Goal: Task Accomplishment & Management: Manage account settings

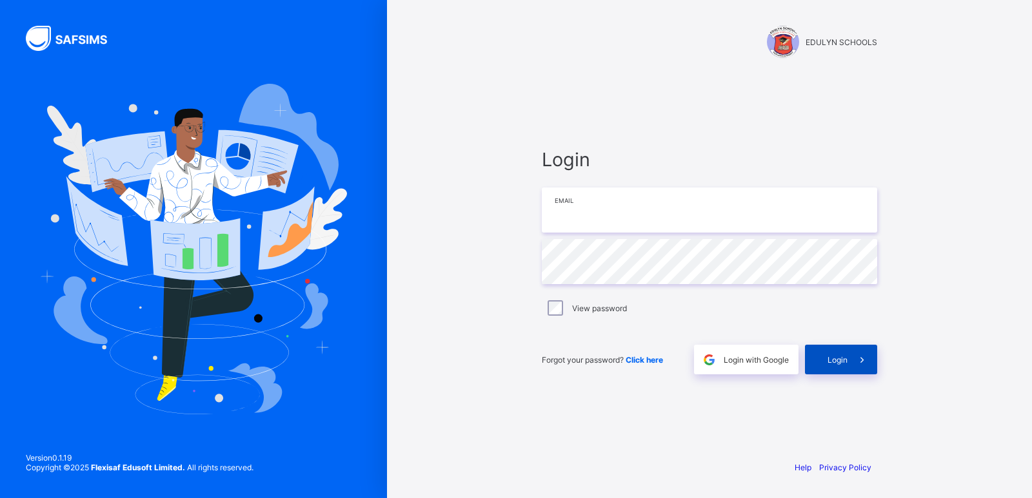
type input "**********"
click at [842, 361] on span "Login" at bounding box center [837, 360] width 20 height 10
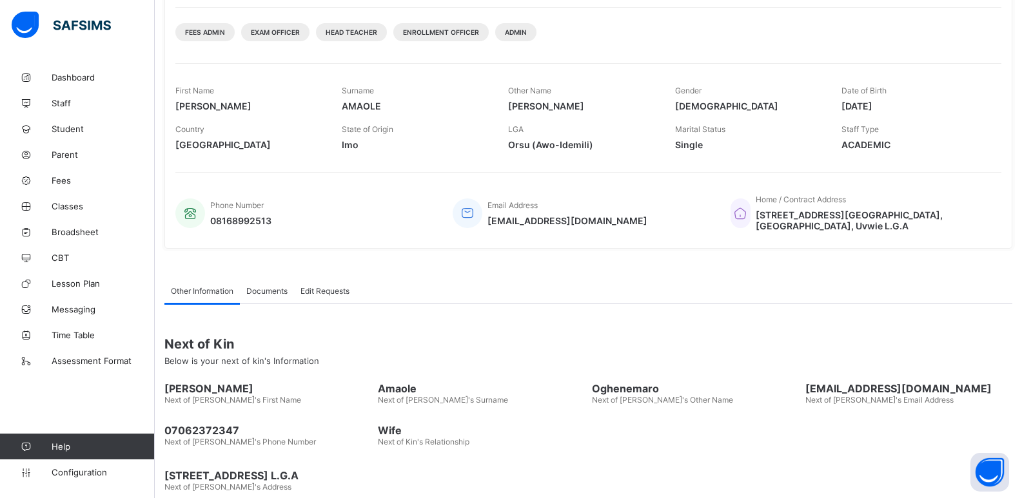
scroll to position [178, 0]
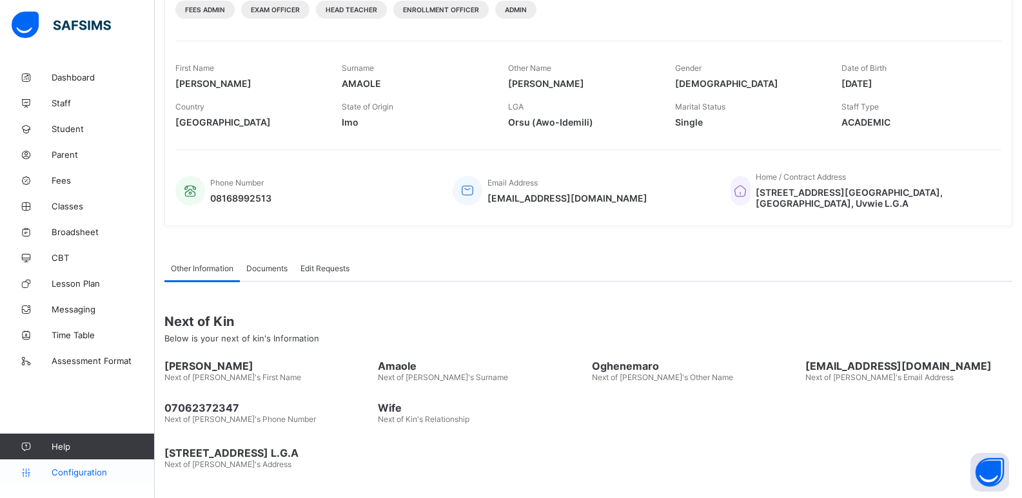
click at [99, 476] on span "Configuration" at bounding box center [103, 472] width 103 height 10
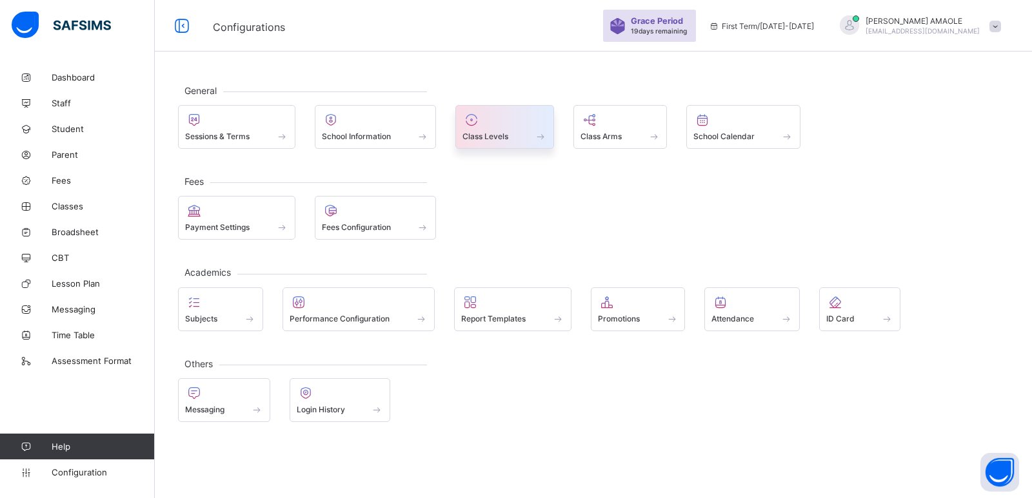
click at [495, 126] on div at bounding box center [504, 119] width 84 height 15
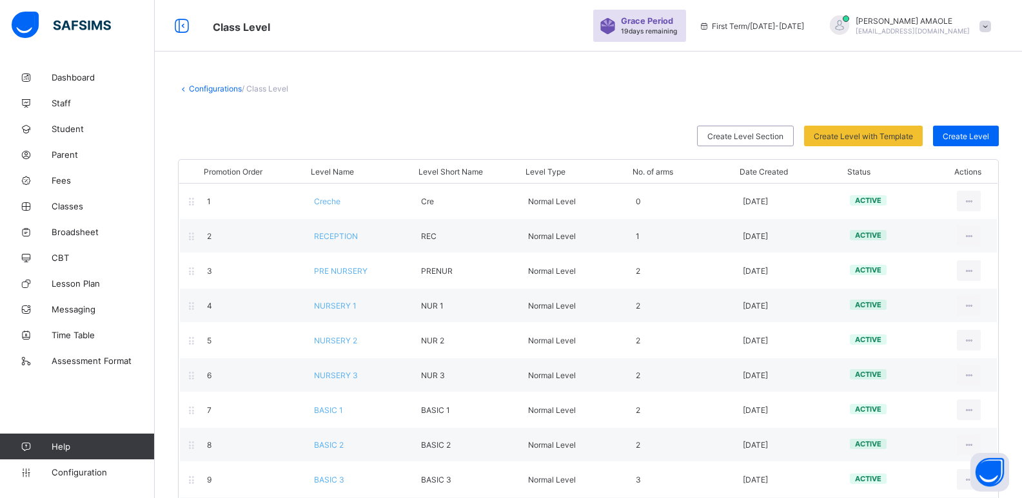
click at [197, 85] on link "Configurations" at bounding box center [215, 89] width 53 height 10
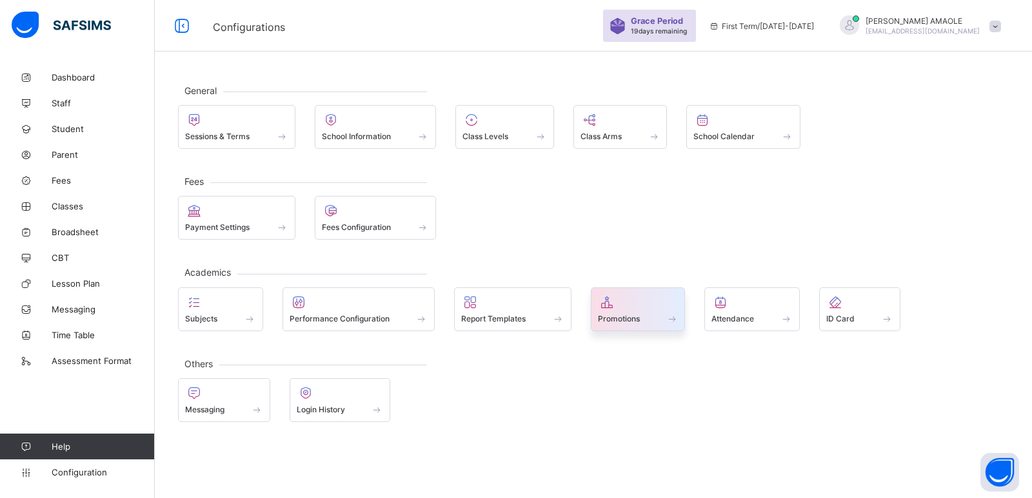
click at [659, 305] on div at bounding box center [638, 302] width 81 height 15
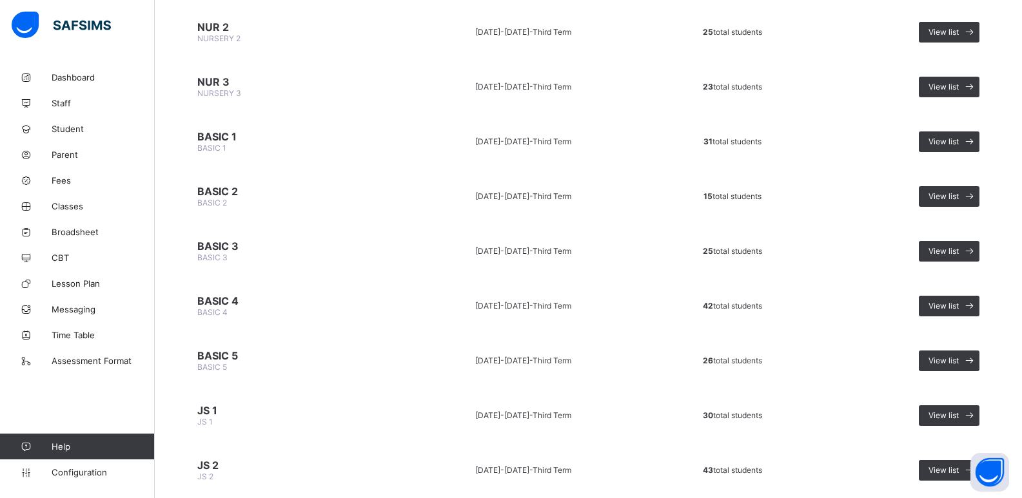
scroll to position [258, 0]
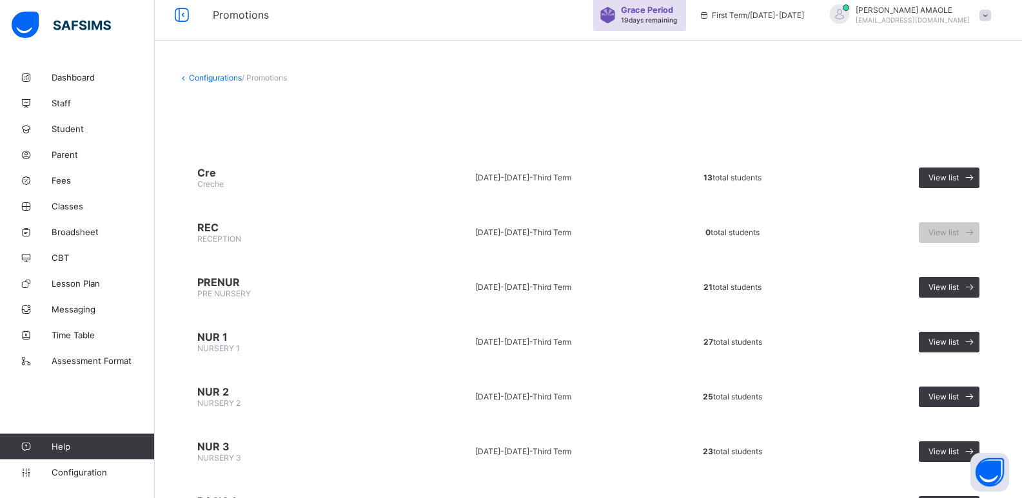
scroll to position [0, 0]
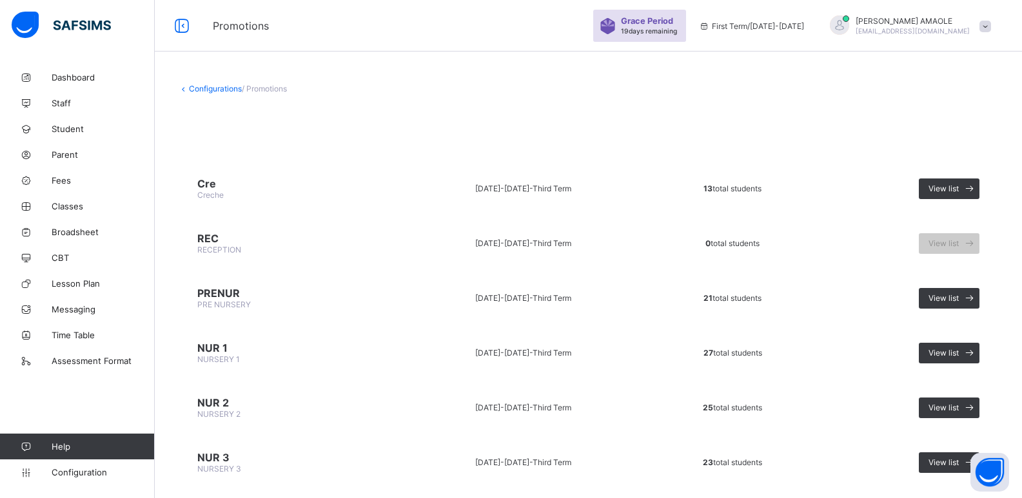
click at [578, 185] on td "2024-2025 - Third Term" at bounding box center [523, 188] width 242 height 48
click at [950, 185] on span "View list" at bounding box center [944, 189] width 30 height 10
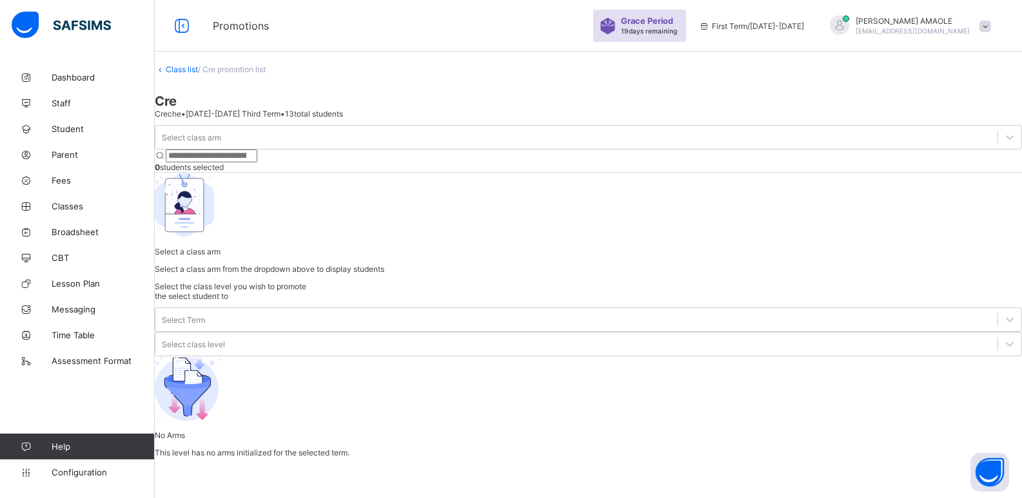
click at [198, 74] on link "Class list" at bounding box center [182, 69] width 32 height 10
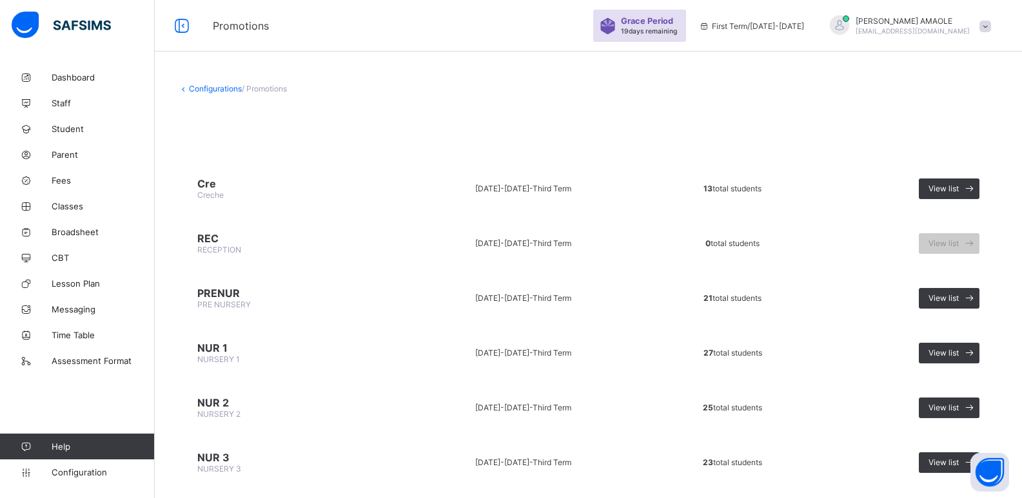
click at [226, 88] on link "Configurations" at bounding box center [215, 89] width 53 height 10
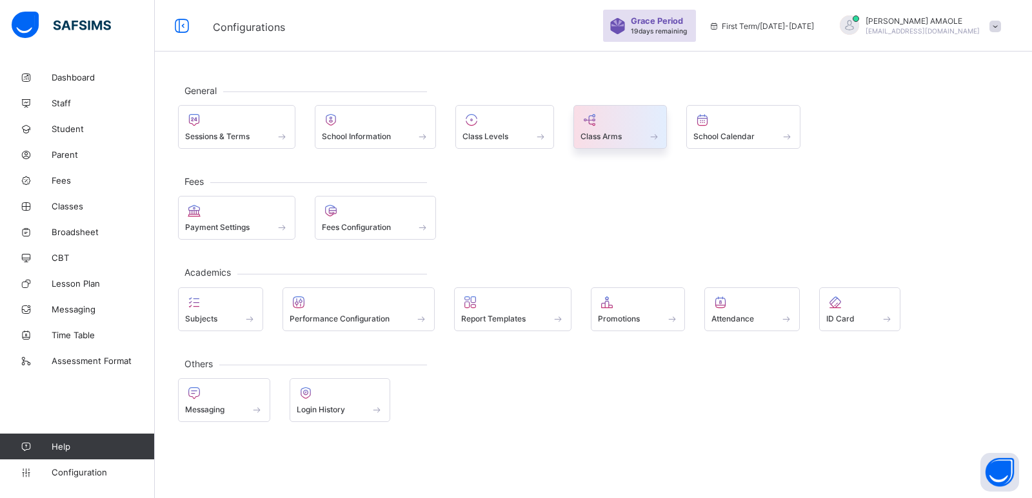
click at [618, 125] on div at bounding box center [620, 119] width 80 height 15
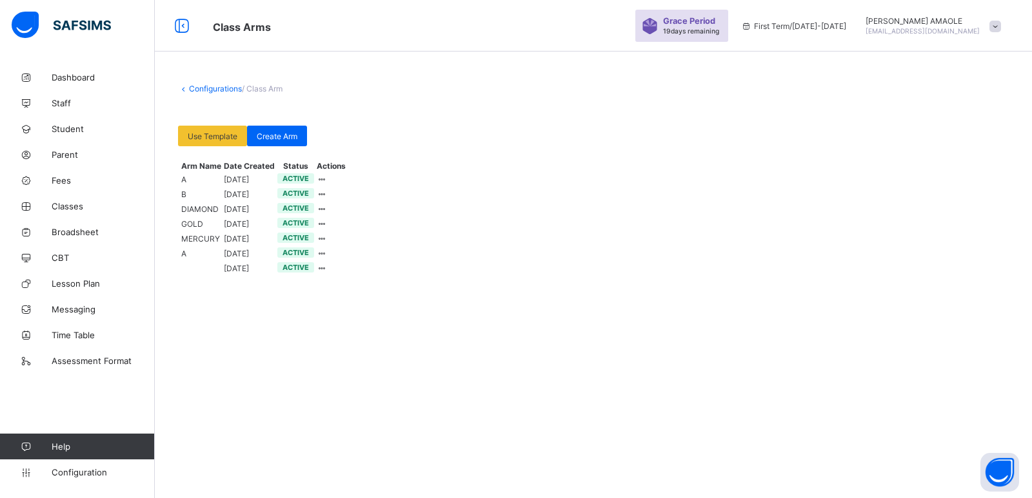
click at [202, 83] on div "Configurations / Class Arm Use Template Select from our already define template…" at bounding box center [593, 132] width 877 height 136
click at [208, 88] on link "Configurations" at bounding box center [215, 89] width 53 height 10
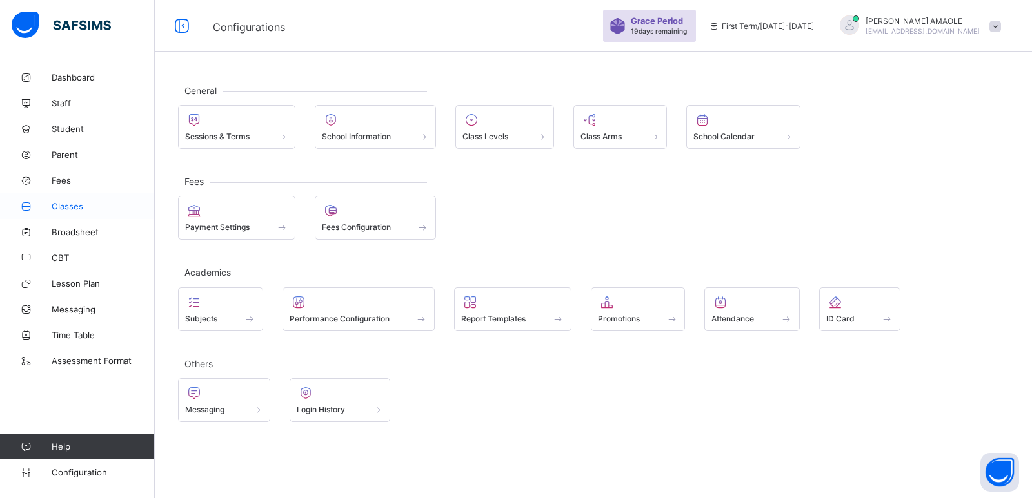
click at [102, 204] on span "Classes" at bounding box center [103, 206] width 103 height 10
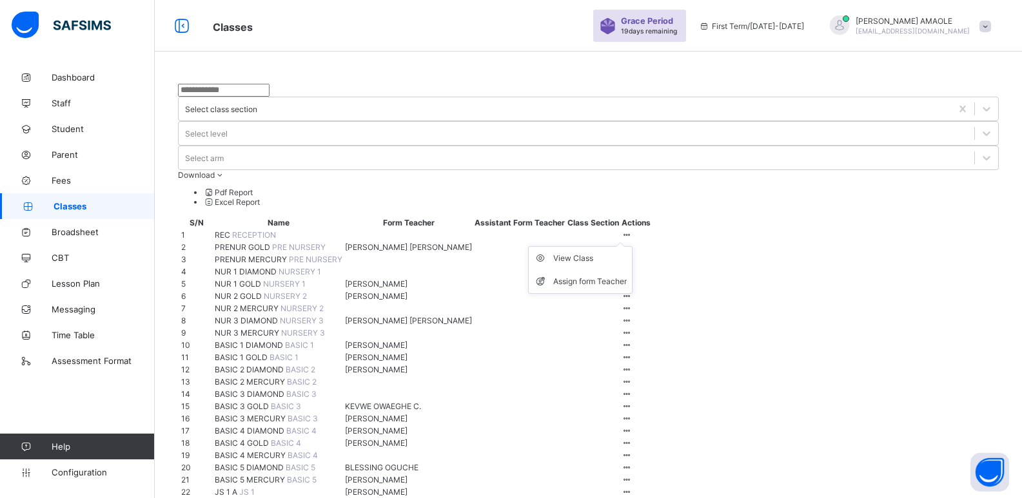
click at [633, 230] on div at bounding box center [627, 235] width 11 height 10
click at [627, 252] on div "View Class" at bounding box center [590, 258] width 74 height 13
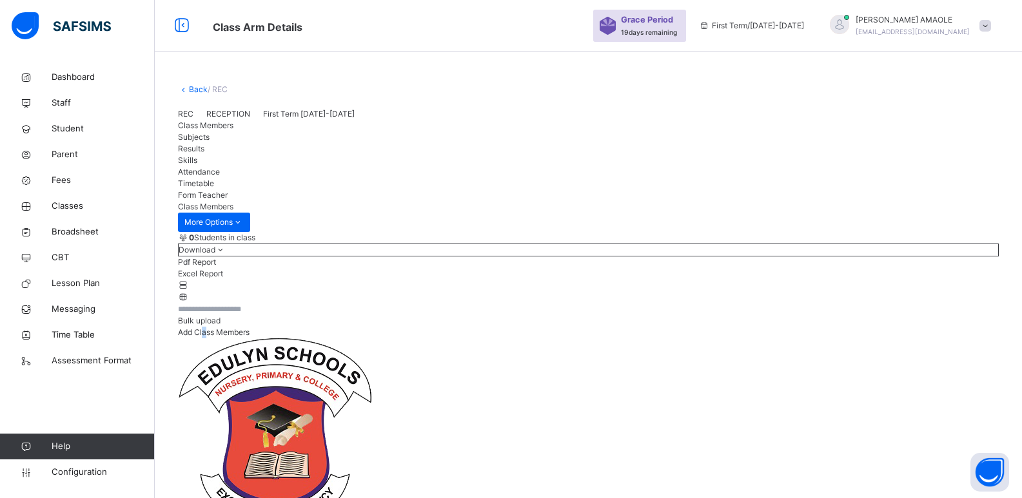
click at [250, 337] on span "Add Class Members" at bounding box center [214, 333] width 72 height 10
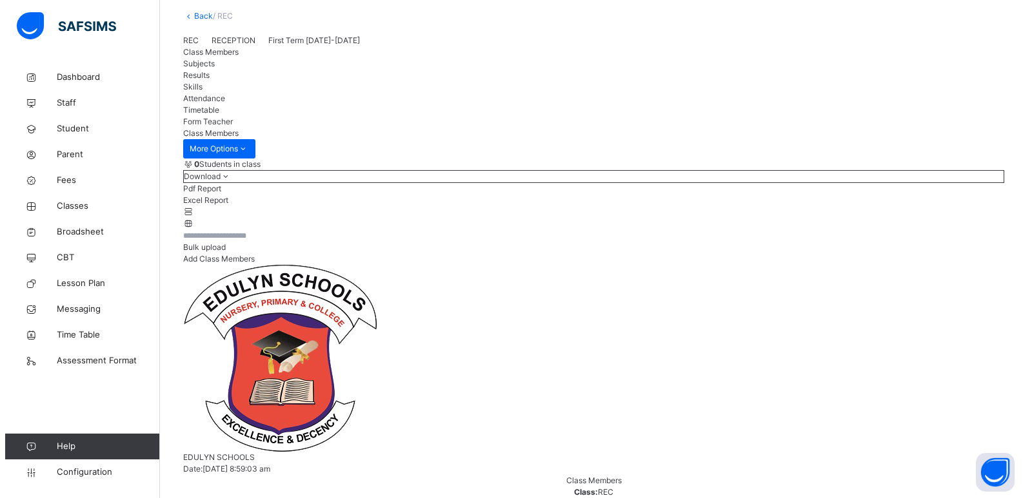
scroll to position [159, 0]
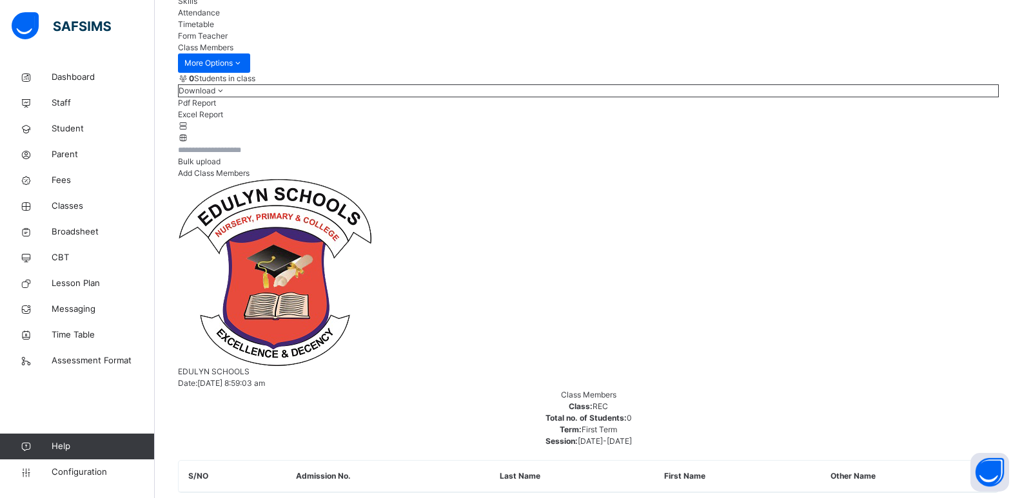
click at [221, 166] on span "Bulk upload" at bounding box center [199, 162] width 43 height 10
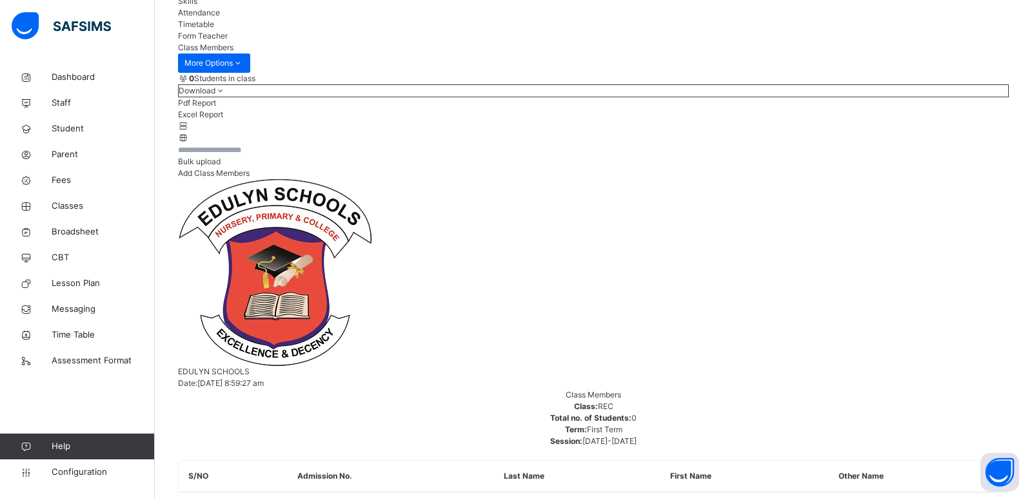
scroll to position [232, 0]
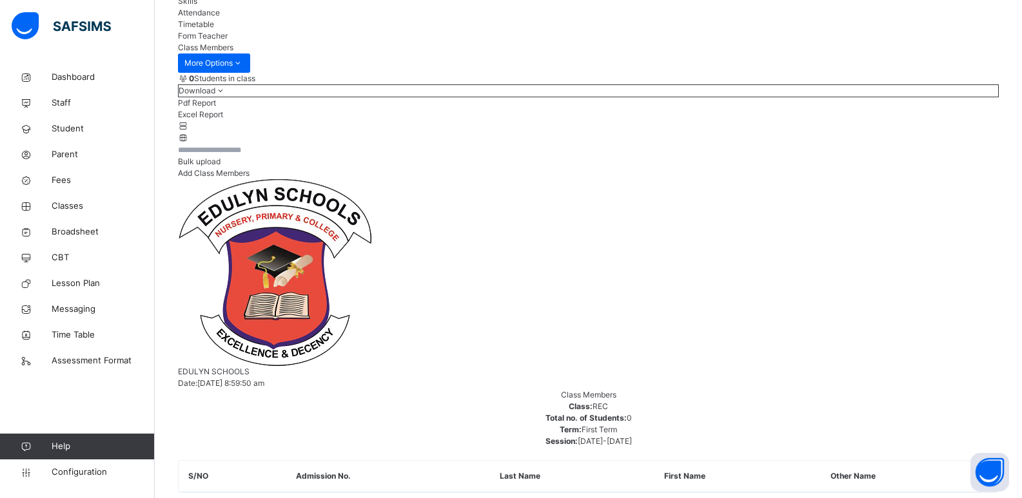
click at [189, 143] on icon at bounding box center [183, 138] width 11 height 10
click at [221, 166] on span "Bulk upload" at bounding box center [199, 162] width 43 height 10
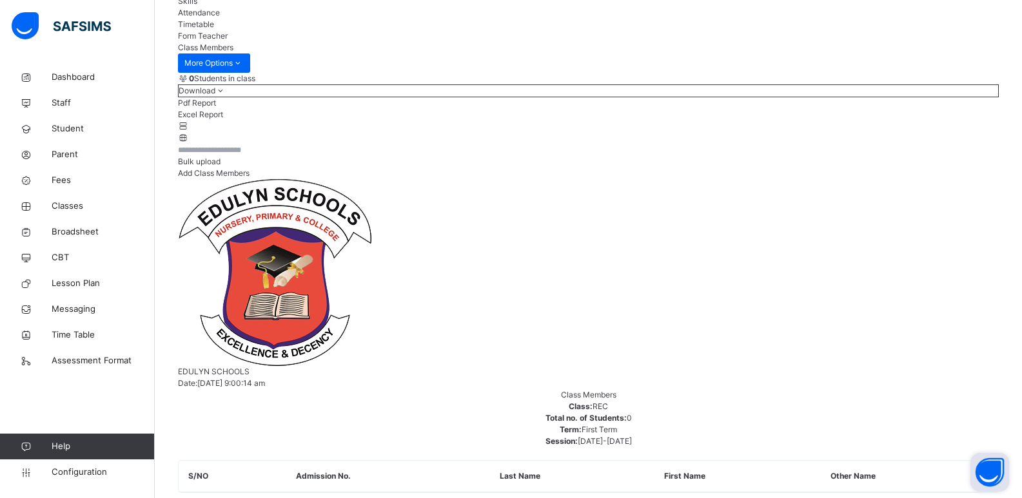
click at [998, 477] on button "Open asap" at bounding box center [989, 472] width 39 height 39
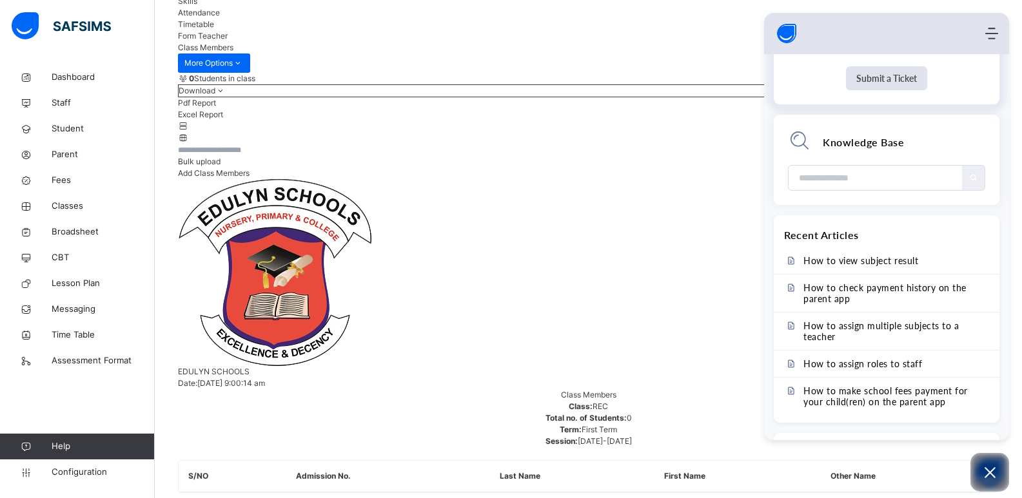
scroll to position [370, 0]
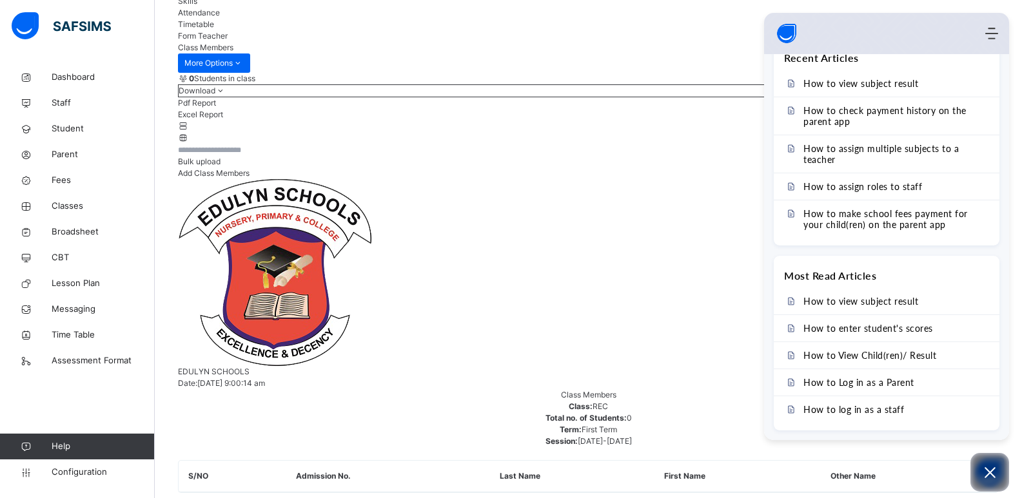
click at [659, 262] on div "0 Students in class Download Pdf Report Excel Report Bulk upload Add Class Memb…" at bounding box center [588, 342] width 821 height 538
click at [986, 33] on use "Modules Menu" at bounding box center [991, 34] width 13 height 12
click at [733, 144] on div "0 Students in class Download Pdf Report Excel Report" at bounding box center [588, 108] width 821 height 71
click at [781, 32] on img "Company logo" at bounding box center [787, 34] width 26 height 26
click at [783, 32] on img "Company logo" at bounding box center [787, 34] width 26 height 26
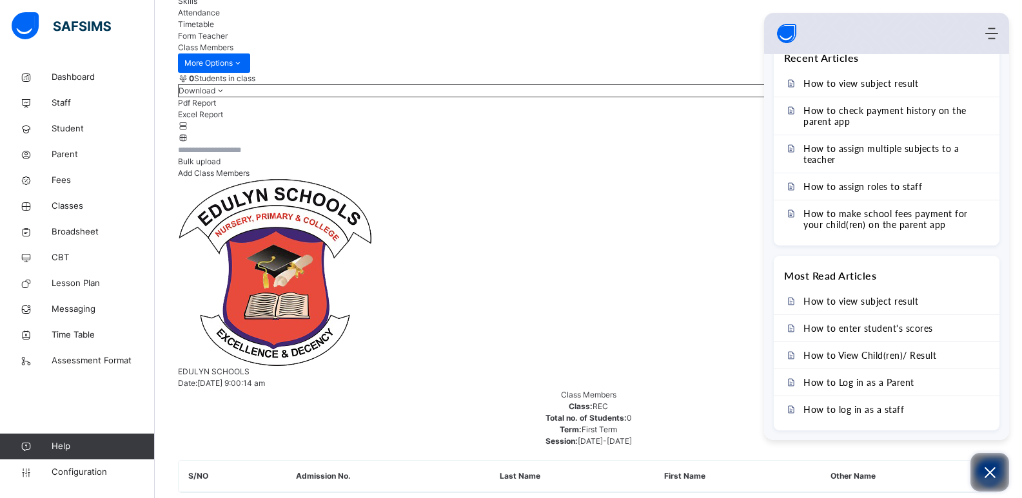
click at [994, 464] on button "Open asap" at bounding box center [989, 472] width 39 height 39
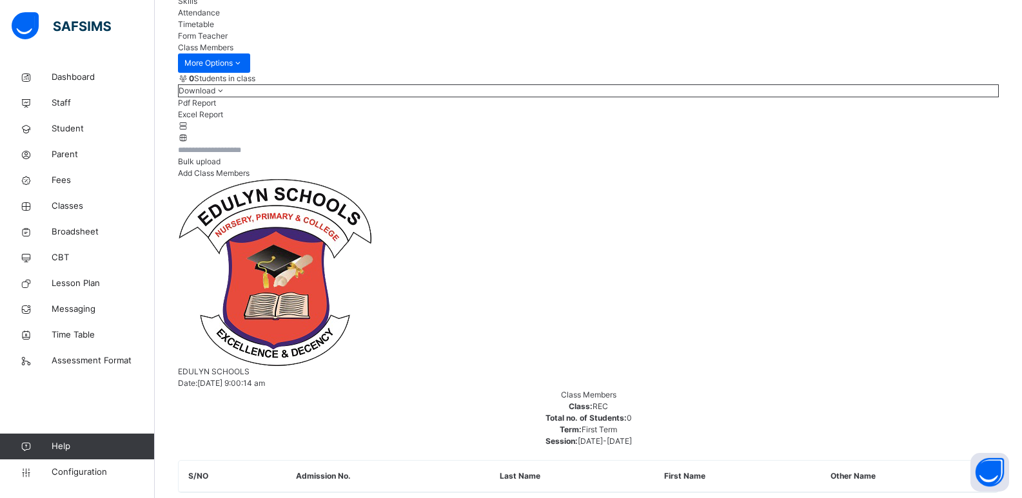
scroll to position [0, 0]
click at [189, 131] on icon at bounding box center [183, 126] width 11 height 10
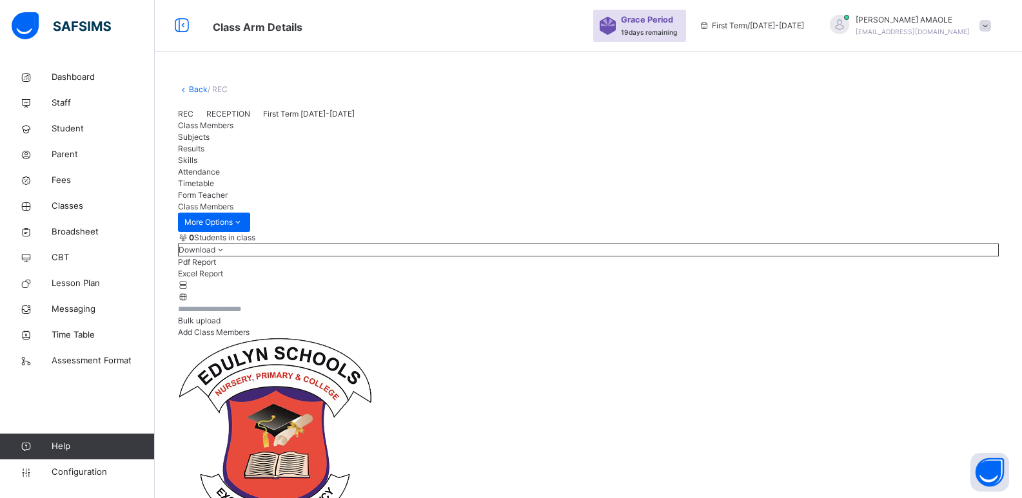
click at [275, 120] on div "REC RECEPTION First Term 2025-2026" at bounding box center [588, 114] width 821 height 12
click at [219, 120] on div "REC RECEPTION First Term 2025-2026" at bounding box center [588, 114] width 821 height 12
click at [210, 142] on span "Subjects" at bounding box center [194, 137] width 32 height 10
click at [204, 153] on span "Results" at bounding box center [191, 149] width 26 height 10
click at [210, 142] on span "Subjects" at bounding box center [194, 137] width 32 height 10
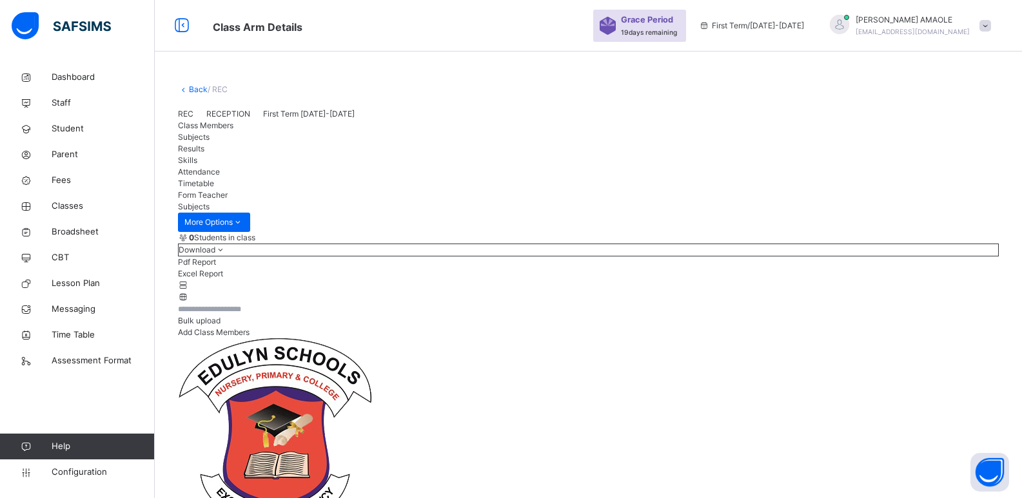
click at [230, 130] on span "Class Members" at bounding box center [205, 126] width 55 height 10
click at [255, 315] on input "text" at bounding box center [216, 310] width 77 height 12
click at [228, 200] on span "Form Teacher" at bounding box center [203, 195] width 50 height 10
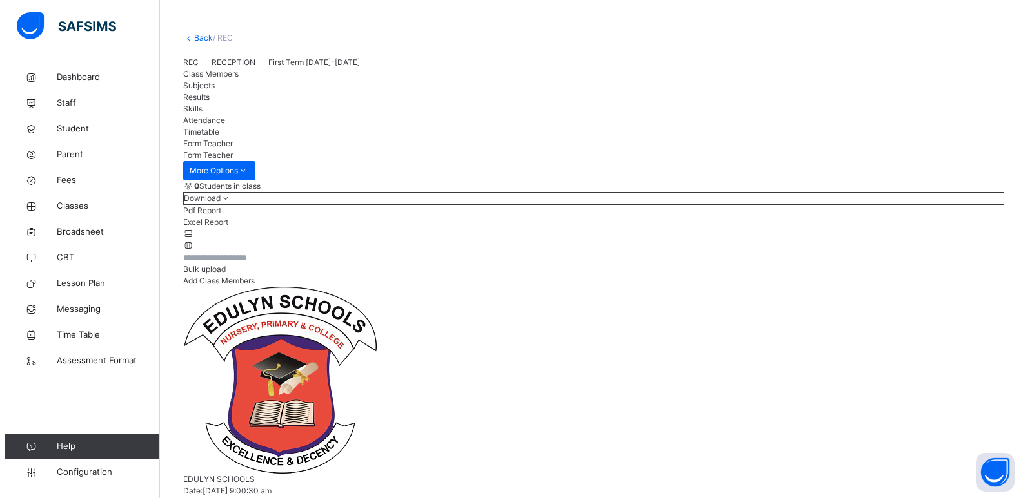
scroll to position [103, 0]
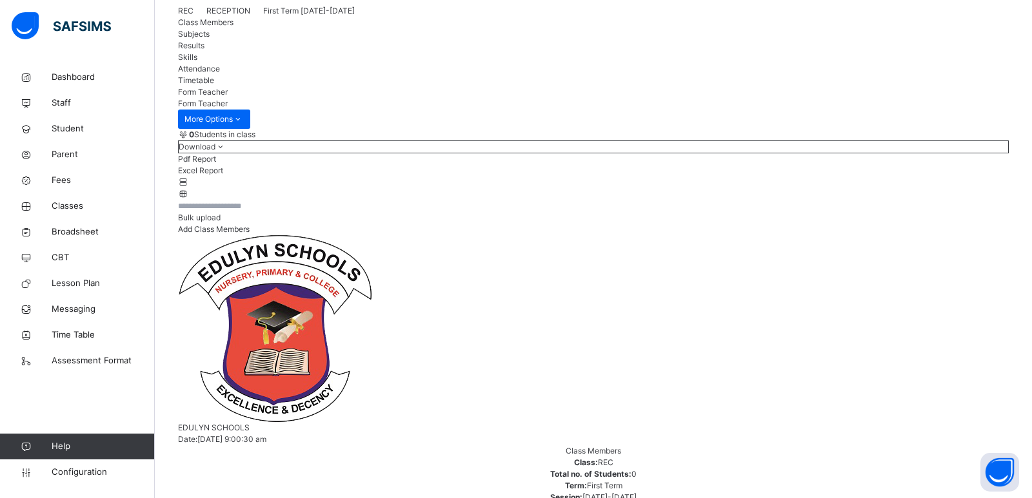
type input "***"
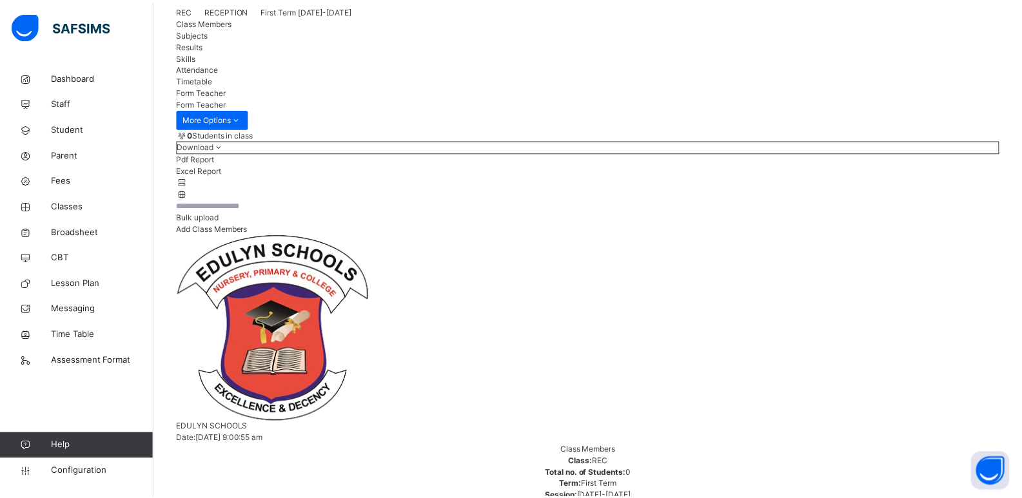
scroll to position [0, 0]
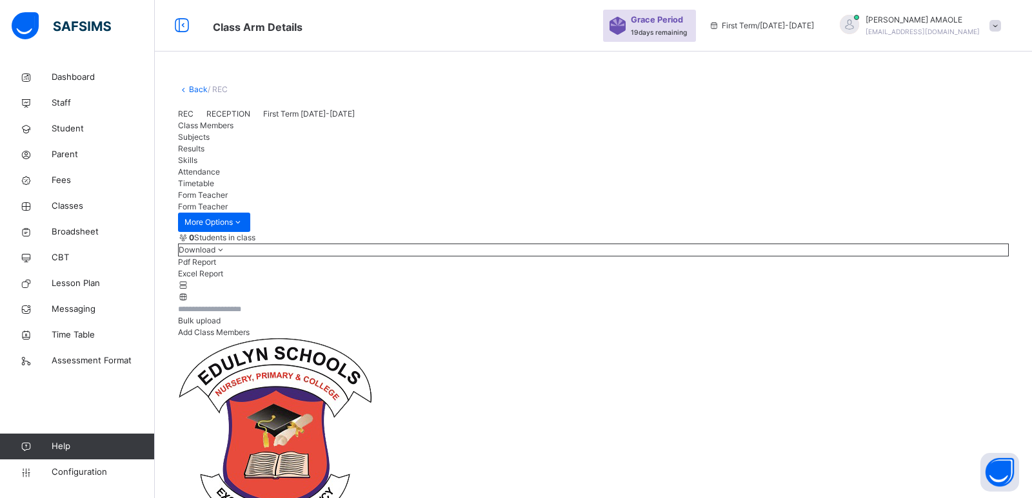
click at [206, 130] on span "Class Members" at bounding box center [205, 126] width 55 height 10
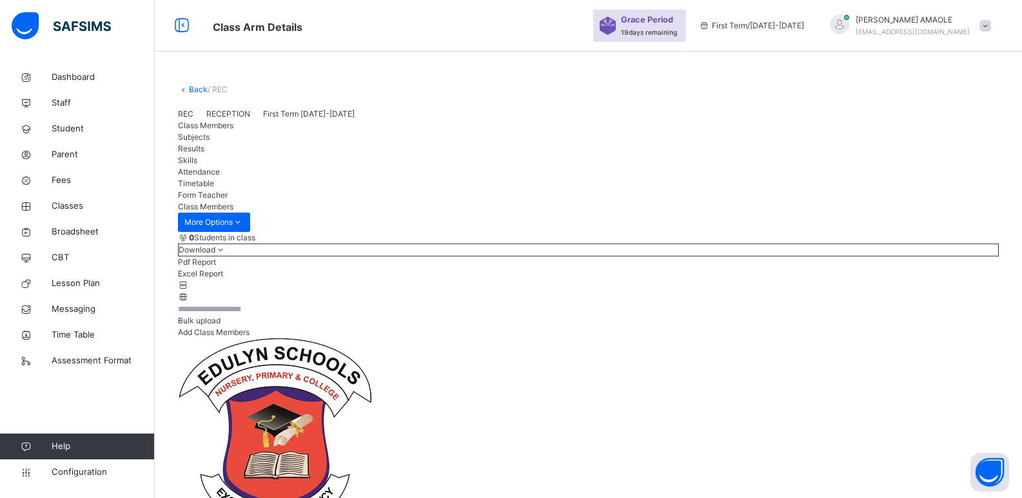
click at [925, 339] on div "Add Class Members" at bounding box center [588, 333] width 821 height 12
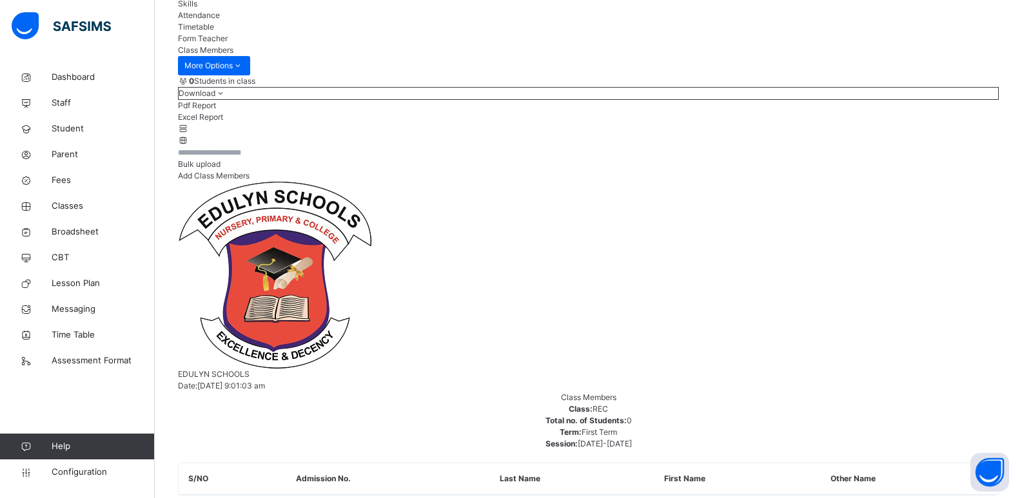
scroll to position [159, 0]
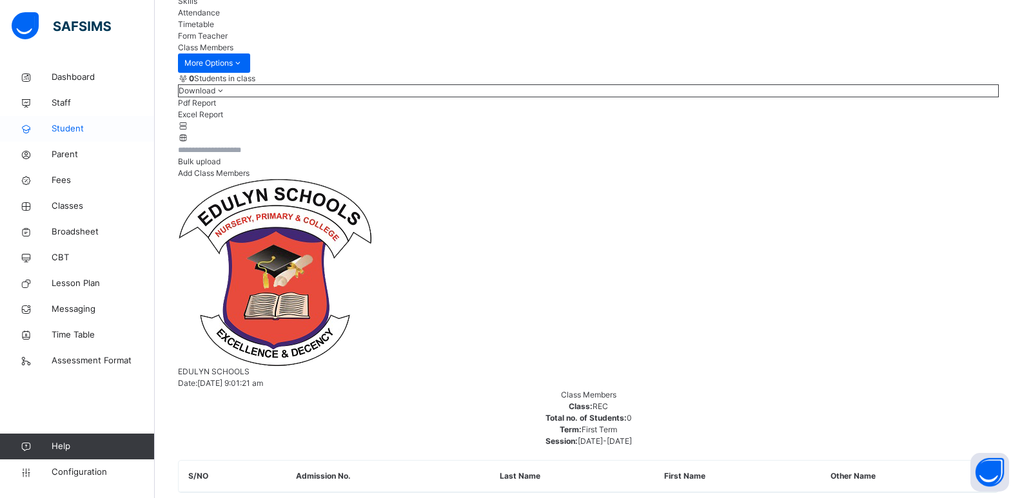
click at [79, 126] on span "Student" at bounding box center [103, 129] width 103 height 13
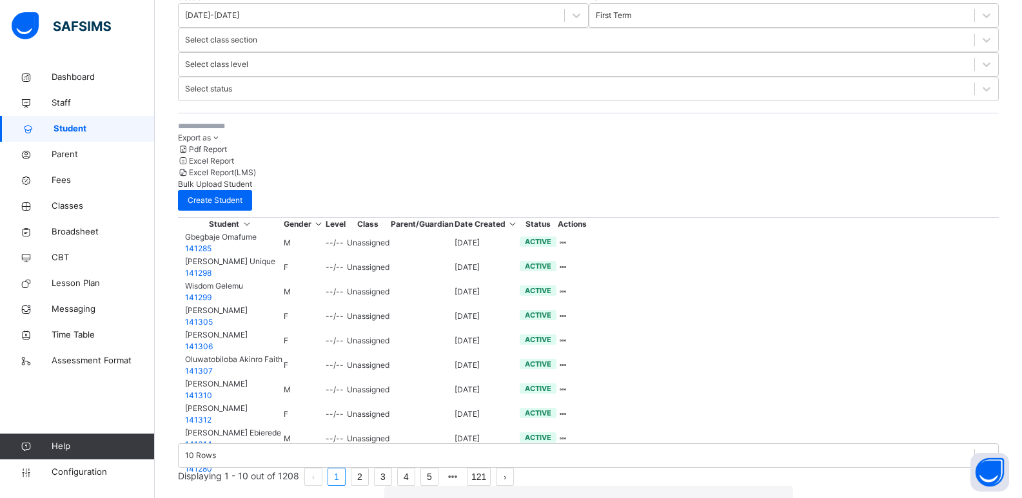
scroll to position [320, 0]
drag, startPoint x: 683, startPoint y: 437, endPoint x: 674, endPoint y: 424, distance: 15.2
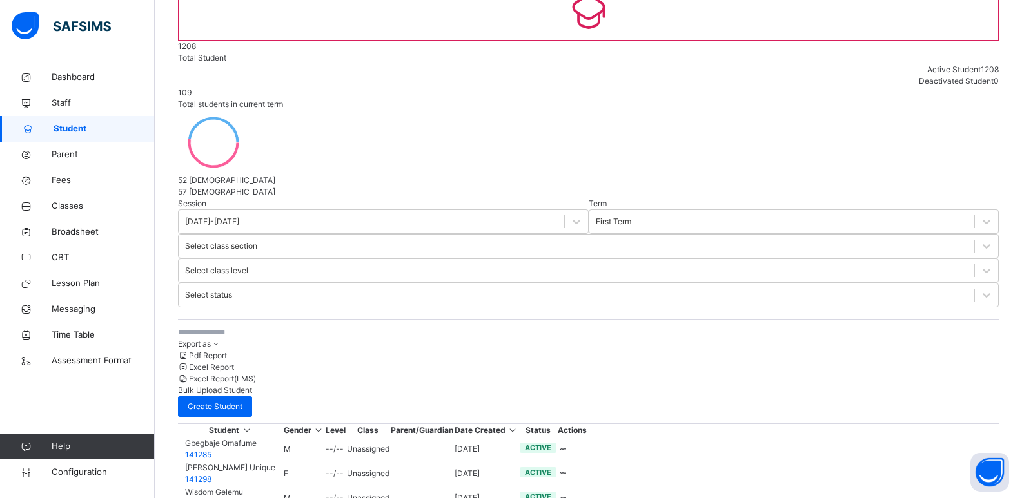
scroll to position [79, 0]
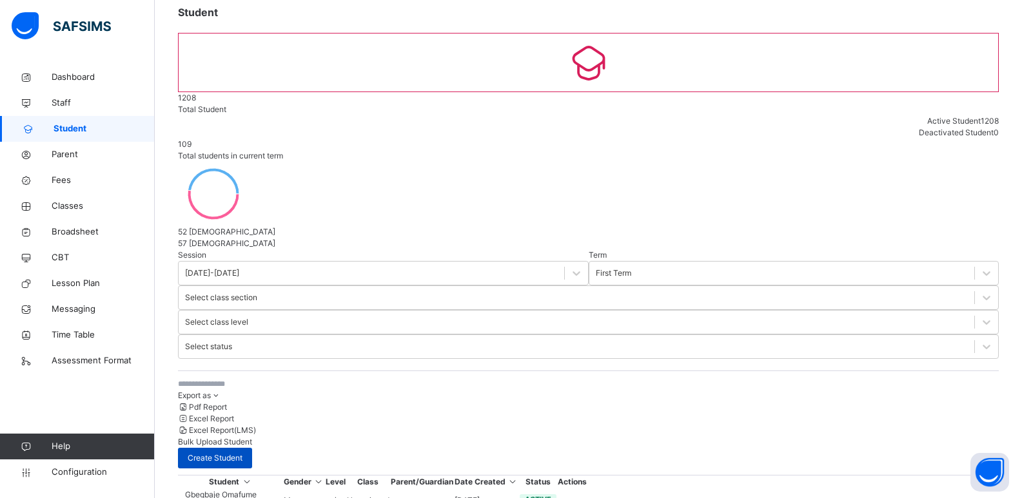
click at [252, 448] on div "Create Student" at bounding box center [215, 458] width 74 height 21
select select "**"
type input "**********"
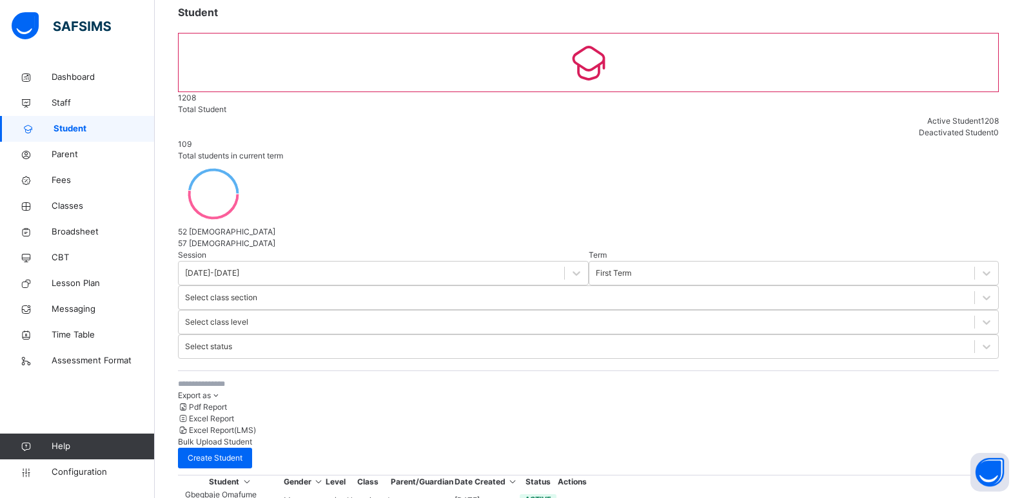
drag, startPoint x: 562, startPoint y: 310, endPoint x: 544, endPoint y: 301, distance: 19.3
type input "*"
type input "******"
type input "*******"
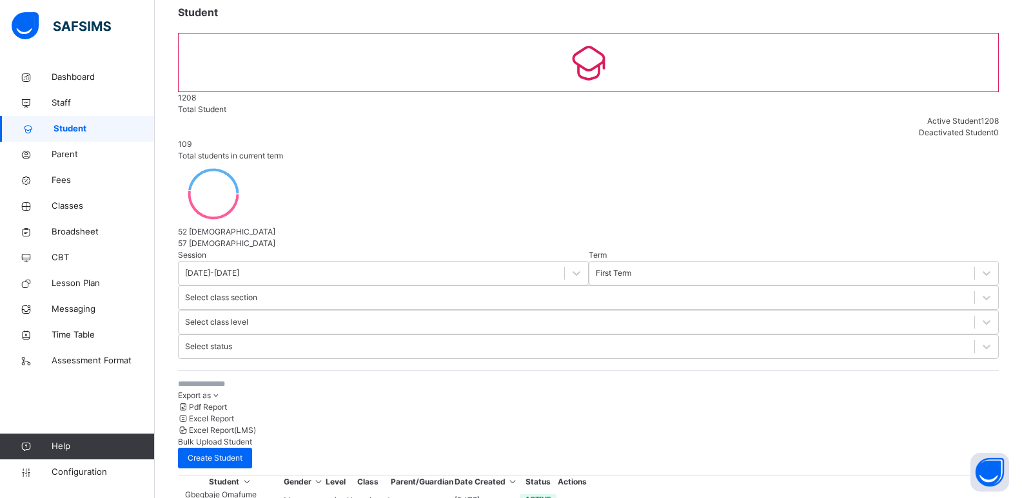
scroll to position [64, 0]
type input "**********"
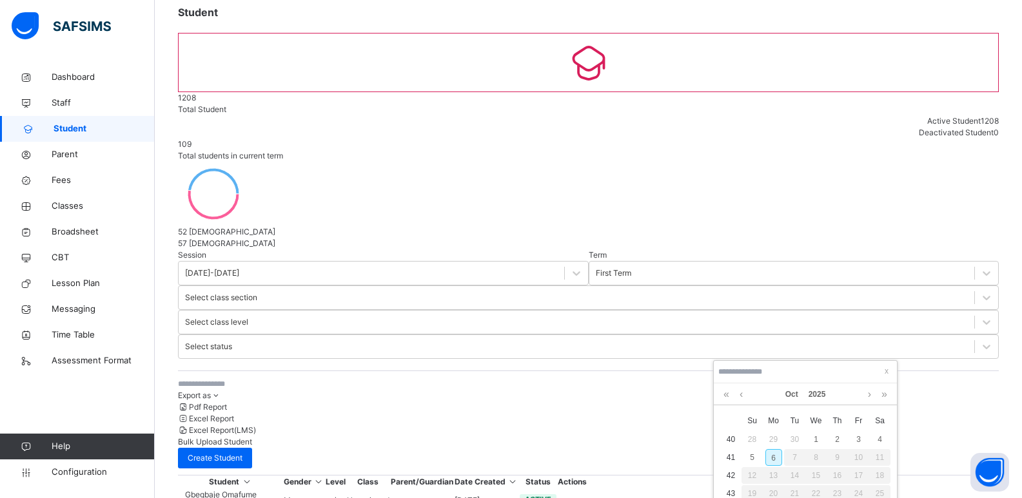
type input "**********"
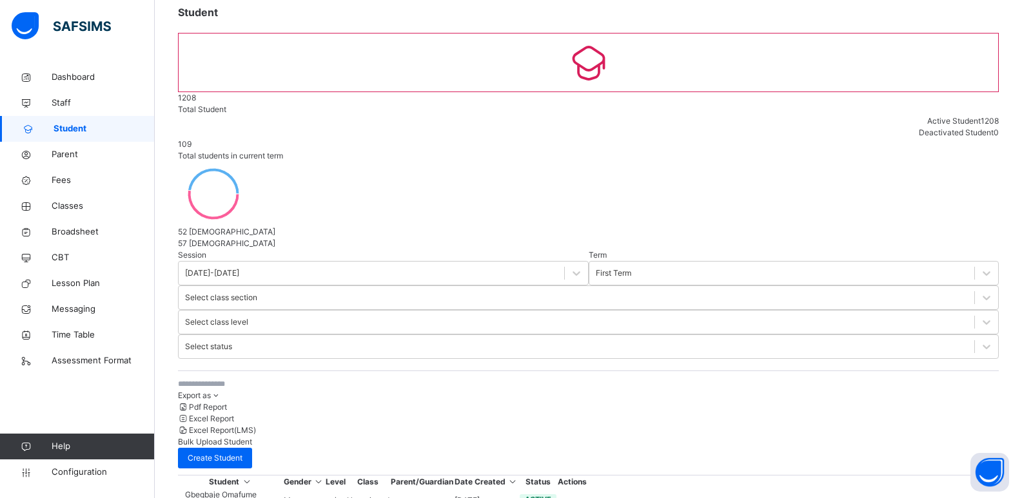
click at [725, 373] on input "**********" at bounding box center [805, 372] width 175 height 14
click at [722, 371] on input "**********" at bounding box center [805, 372] width 175 height 14
click at [738, 373] on input "**********" at bounding box center [805, 372] width 175 height 14
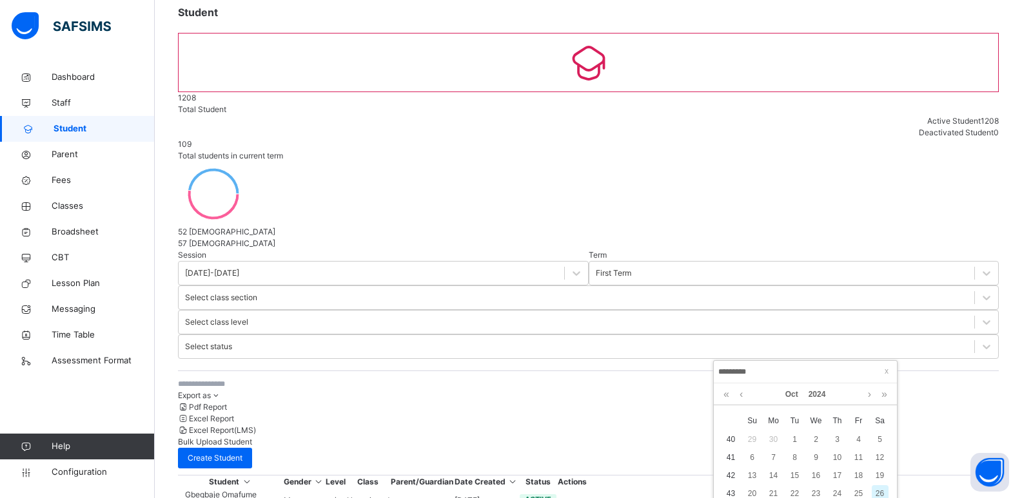
type input "**********"
click at [818, 395] on link "2025" at bounding box center [817, 395] width 28 height 22
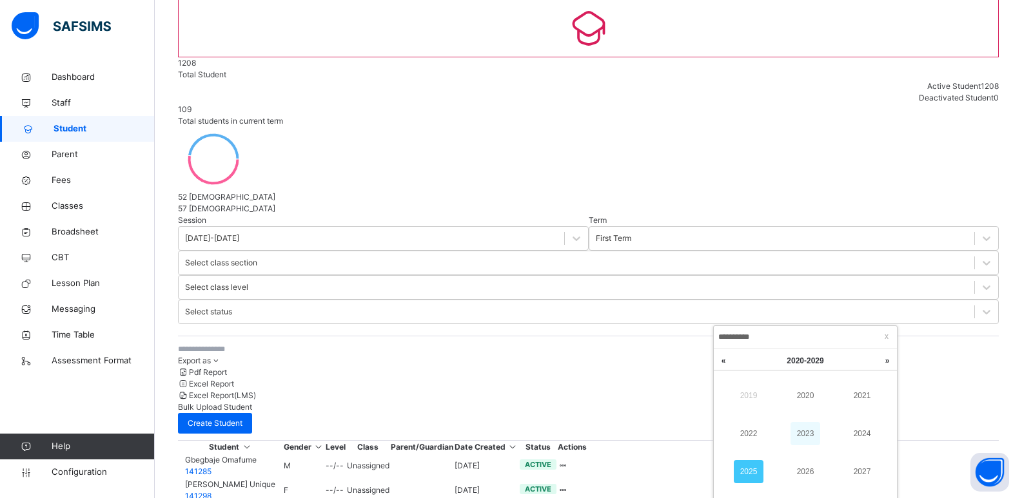
scroll to position [144, 0]
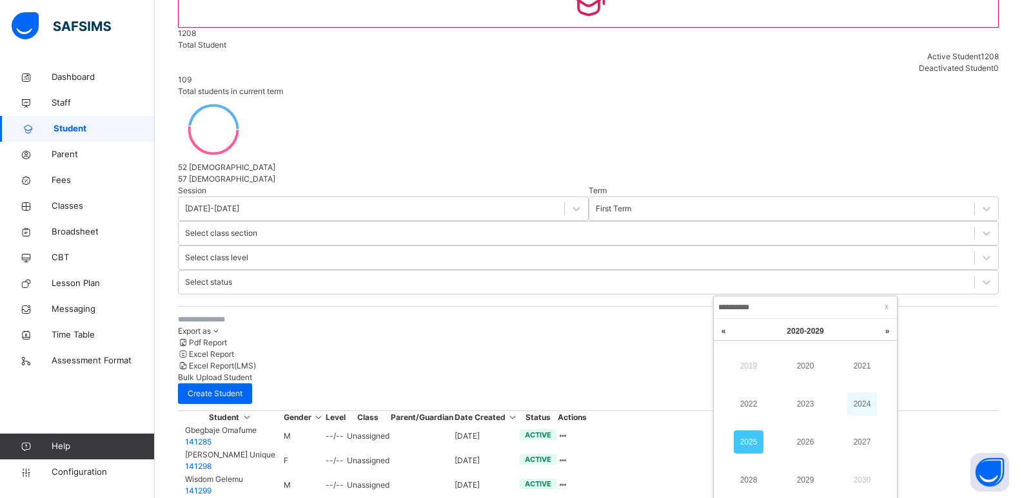
click at [860, 404] on link "2024" at bounding box center [862, 404] width 30 height 23
click at [787, 326] on link "Oct" at bounding box center [791, 330] width 23 height 22
click at [801, 404] on link "May" at bounding box center [806, 404] width 30 height 23
click at [754, 444] on div "26" at bounding box center [752, 447] width 17 height 17
type input "**********"
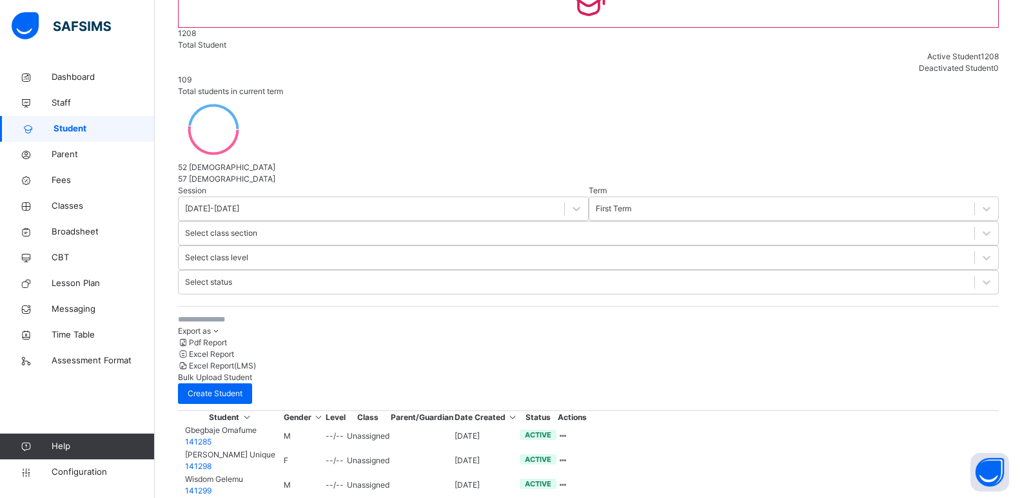
scroll to position [39, 0]
drag, startPoint x: 591, startPoint y: 216, endPoint x: 502, endPoint y: 213, distance: 89.0
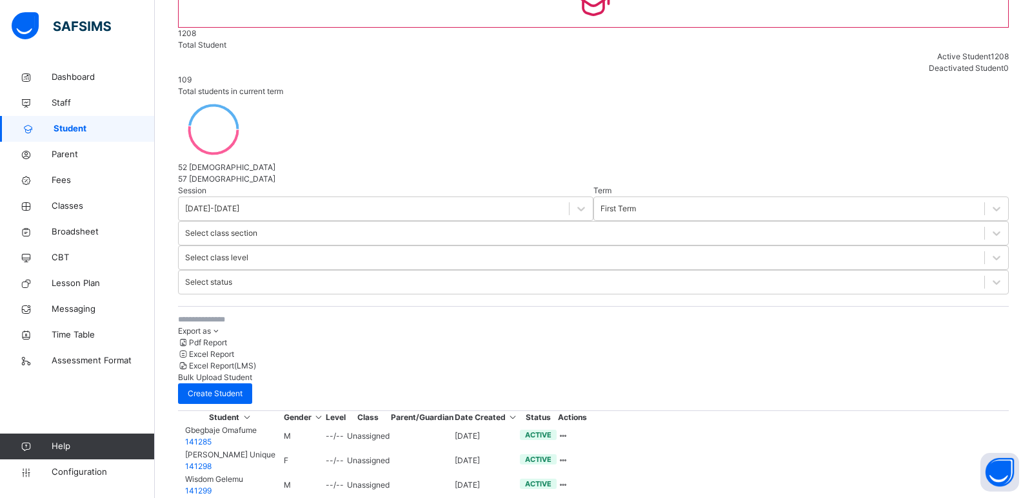
scroll to position [211, 0]
select select "**"
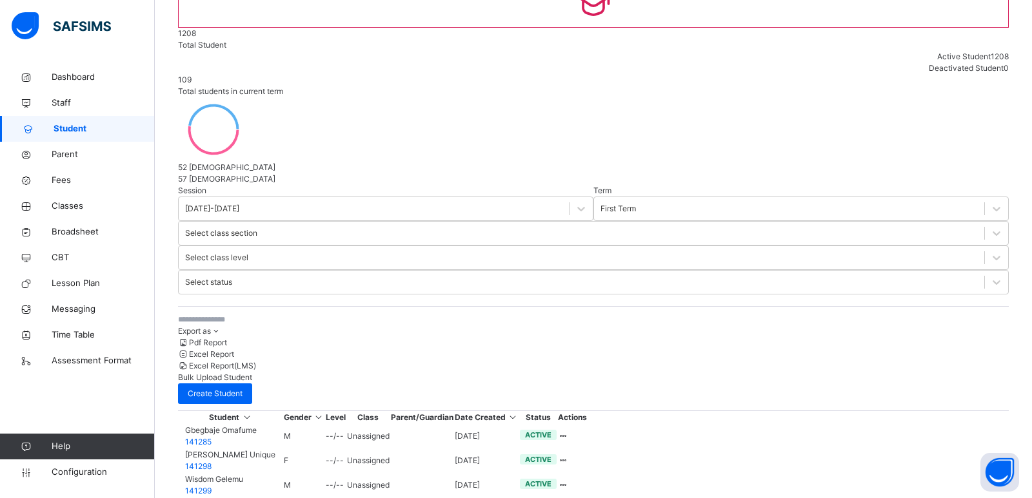
paste input "**********"
type input "**********"
type input "*******"
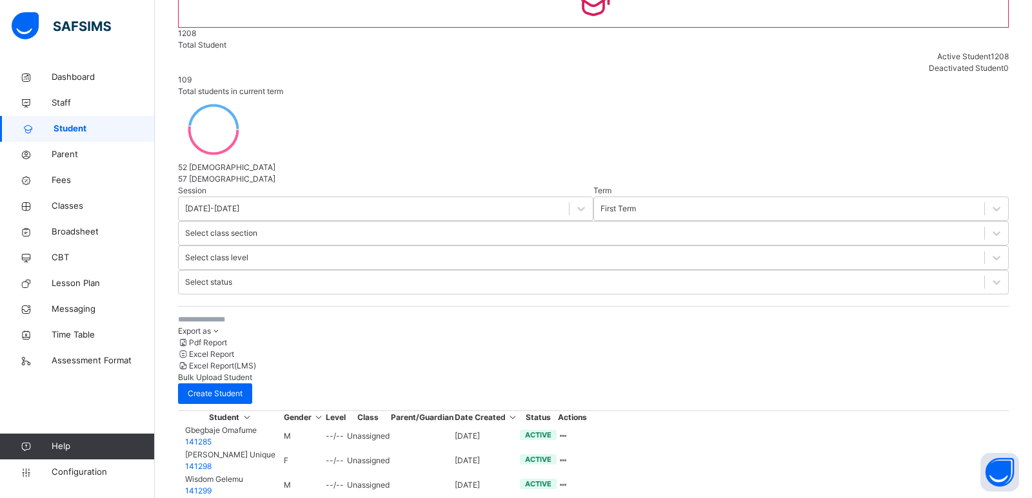
type input "********"
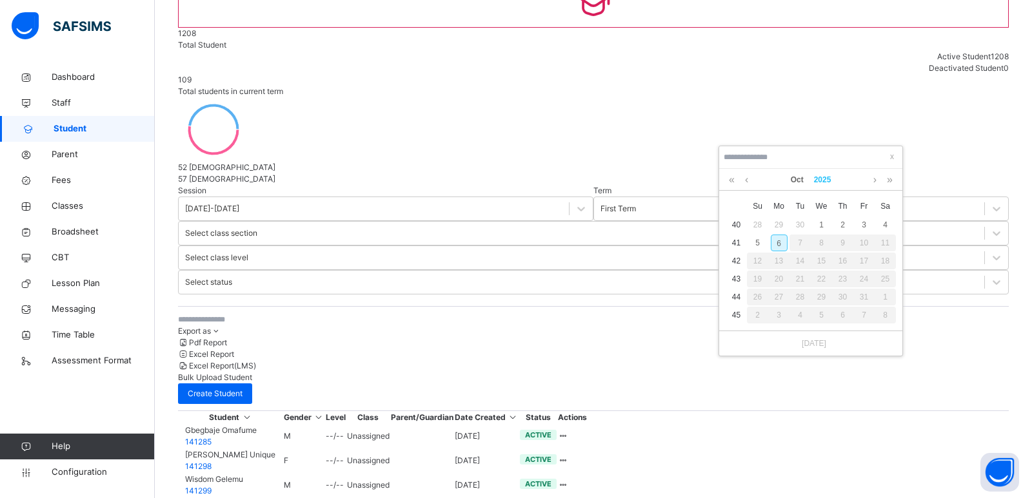
click at [818, 180] on link "2025" at bounding box center [823, 180] width 28 height 22
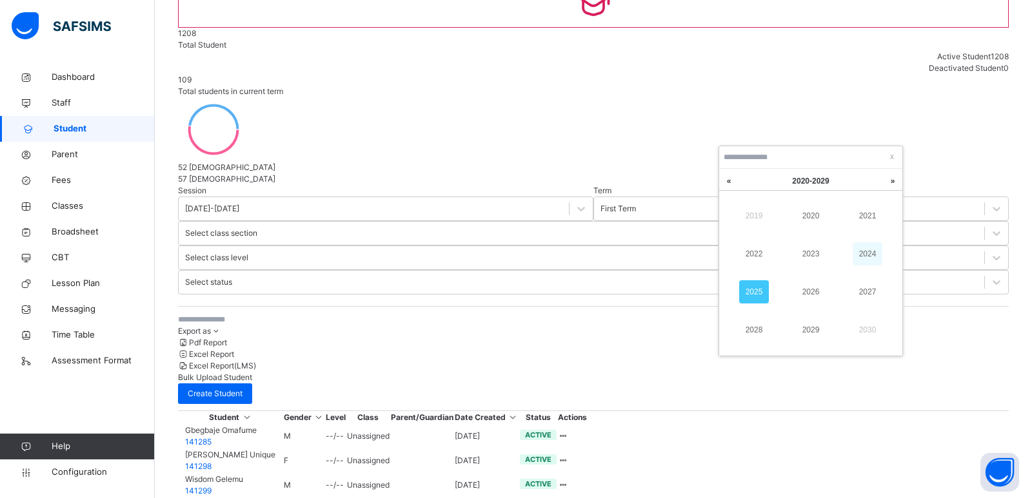
click at [872, 255] on link "2024" at bounding box center [867, 253] width 30 height 23
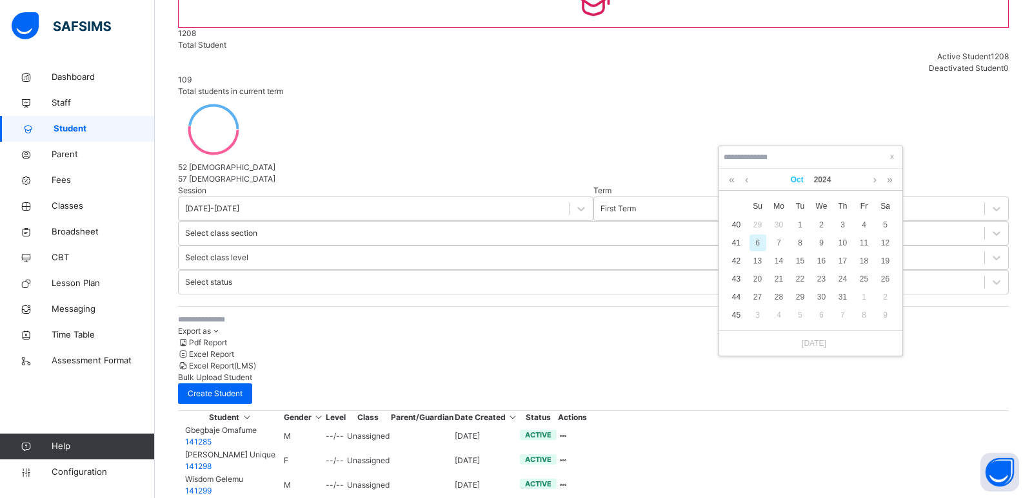
click at [795, 177] on link "Oct" at bounding box center [796, 180] width 23 height 22
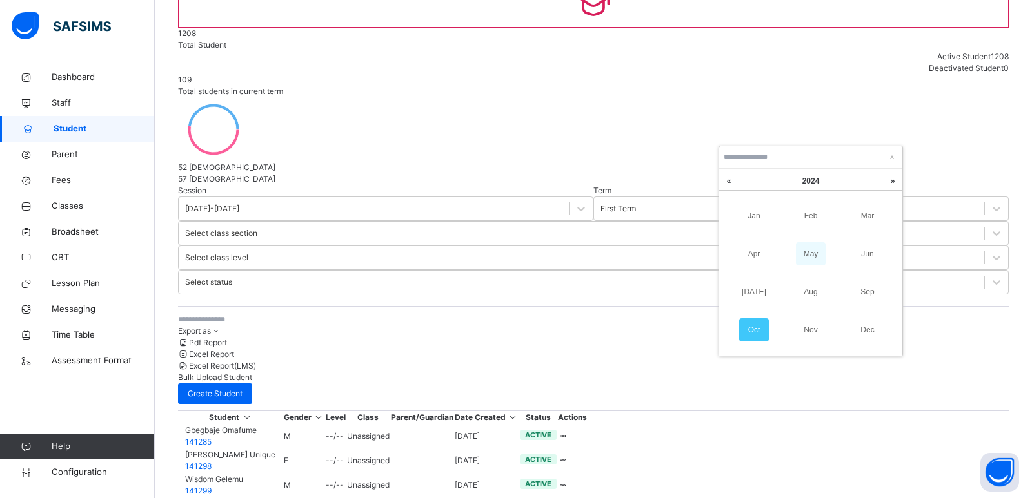
click at [811, 258] on link "May" at bounding box center [811, 253] width 30 height 23
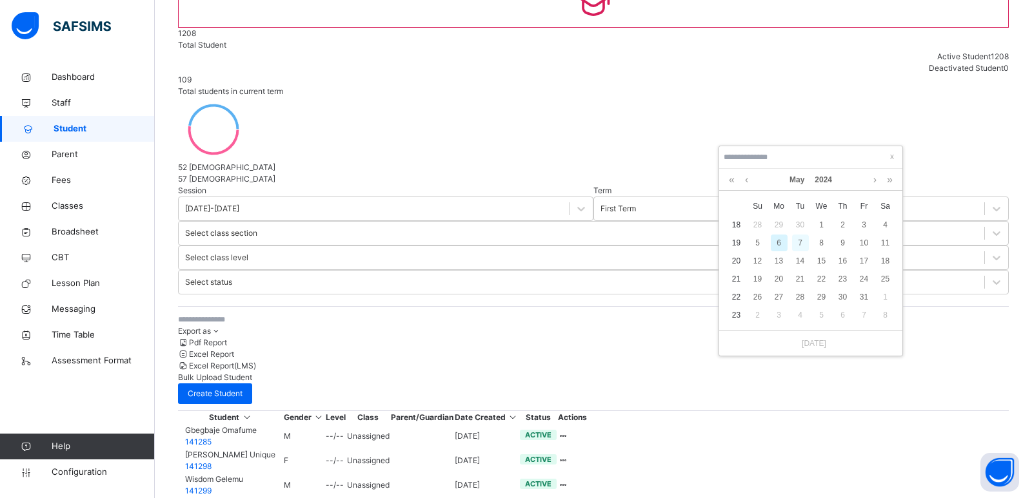
click at [798, 243] on div "7" at bounding box center [800, 243] width 17 height 17
type input "**********"
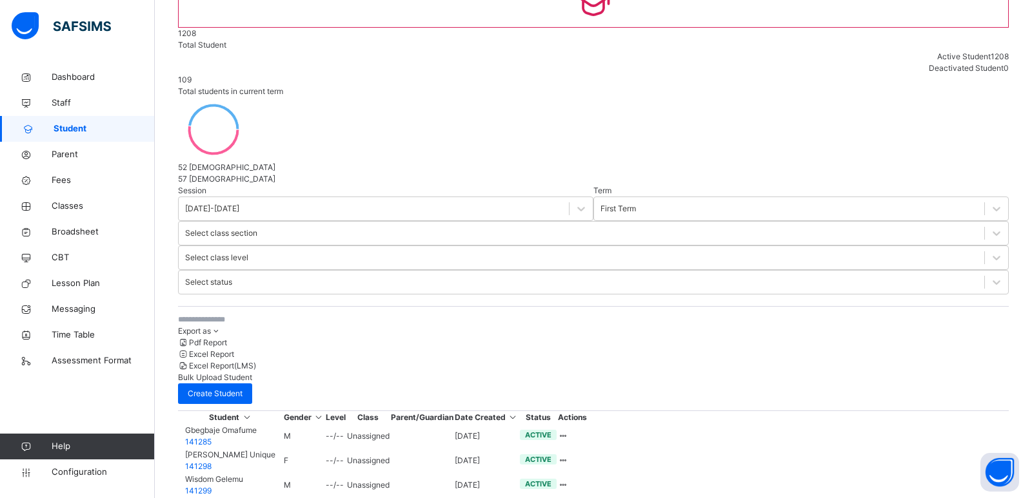
scroll to position [17, 0]
select select "**"
paste input "**********"
type input "**********"
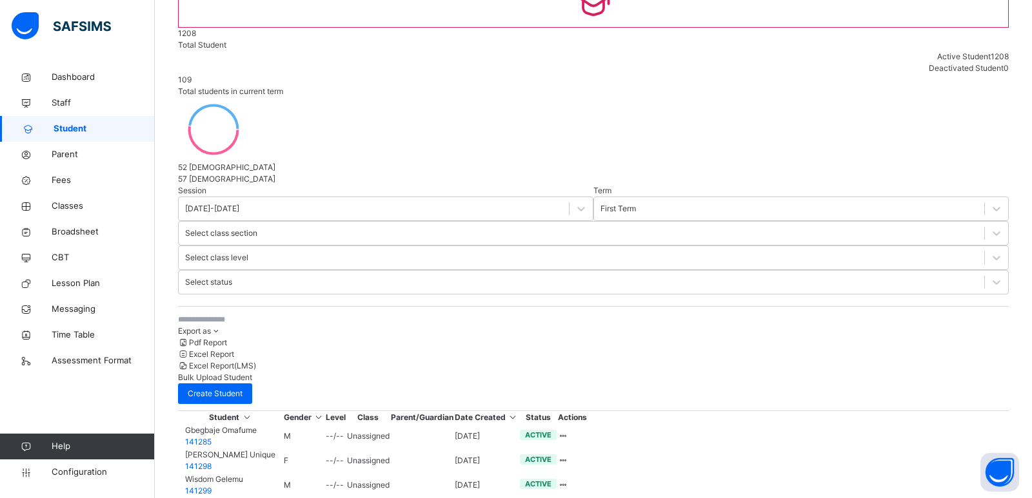
type input "*****"
type input "****"
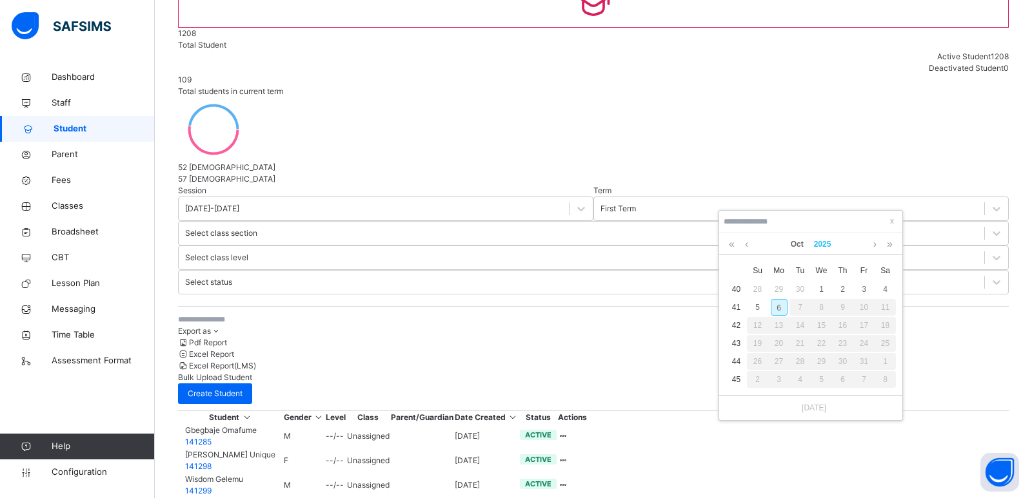
click at [823, 242] on link "2025" at bounding box center [823, 244] width 28 height 22
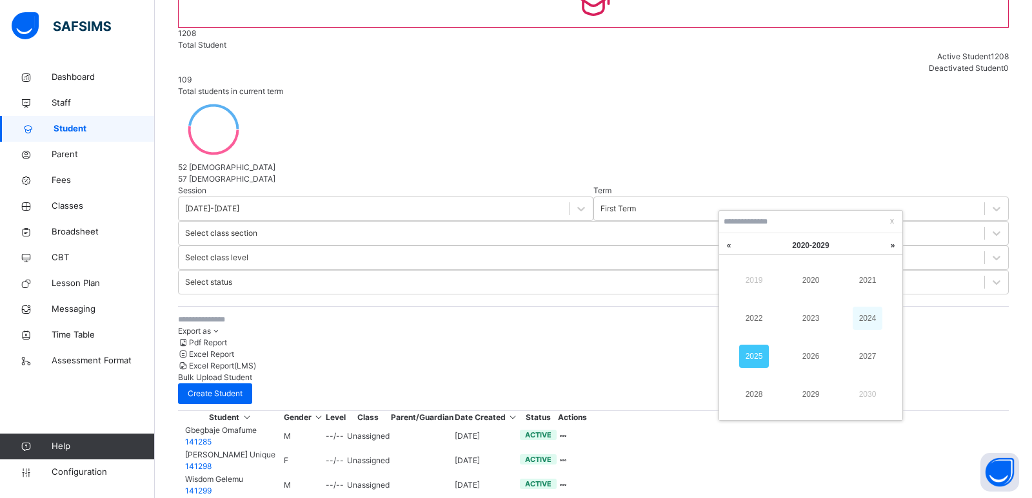
click at [868, 309] on link "2024" at bounding box center [867, 318] width 30 height 23
click at [796, 245] on link "Oct" at bounding box center [796, 244] width 23 height 22
click at [754, 317] on link "Apr" at bounding box center [754, 318] width 30 height 23
click at [822, 304] on div "10" at bounding box center [821, 307] width 17 height 17
type input "**********"
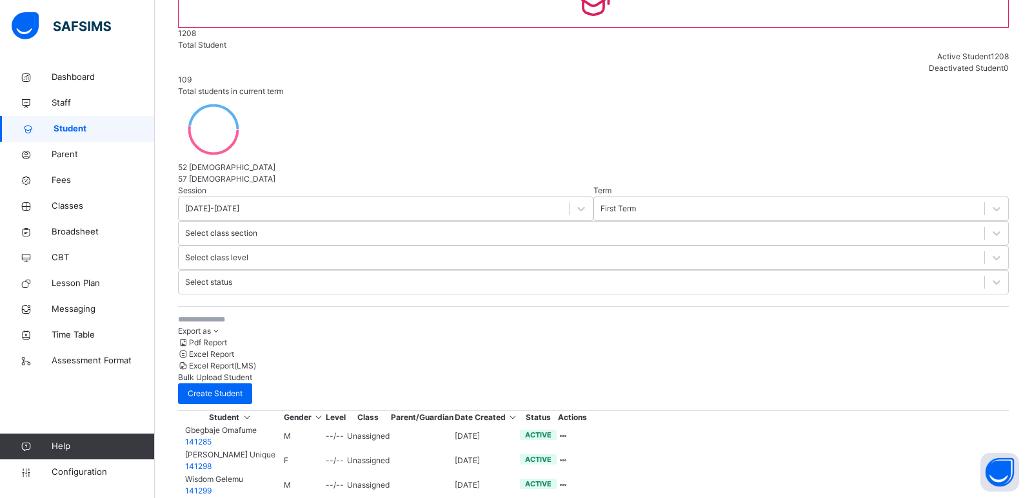
scroll to position [146, 0]
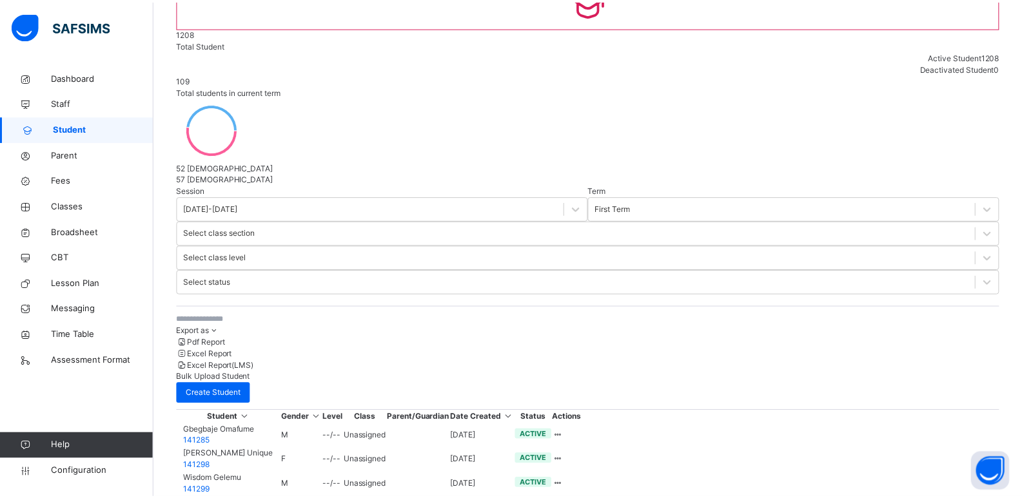
scroll to position [211, 0]
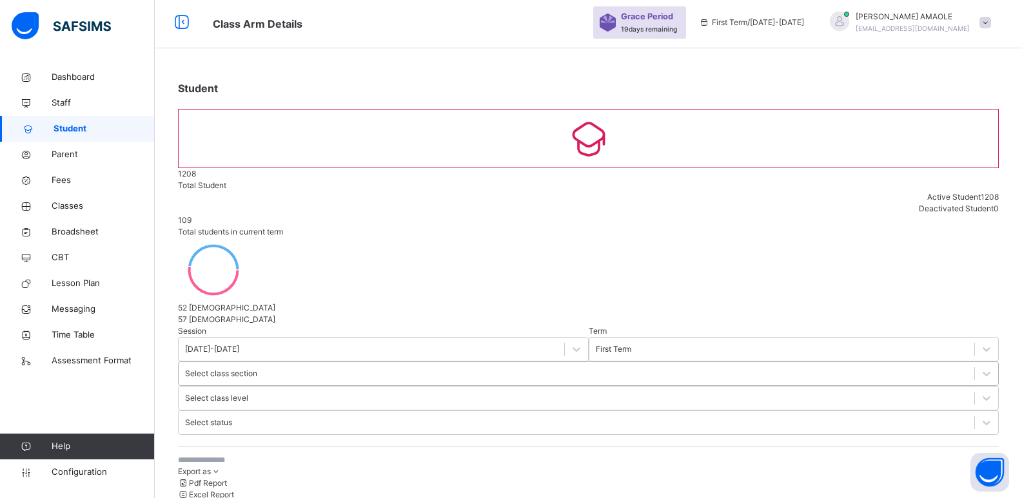
scroll to position [0, 0]
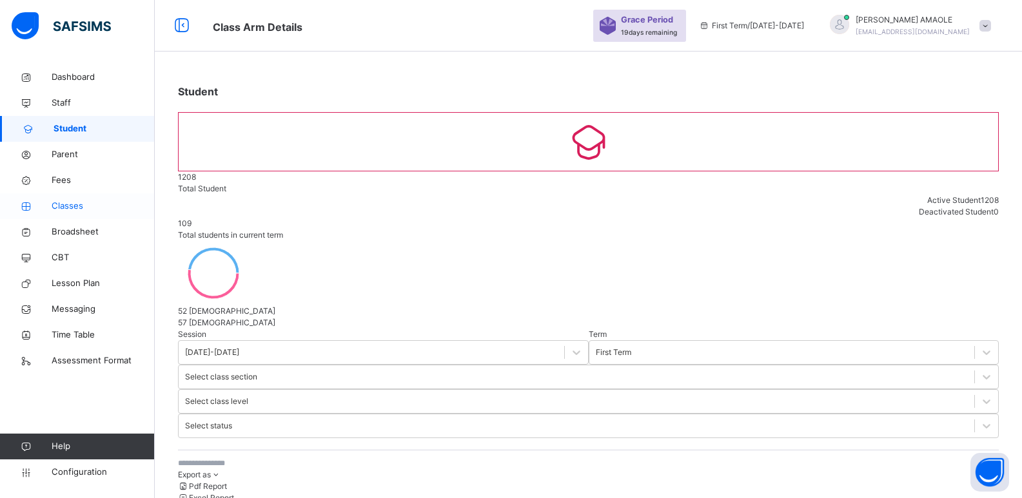
click at [84, 211] on span "Classes" at bounding box center [103, 206] width 103 height 13
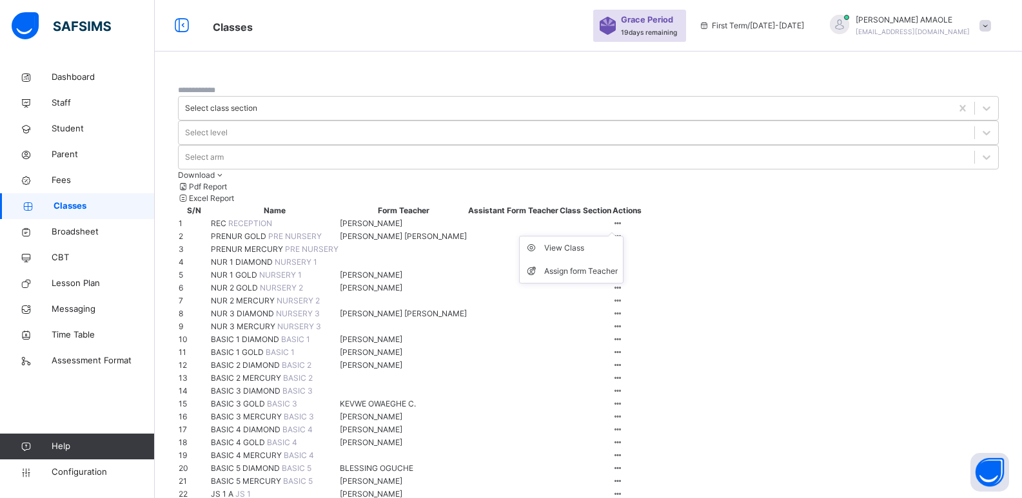
click at [624, 236] on ul "View Class Assign form Teacher" at bounding box center [571, 260] width 104 height 48
click at [618, 242] on div "View Class" at bounding box center [581, 248] width 74 height 13
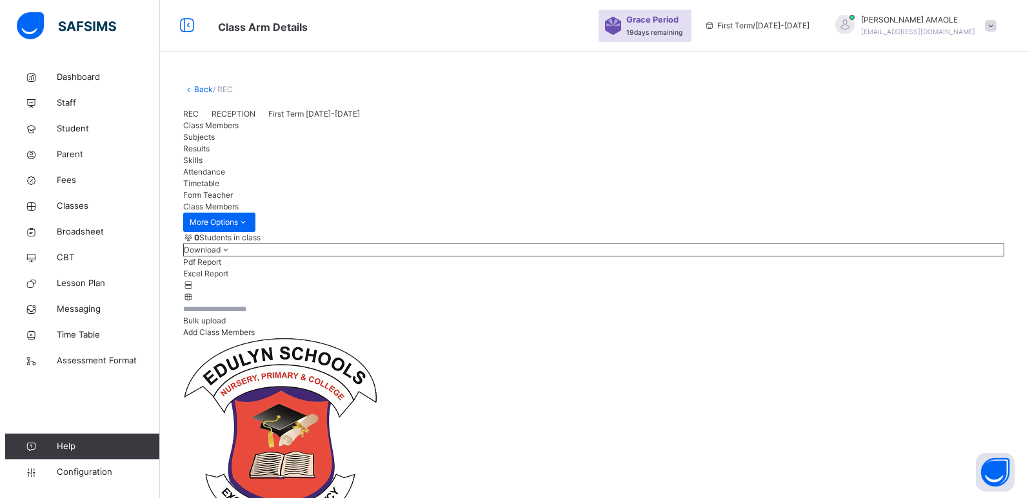
scroll to position [193, 0]
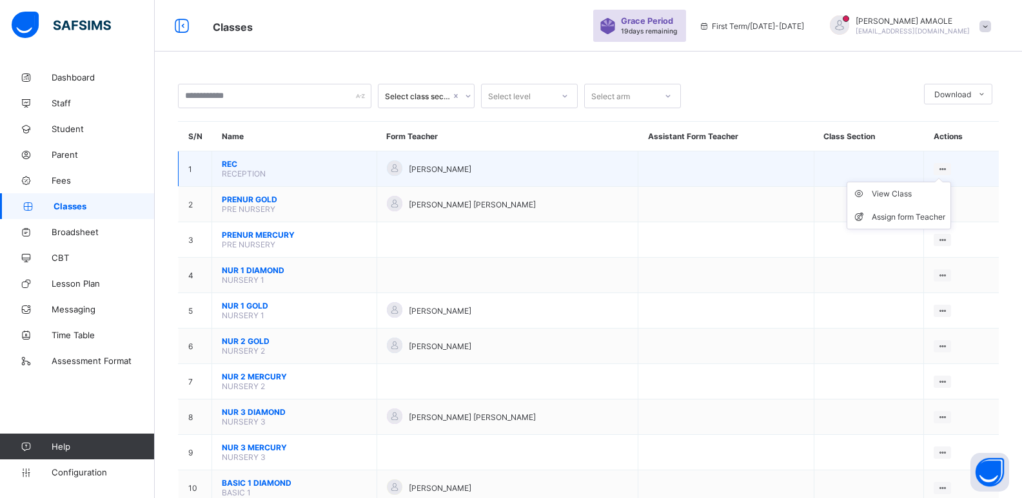
click at [945, 182] on ul "View Class Assign form Teacher" at bounding box center [899, 206] width 104 height 48
click at [916, 200] on div "View Class" at bounding box center [909, 194] width 74 height 13
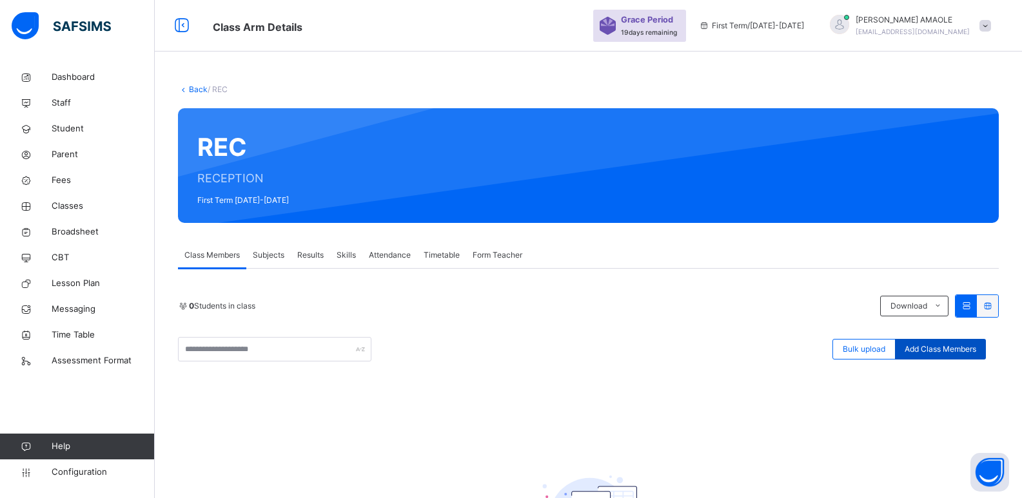
click at [918, 347] on span "Add Class Members" at bounding box center [941, 350] width 72 height 12
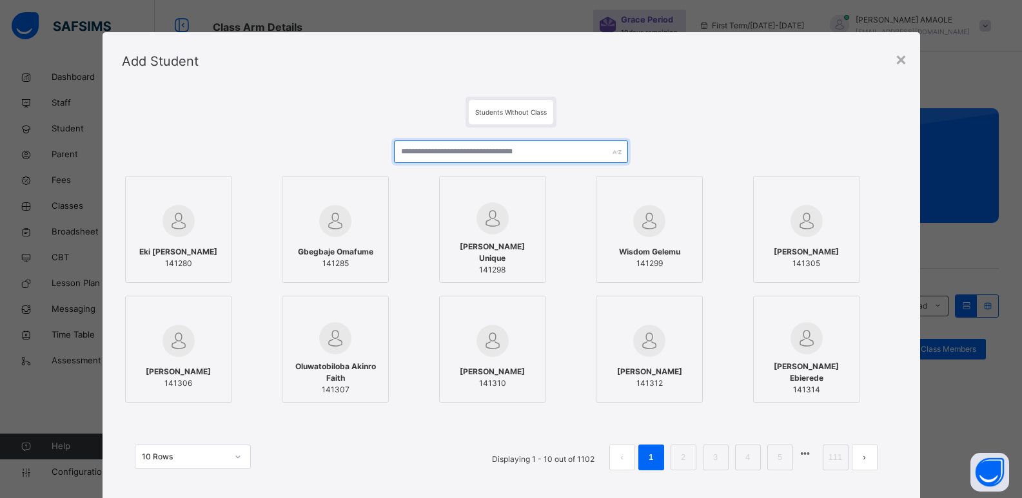
click at [506, 152] on input "text" at bounding box center [510, 152] width 233 height 23
paste input "**********"
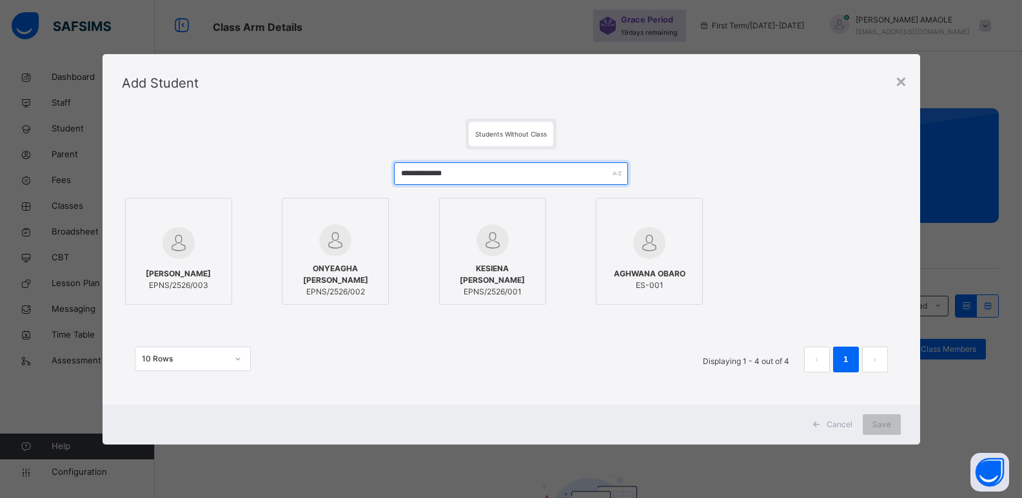
type input "**********"
click at [516, 271] on span "KESIENA [PERSON_NAME]" at bounding box center [492, 274] width 93 height 23
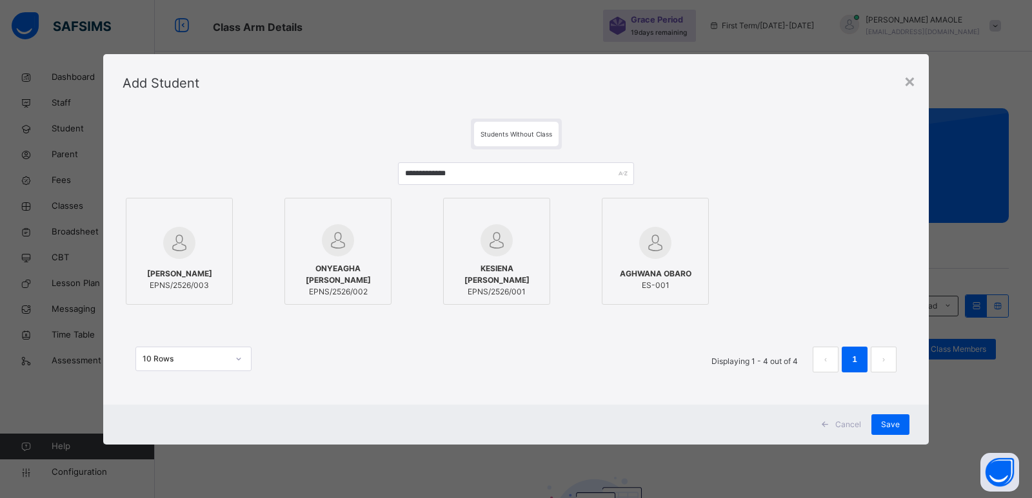
click at [351, 251] on img at bounding box center [338, 240] width 32 height 32
click at [181, 264] on div "[PERSON_NAME] EPNS/2526/003" at bounding box center [179, 280] width 93 height 36
click at [887, 427] on span "Save" at bounding box center [890, 425] width 19 height 12
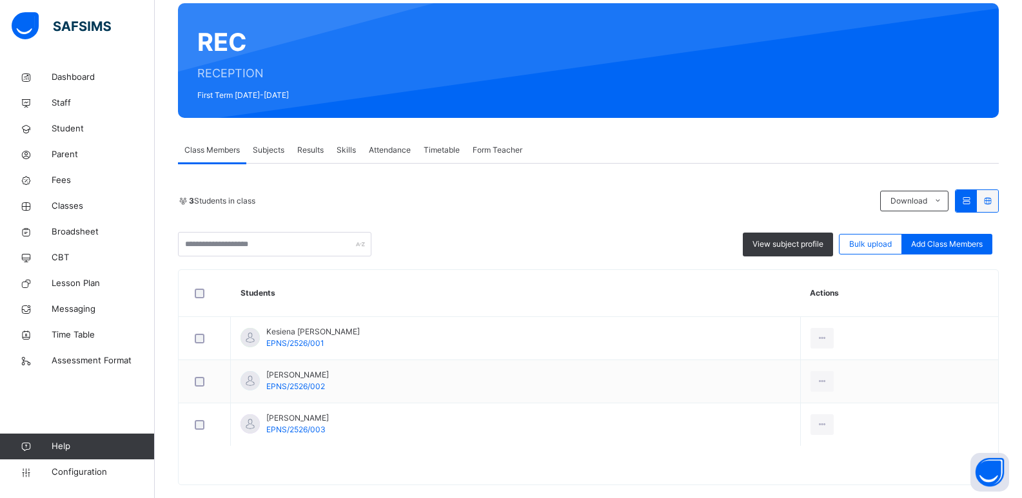
scroll to position [124, 0]
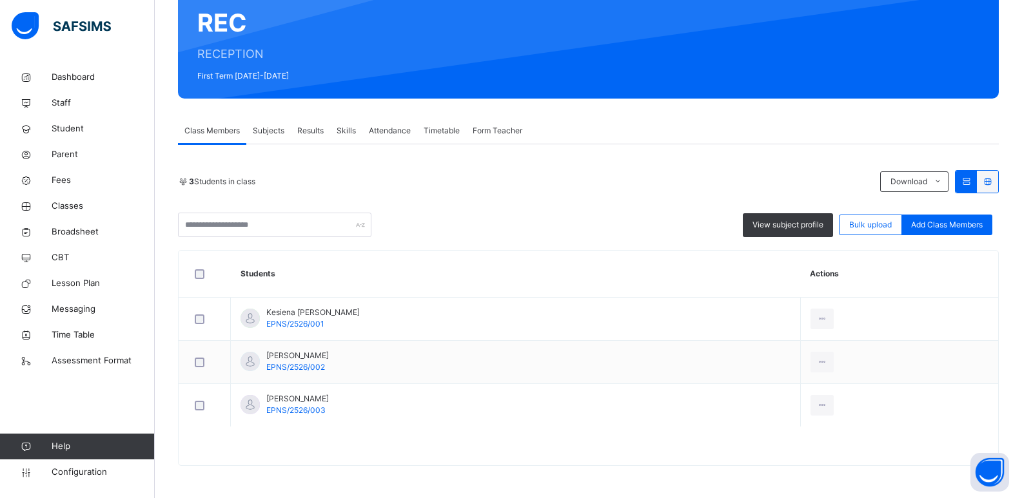
click at [264, 134] on span "Subjects" at bounding box center [269, 131] width 32 height 12
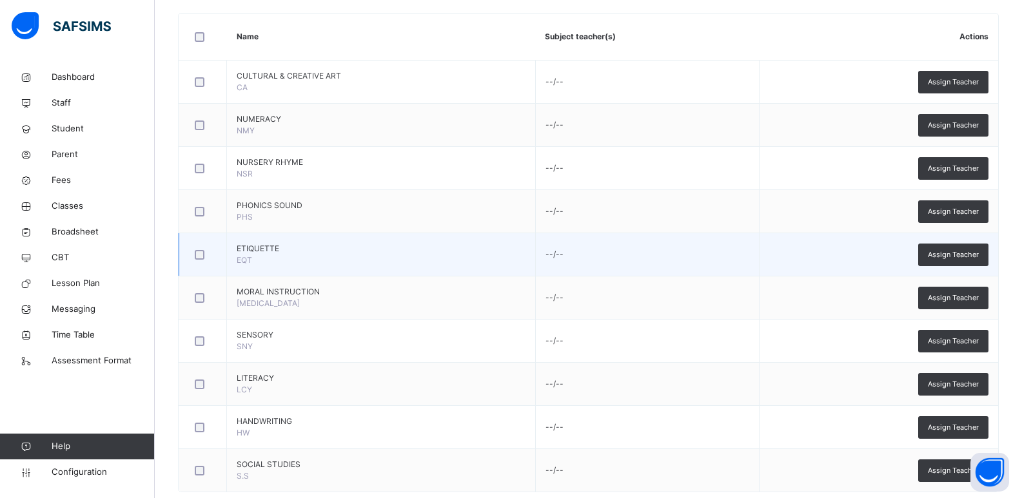
scroll to position [335, 0]
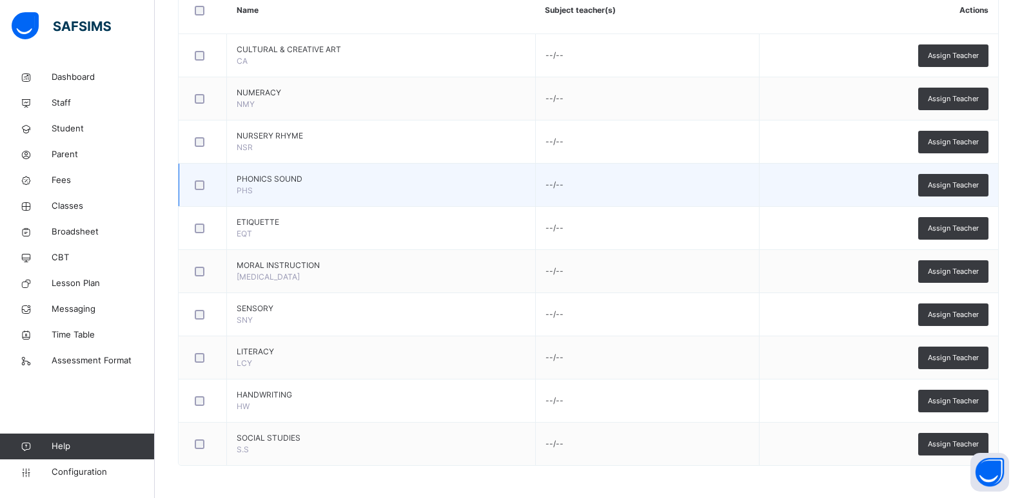
click at [565, 190] on td "--/--" at bounding box center [647, 185] width 224 height 43
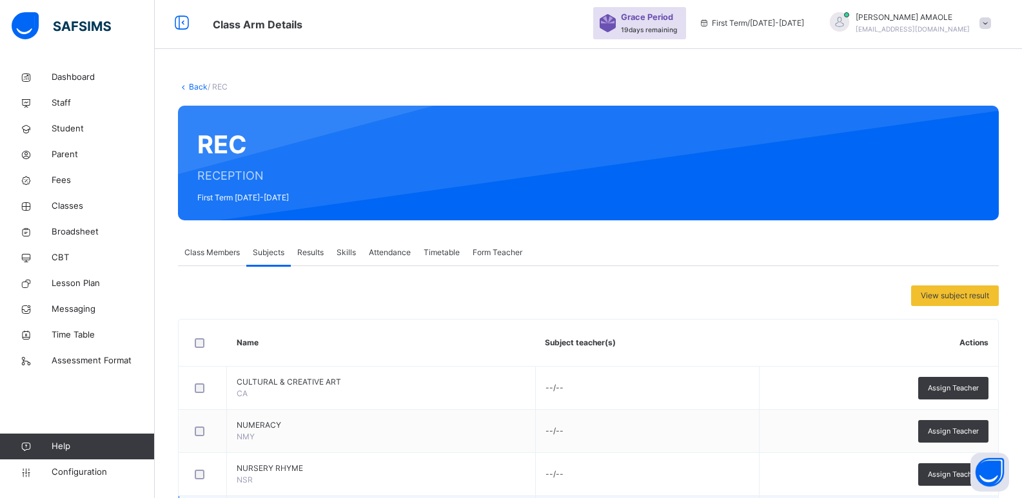
scroll to position [0, 0]
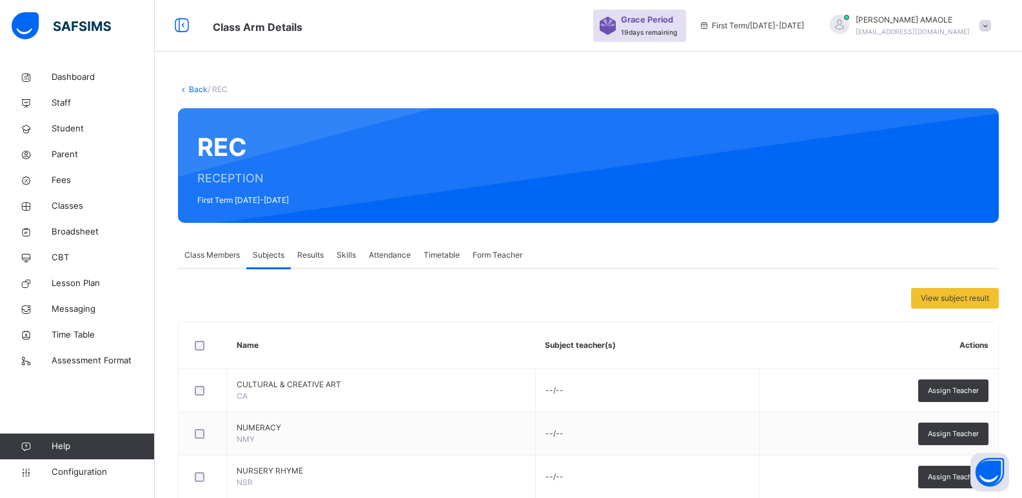
click at [196, 90] on link "Back" at bounding box center [198, 89] width 19 height 10
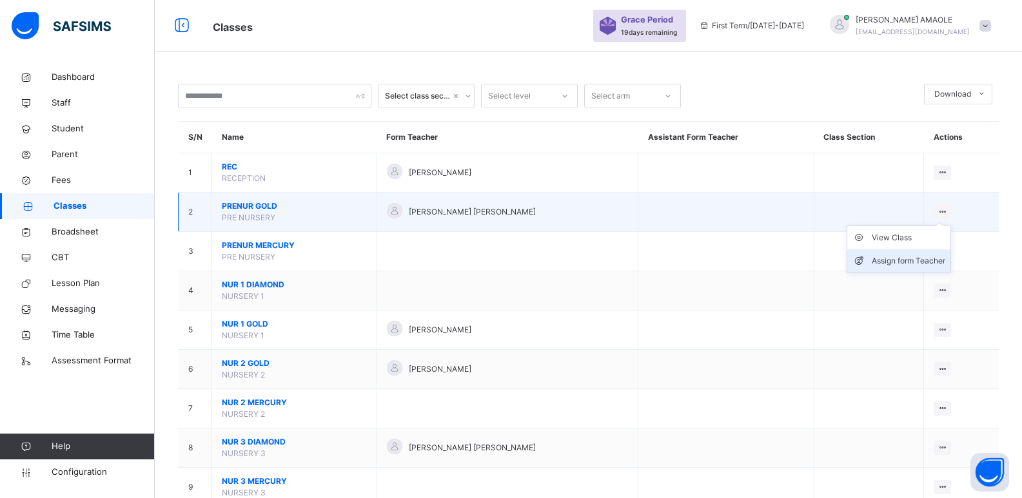
click at [910, 258] on div "Assign form Teacher" at bounding box center [909, 261] width 74 height 13
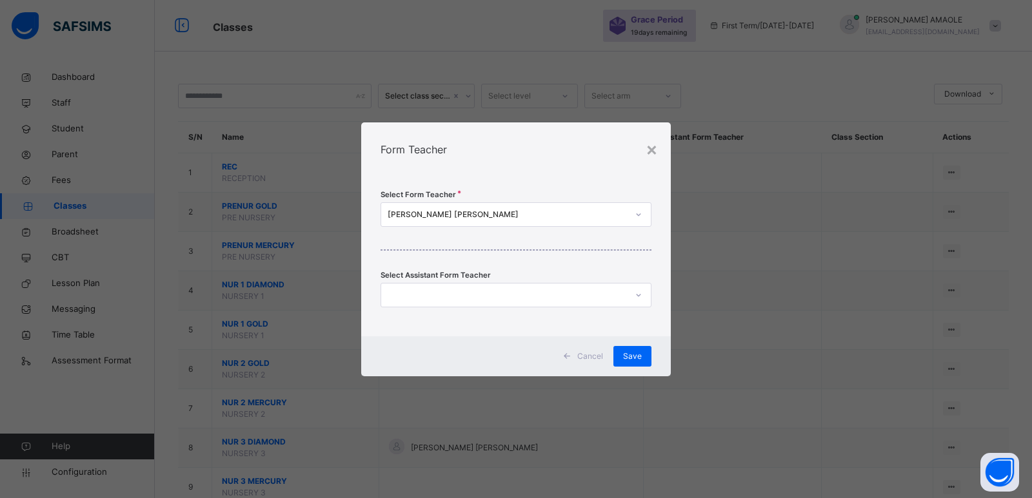
click at [493, 214] on div "[PERSON_NAME] [PERSON_NAME]" at bounding box center [508, 215] width 240 height 12
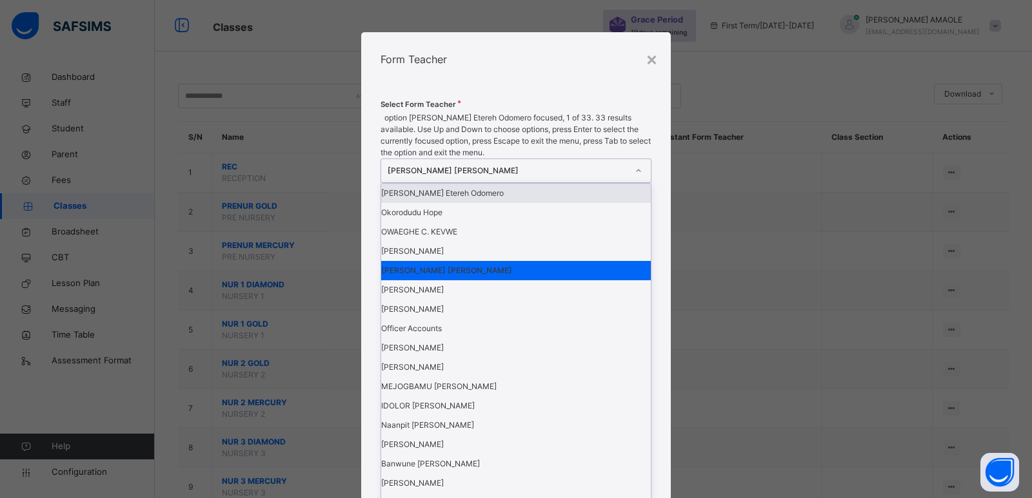
type input "**"
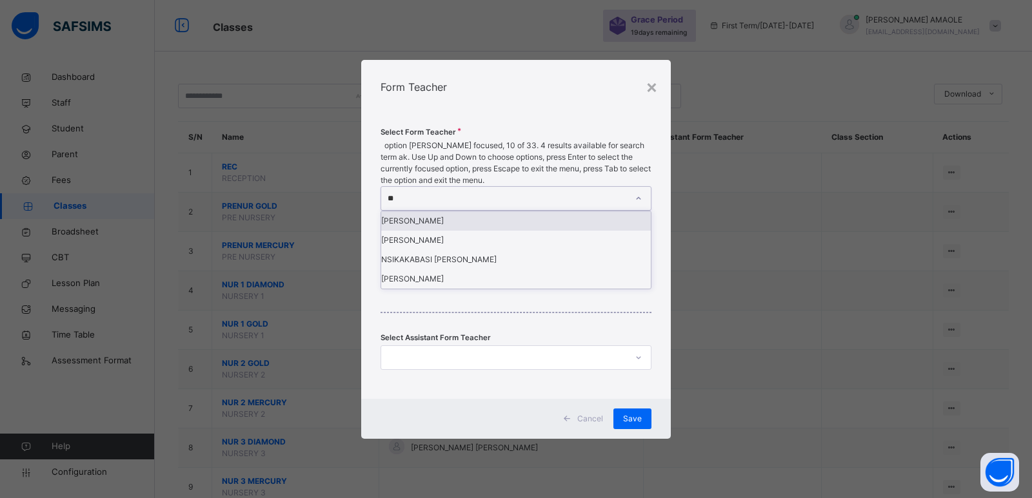
click at [489, 231] on div "[PERSON_NAME]" at bounding box center [516, 220] width 270 height 19
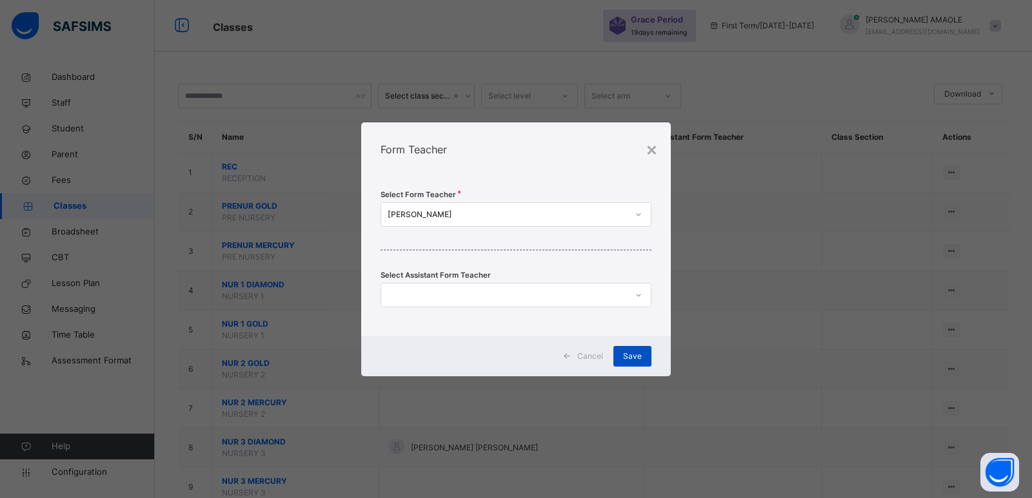
click at [620, 358] on div "Save" at bounding box center [632, 356] width 38 height 21
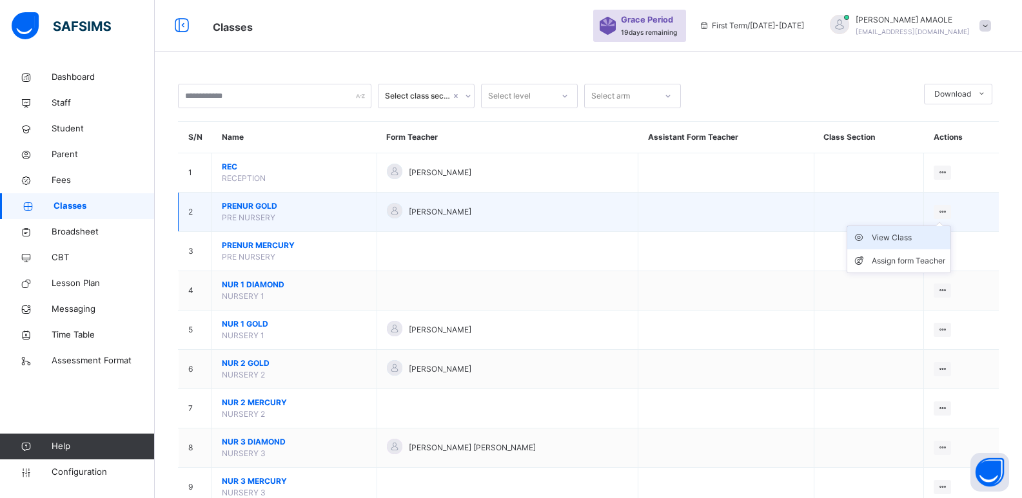
click at [900, 240] on div "View Class" at bounding box center [909, 237] width 74 height 13
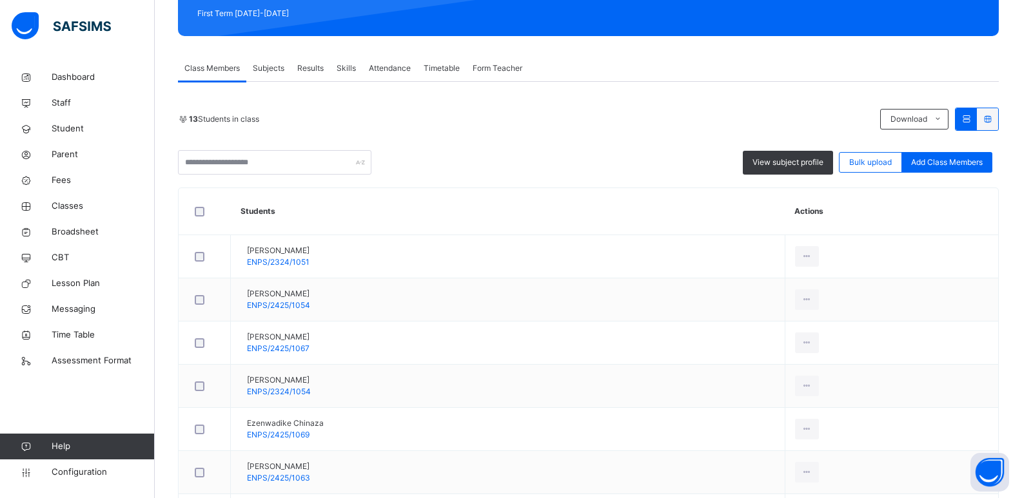
scroll to position [193, 0]
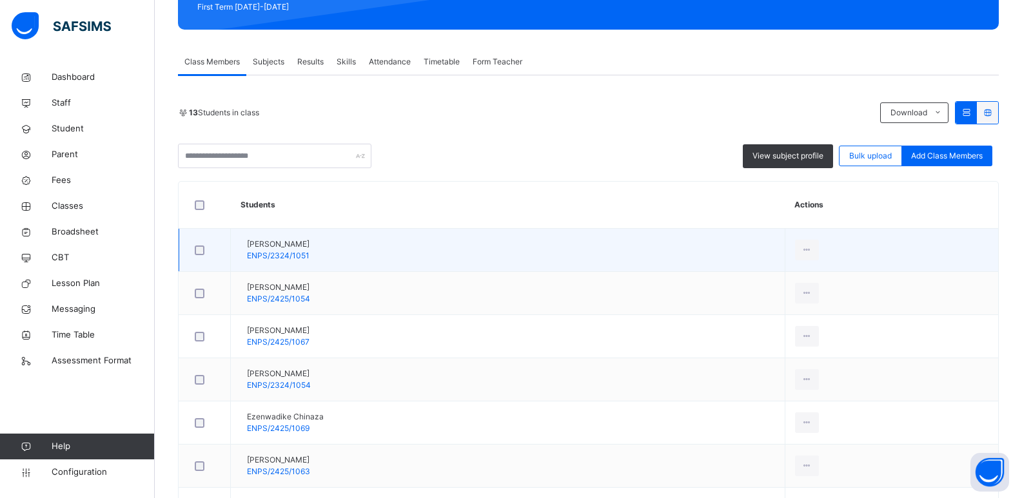
click at [194, 249] on div at bounding box center [204, 251] width 25 height 10
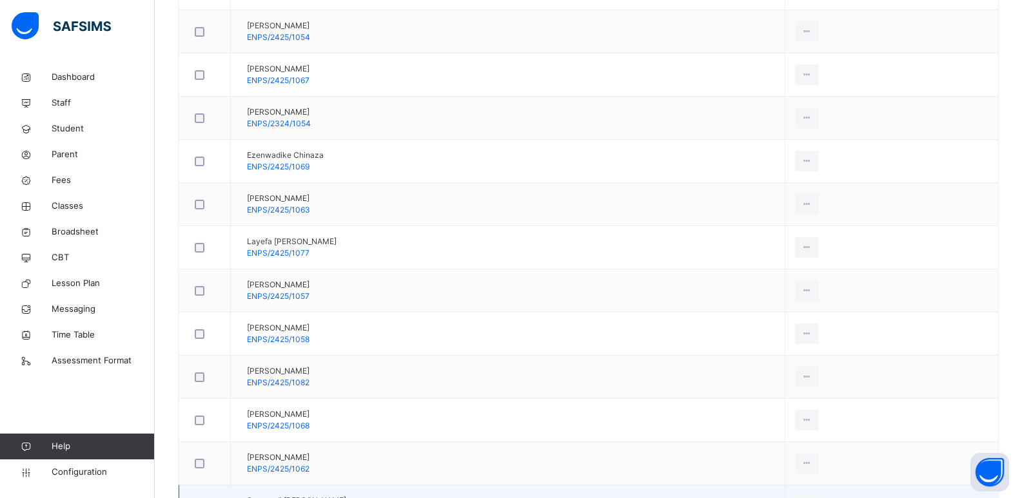
scroll to position [299, 0]
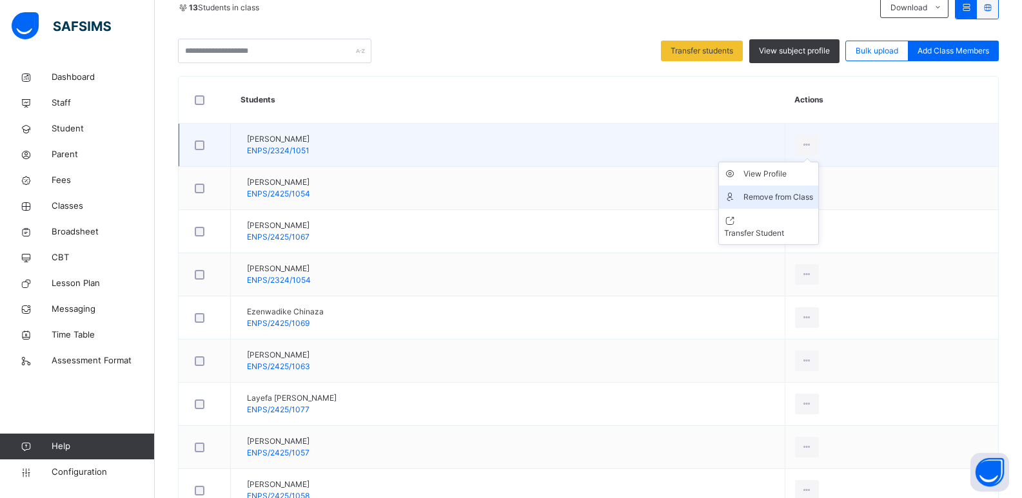
click at [811, 199] on div "Remove from Class" at bounding box center [778, 197] width 70 height 13
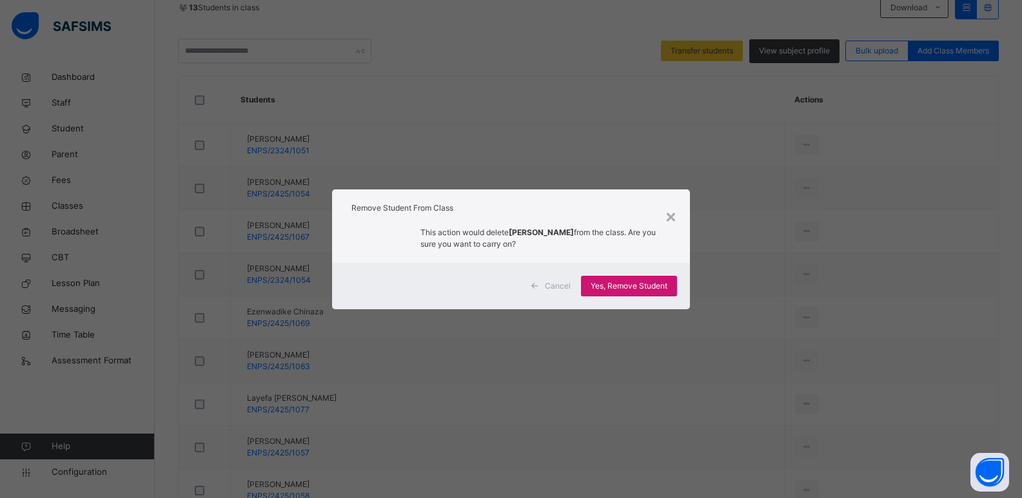
click at [633, 288] on span "Yes, Remove Student" at bounding box center [629, 286] width 77 height 12
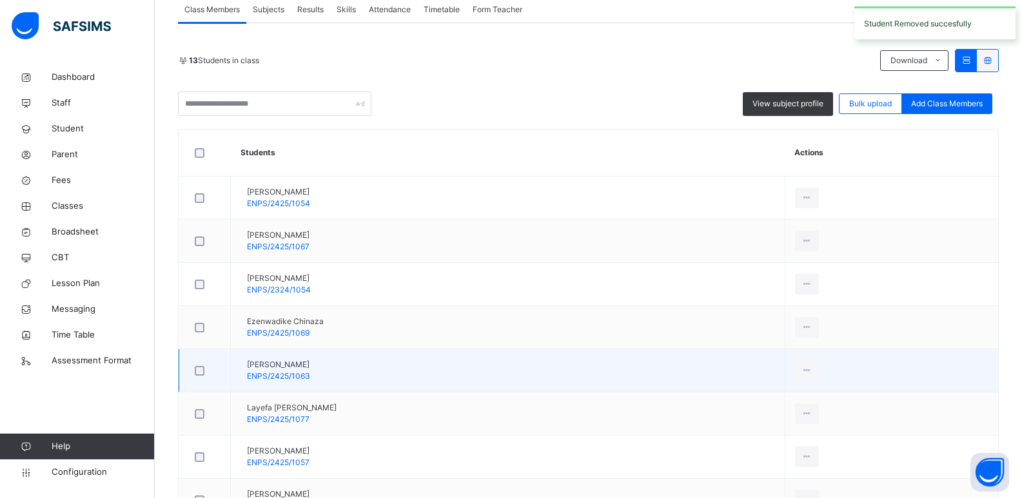
scroll to position [387, 0]
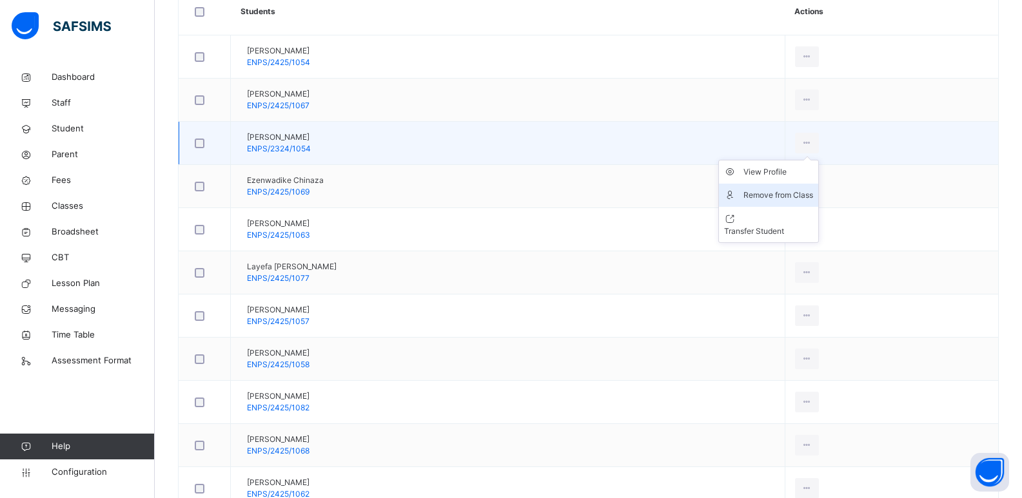
click at [805, 196] on div "Remove from Class" at bounding box center [778, 195] width 70 height 13
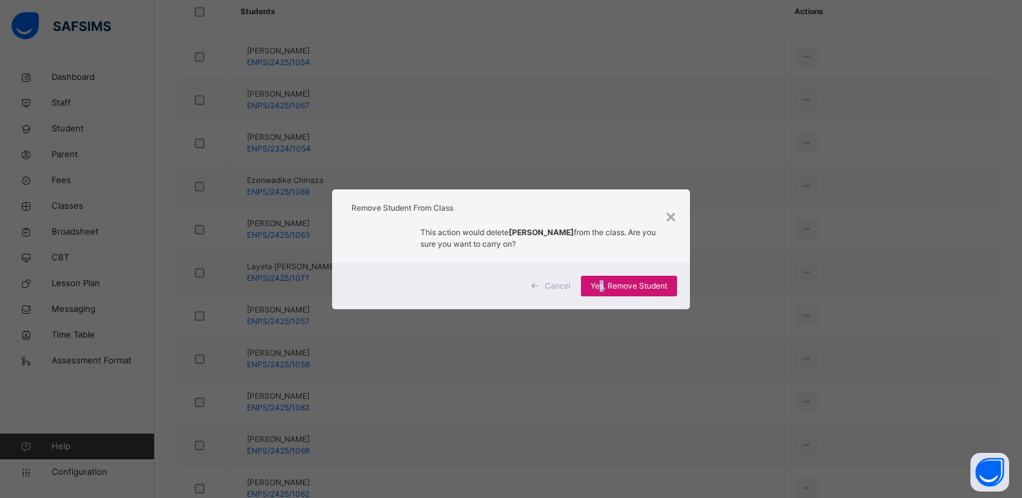
click at [603, 279] on div "Yes, Remove Student" at bounding box center [629, 286] width 96 height 21
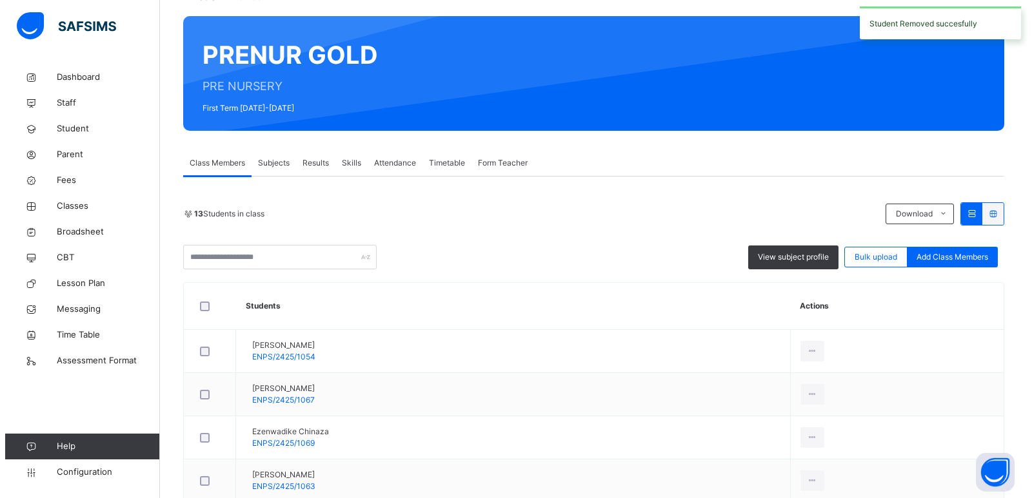
scroll to position [258, 0]
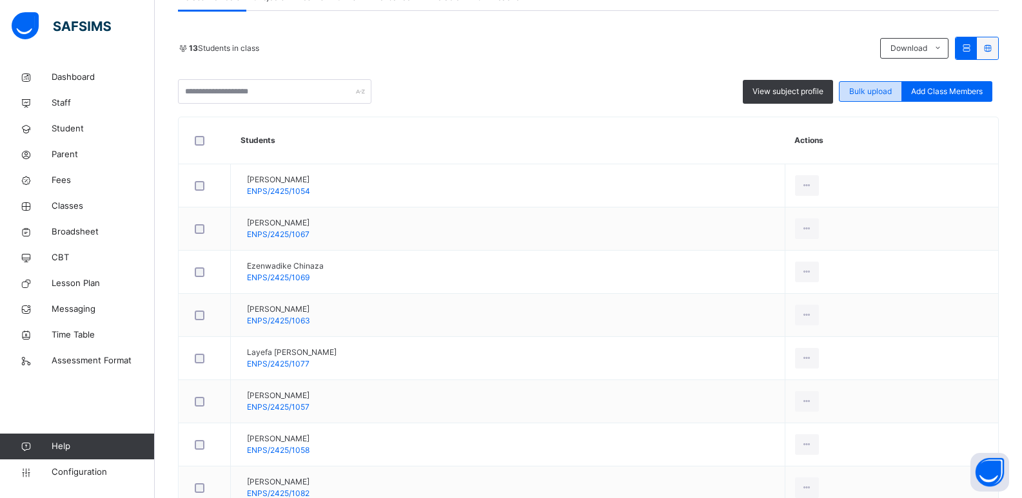
click at [883, 93] on span "Bulk upload" at bounding box center [870, 92] width 43 height 12
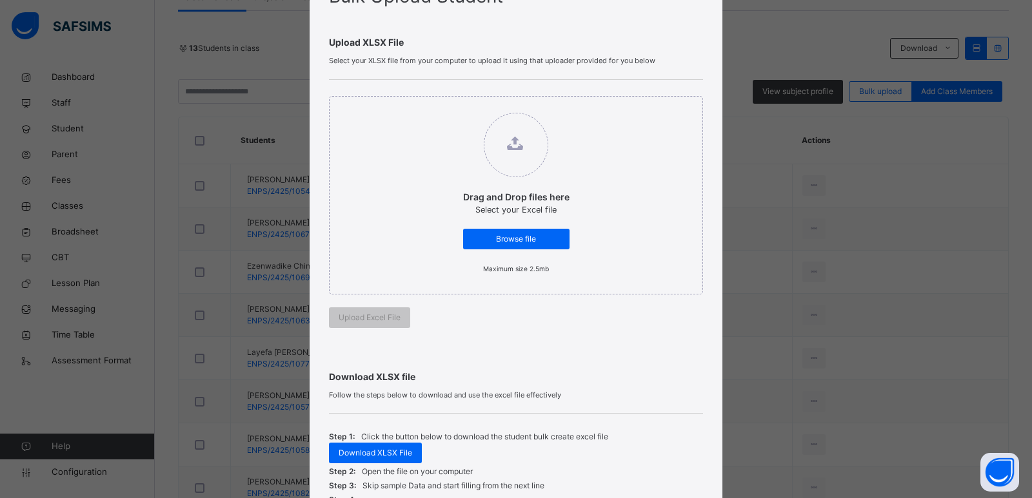
scroll to position [193, 0]
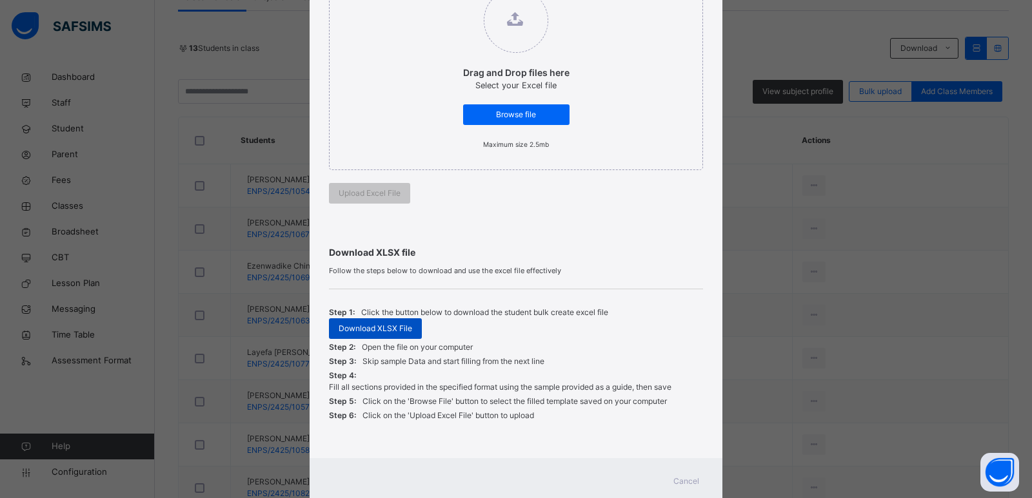
click at [366, 323] on span "Download XLSX File" at bounding box center [376, 329] width 74 height 12
click at [687, 484] on span "Cancel" at bounding box center [686, 482] width 26 height 12
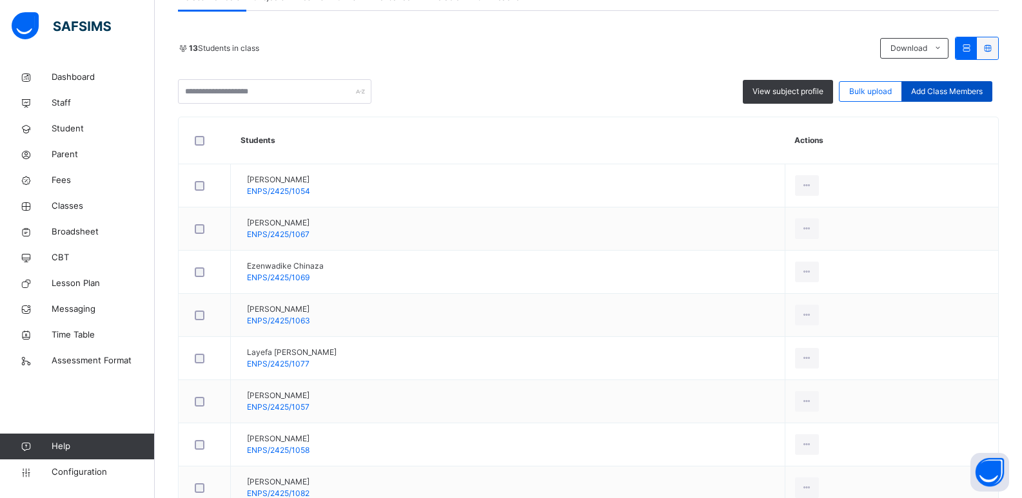
click at [936, 92] on span "Add Class Members" at bounding box center [947, 92] width 72 height 12
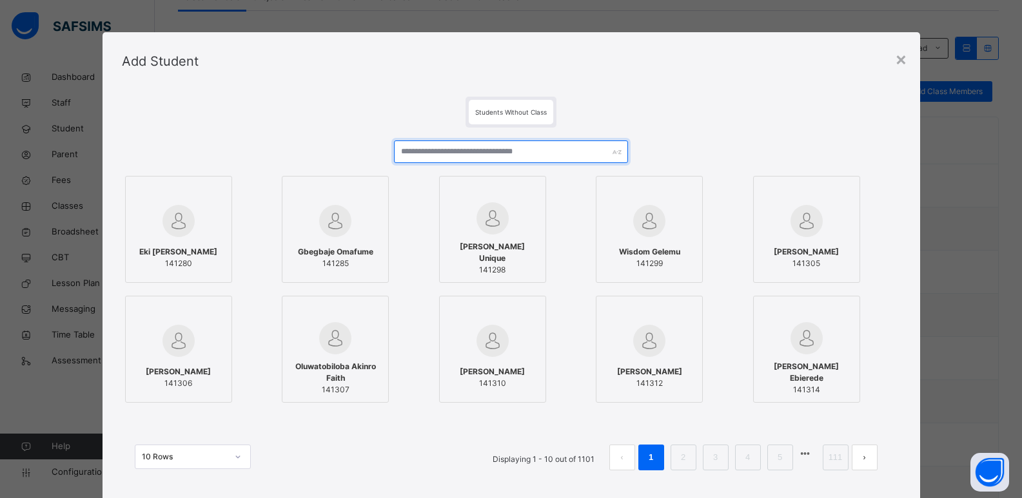
click at [475, 150] on input "text" at bounding box center [510, 152] width 233 height 23
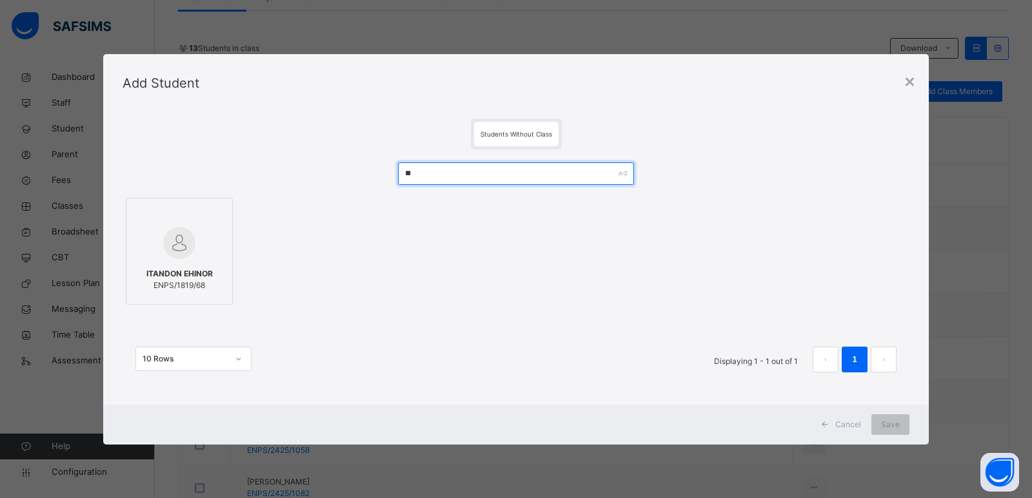
type input "*"
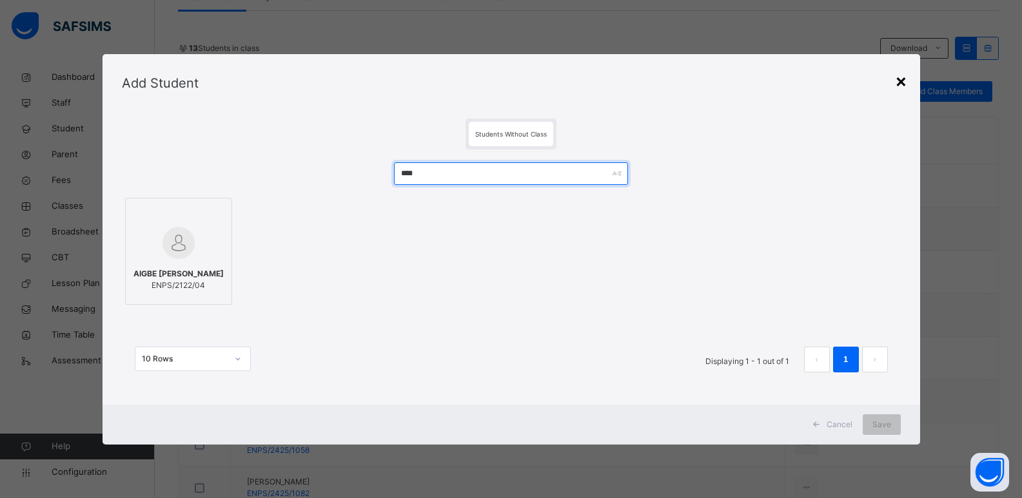
type input "****"
click at [902, 81] on div "×" at bounding box center [901, 80] width 12 height 27
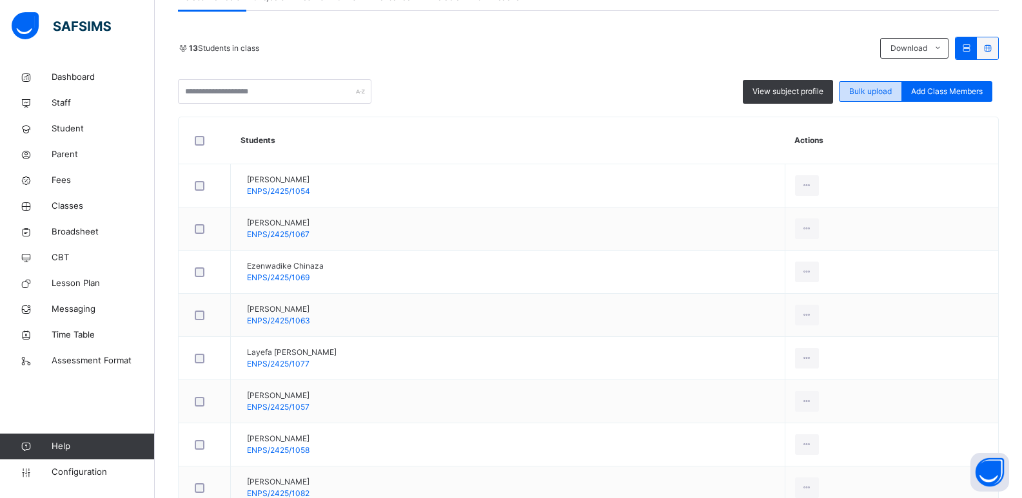
click at [881, 84] on div "Bulk upload" at bounding box center [870, 91] width 63 height 21
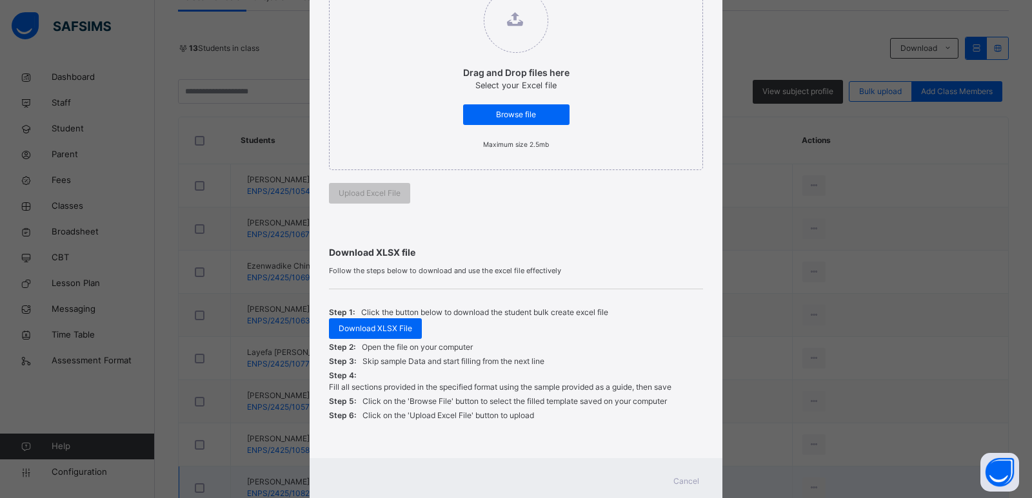
drag, startPoint x: 676, startPoint y: 475, endPoint x: 673, endPoint y: 468, distance: 7.5
click at [675, 475] on div "Cancel" at bounding box center [686, 481] width 46 height 21
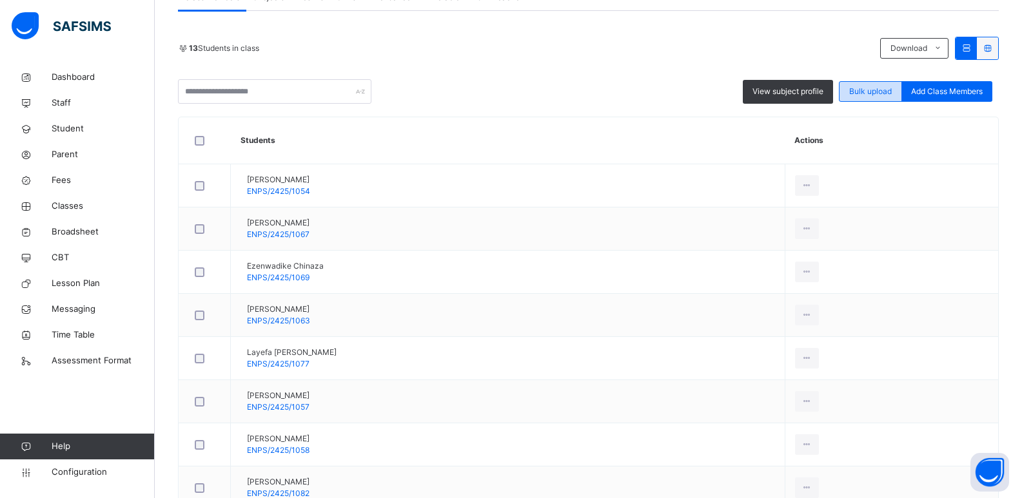
click at [877, 92] on span "Bulk upload" at bounding box center [870, 92] width 43 height 12
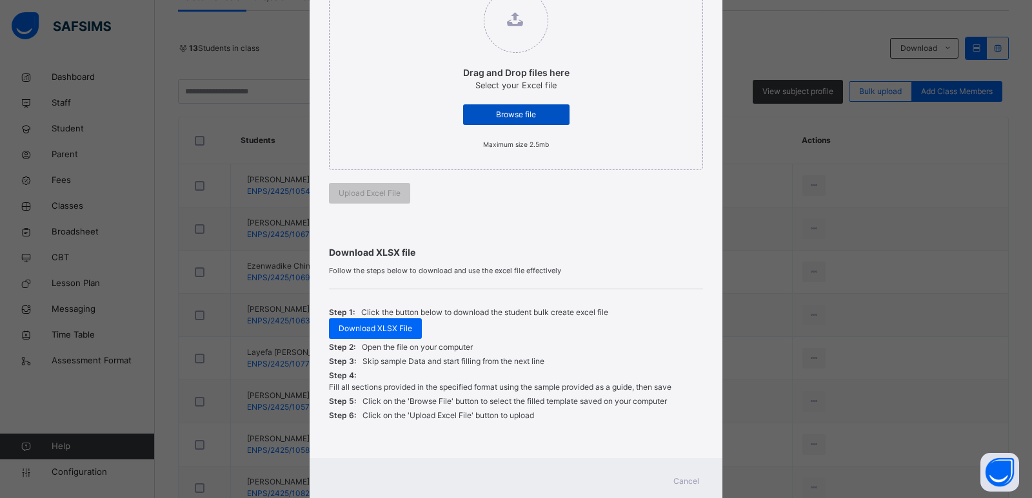
click at [501, 115] on span "Browse file" at bounding box center [516, 115] width 87 height 12
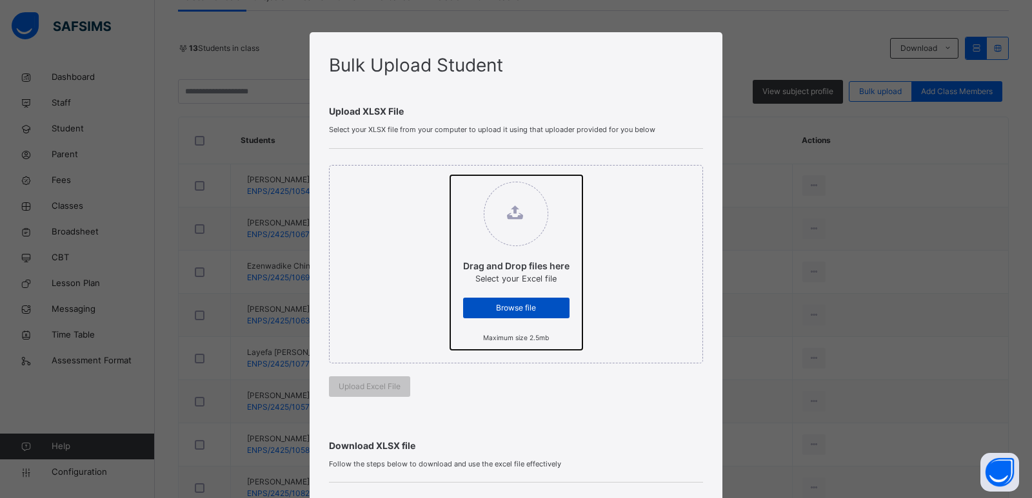
type input "**********"
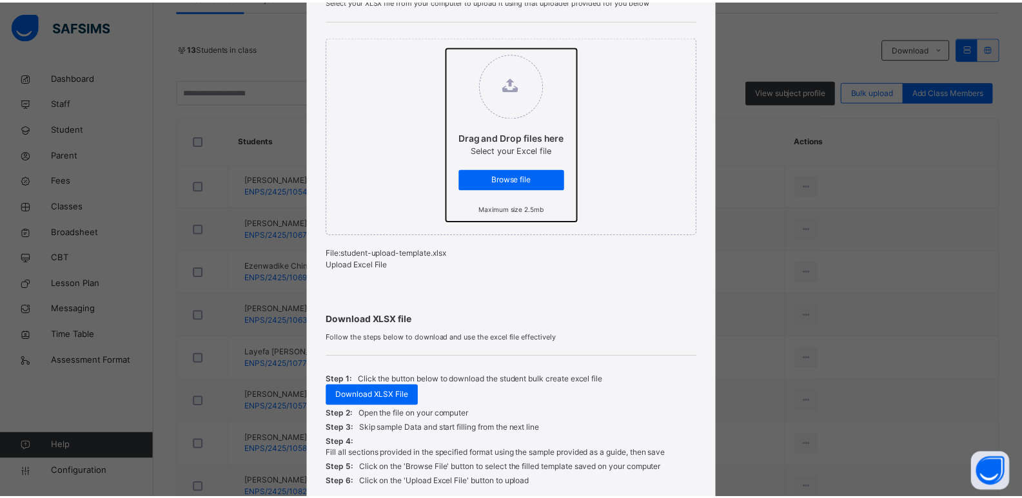
scroll to position [244, 0]
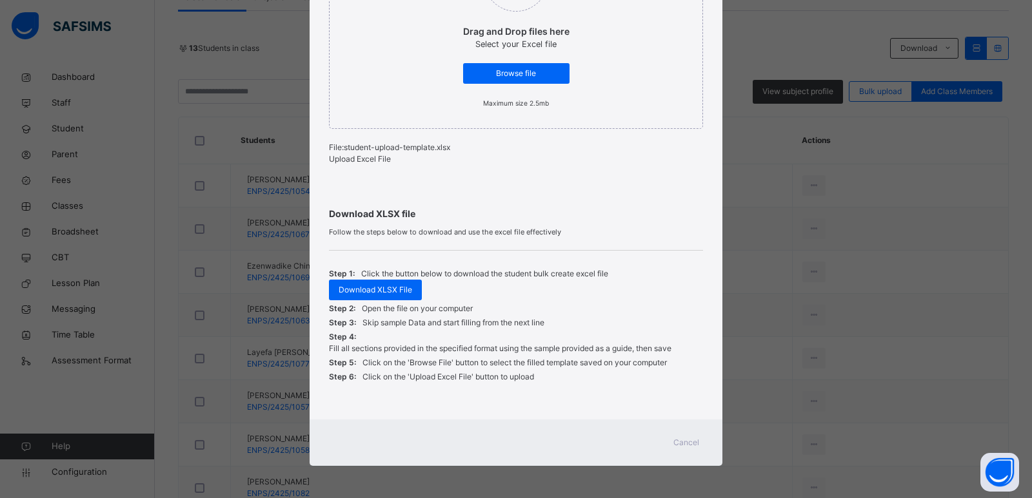
click at [360, 158] on span "Upload Excel File" at bounding box center [360, 159] width 62 height 10
click at [673, 432] on div "Cancel" at bounding box center [516, 443] width 413 height 46
click at [674, 438] on span "Cancel" at bounding box center [686, 443] width 26 height 12
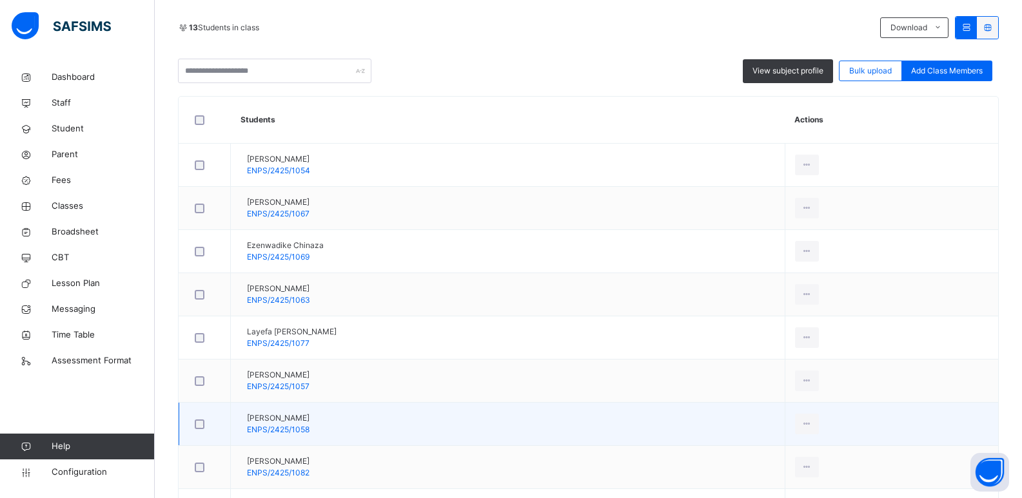
scroll to position [212, 0]
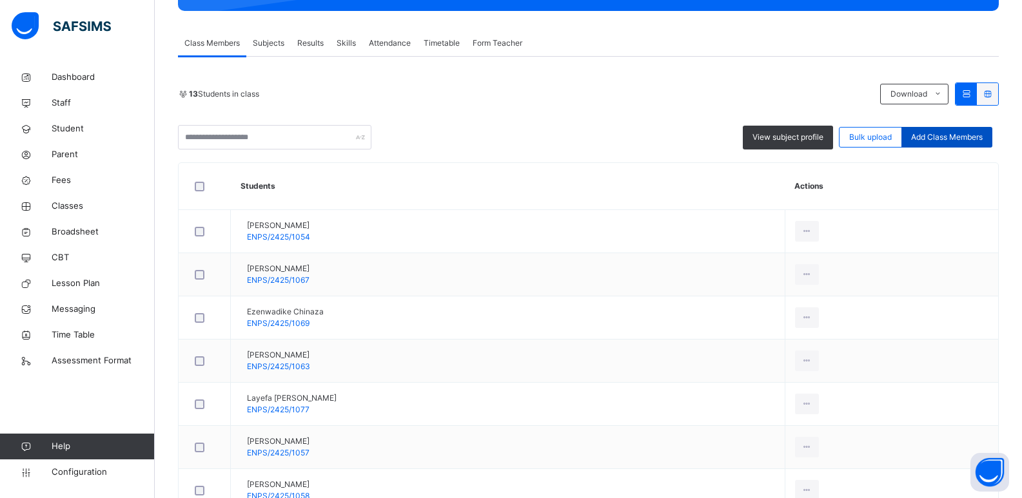
click at [935, 134] on span "Add Class Members" at bounding box center [947, 138] width 72 height 12
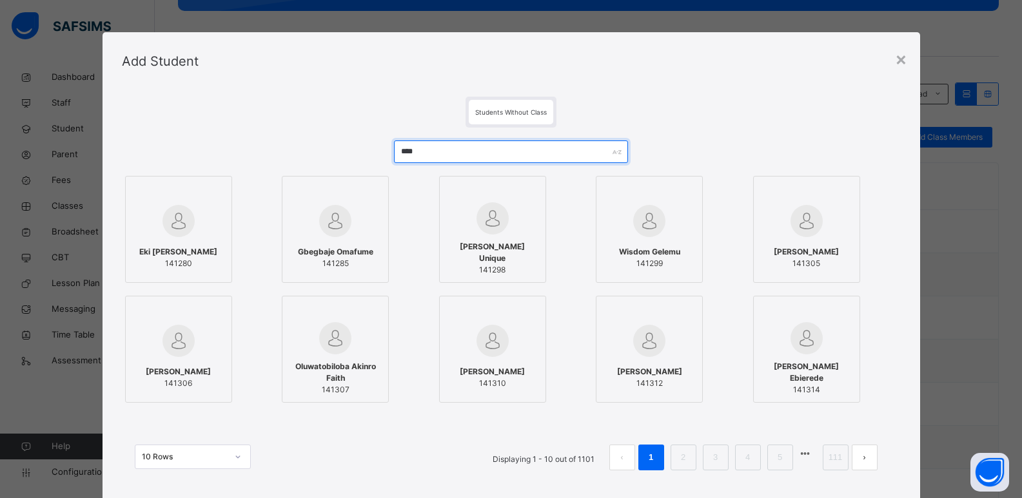
click at [488, 154] on input "****" at bounding box center [510, 152] width 233 height 23
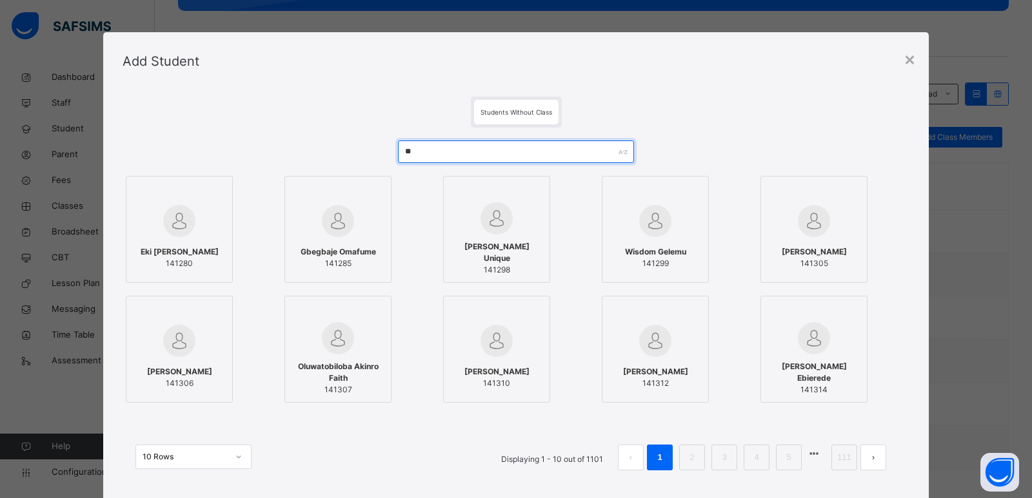
type input "*"
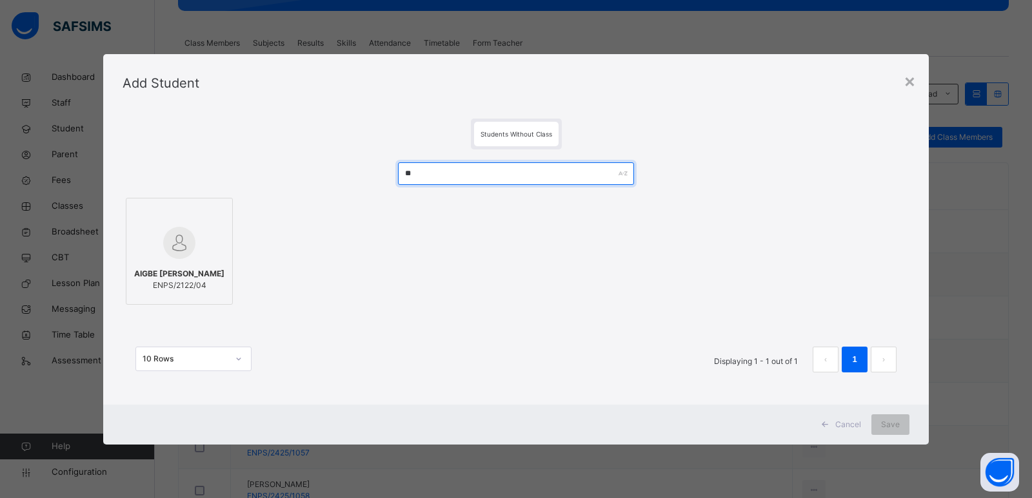
type input "*"
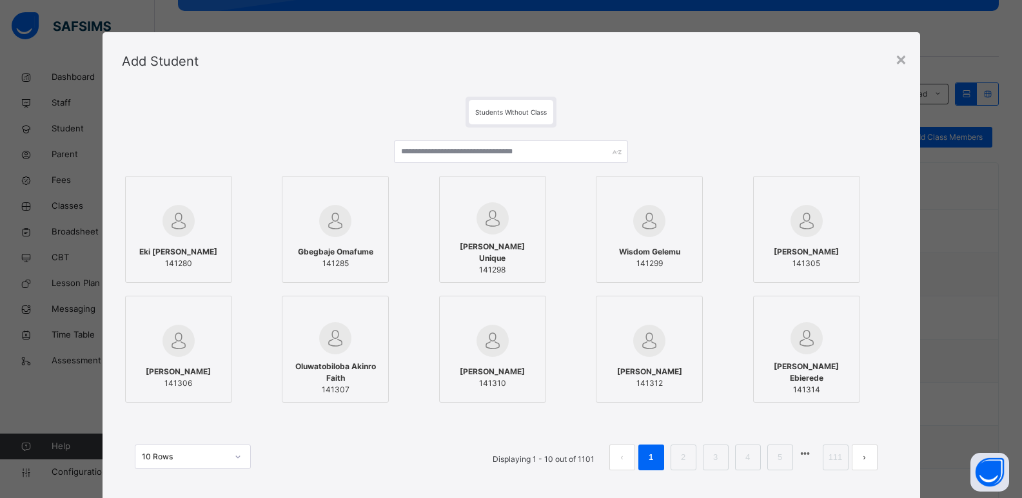
click at [898, 51] on div "×" at bounding box center [901, 58] width 12 height 27
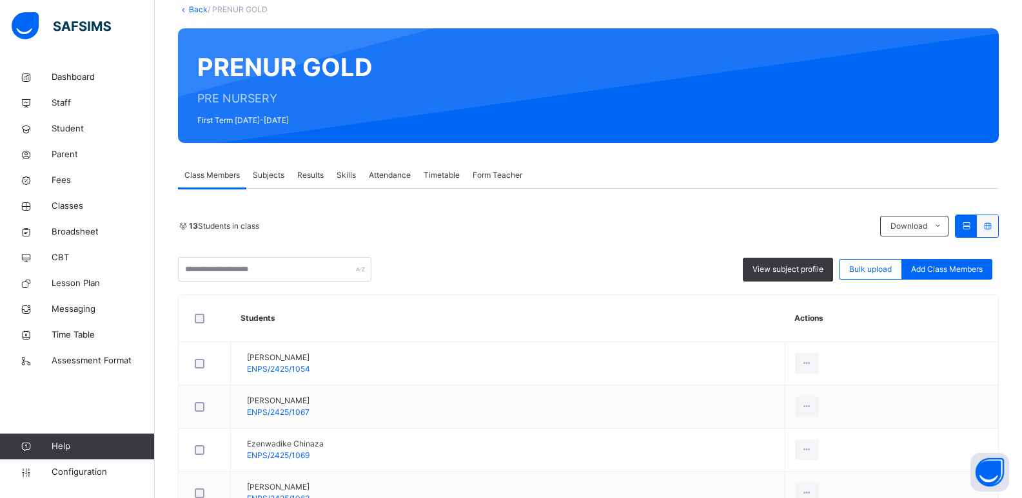
scroll to position [0, 0]
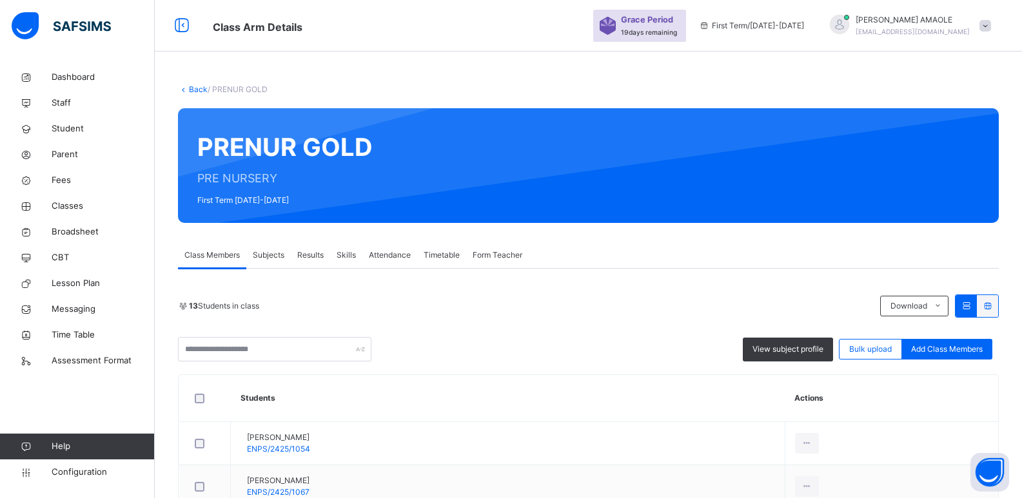
click at [202, 85] on link "Back" at bounding box center [198, 89] width 19 height 10
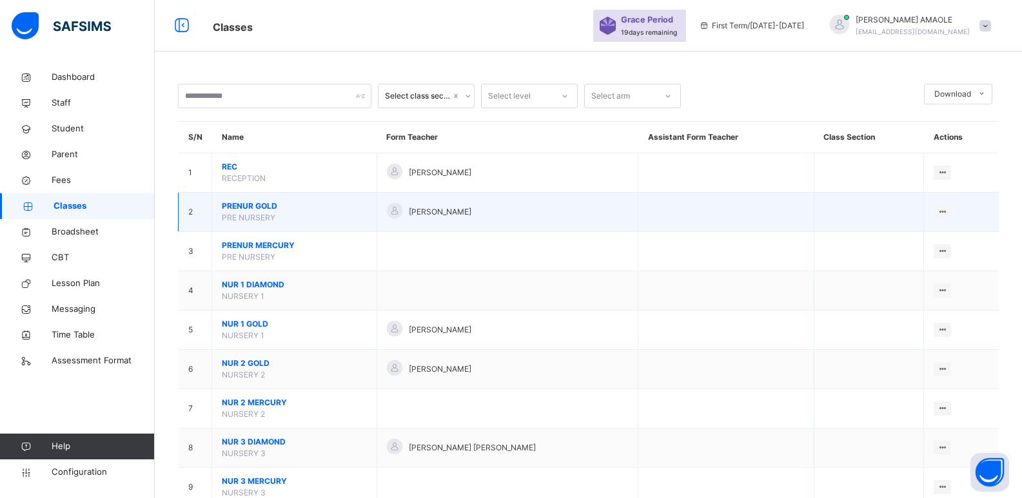
click at [762, 213] on td at bounding box center [726, 212] width 176 height 39
click at [255, 201] on span "PRENUR GOLD" at bounding box center [294, 207] width 145 height 12
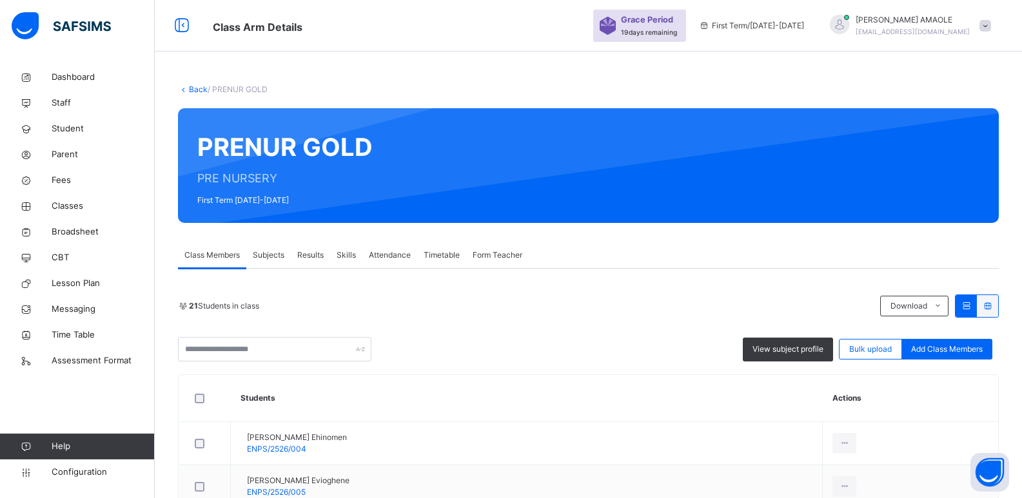
click at [194, 91] on link "Back" at bounding box center [198, 89] width 19 height 10
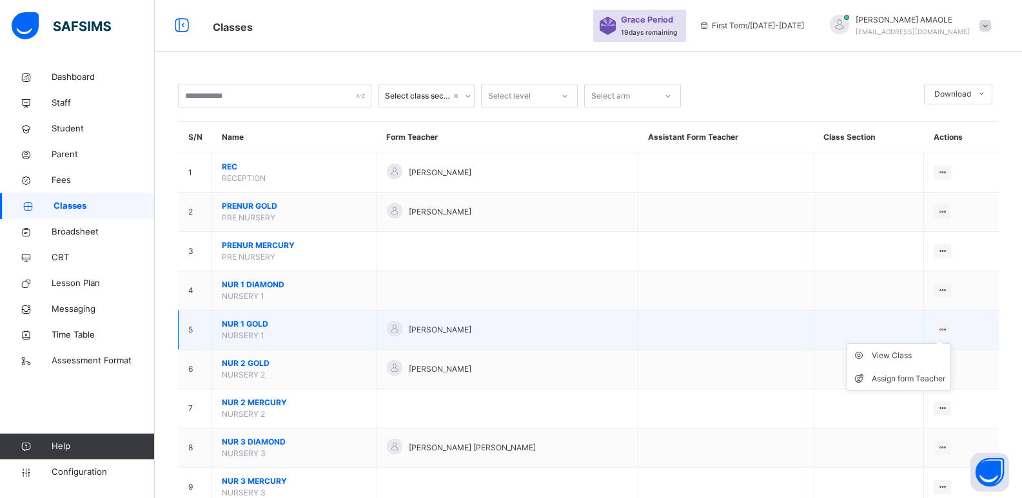
click at [947, 329] on icon at bounding box center [942, 330] width 11 height 10
click at [243, 324] on span "NUR 1 GOLD" at bounding box center [294, 325] width 145 height 12
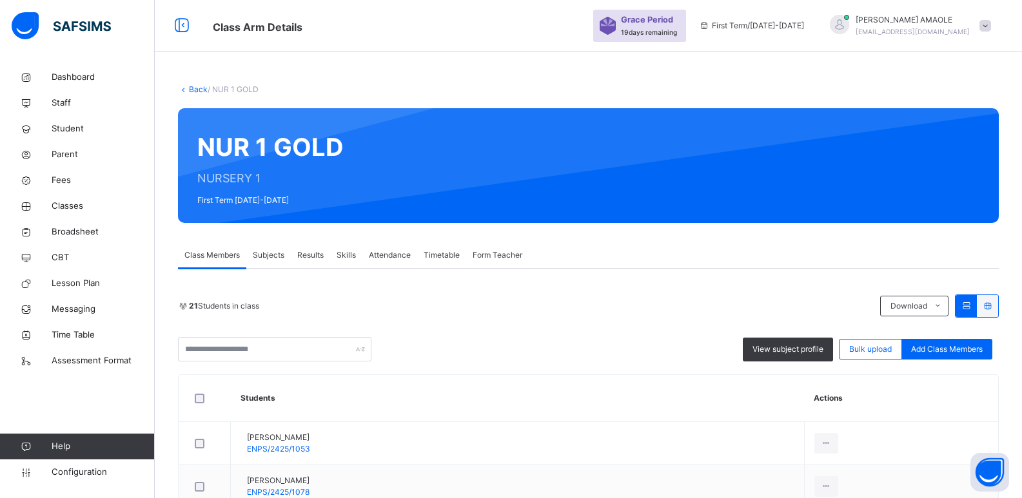
click at [202, 90] on link "Back" at bounding box center [198, 89] width 19 height 10
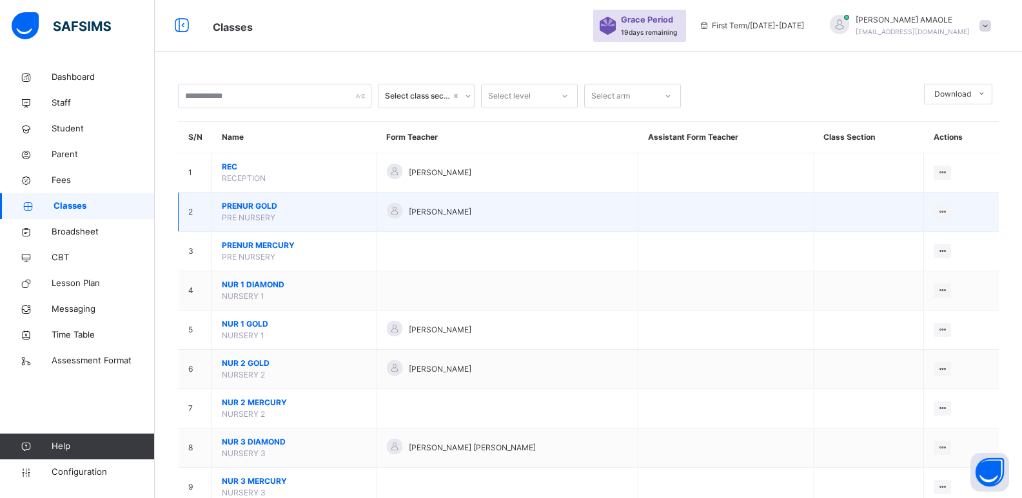
click at [251, 209] on span "PRENUR GOLD" at bounding box center [294, 207] width 145 height 12
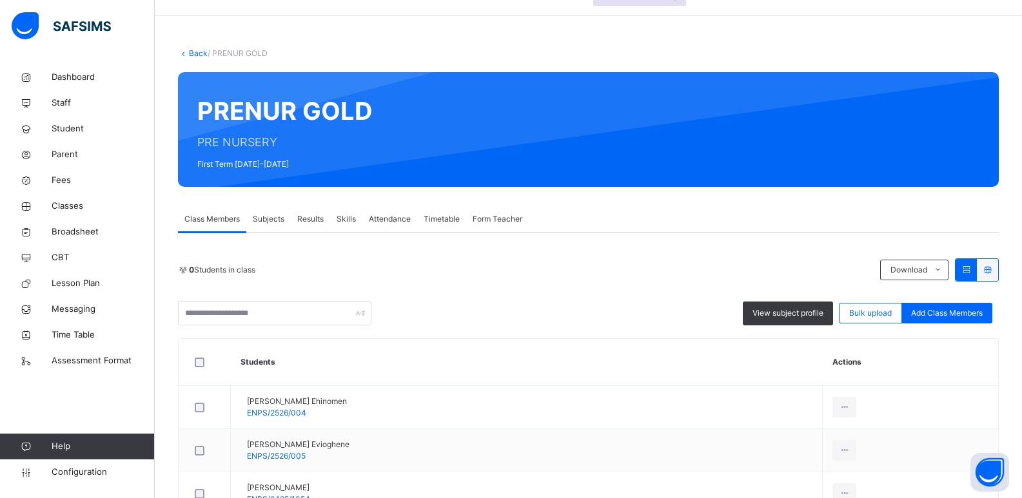
scroll to position [129, 0]
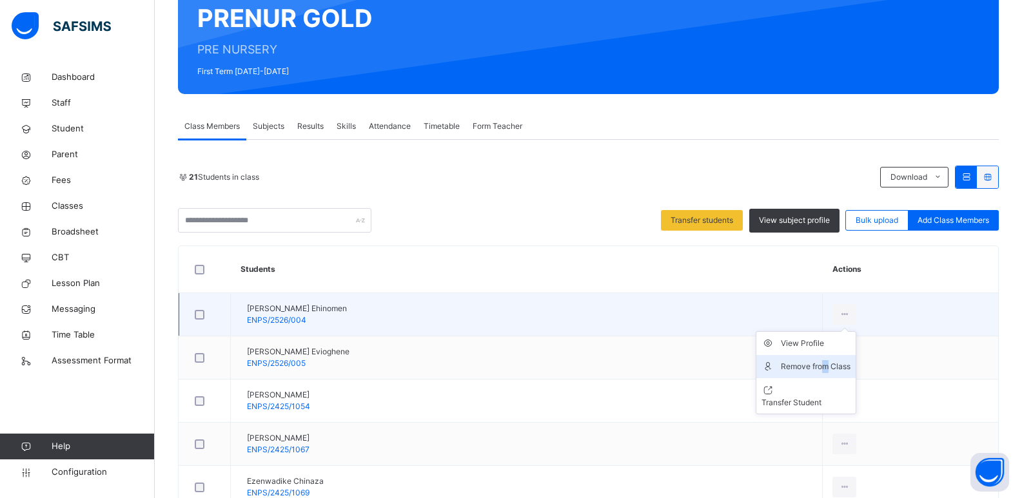
click at [825, 359] on li "Remove from Class" at bounding box center [805, 366] width 99 height 23
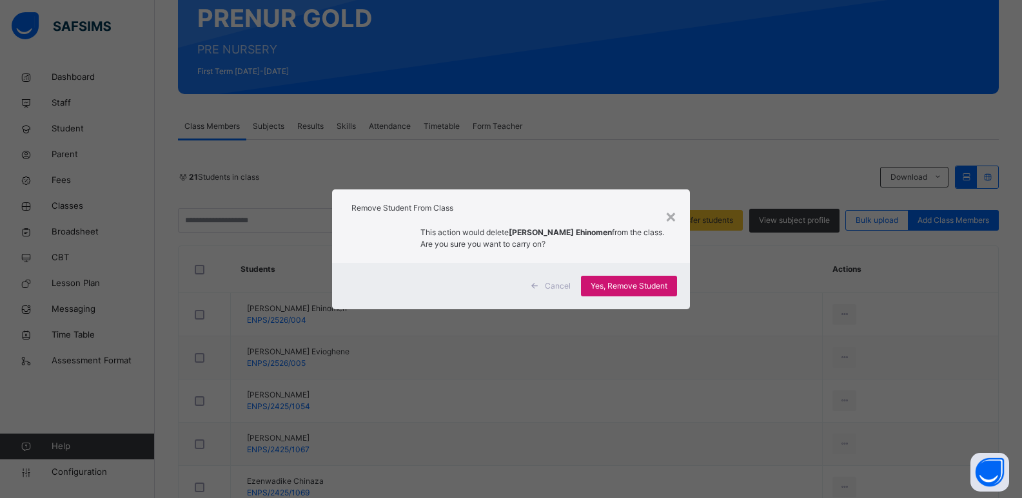
click at [635, 293] on div "Yes, Remove Student" at bounding box center [629, 286] width 96 height 21
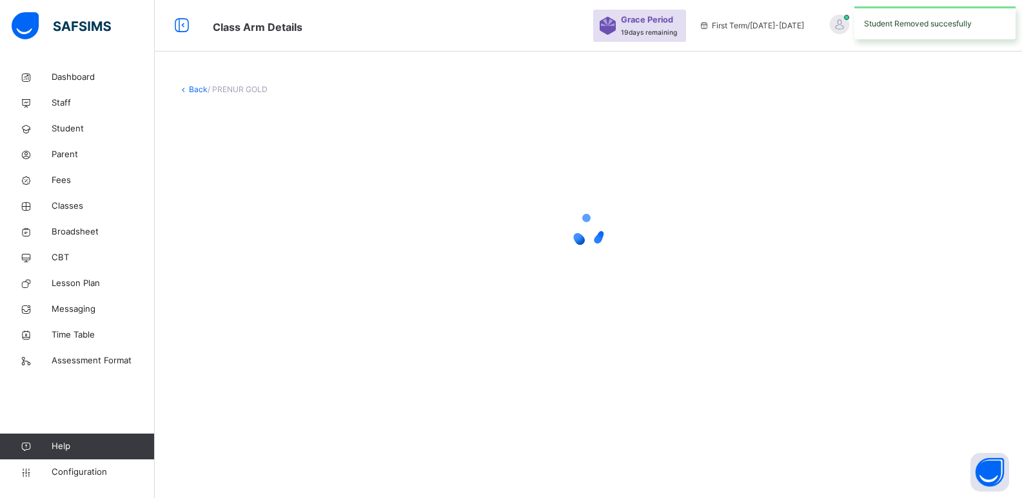
scroll to position [0, 0]
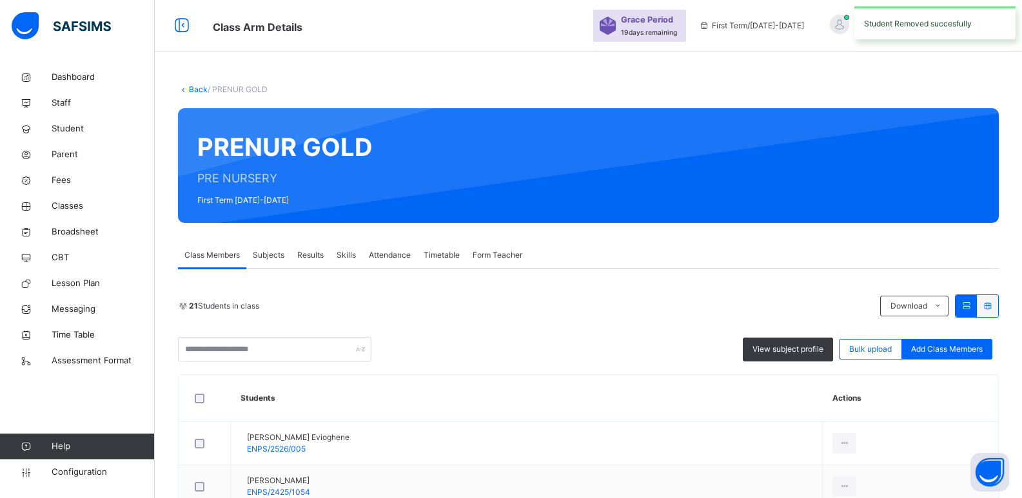
click at [193, 88] on link "Back" at bounding box center [198, 89] width 19 height 10
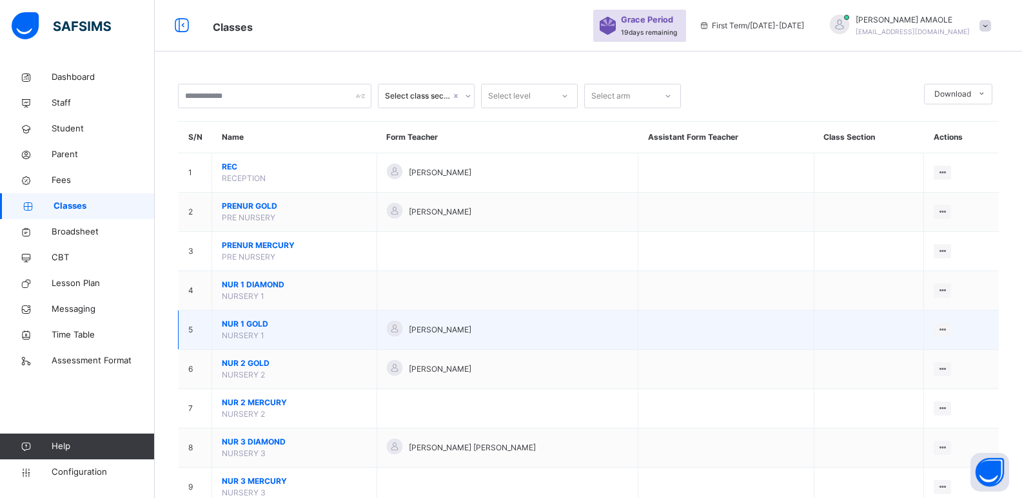
click at [235, 321] on span "NUR 1 GOLD" at bounding box center [294, 325] width 145 height 12
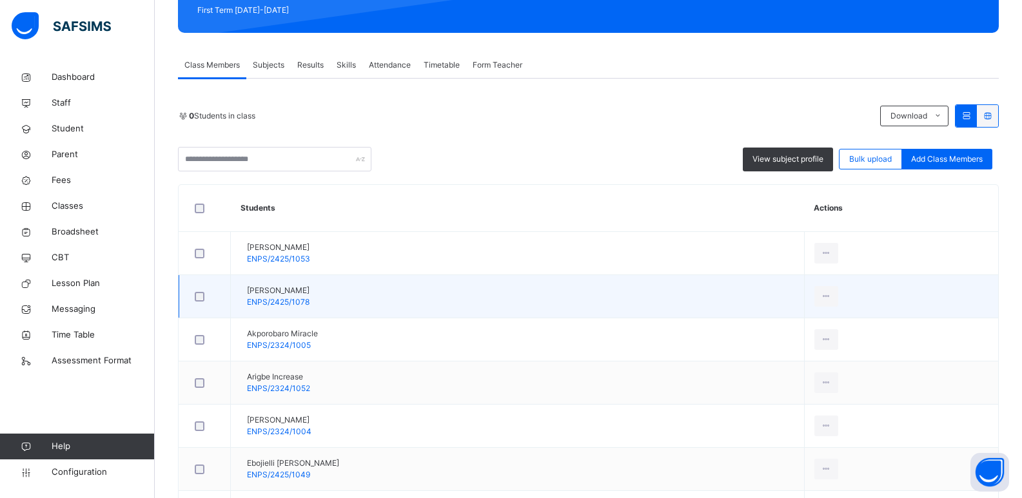
scroll to position [193, 0]
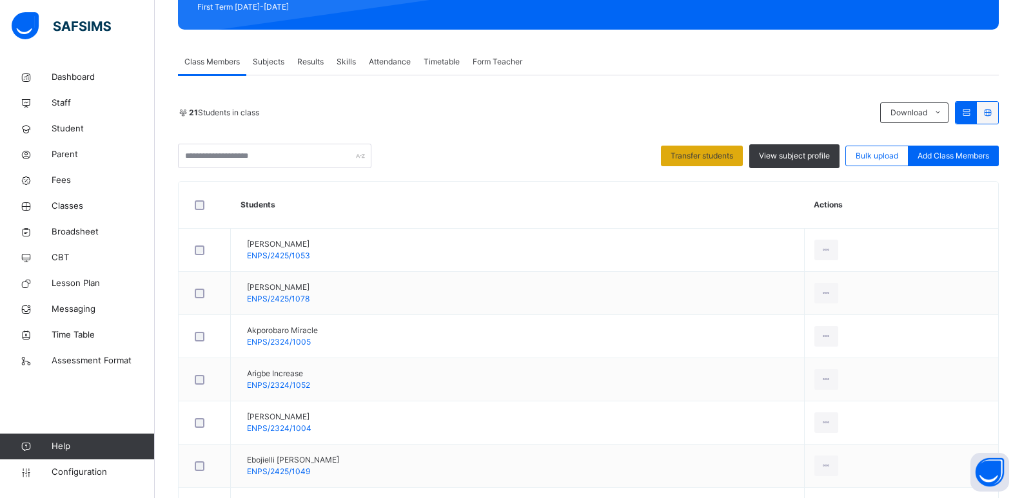
click at [684, 149] on div "Transfer students" at bounding box center [702, 156] width 82 height 21
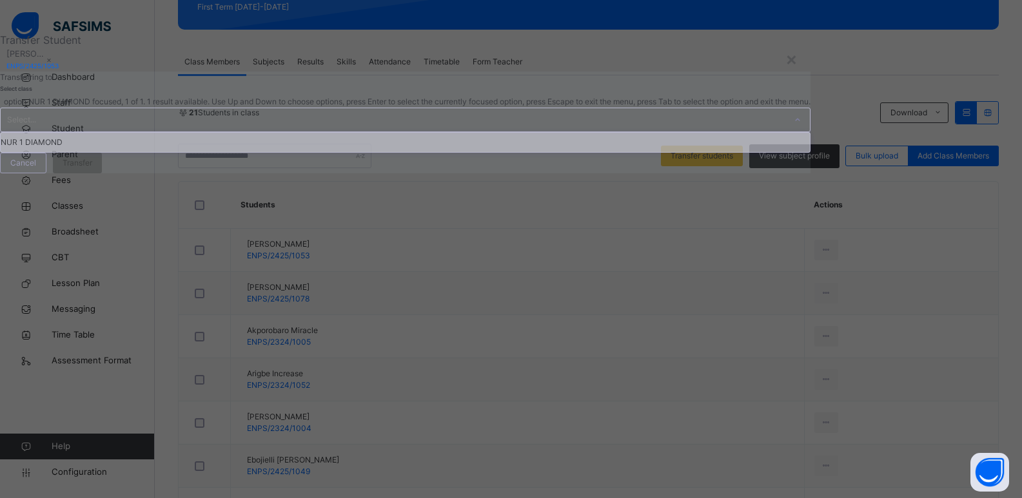
click at [426, 132] on div "Select..." at bounding box center [393, 119] width 785 height 23
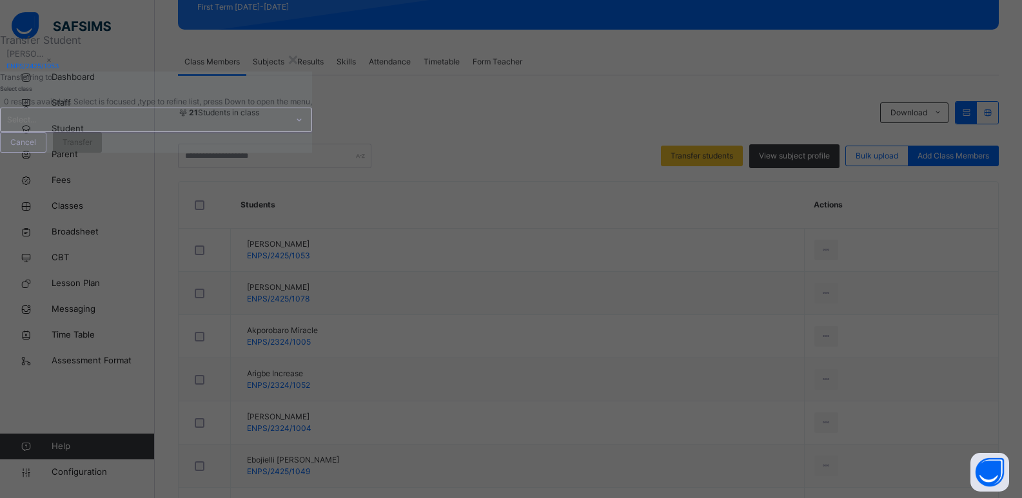
click at [303, 126] on icon at bounding box center [299, 119] width 8 height 13
click at [46, 153] on div "Cancel" at bounding box center [23, 142] width 46 height 21
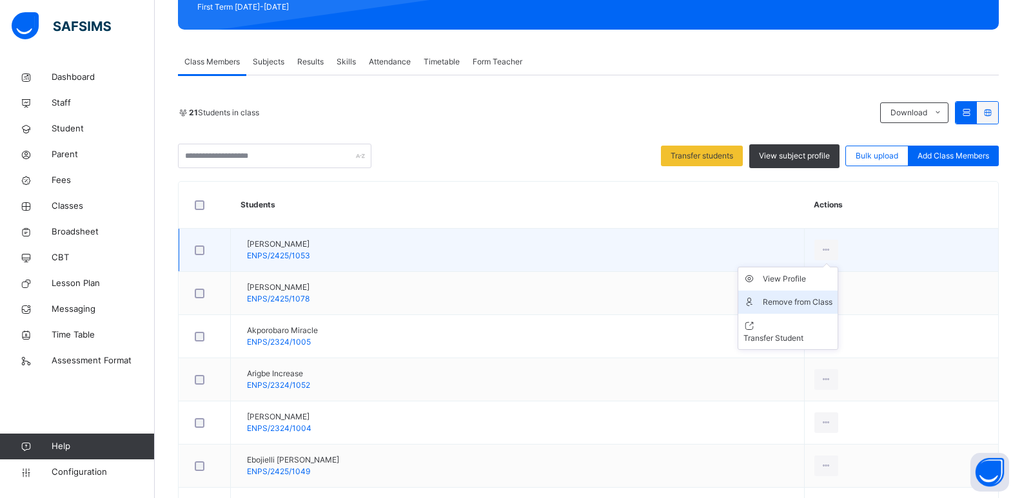
click at [797, 295] on li "Remove from Class" at bounding box center [787, 302] width 99 height 23
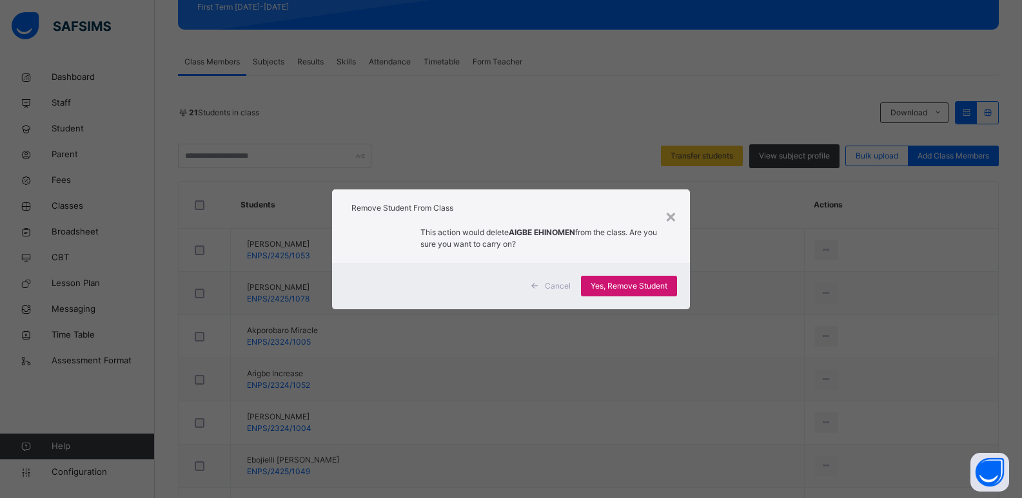
click at [631, 288] on span "Yes, Remove Student" at bounding box center [629, 286] width 77 height 12
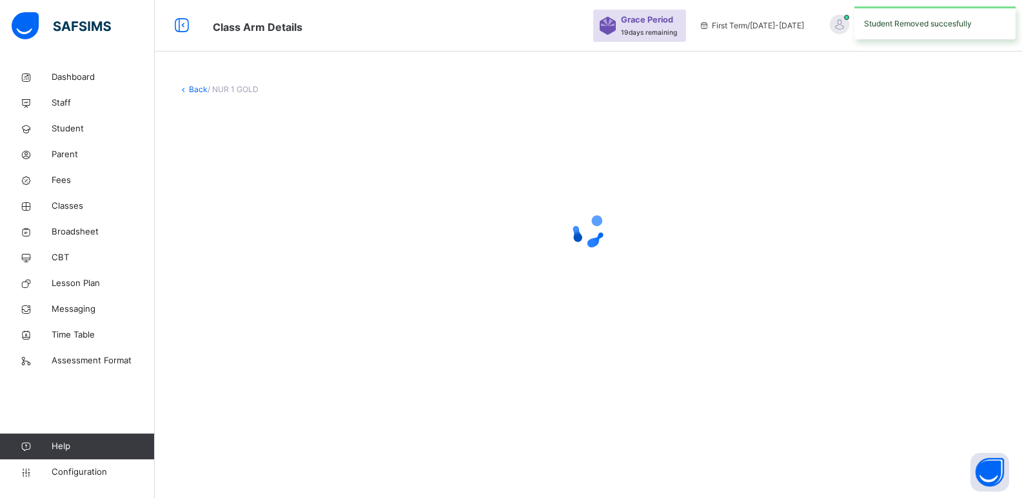
scroll to position [0, 0]
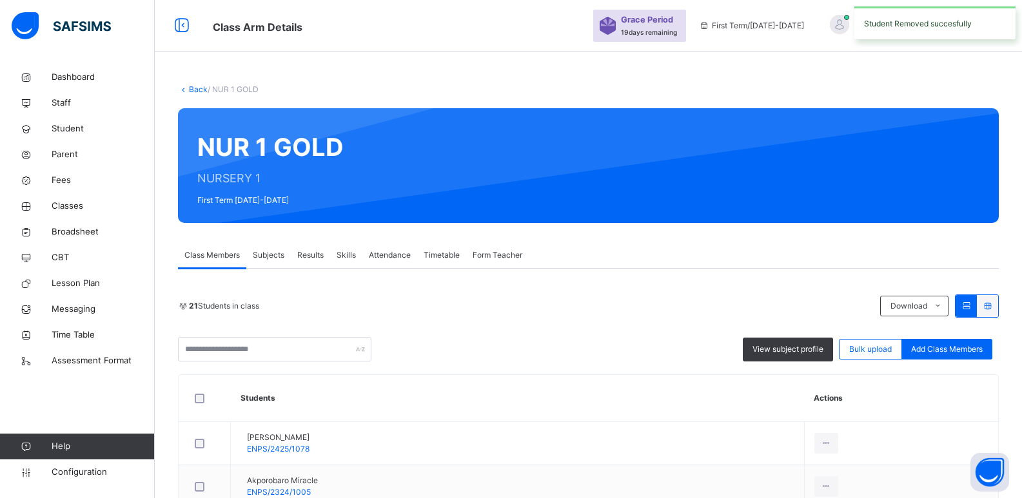
click at [203, 88] on link "Back" at bounding box center [198, 89] width 19 height 10
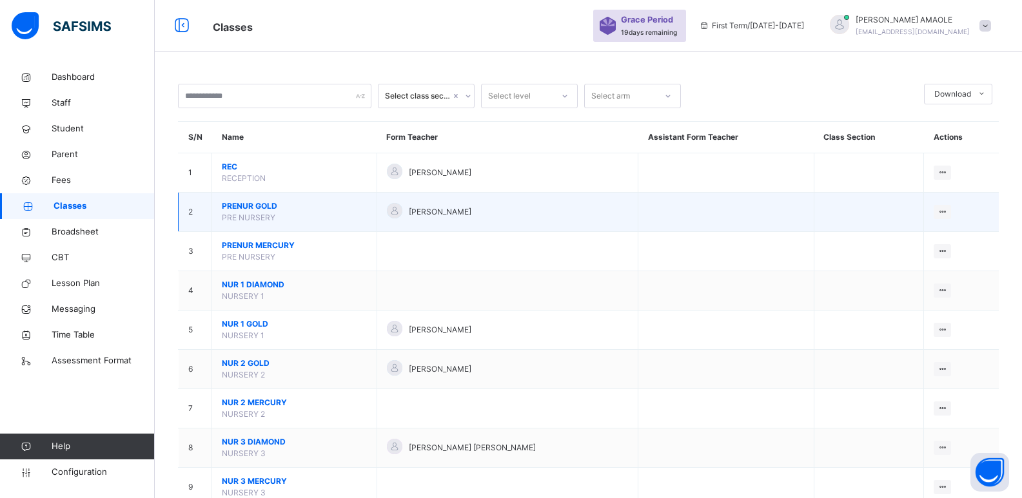
click at [240, 206] on span "PRENUR GOLD" at bounding box center [294, 207] width 145 height 12
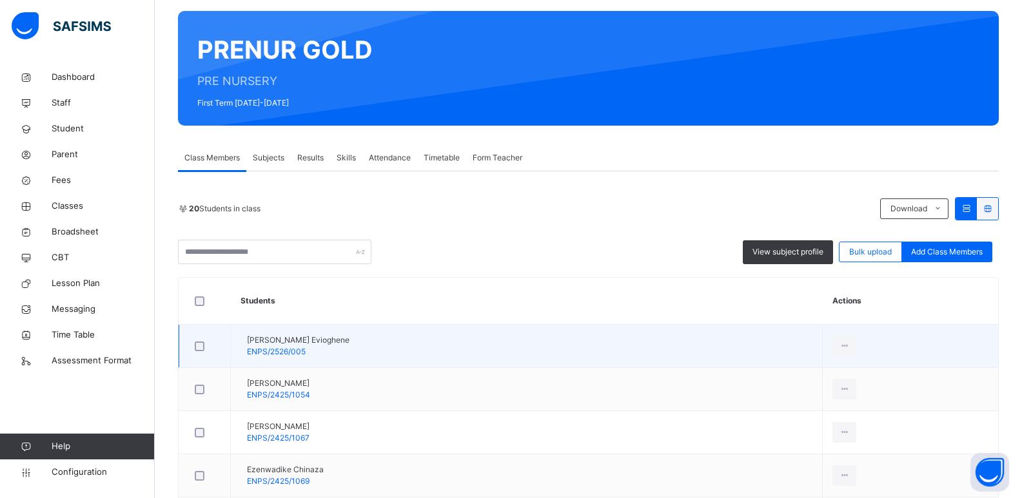
scroll to position [129, 0]
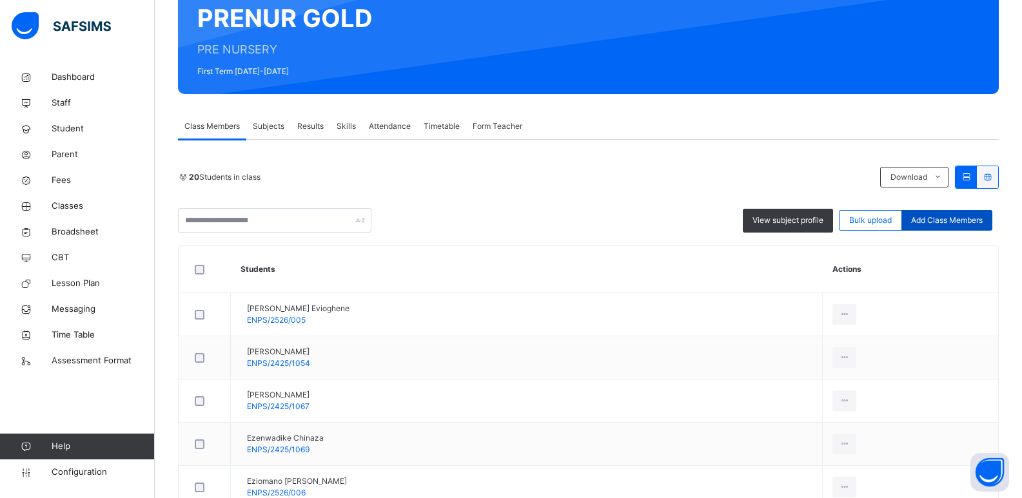
click at [956, 221] on span "Add Class Members" at bounding box center [947, 221] width 72 height 12
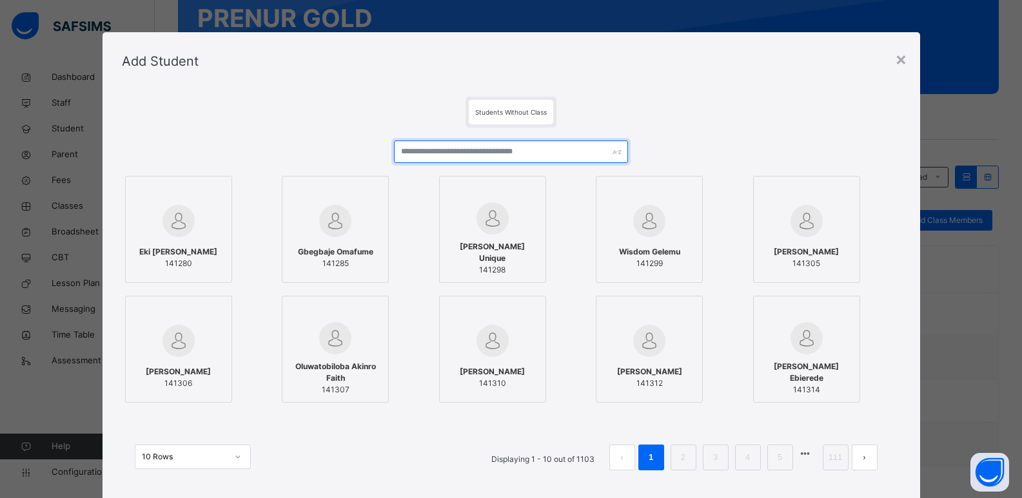
click at [531, 151] on input "text" at bounding box center [510, 152] width 233 height 23
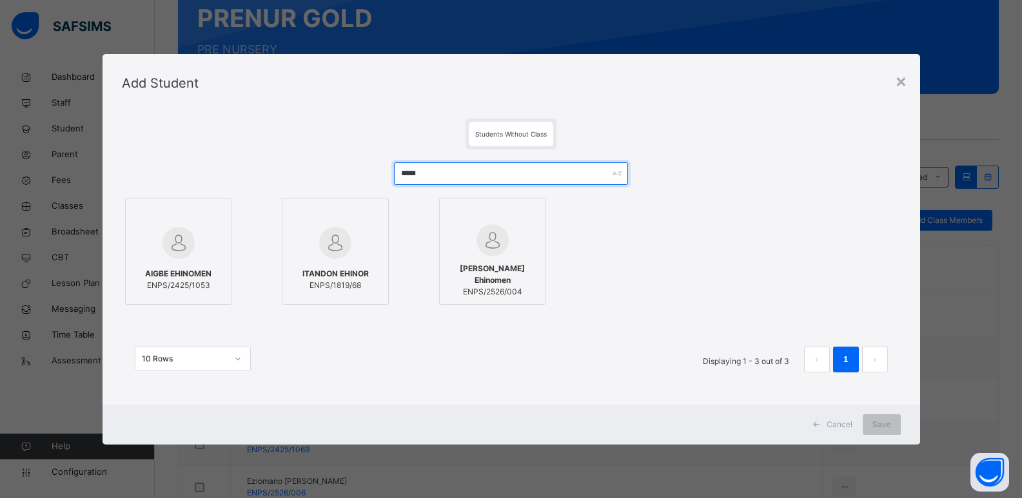
type input "*****"
click at [197, 243] on div at bounding box center [178, 242] width 93 height 37
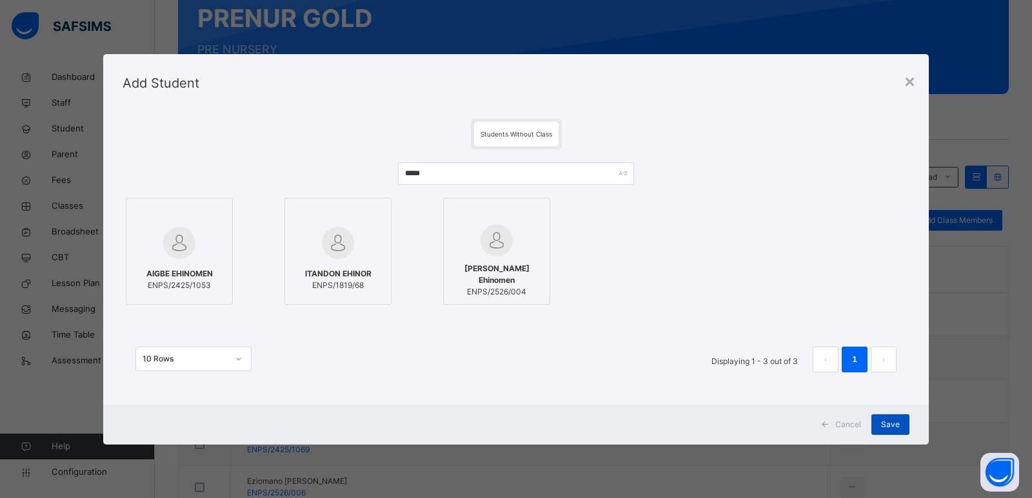
click at [894, 426] on span "Save" at bounding box center [890, 425] width 19 height 12
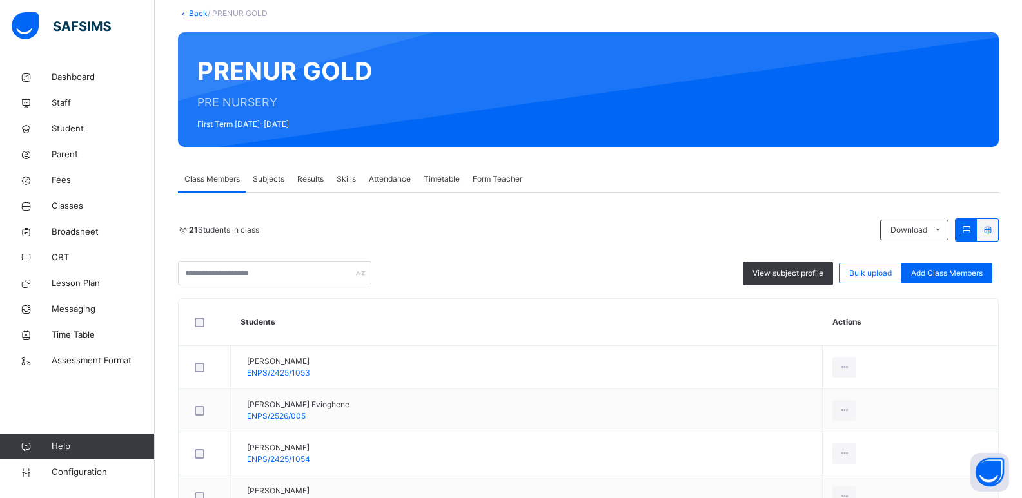
scroll to position [0, 0]
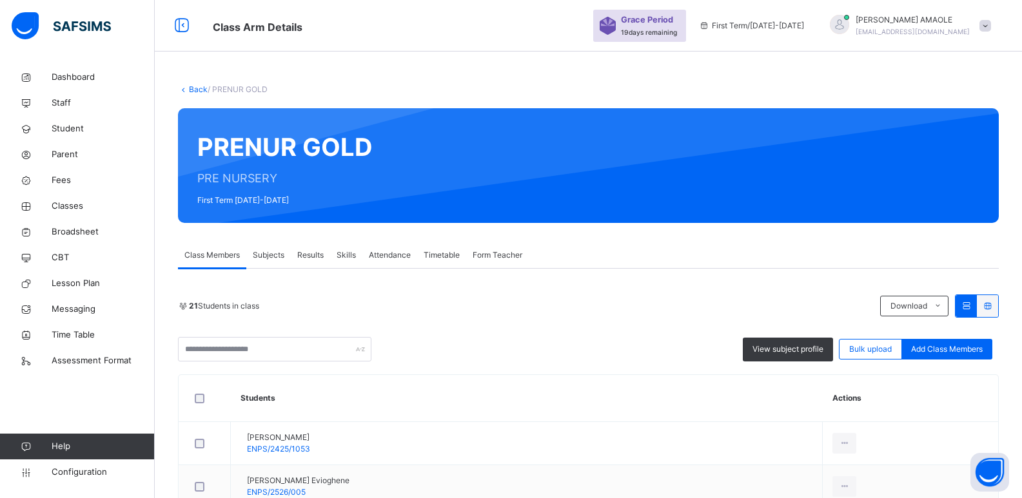
click at [193, 91] on link "Back" at bounding box center [198, 89] width 19 height 10
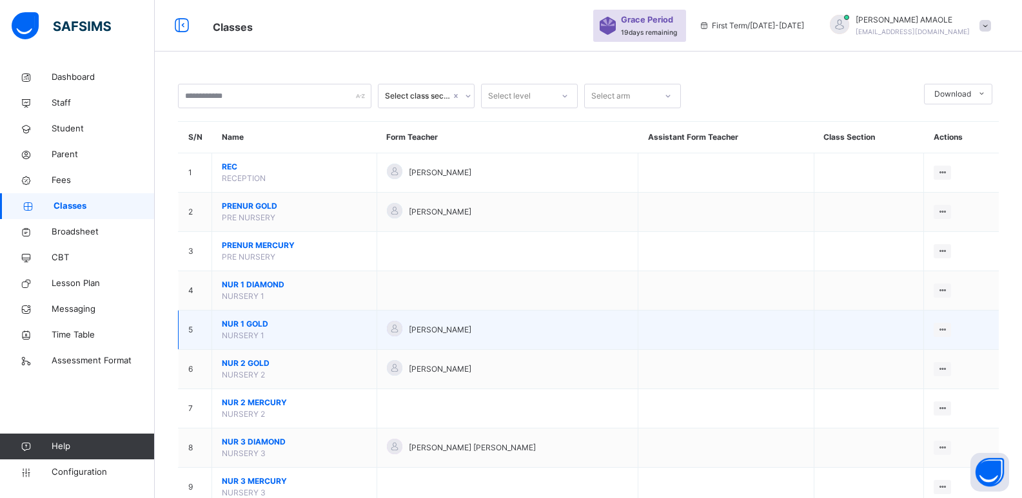
click at [243, 320] on span "NUR 1 GOLD" at bounding box center [294, 325] width 145 height 12
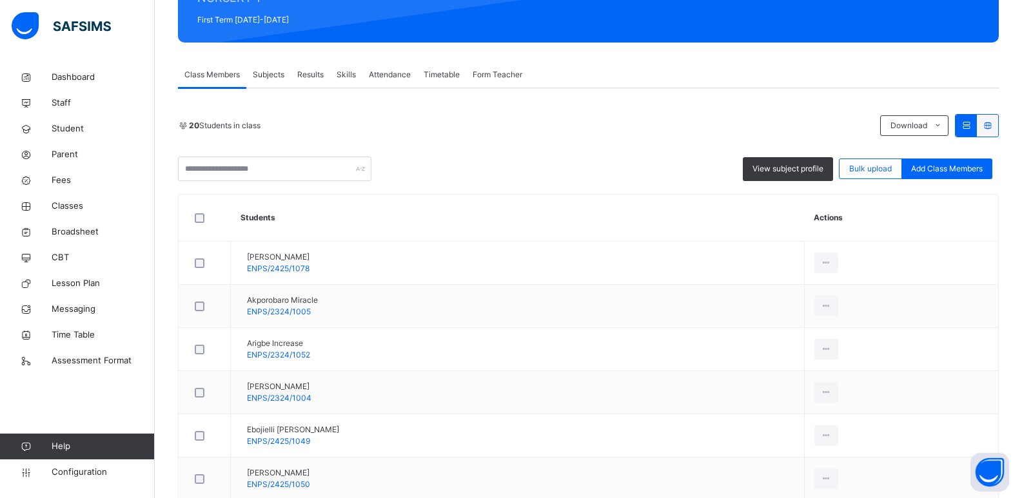
scroll to position [193, 0]
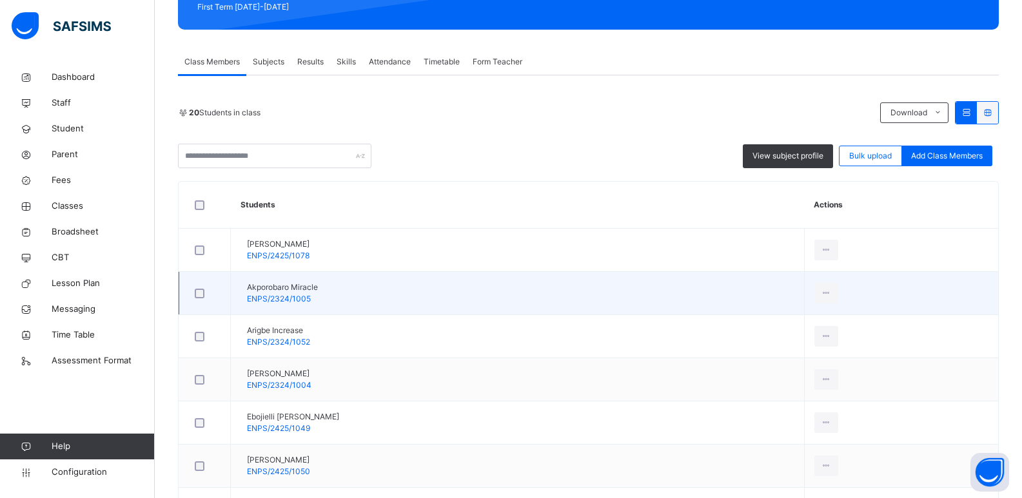
click at [206, 295] on div at bounding box center [204, 294] width 25 height 10
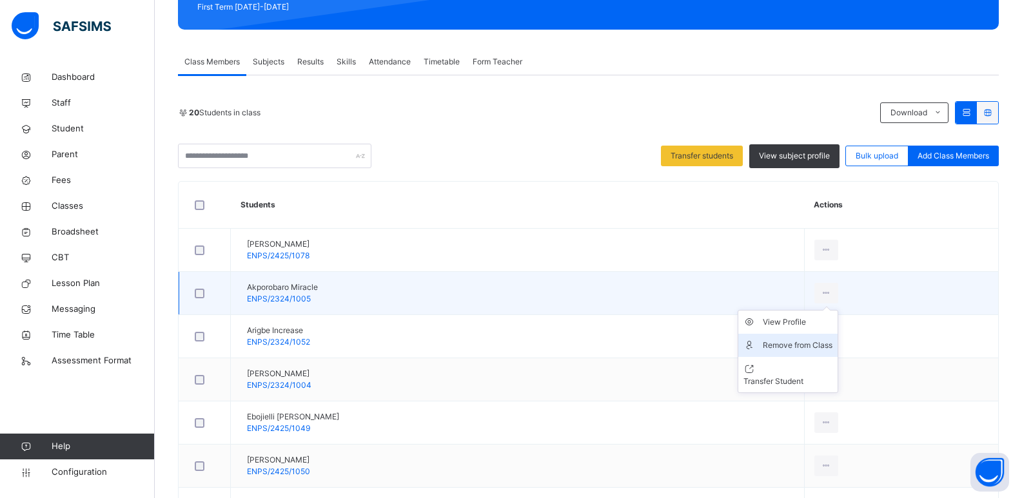
click at [787, 349] on div "Remove from Class" at bounding box center [798, 345] width 70 height 13
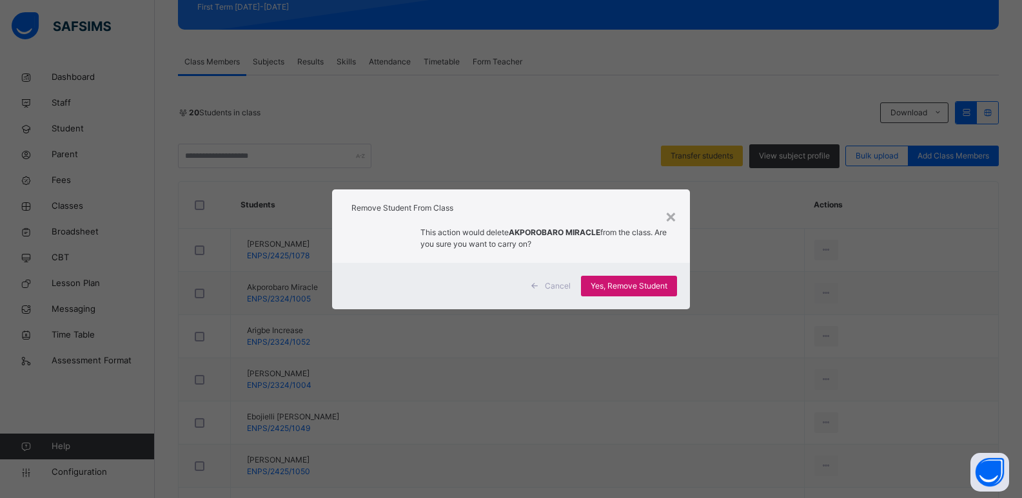
click at [648, 286] on span "Yes, Remove Student" at bounding box center [629, 286] width 77 height 12
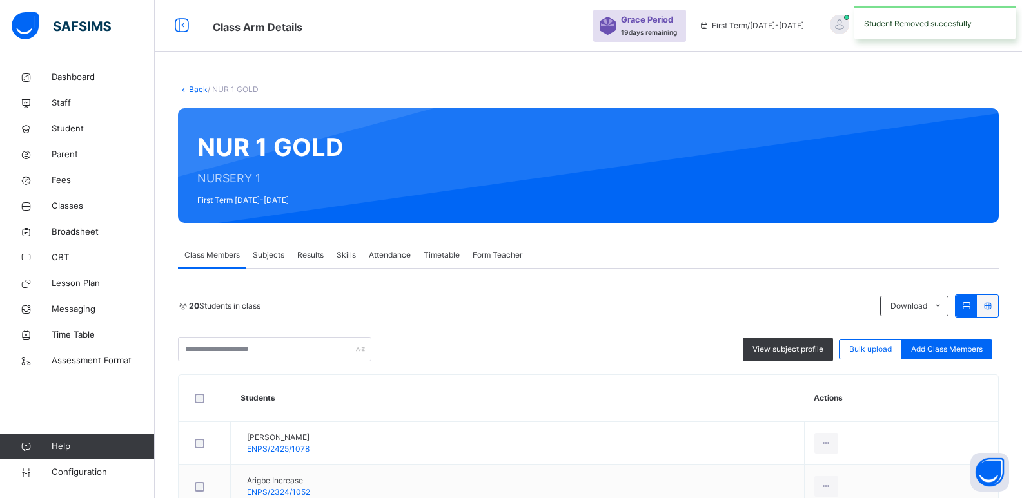
scroll to position [129, 0]
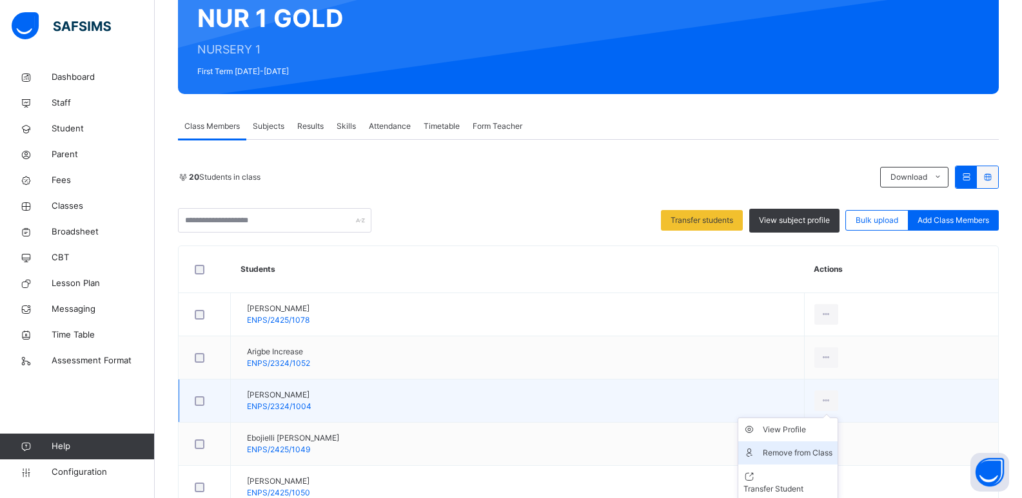
click at [796, 449] on div "Remove from Class" at bounding box center [798, 453] width 70 height 13
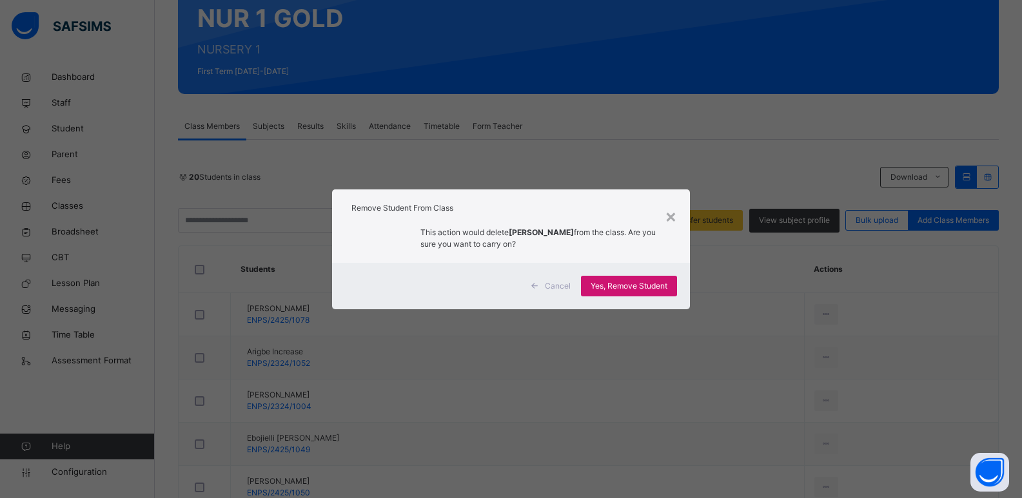
click at [620, 280] on span "Yes, Remove Student" at bounding box center [629, 286] width 77 height 12
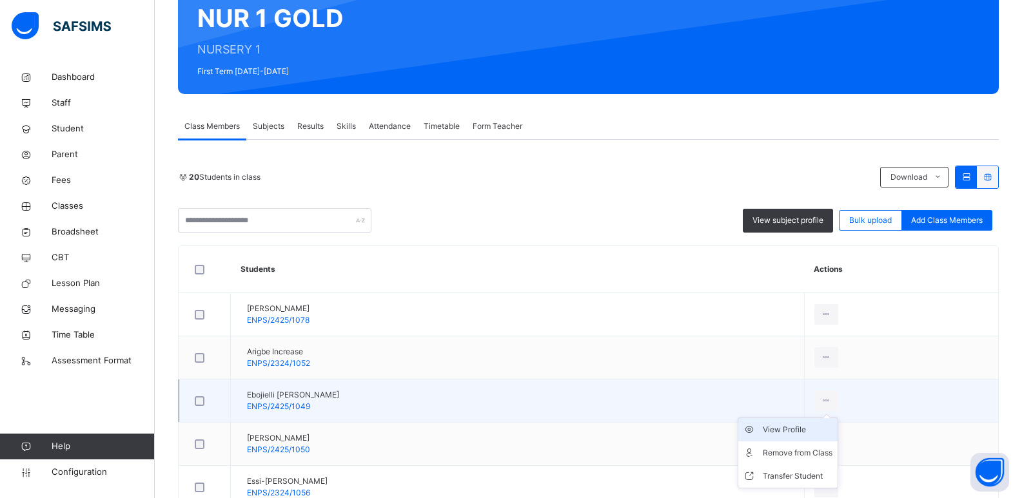
click at [798, 435] on div "View Profile" at bounding box center [798, 430] width 70 height 13
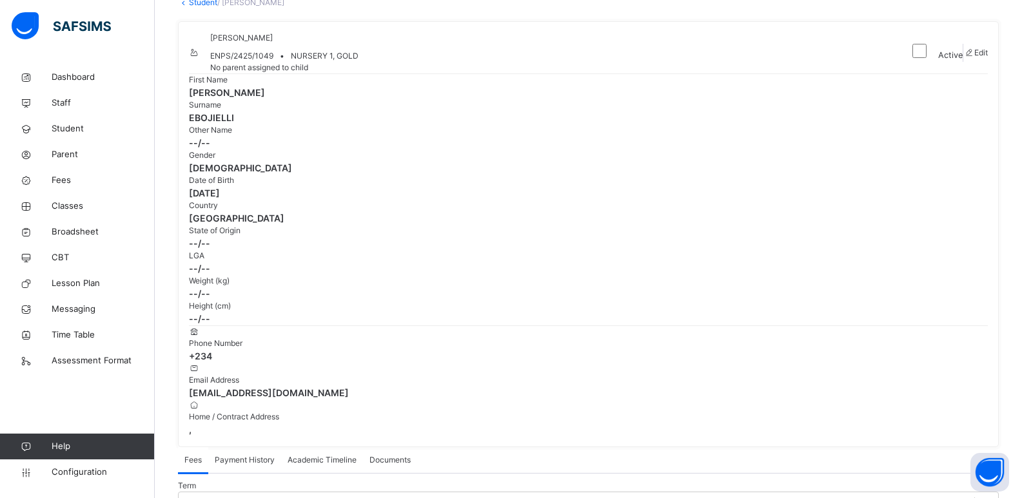
scroll to position [64, 0]
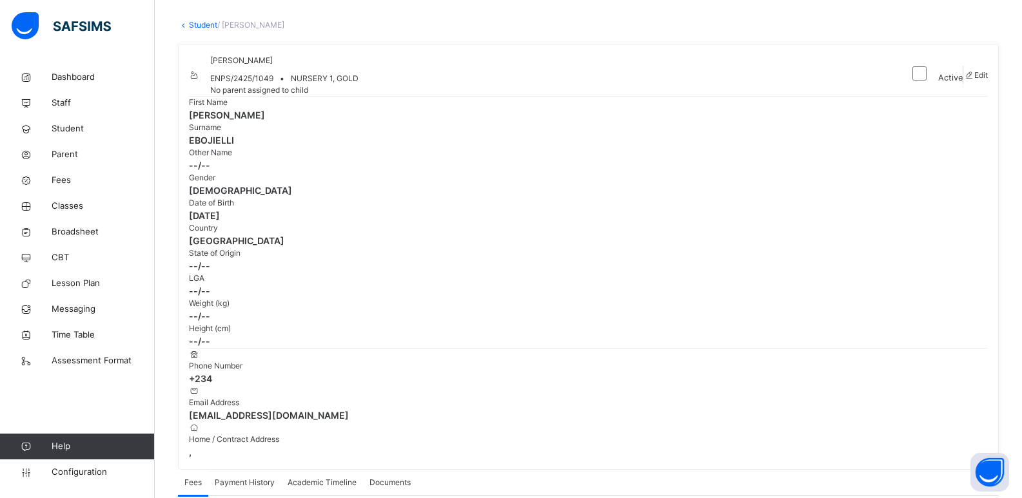
click at [963, 80] on icon at bounding box center [968, 75] width 11 height 10
select select "**"
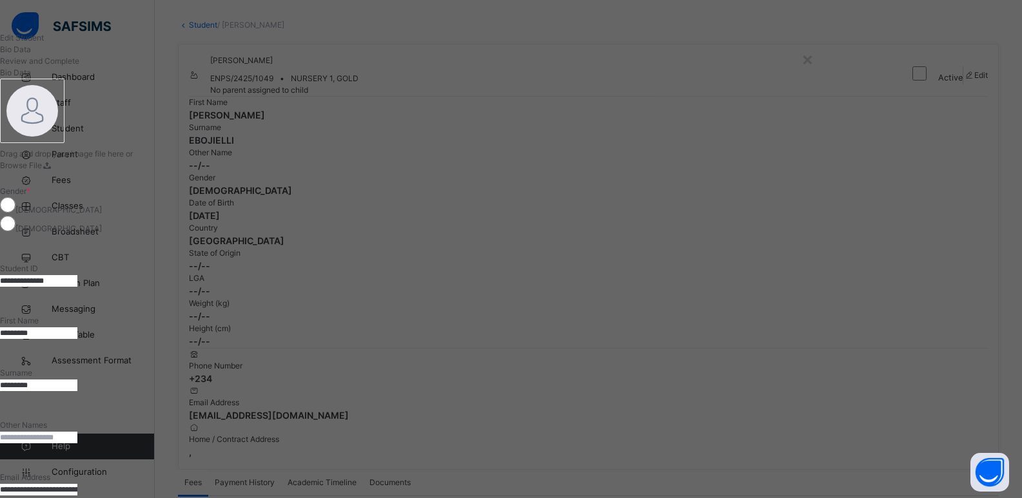
click at [77, 380] on input "*********" at bounding box center [38, 386] width 77 height 12
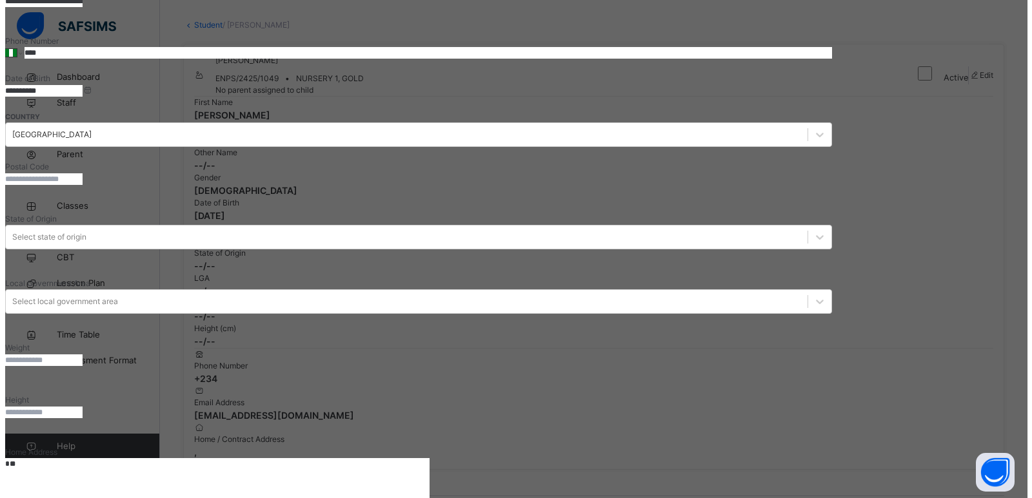
scroll to position [490, 0]
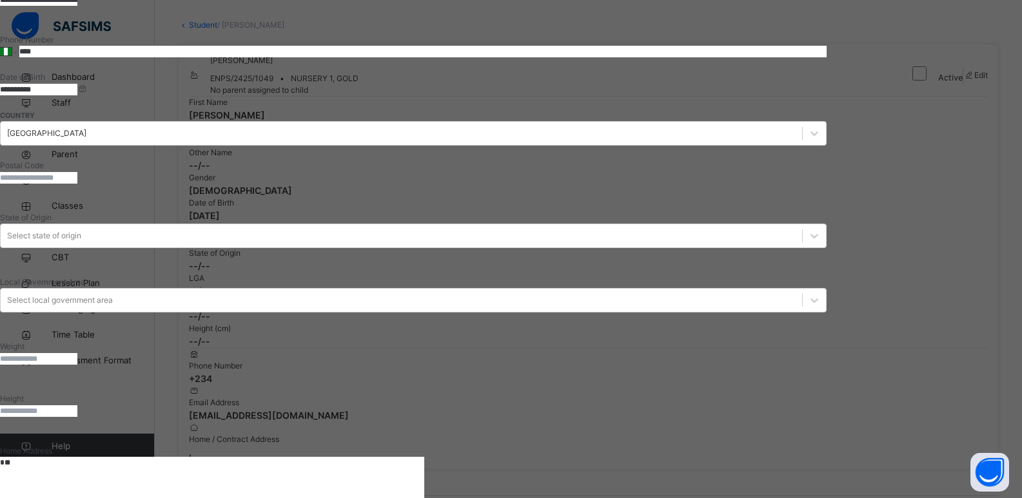
type input "********"
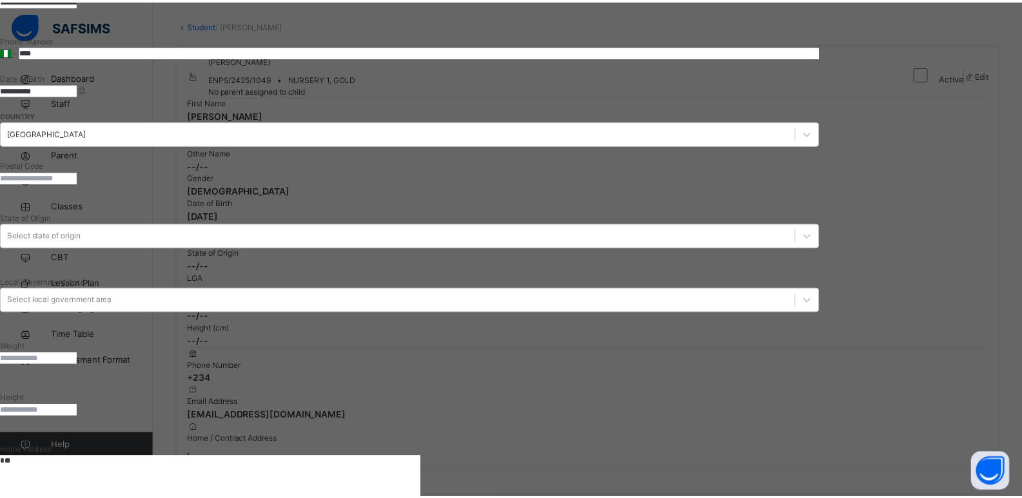
scroll to position [211, 0]
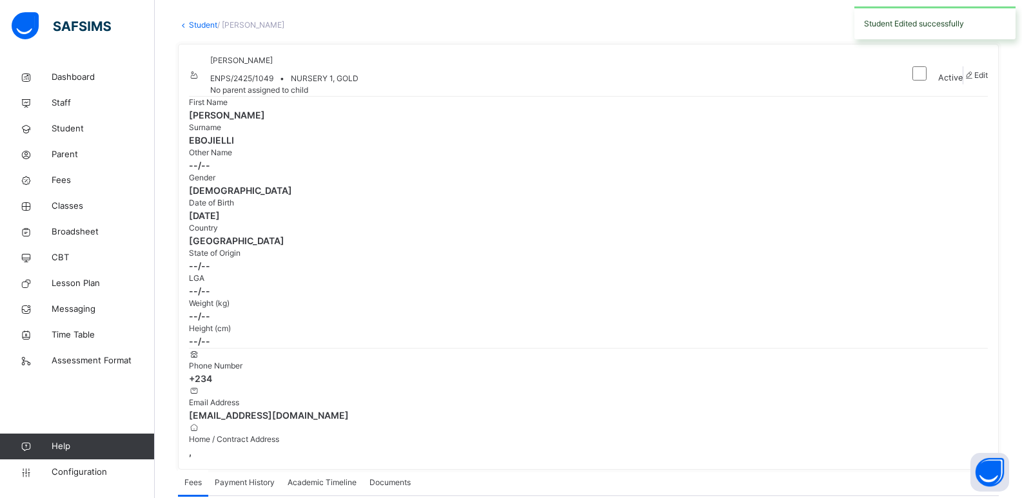
click at [189, 23] on link "Student" at bounding box center [203, 25] width 28 height 10
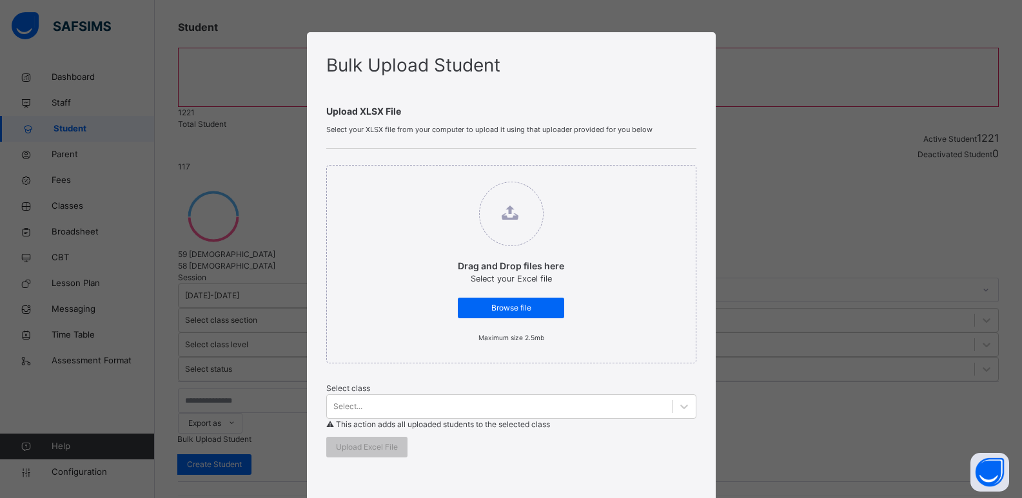
click at [747, 126] on div "Bulk Upload Student Upload XLSX File Select your XLSX file from your computer t…" at bounding box center [511, 249] width 1022 height 498
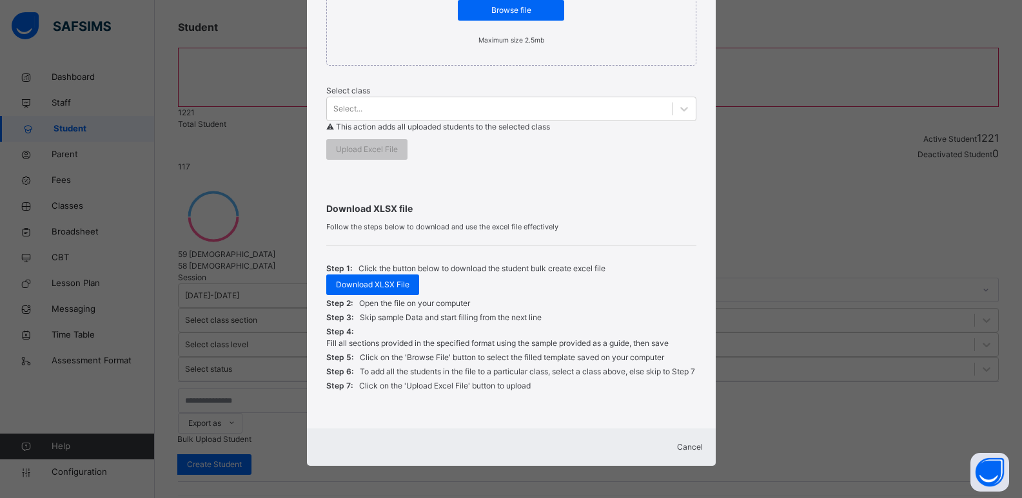
scroll to position [320, 0]
click at [692, 446] on div "Cancel" at bounding box center [511, 448] width 383 height 12
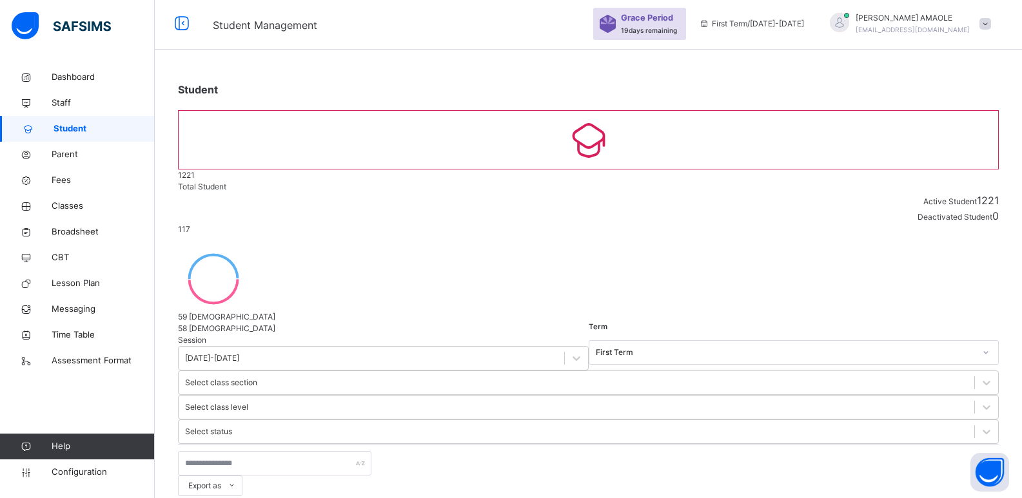
scroll to position [0, 0]
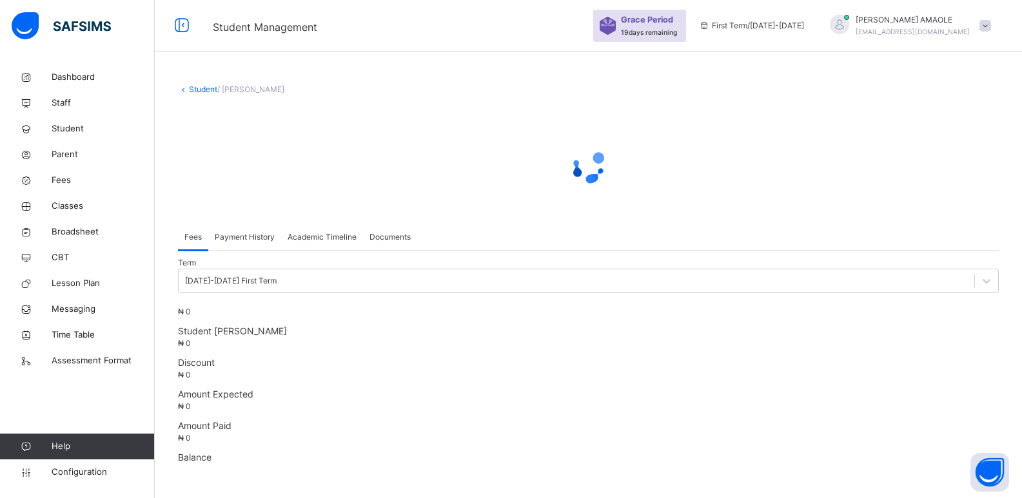
scroll to position [64, 0]
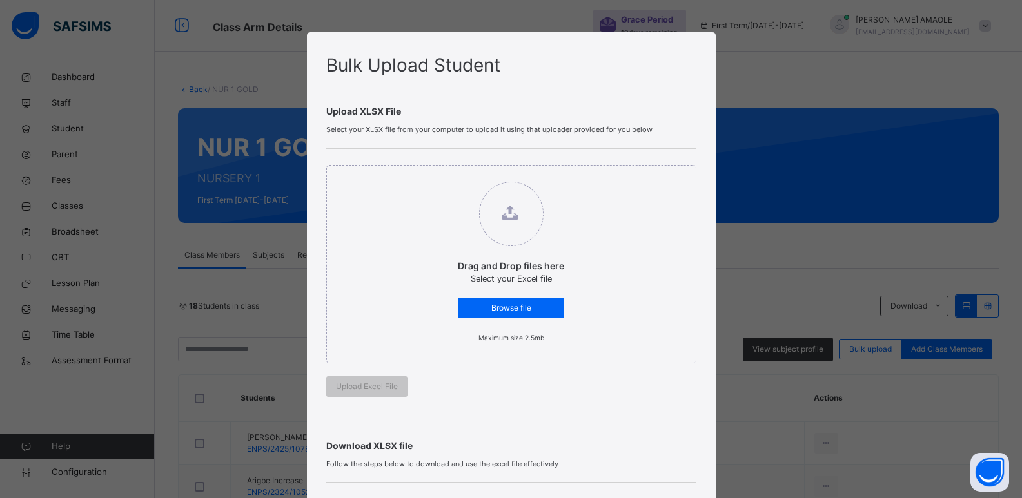
click at [846, 197] on div "Bulk Upload Student Upload XLSX File Select your XLSX file from your computer t…" at bounding box center [511, 249] width 1022 height 498
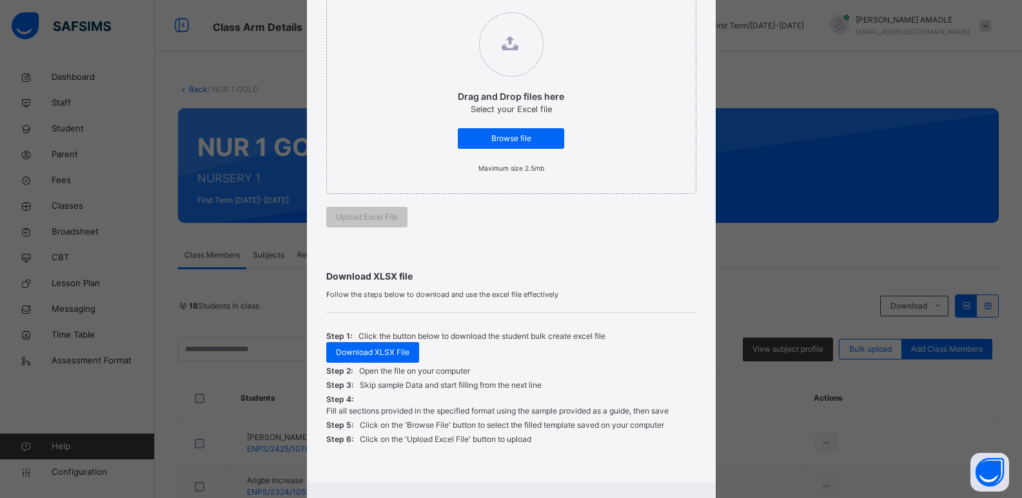
scroll to position [232, 0]
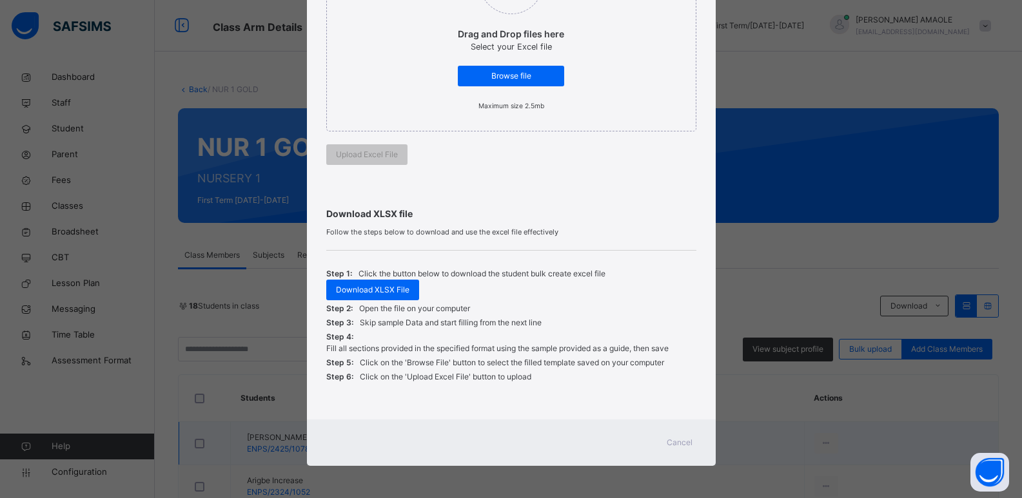
click at [688, 443] on span "Cancel" at bounding box center [680, 443] width 26 height 12
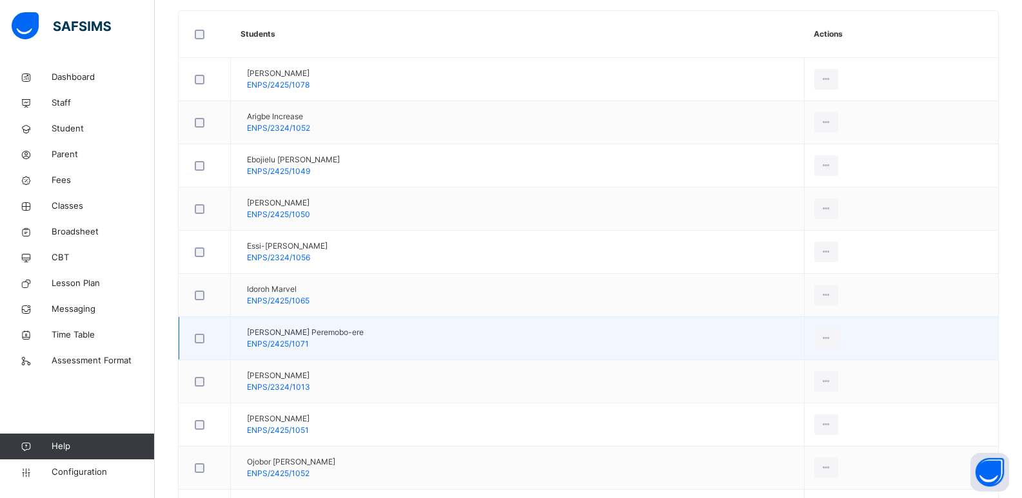
scroll to position [387, 0]
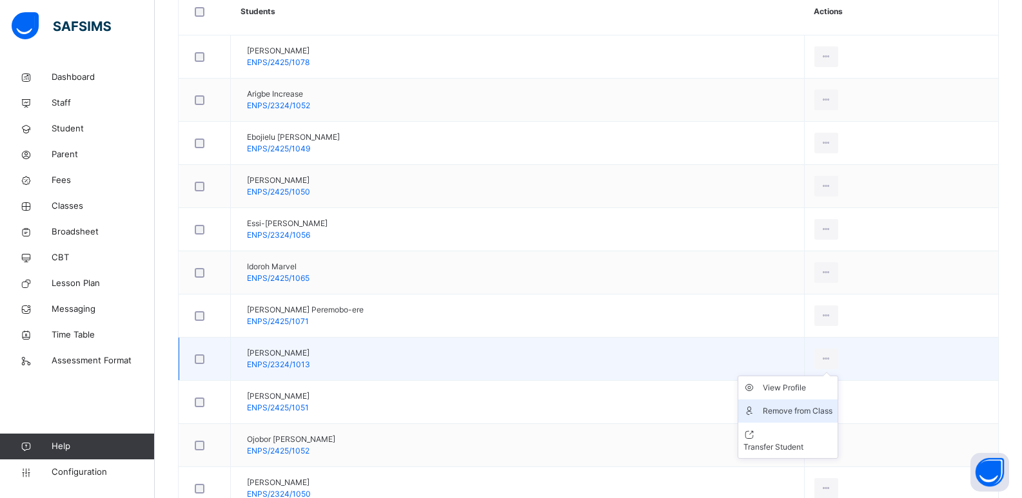
click at [784, 408] on div "Remove from Class" at bounding box center [798, 411] width 70 height 13
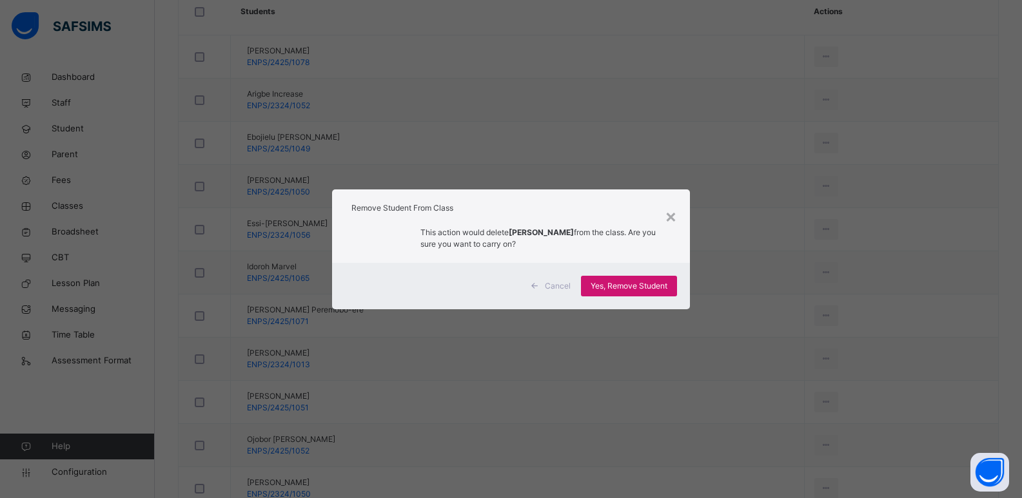
click at [634, 287] on span "Yes, Remove Student" at bounding box center [629, 286] width 77 height 12
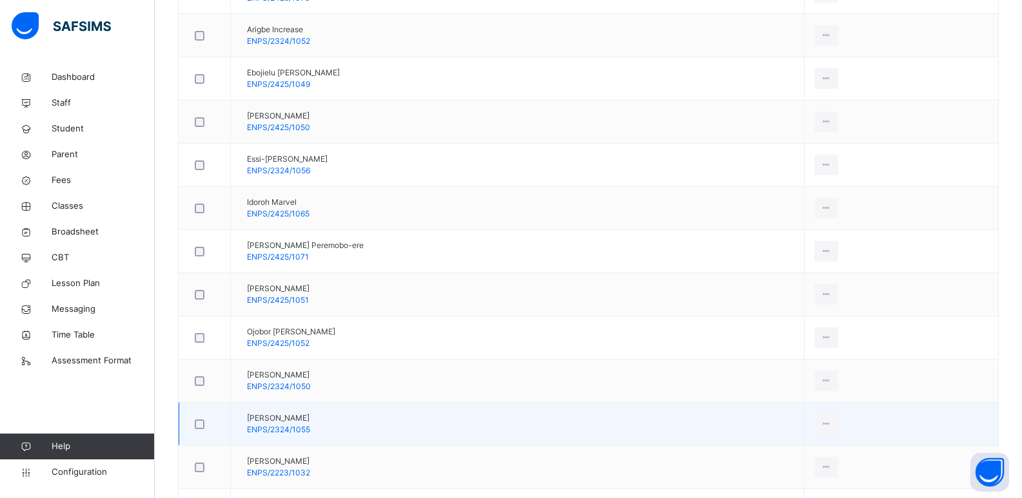
scroll to position [516, 0]
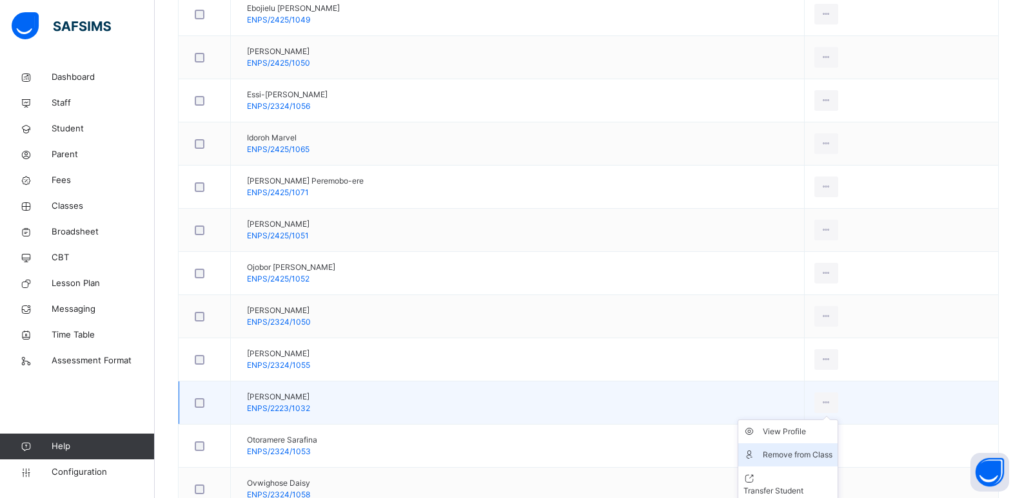
click at [801, 455] on div "Remove from Class" at bounding box center [798, 455] width 70 height 13
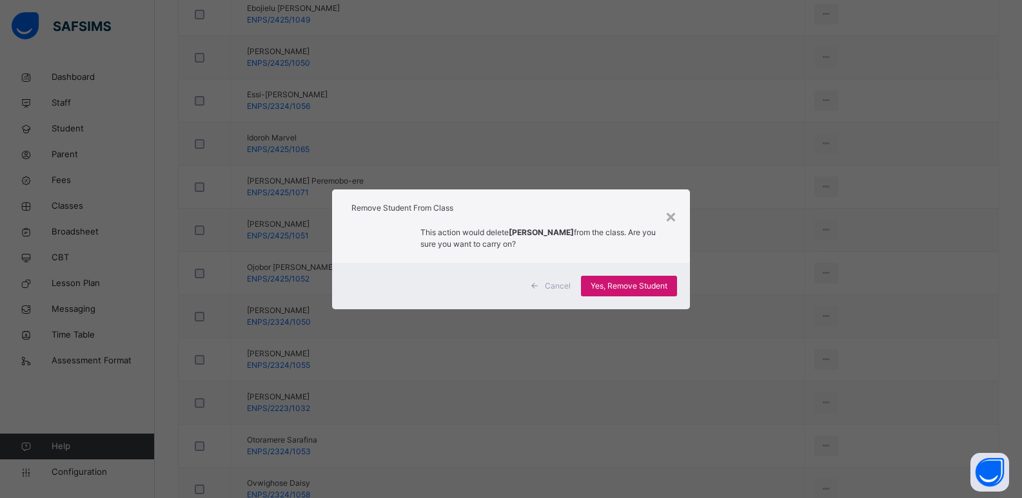
click at [617, 290] on span "Yes, Remove Student" at bounding box center [629, 286] width 77 height 12
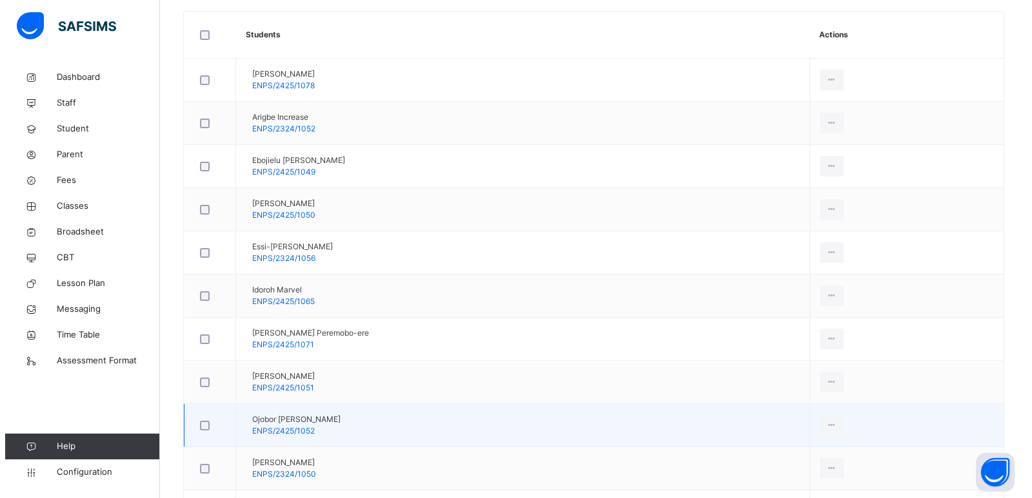
scroll to position [170, 0]
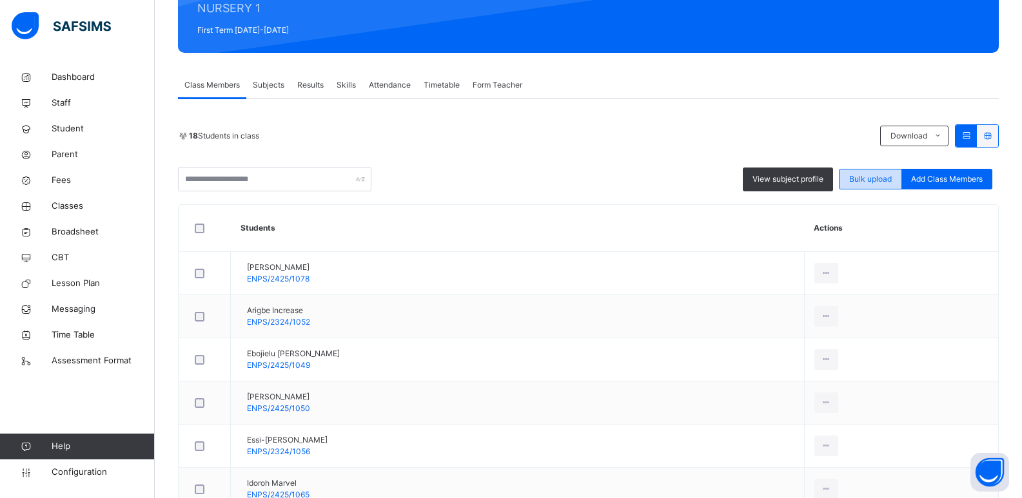
click at [875, 179] on span "Bulk upload" at bounding box center [870, 179] width 43 height 12
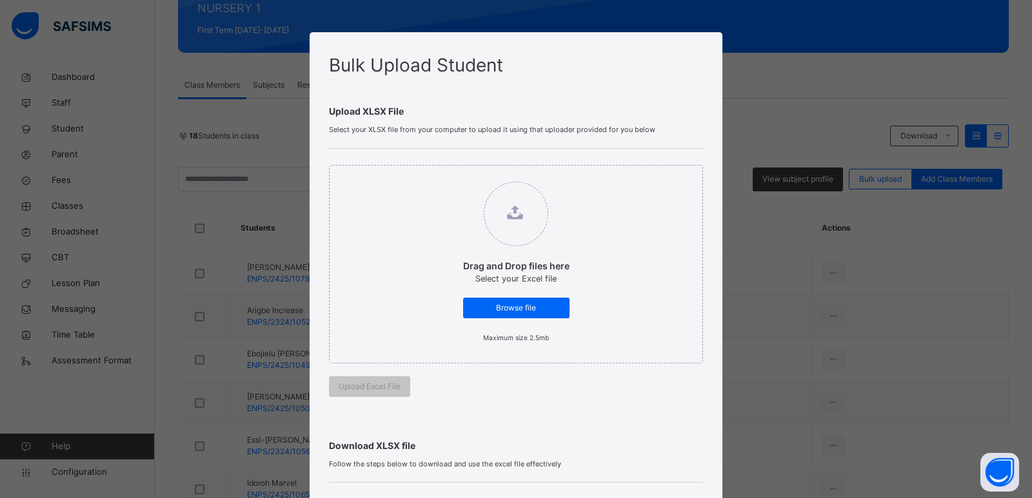
scroll to position [232, 0]
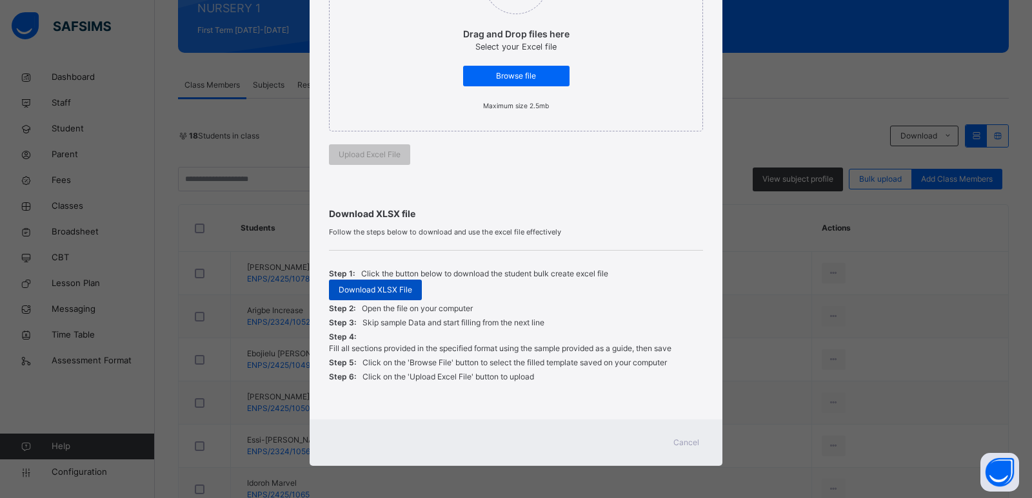
click at [393, 291] on span "Download XLSX File" at bounding box center [376, 290] width 74 height 12
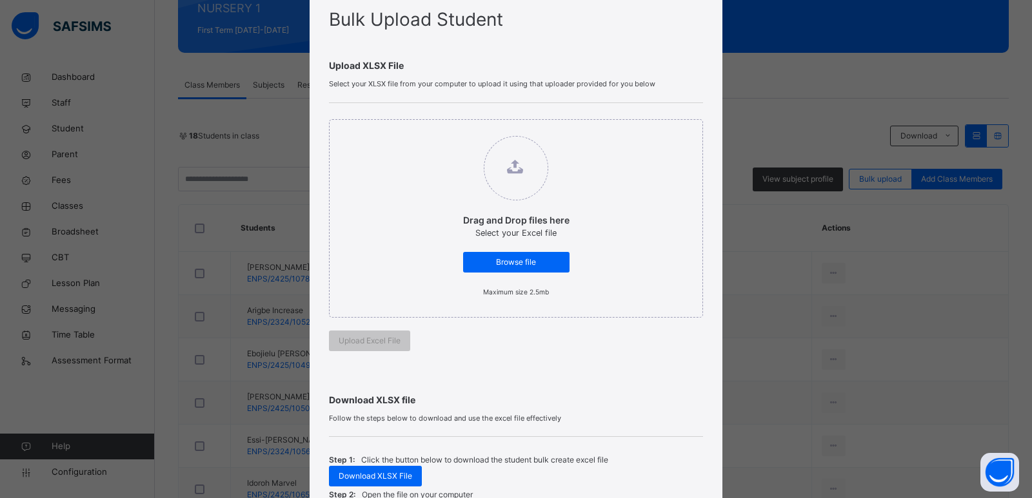
scroll to position [39, 0]
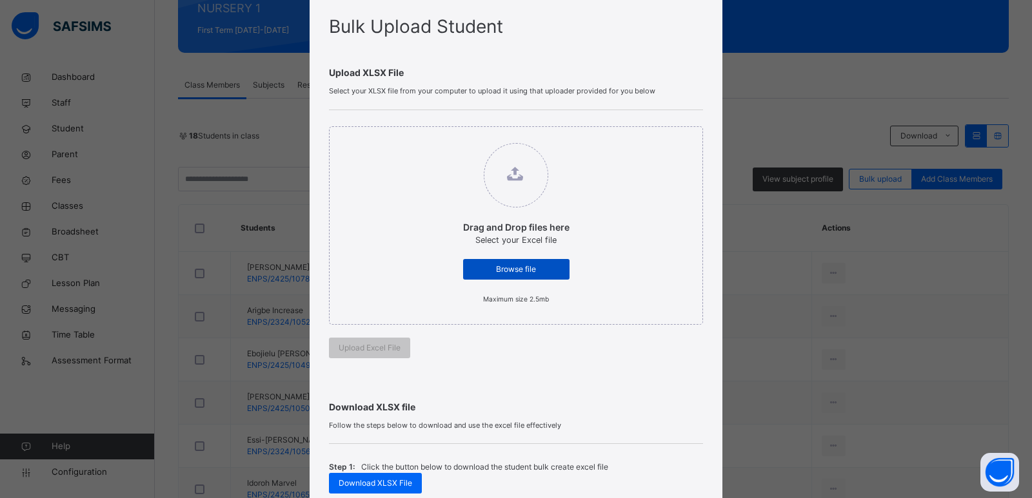
click at [521, 266] on span "Browse file" at bounding box center [516, 270] width 87 height 12
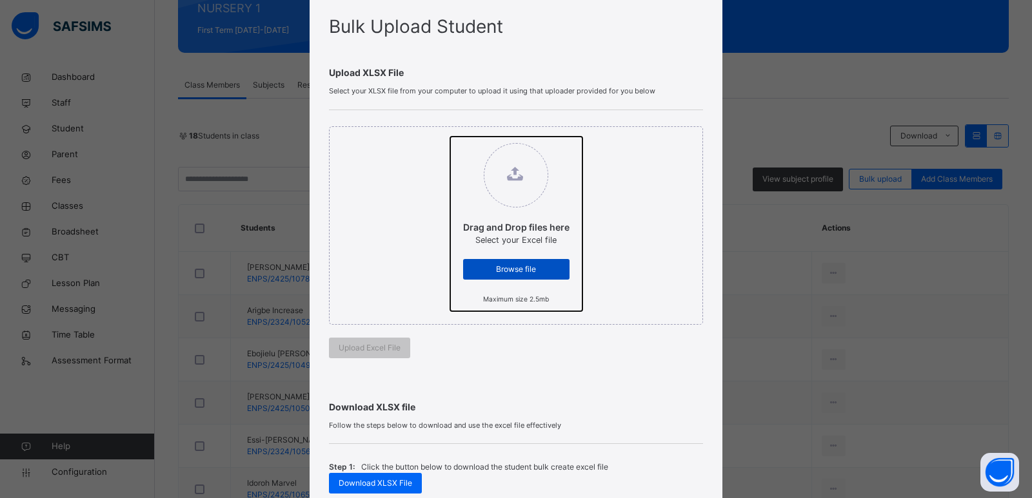
click at [450, 137] on input "Drag and Drop files here Select your Excel file Browse file Maximum size 2.5mb" at bounding box center [450, 137] width 0 height 0
type input "**********"
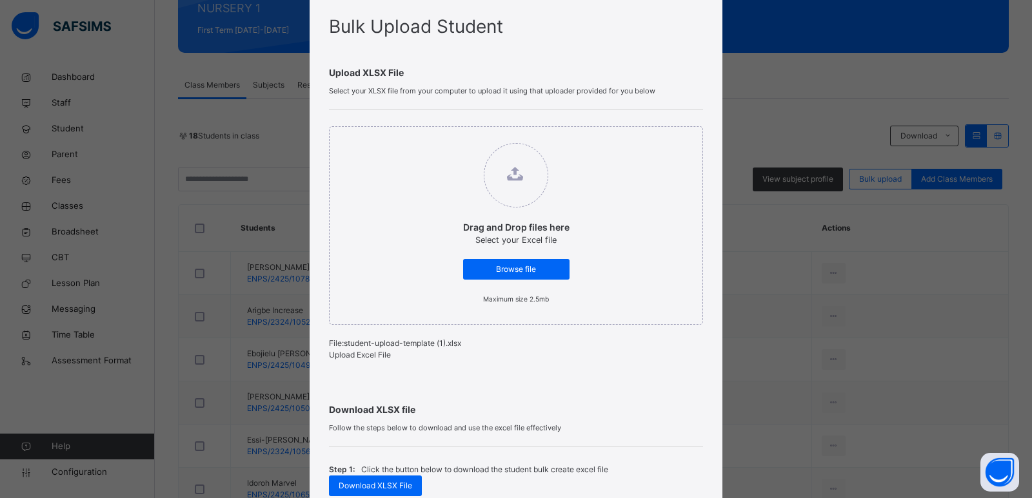
click at [382, 357] on span "Upload Excel File" at bounding box center [360, 355] width 62 height 10
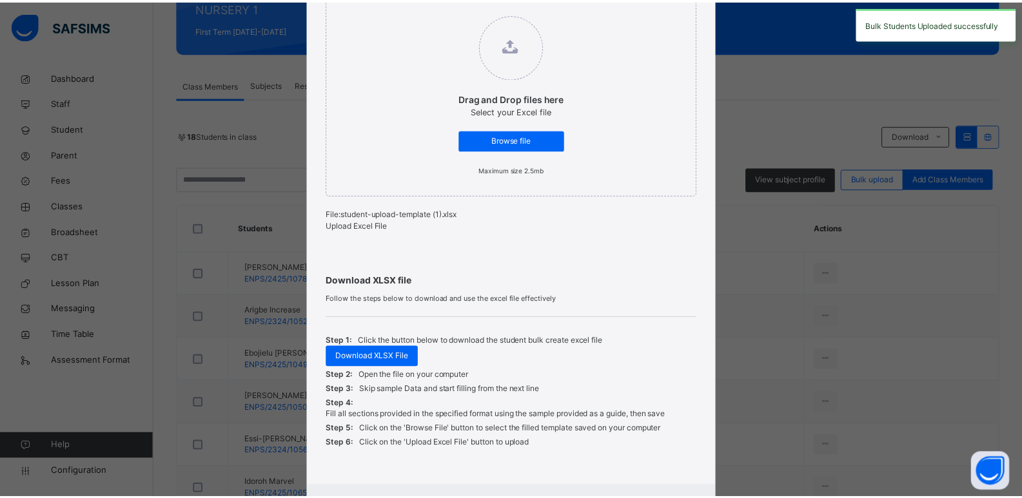
scroll to position [244, 0]
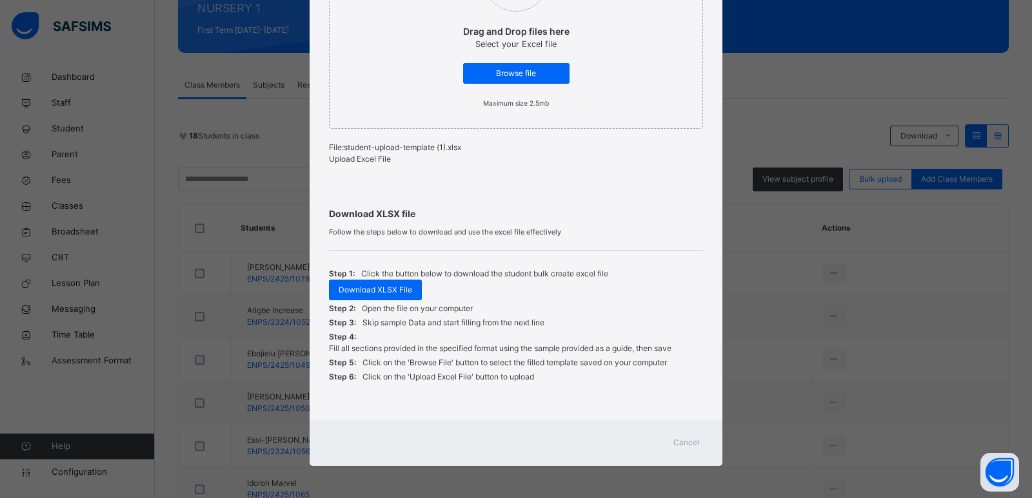
click at [680, 442] on span "Cancel" at bounding box center [686, 443] width 26 height 12
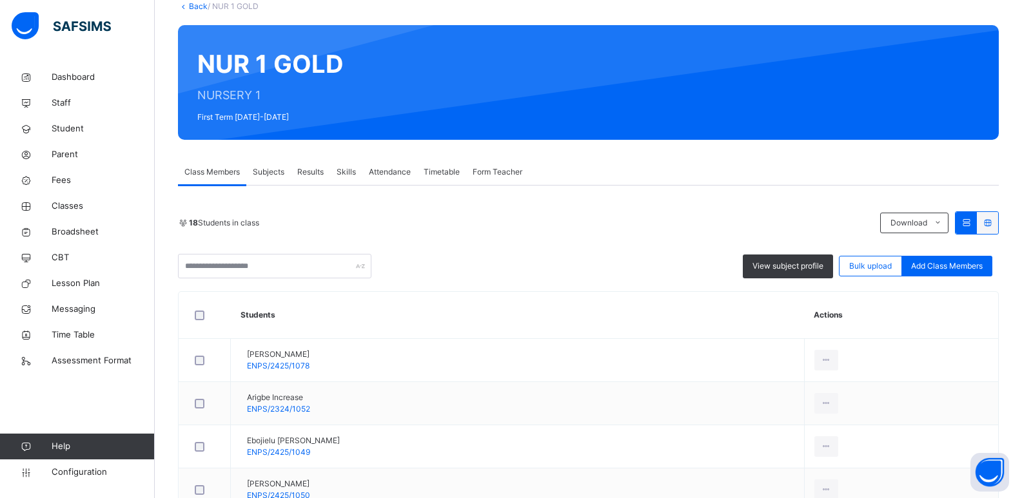
scroll to position [0, 0]
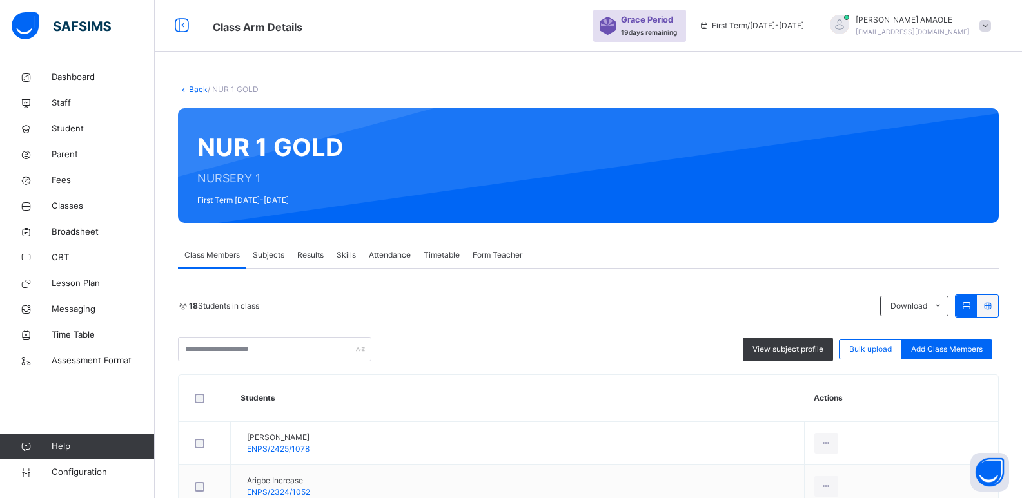
click at [193, 88] on link "Back" at bounding box center [198, 89] width 19 height 10
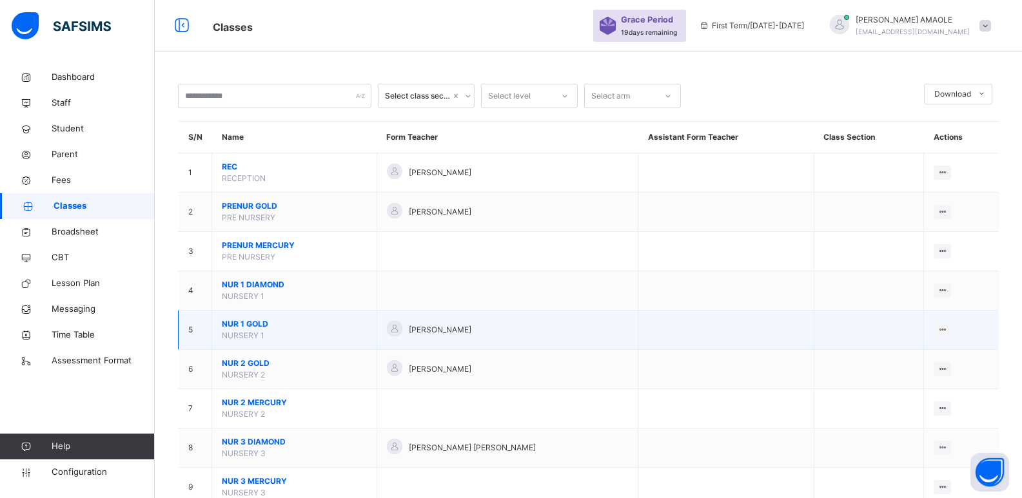
click at [259, 322] on span "NUR 1 GOLD" at bounding box center [294, 325] width 145 height 12
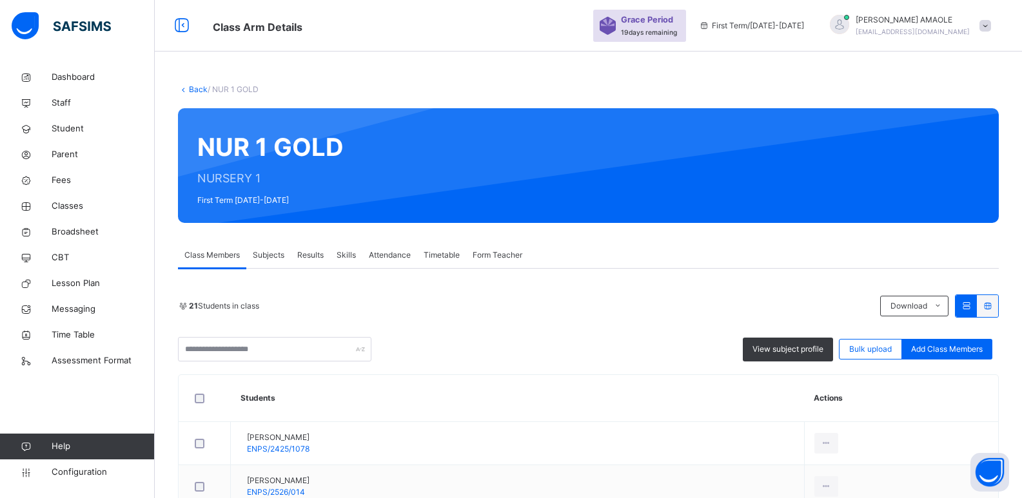
click at [198, 88] on link "Back" at bounding box center [198, 89] width 19 height 10
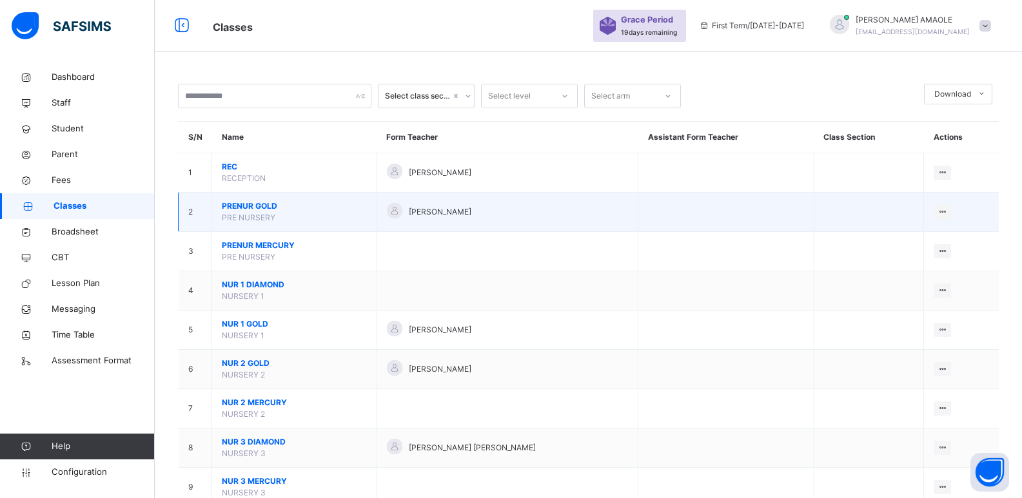
click at [261, 206] on span "PRENUR GOLD" at bounding box center [294, 207] width 145 height 12
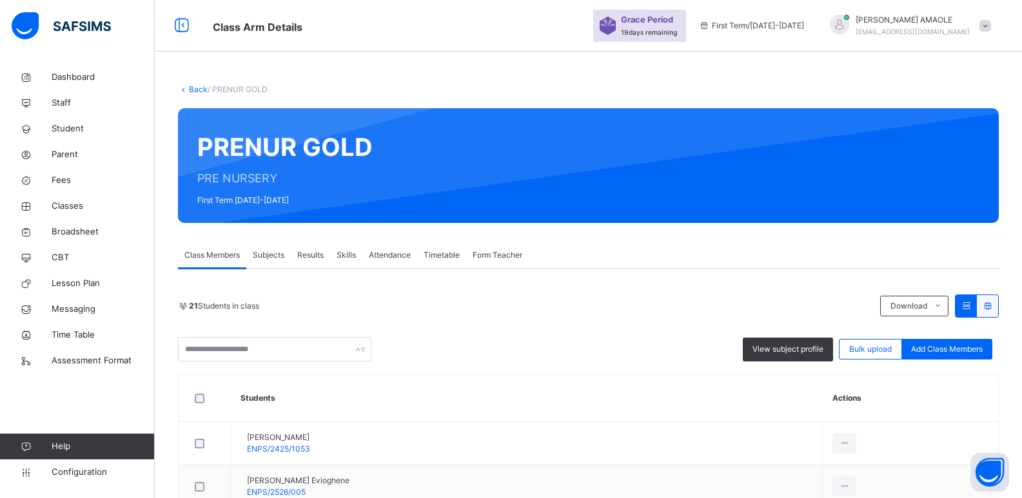
click at [195, 85] on link "Back" at bounding box center [198, 89] width 19 height 10
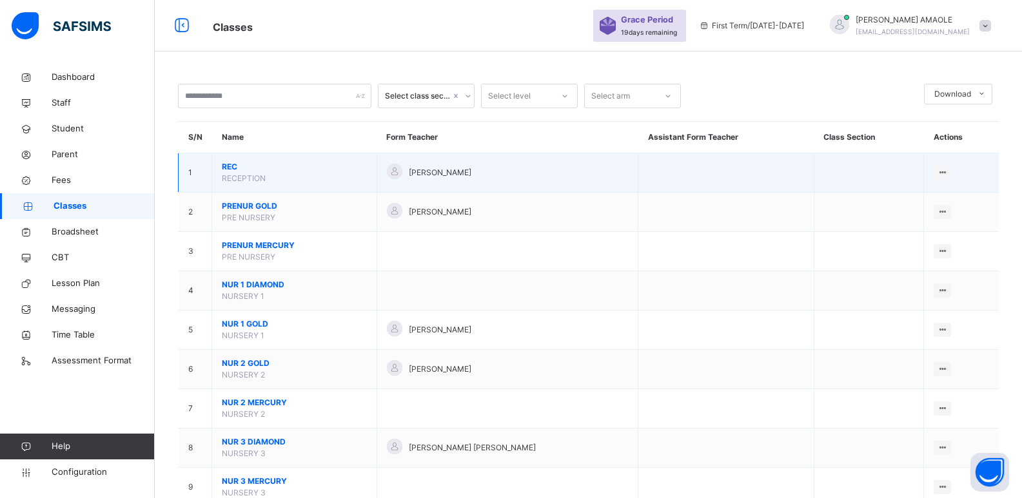
click at [229, 165] on span "REC" at bounding box center [294, 167] width 145 height 12
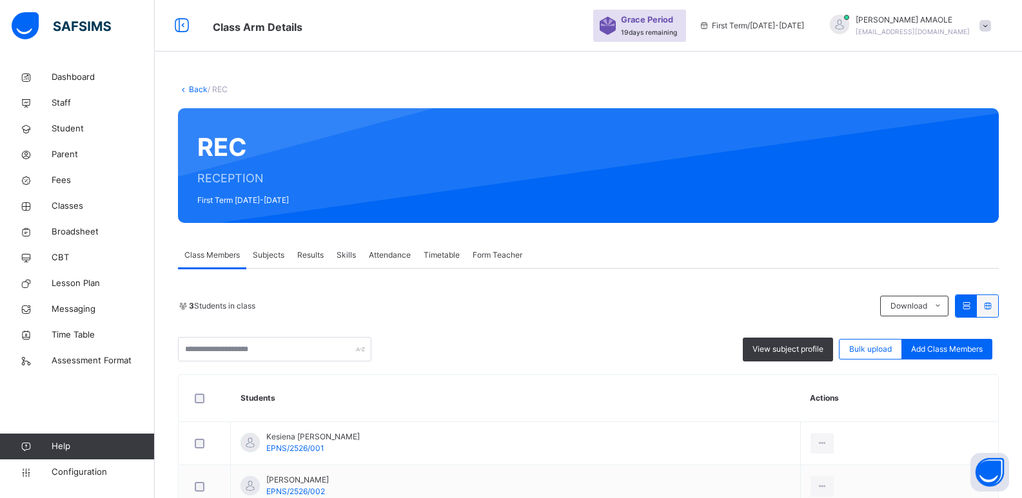
scroll to position [124, 0]
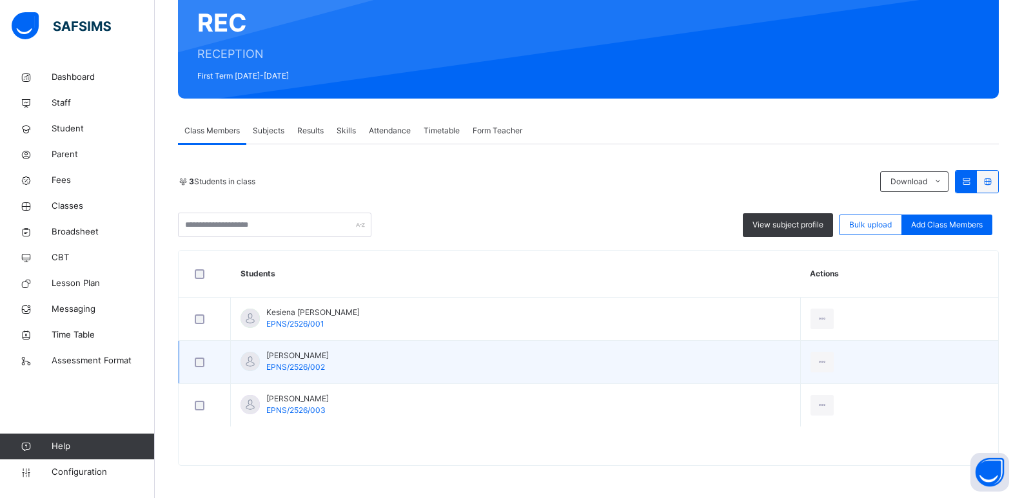
click at [250, 362] on div at bounding box center [250, 361] width 19 height 19
click at [801, 388] on div "View Profile" at bounding box center [793, 391] width 70 height 13
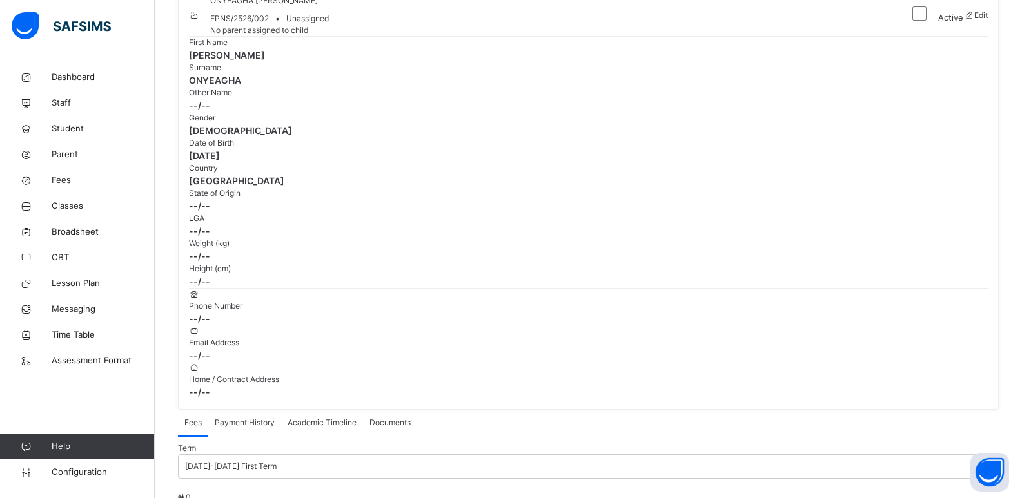
click at [963, 20] on icon at bounding box center [968, 15] width 11 height 10
select select "**"
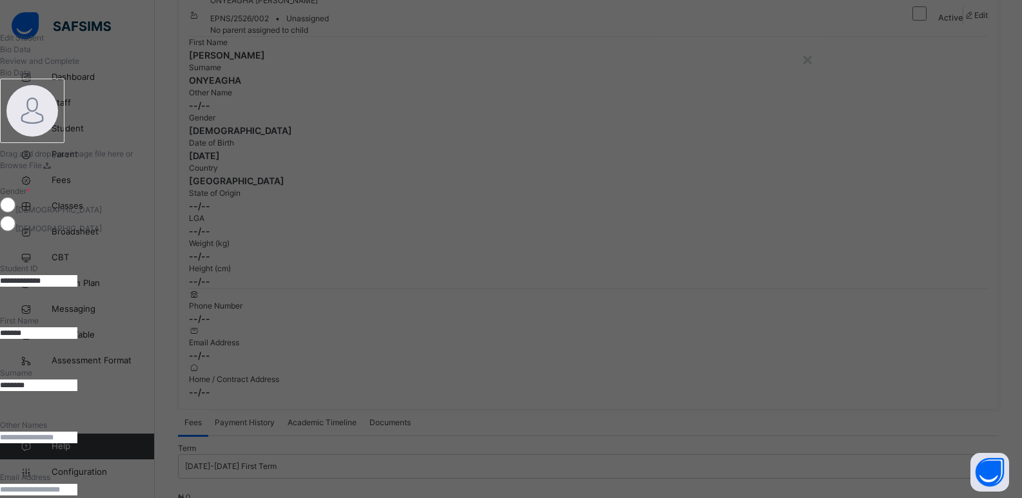
click at [77, 380] on input "********" at bounding box center [38, 386] width 77 height 12
type input "**********"
click at [77, 328] on input "*******" at bounding box center [38, 334] width 77 height 12
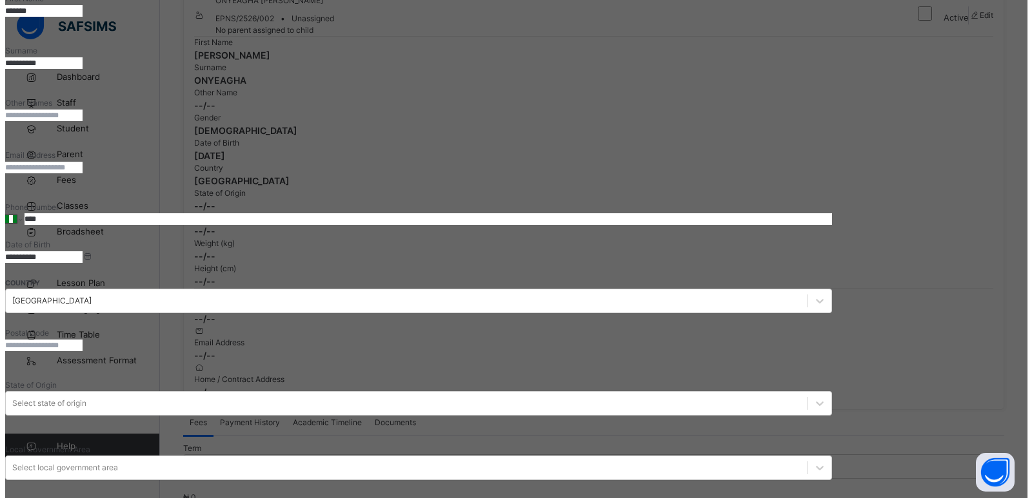
scroll to position [490, 0]
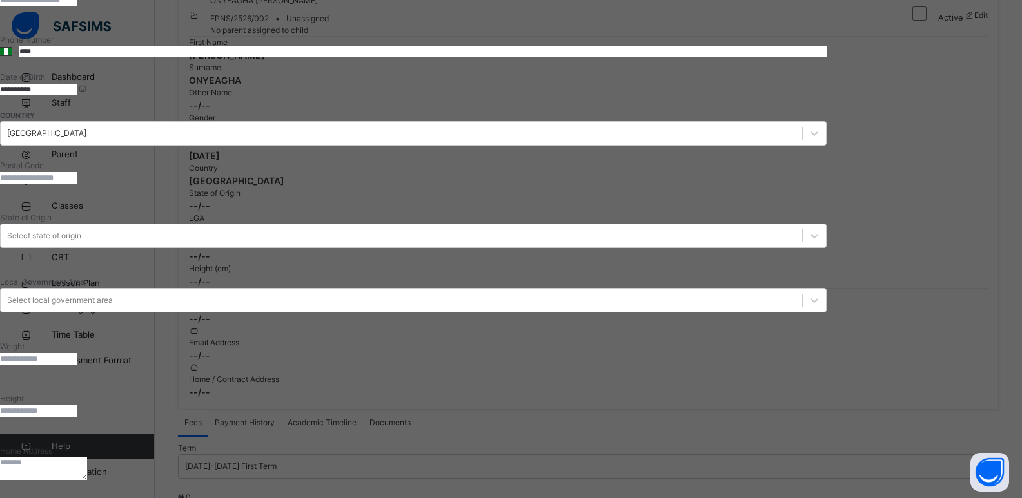
type input "*******"
click at [827, 498] on div "Next" at bounding box center [413, 504] width 827 height 12
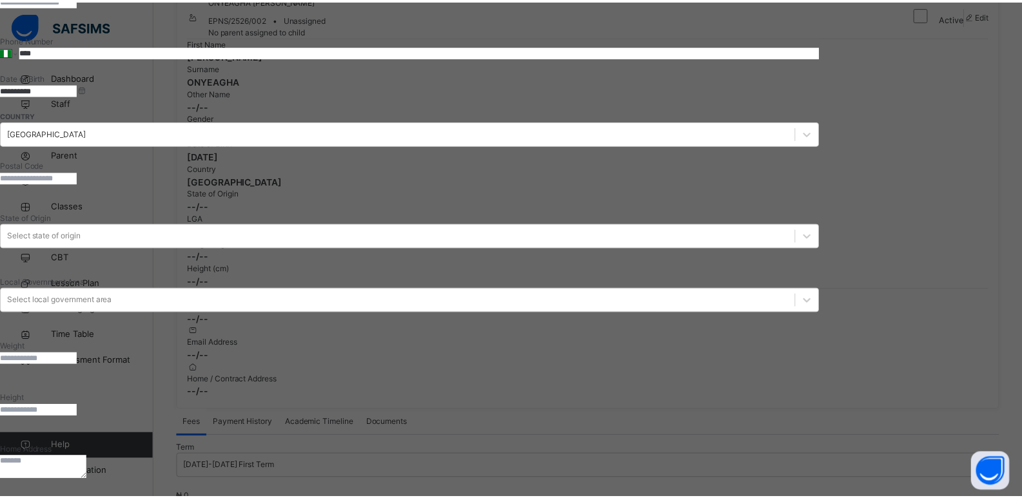
scroll to position [211, 0]
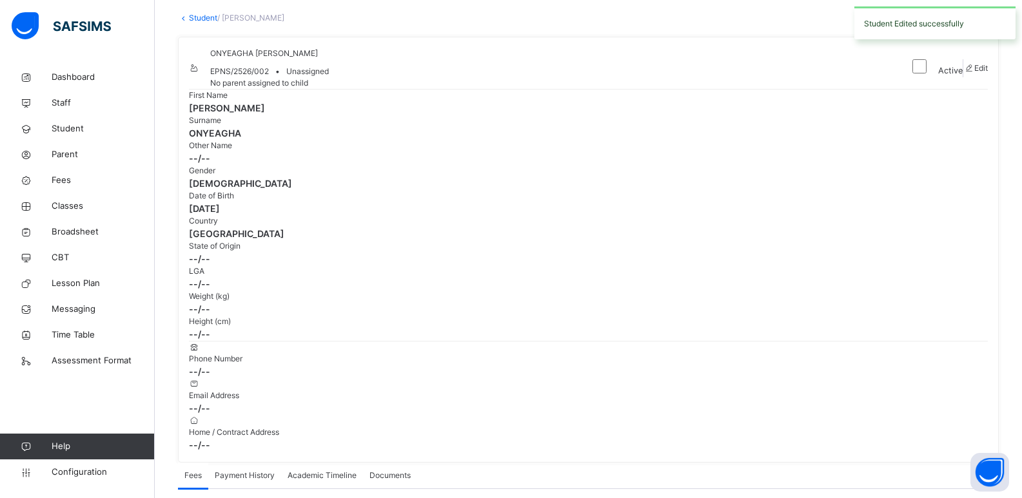
scroll to position [0, 0]
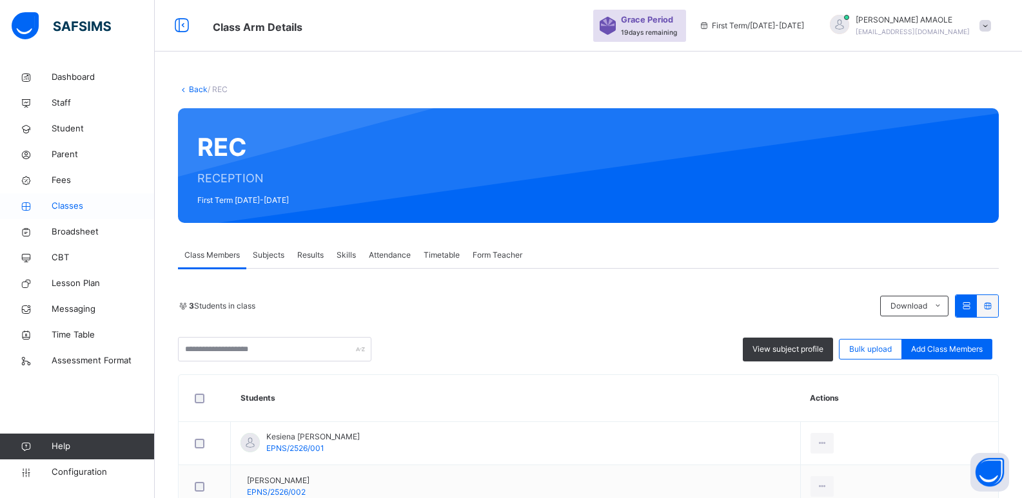
click at [72, 200] on span "Classes" at bounding box center [103, 206] width 103 height 13
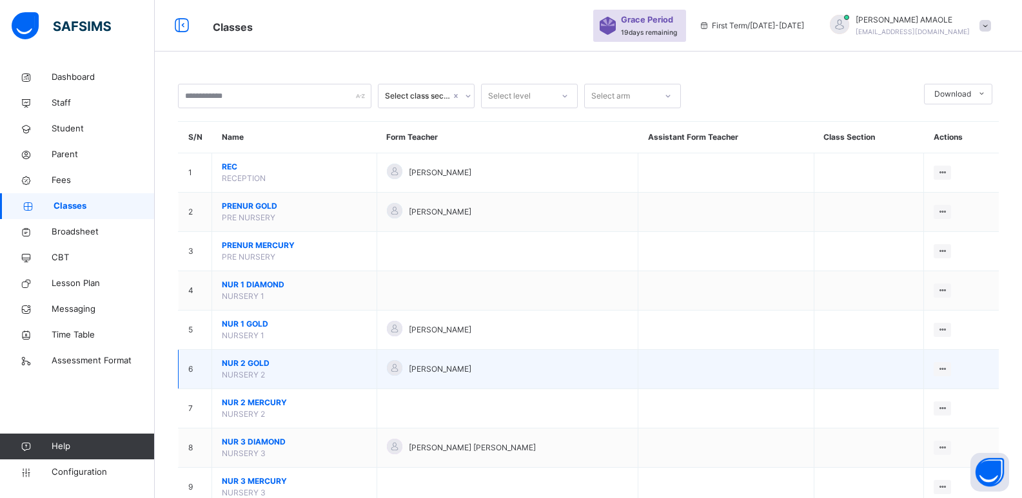
click at [258, 362] on span "NUR 2 GOLD" at bounding box center [294, 364] width 145 height 12
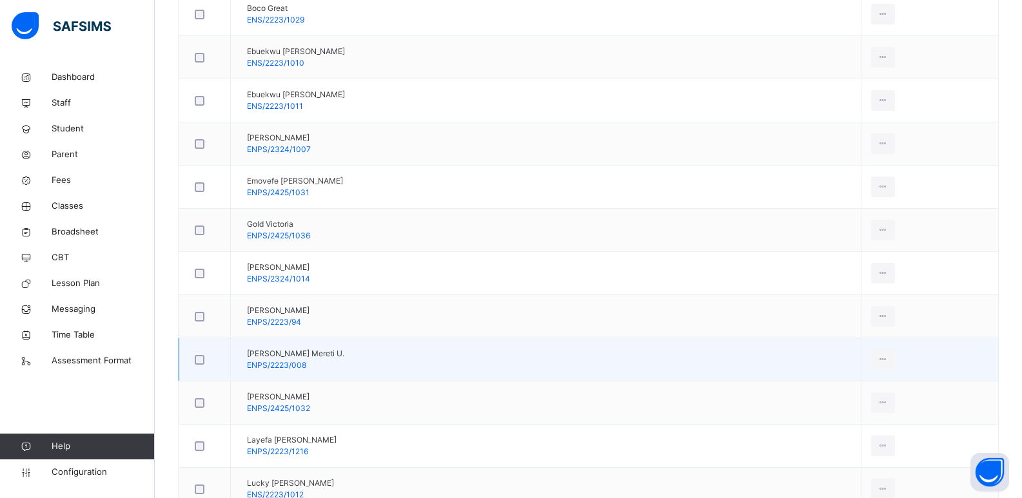
scroll to position [580, 0]
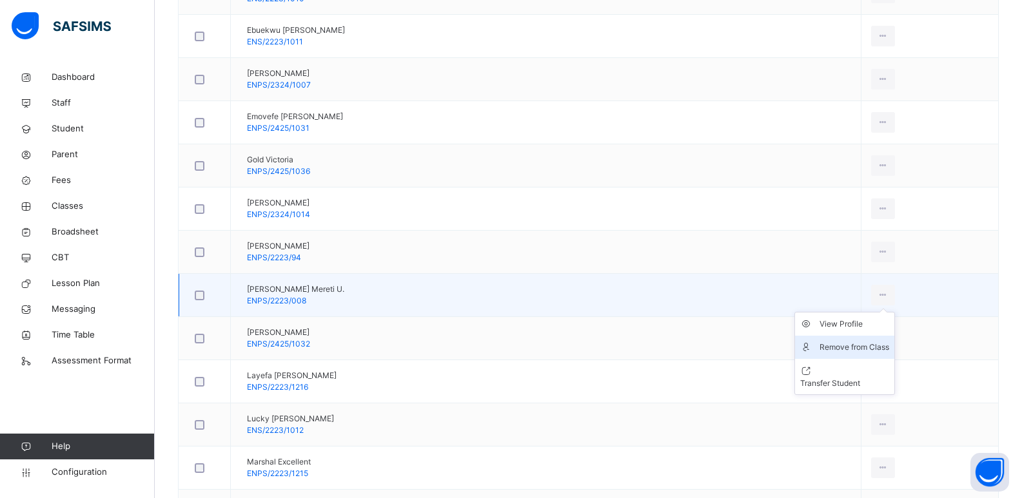
click at [820, 346] on div "Remove from Class" at bounding box center [855, 347] width 70 height 13
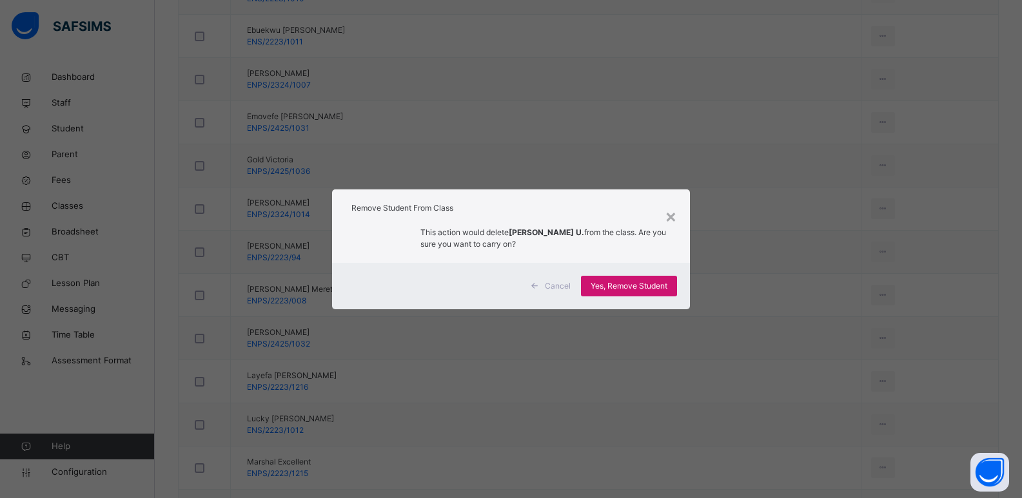
click at [642, 286] on span "Yes, Remove Student" at bounding box center [629, 286] width 77 height 12
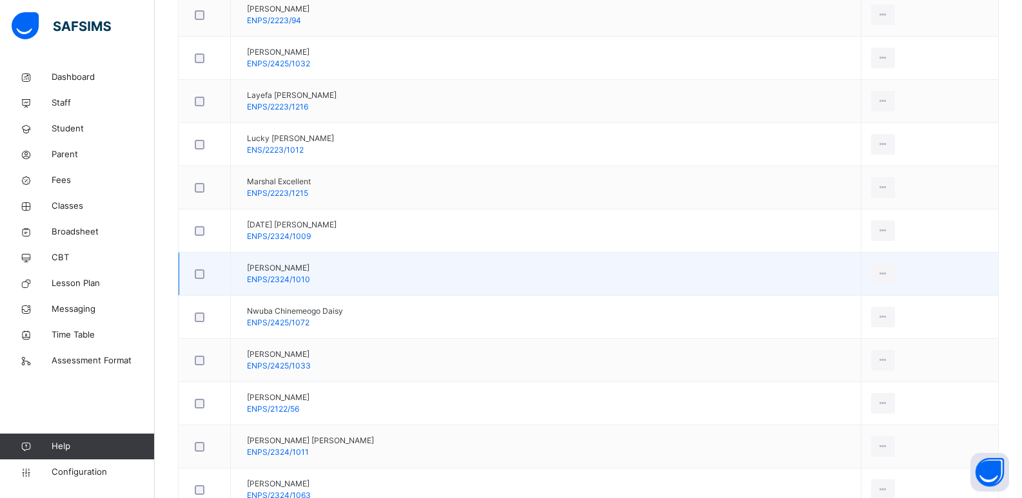
scroll to position [838, 0]
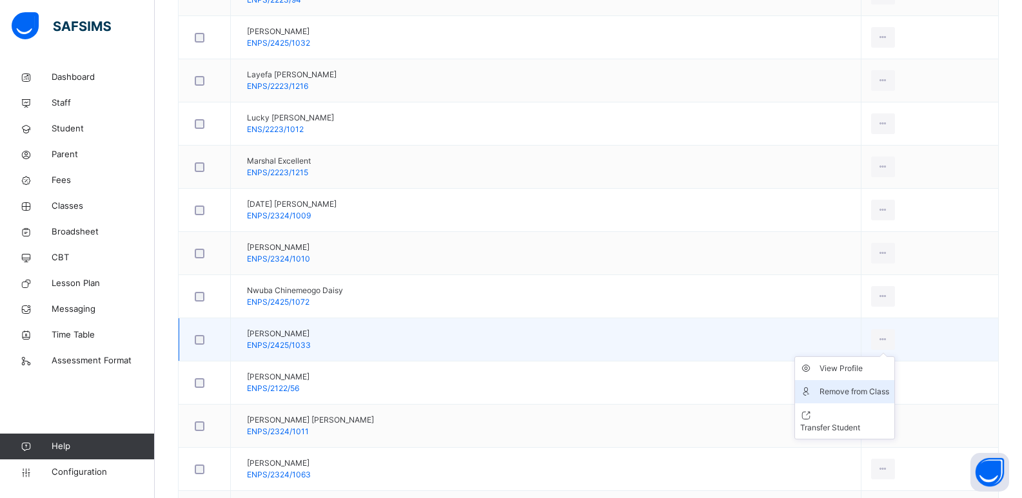
click at [814, 385] on li "Remove from Class" at bounding box center [844, 391] width 99 height 23
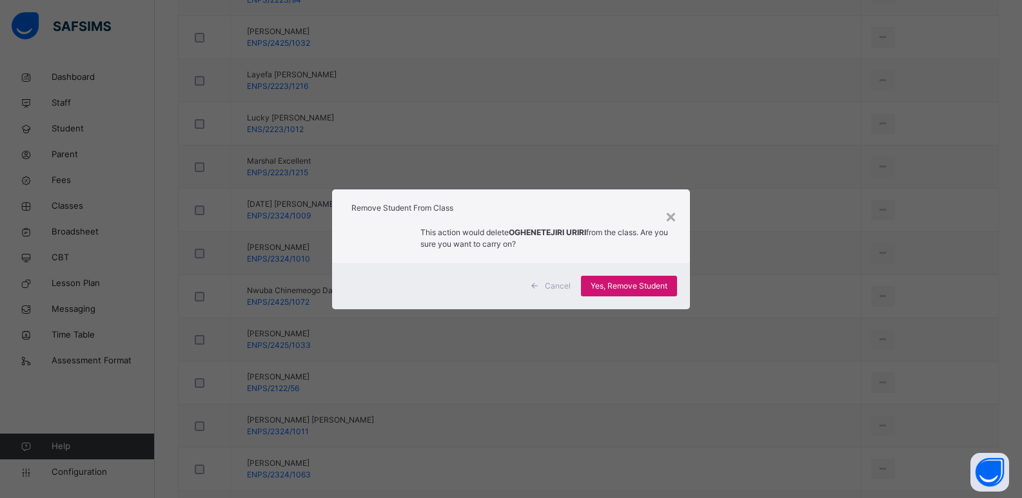
click at [649, 285] on span "Yes, Remove Student" at bounding box center [629, 286] width 77 height 12
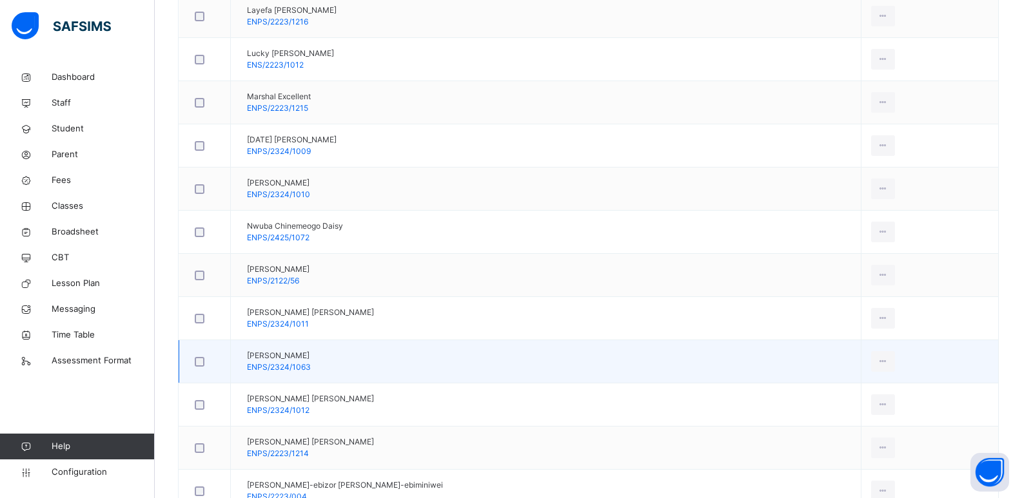
scroll to position [967, 0]
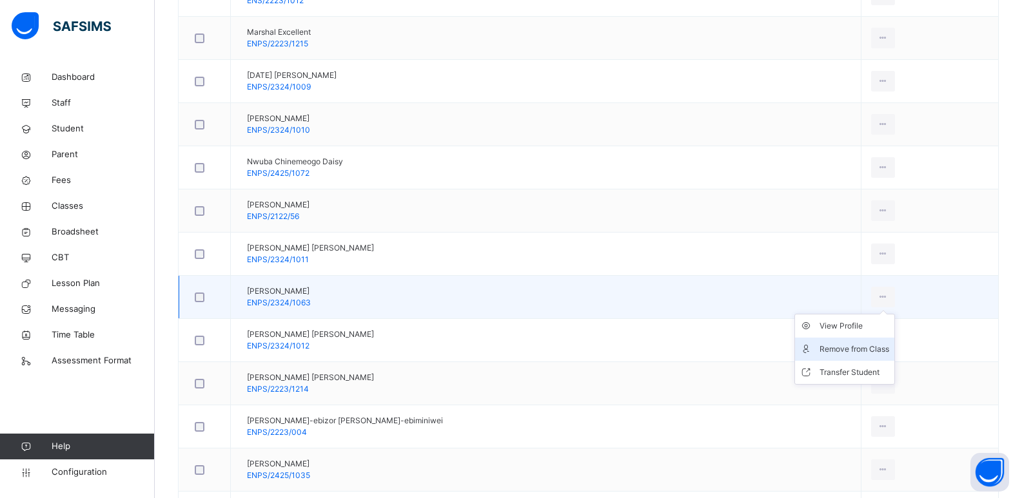
click at [820, 355] on div "Remove from Class" at bounding box center [855, 349] width 70 height 13
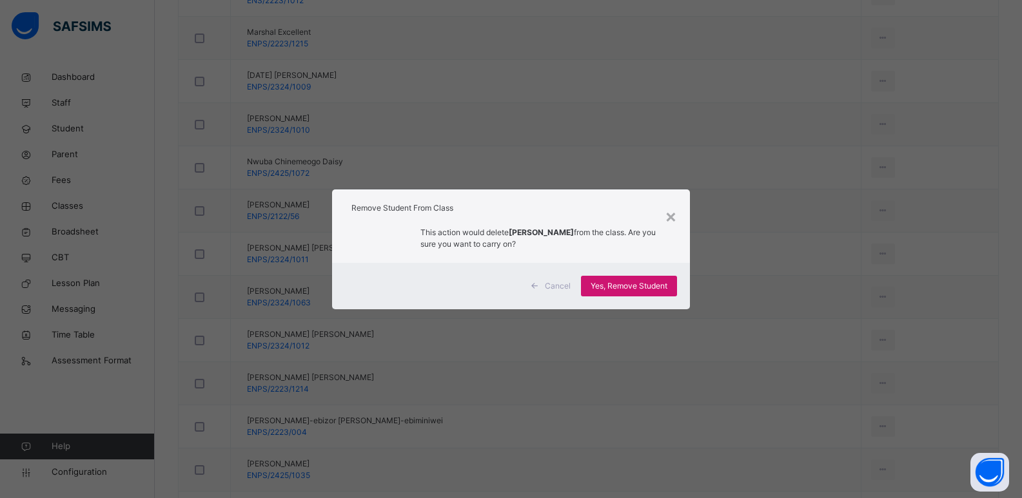
click at [618, 288] on span "Yes, Remove Student" at bounding box center [629, 286] width 77 height 12
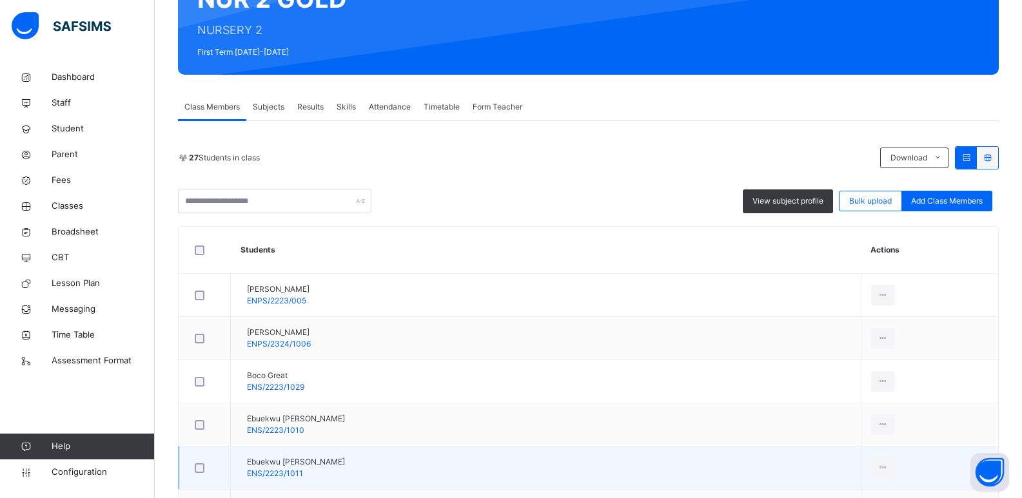
scroll to position [0, 0]
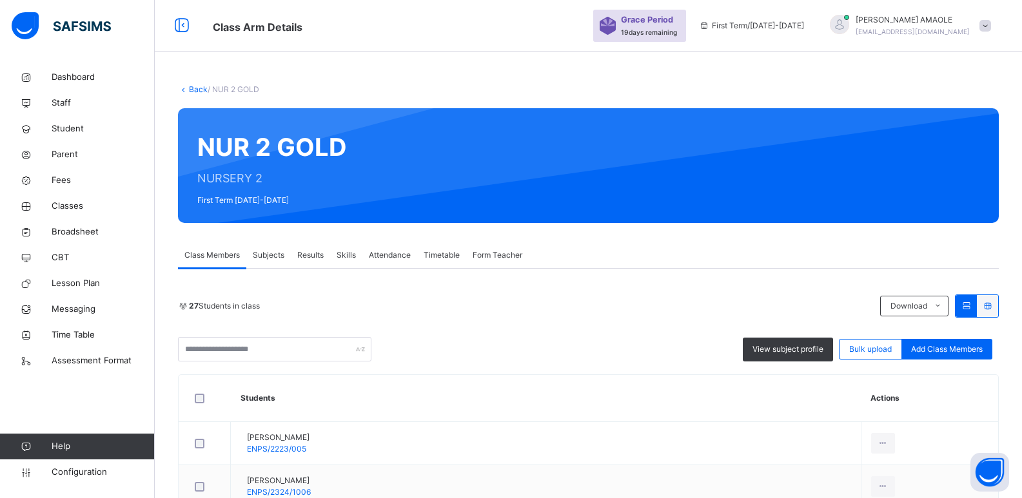
click at [200, 87] on link "Back" at bounding box center [198, 89] width 19 height 10
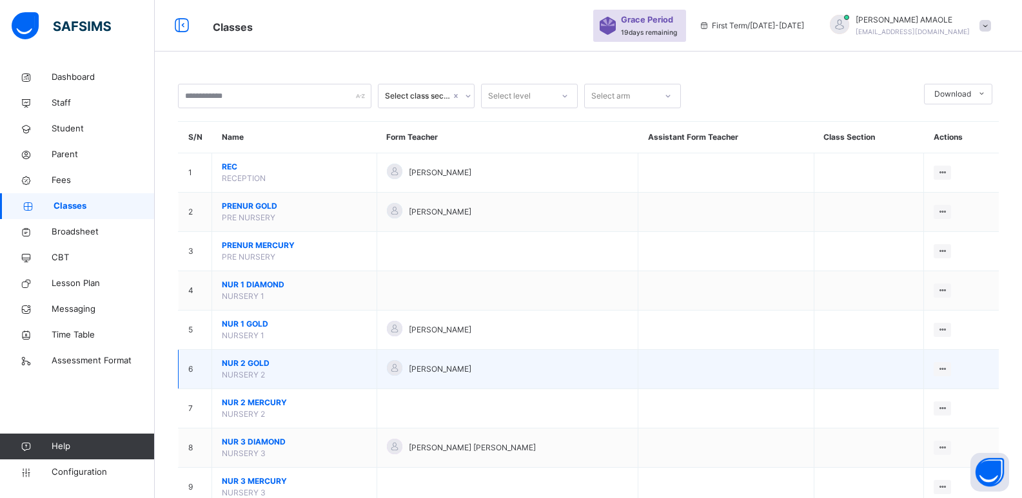
click at [251, 362] on span "NUR 2 GOLD" at bounding box center [294, 364] width 145 height 12
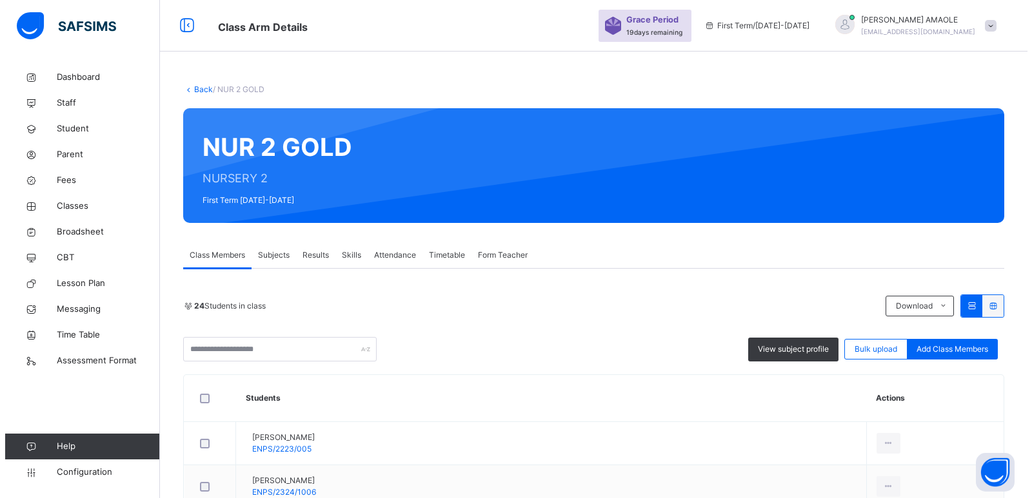
scroll to position [64, 0]
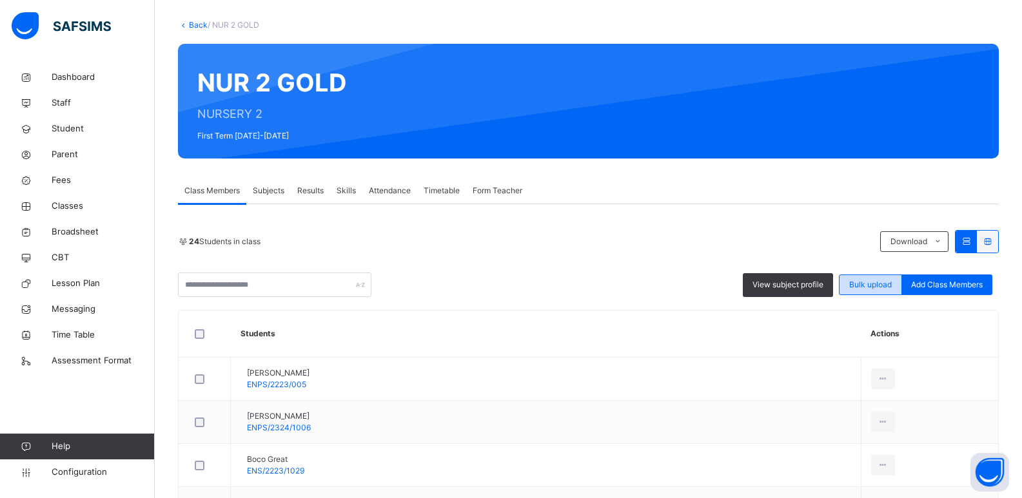
click at [871, 288] on span "Bulk upload" at bounding box center [870, 285] width 43 height 12
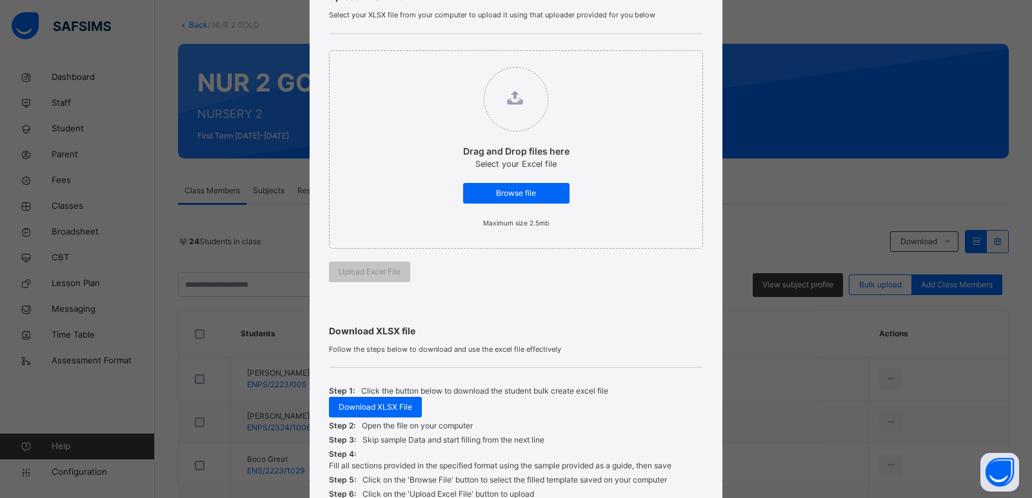
scroll to position [129, 0]
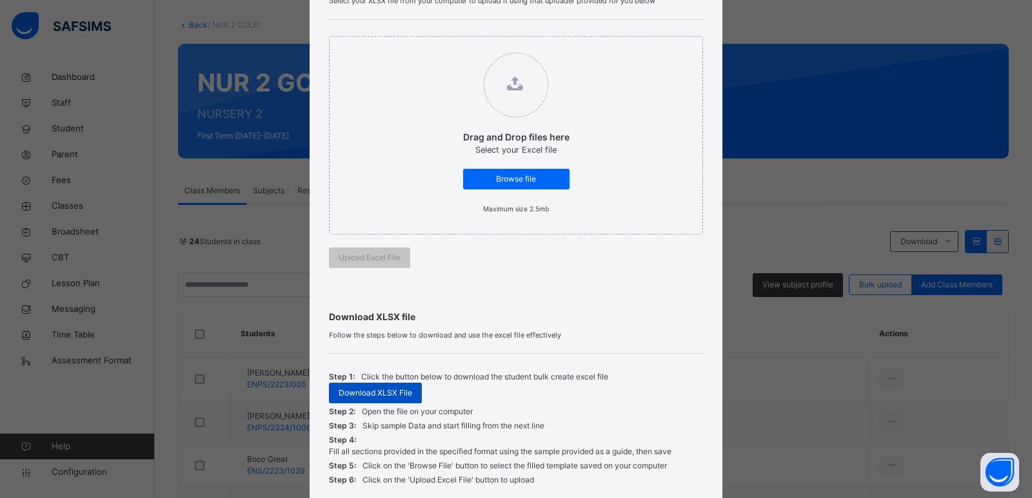
click at [386, 388] on span "Download XLSX File" at bounding box center [376, 394] width 74 height 12
click at [747, 173] on div "Bulk Upload Student Upload XLSX File Select your XLSX file from your computer t…" at bounding box center [516, 249] width 1032 height 498
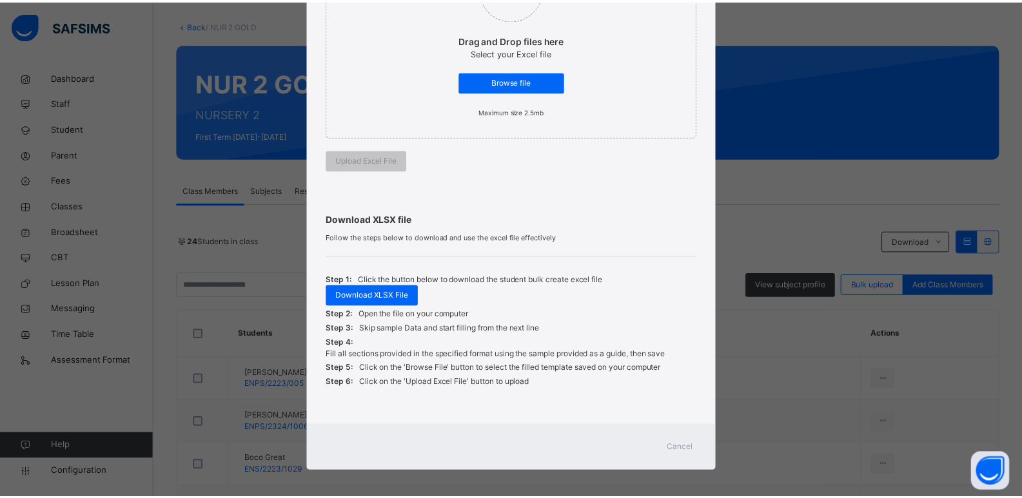
scroll to position [232, 0]
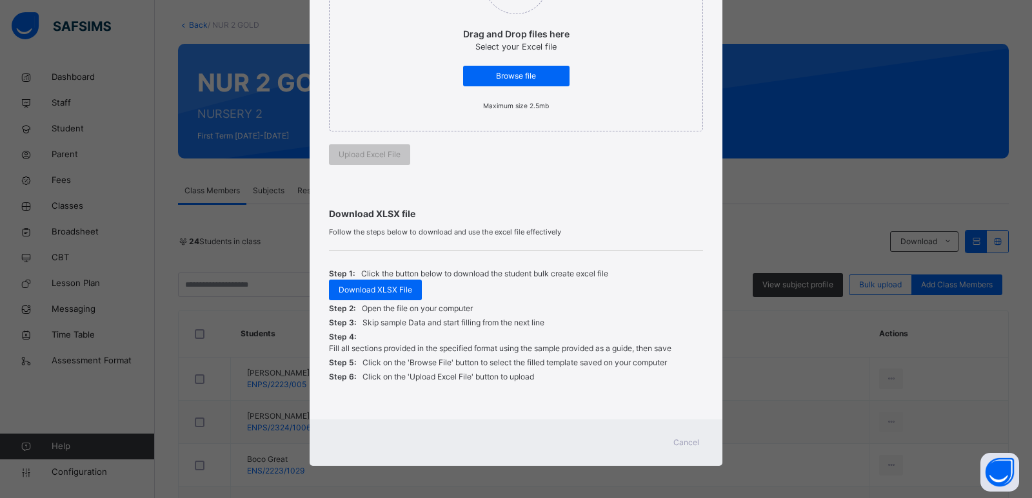
click at [682, 431] on div "Cancel" at bounding box center [516, 443] width 413 height 46
click at [693, 441] on span "Cancel" at bounding box center [686, 443] width 26 height 12
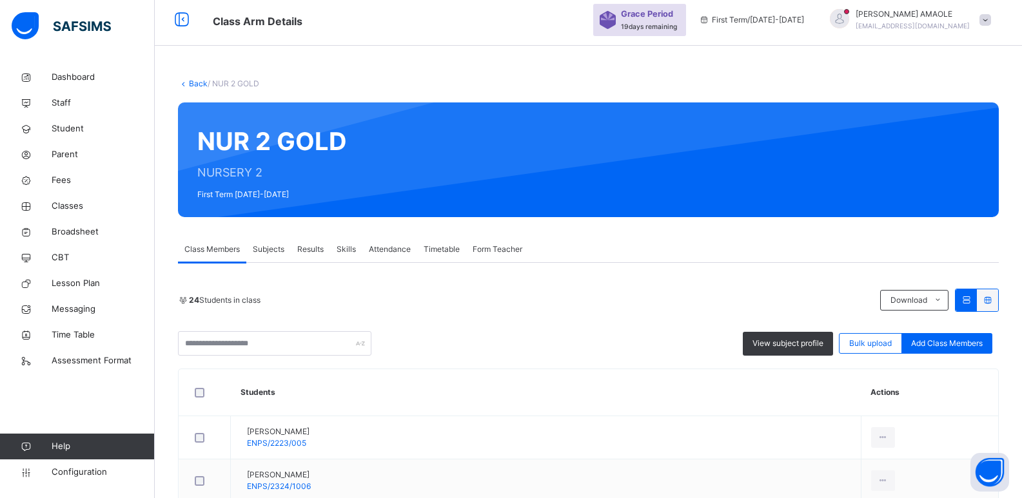
scroll to position [0, 0]
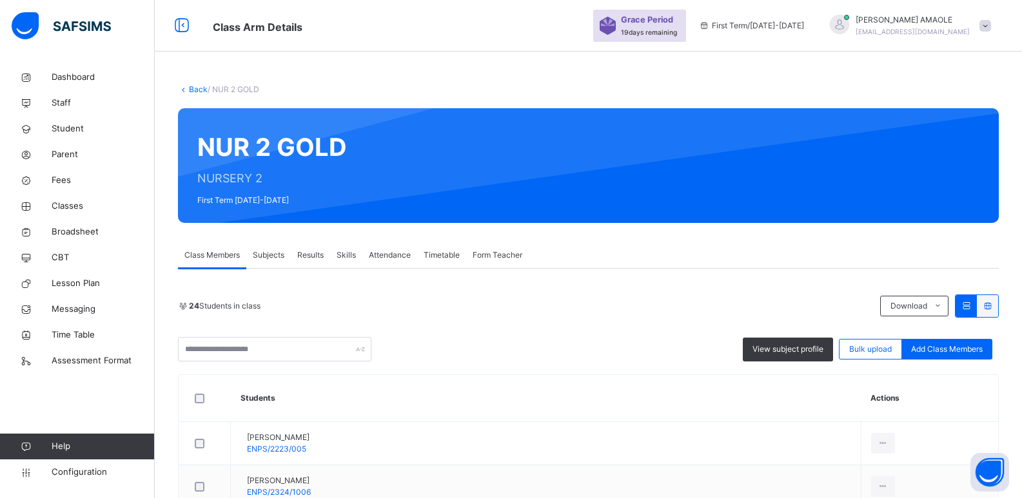
click at [197, 84] on link "Back" at bounding box center [198, 89] width 19 height 10
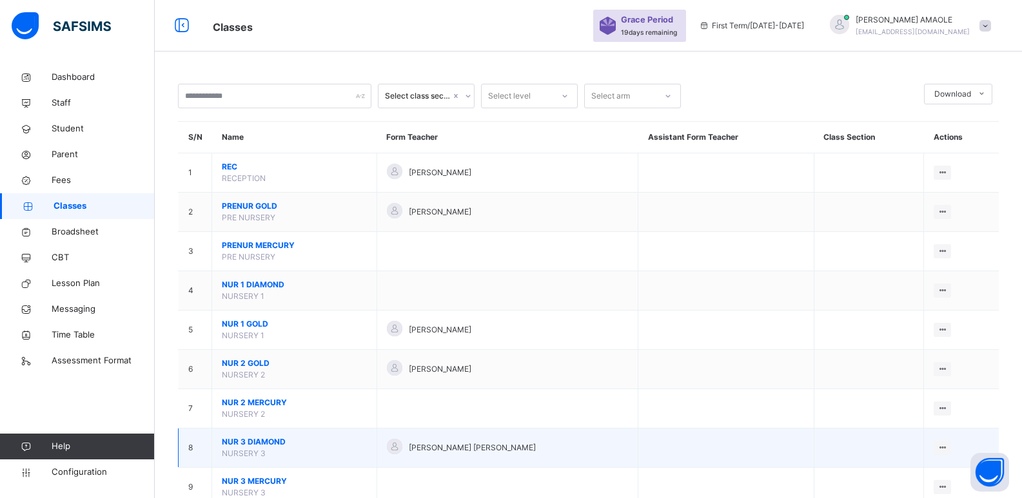
click at [244, 442] on span "NUR 3 DIAMOND" at bounding box center [294, 443] width 145 height 12
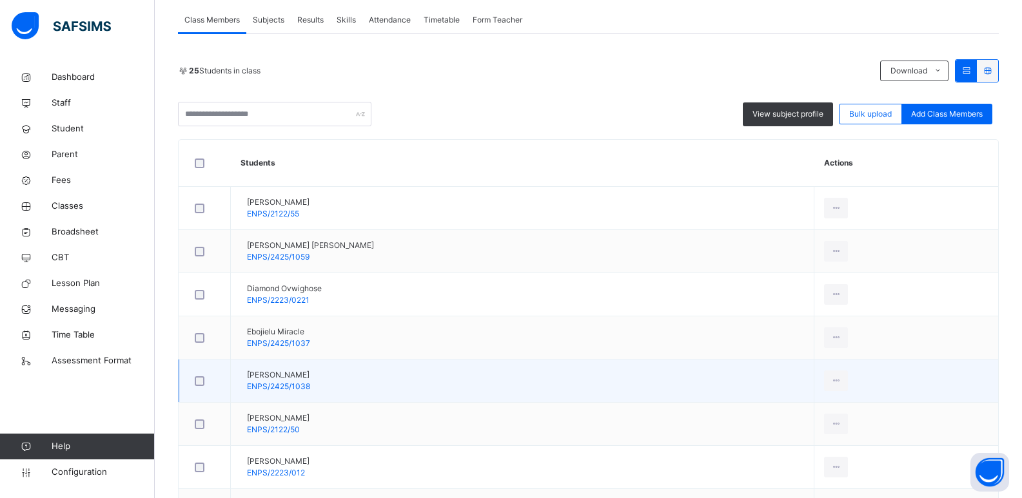
scroll to position [258, 0]
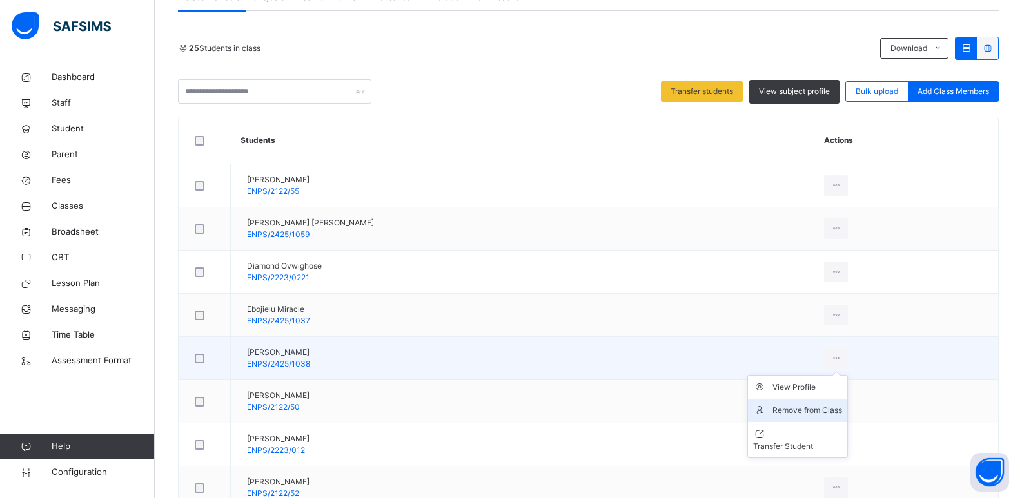
click at [829, 409] on div "Remove from Class" at bounding box center [807, 410] width 70 height 13
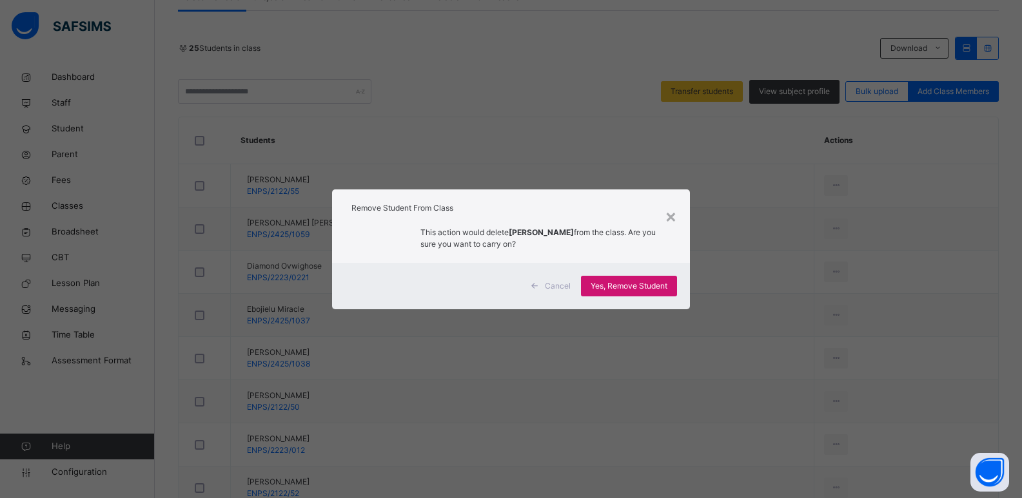
click at [636, 285] on span "Yes, Remove Student" at bounding box center [629, 286] width 77 height 12
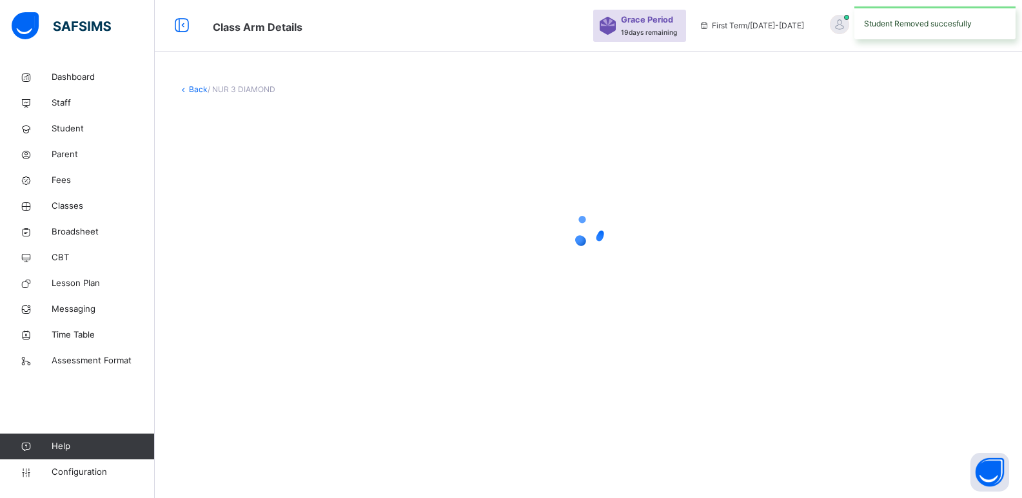
scroll to position [0, 0]
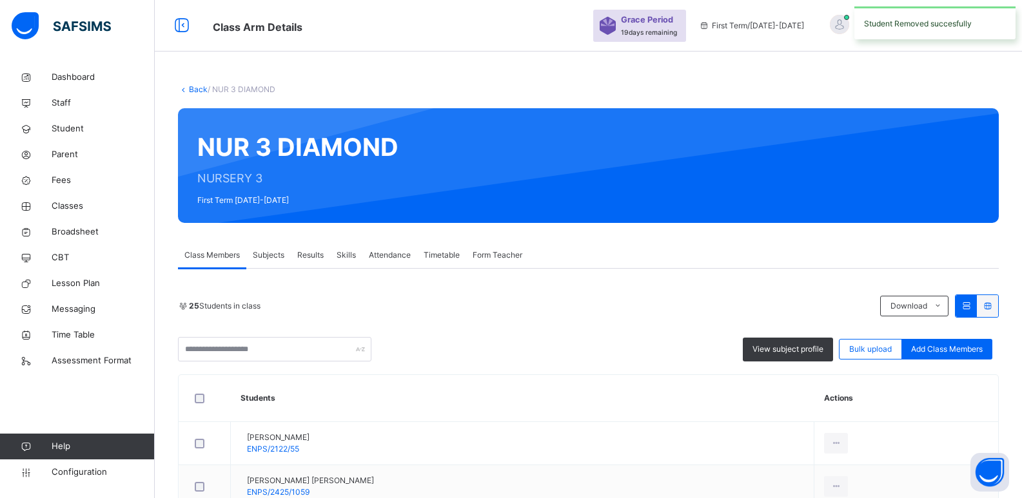
click at [191, 86] on link "Back" at bounding box center [198, 89] width 19 height 10
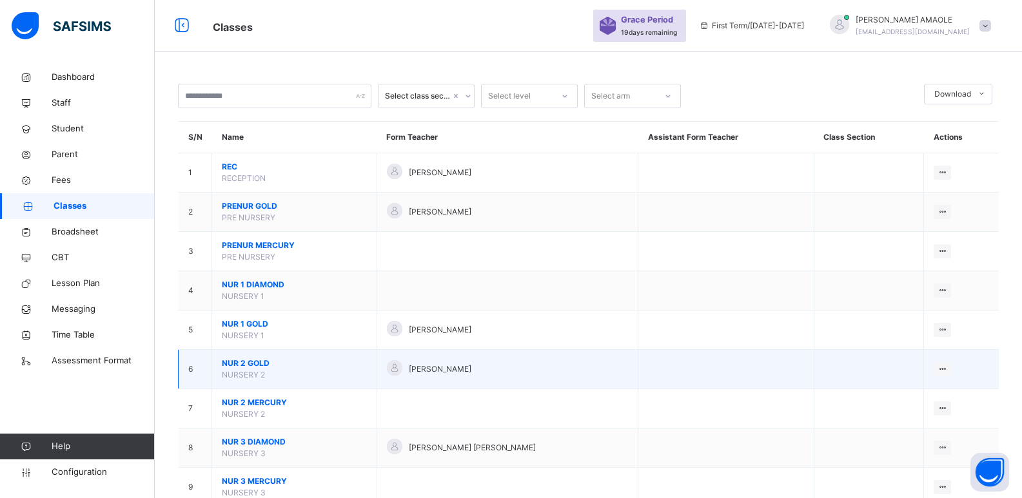
click at [251, 366] on span "NUR 2 GOLD" at bounding box center [294, 364] width 145 height 12
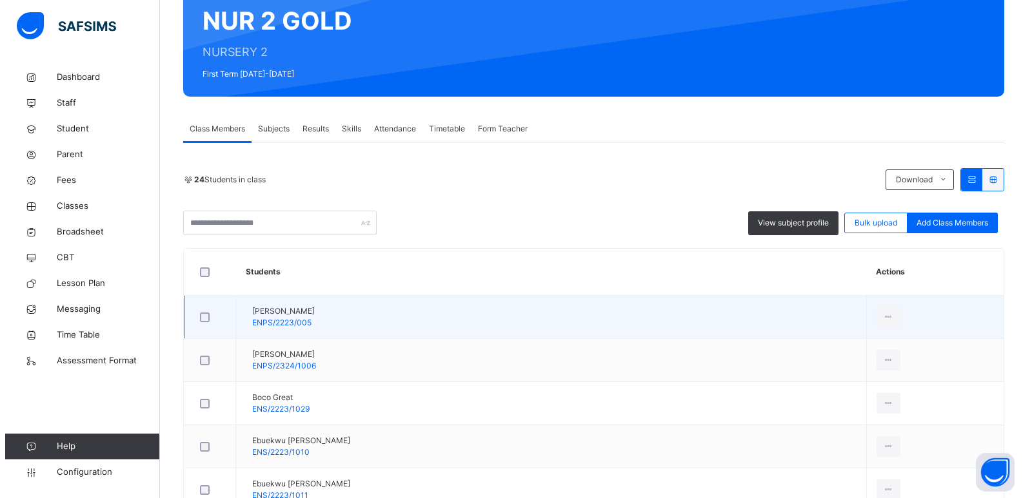
scroll to position [129, 0]
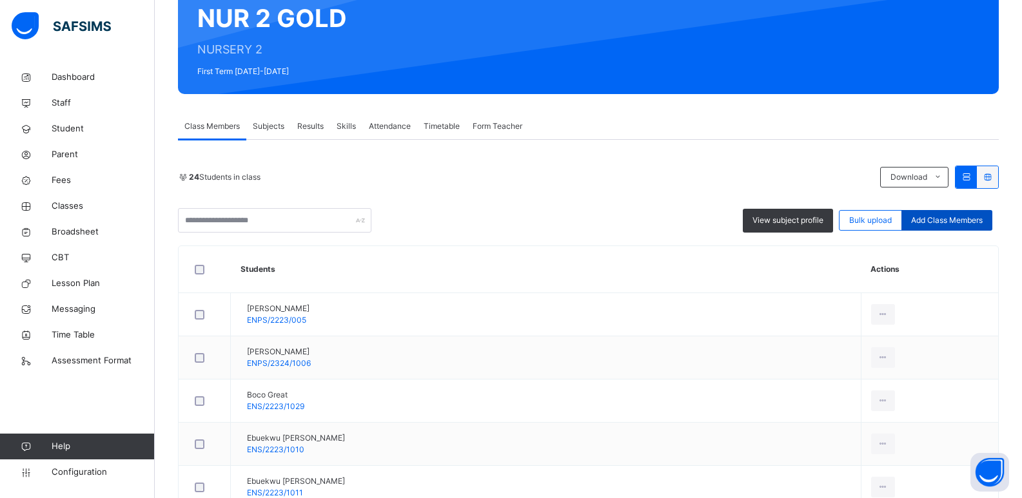
click at [950, 221] on span "Add Class Members" at bounding box center [947, 221] width 72 height 12
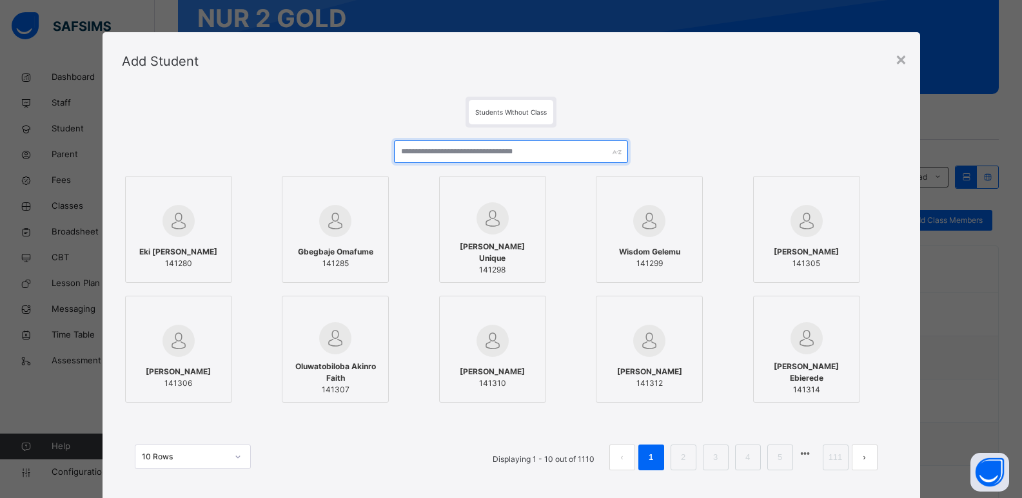
click at [485, 153] on input "text" at bounding box center [510, 152] width 233 height 23
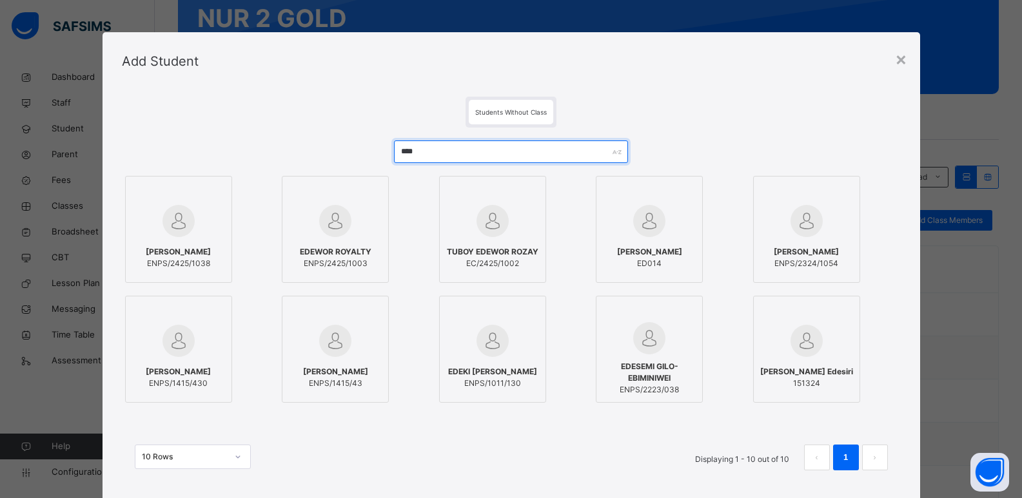
type input "****"
click at [184, 237] on img at bounding box center [178, 221] width 32 height 32
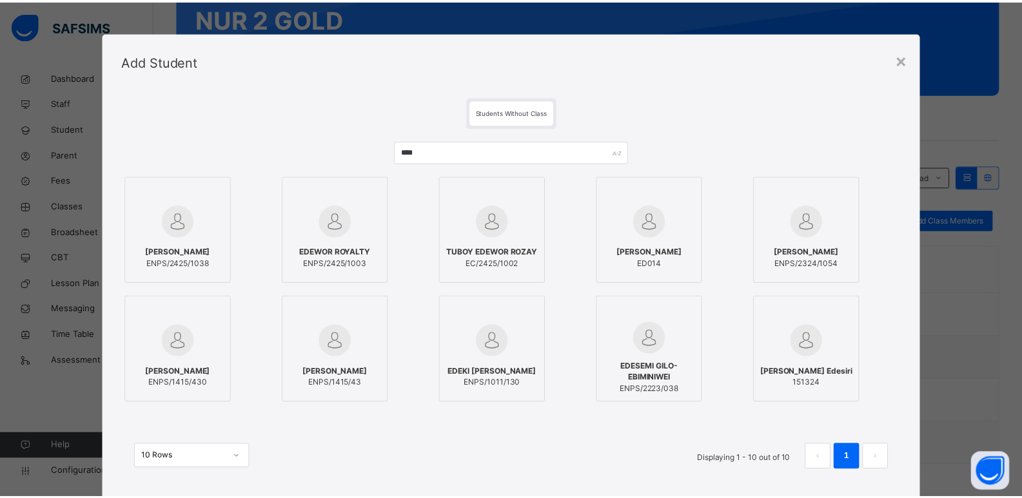
scroll to position [77, 0]
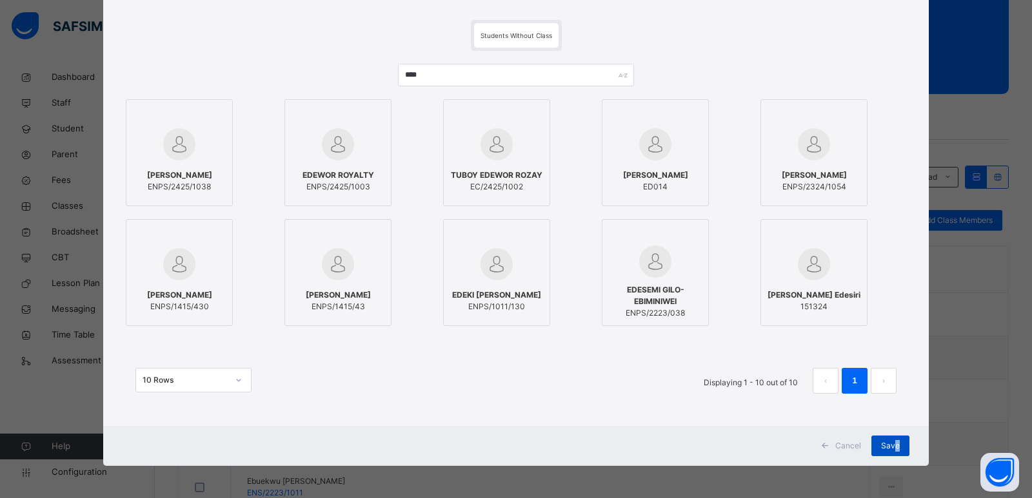
click at [892, 451] on span "Save" at bounding box center [890, 446] width 19 height 12
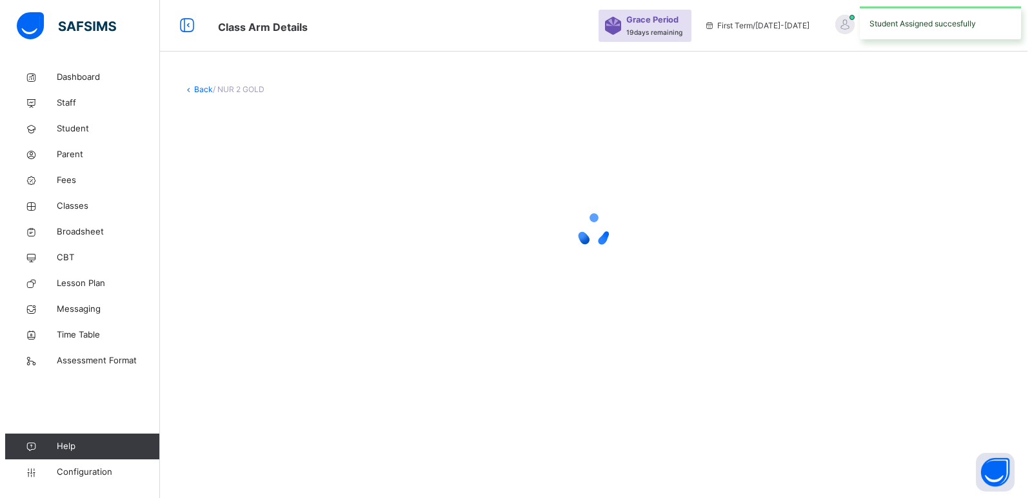
scroll to position [0, 0]
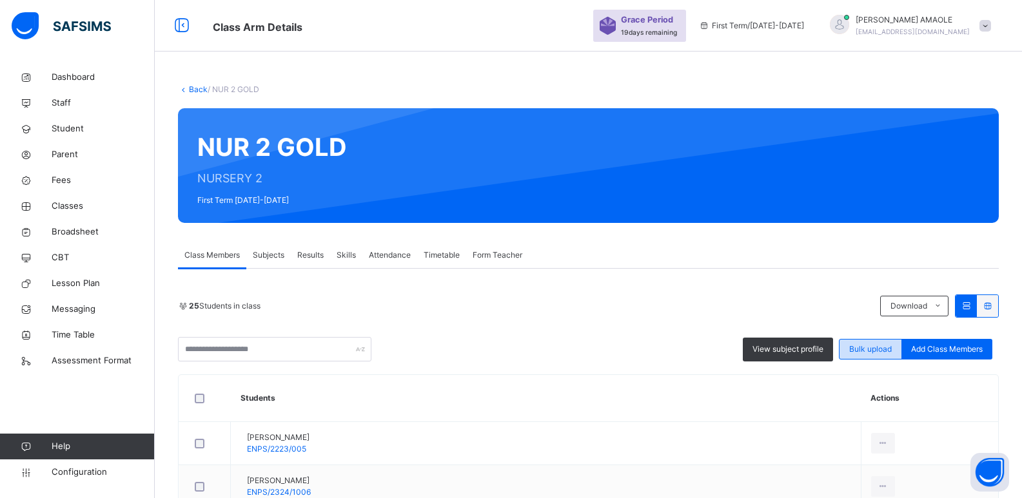
click at [884, 348] on span "Bulk upload" at bounding box center [870, 350] width 43 height 12
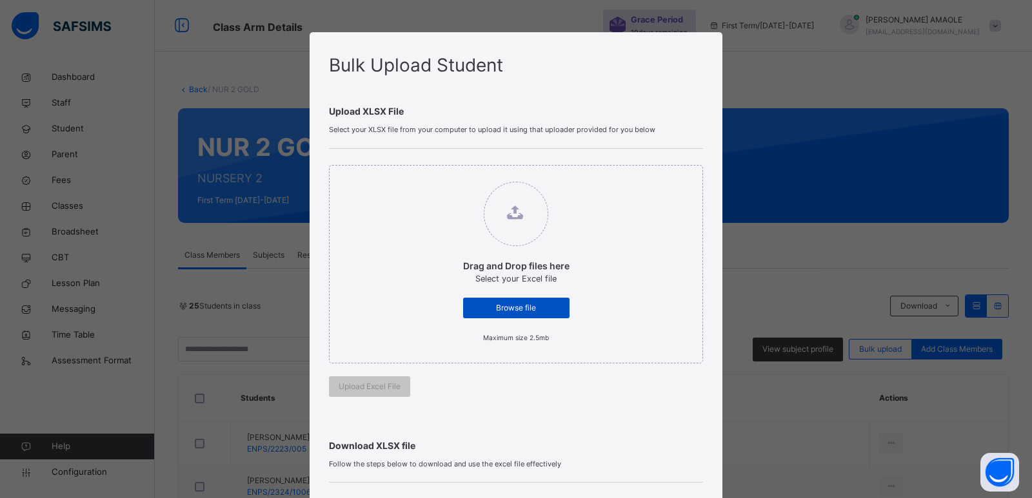
click at [529, 307] on span "Browse file" at bounding box center [516, 308] width 87 height 12
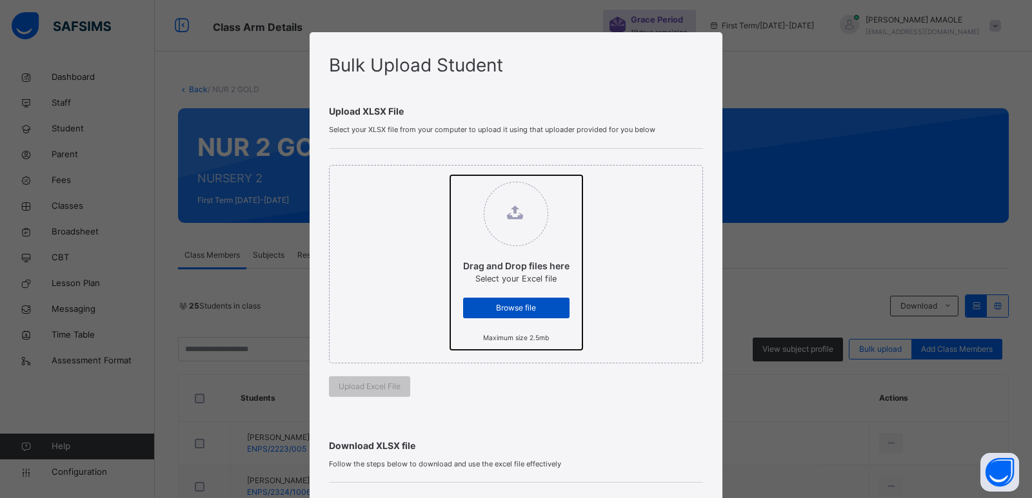
click at [450, 175] on input "Drag and Drop files here Select your Excel file Browse file Maximum size 2.5mb" at bounding box center [450, 175] width 0 height 0
type input "**********"
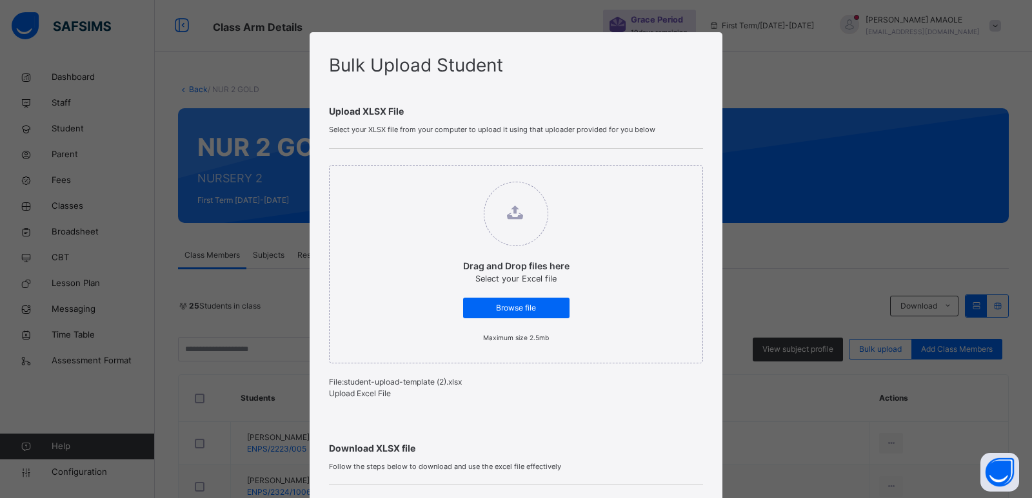
click at [369, 396] on span "Upload Excel File" at bounding box center [360, 394] width 62 height 10
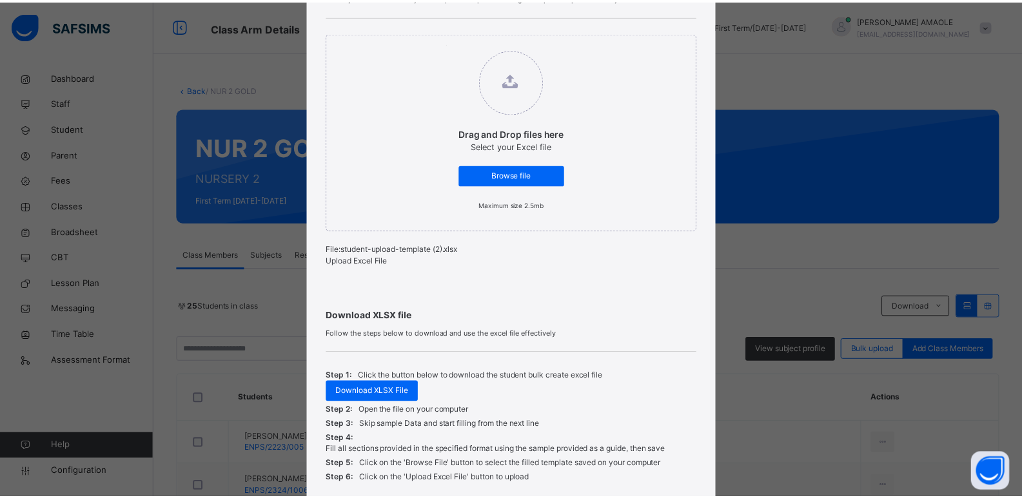
scroll to position [244, 0]
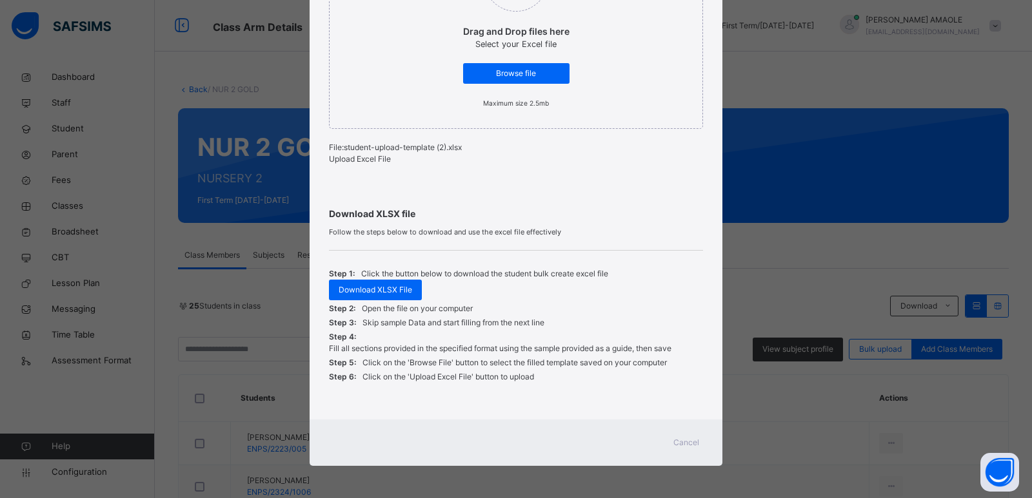
click at [694, 444] on span "Cancel" at bounding box center [686, 443] width 26 height 12
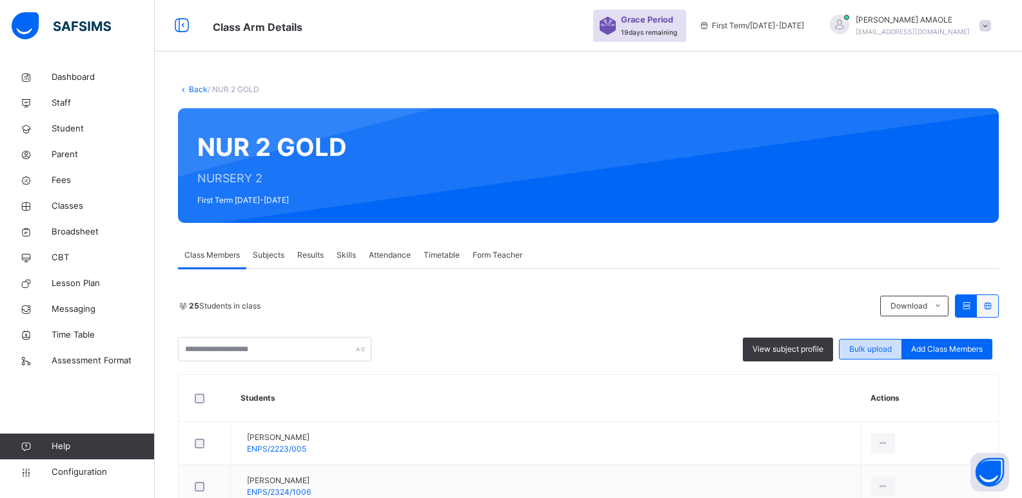
click at [881, 346] on span "Bulk upload" at bounding box center [870, 350] width 43 height 12
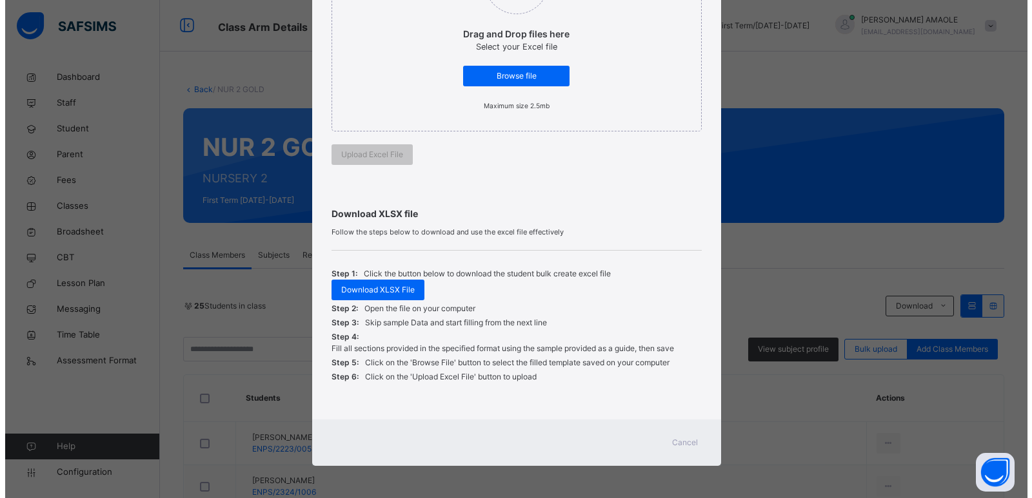
scroll to position [232, 0]
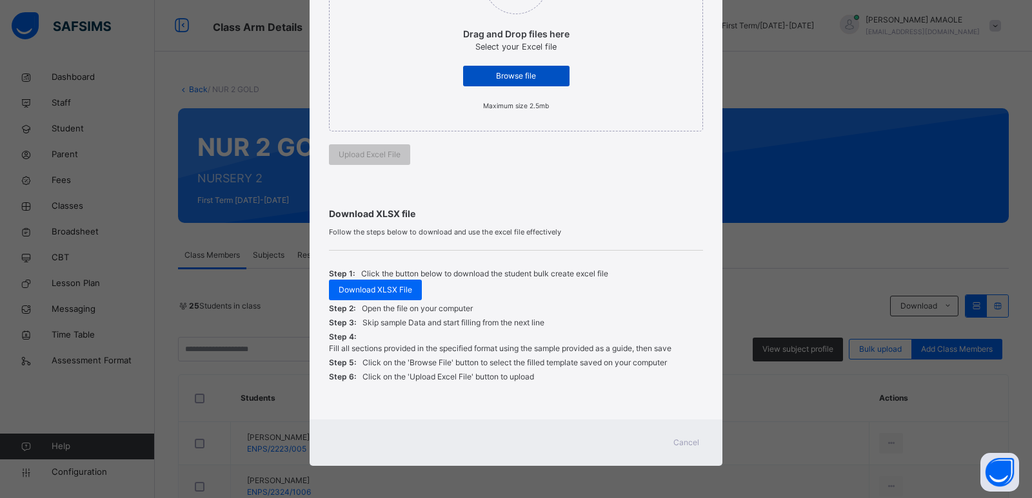
click at [522, 83] on div "Browse file" at bounding box center [516, 76] width 106 height 21
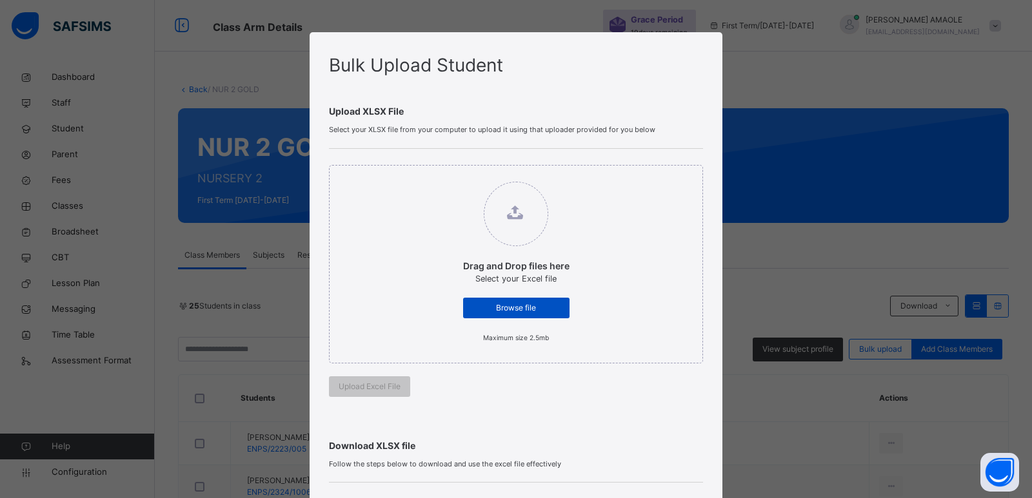
click at [516, 308] on span "Browse file" at bounding box center [516, 308] width 87 height 12
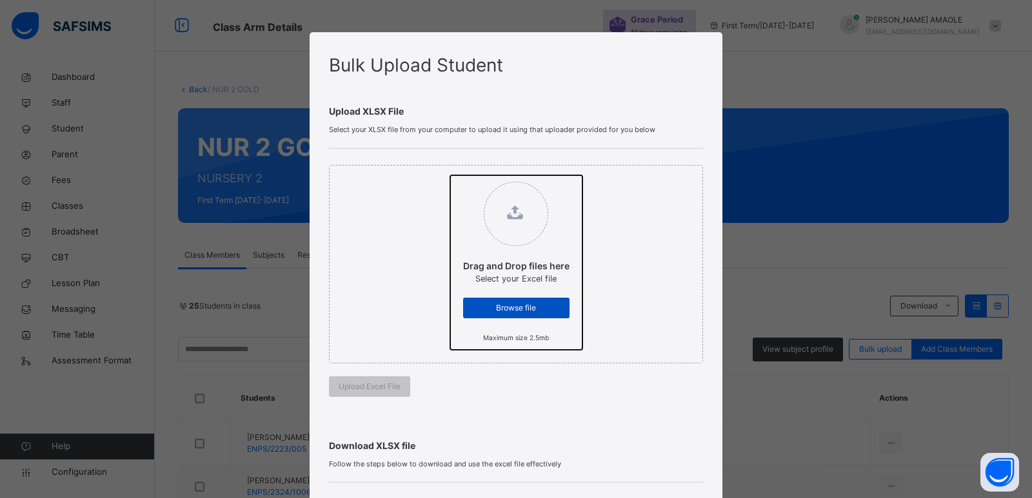
click at [450, 175] on input "Drag and Drop files here Select your Excel file Browse file Maximum size 2.5mb" at bounding box center [450, 175] width 0 height 0
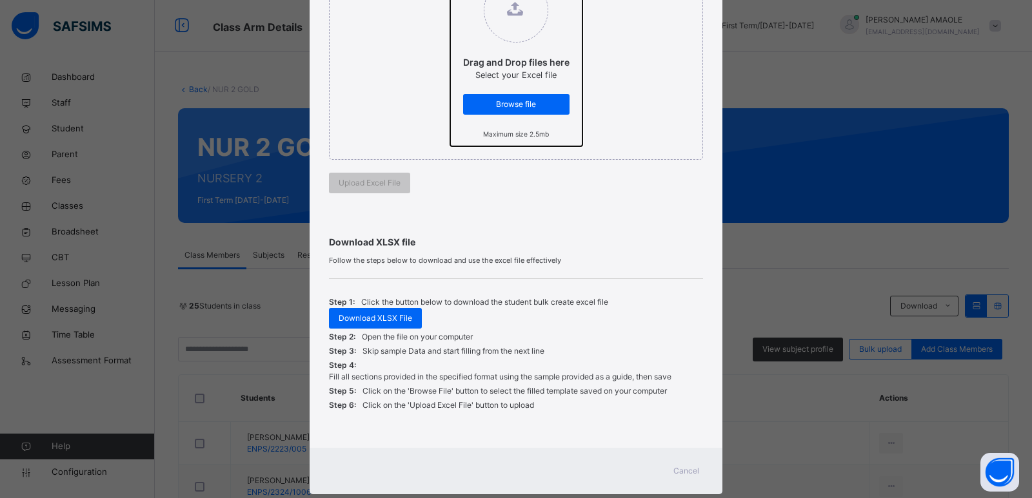
scroll to position [232, 0]
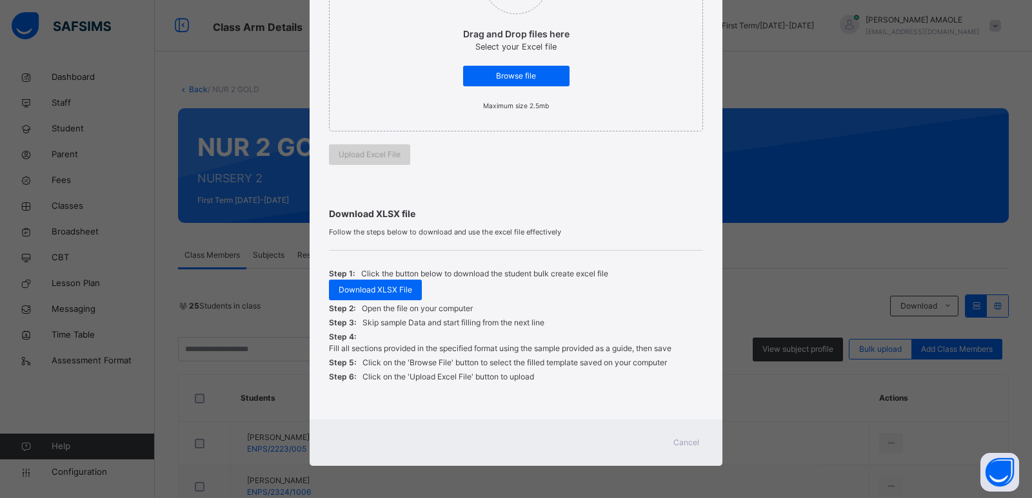
click at [359, 155] on span "Upload Excel File" at bounding box center [370, 155] width 62 height 12
click at [704, 447] on div "Cancel" at bounding box center [686, 443] width 46 height 21
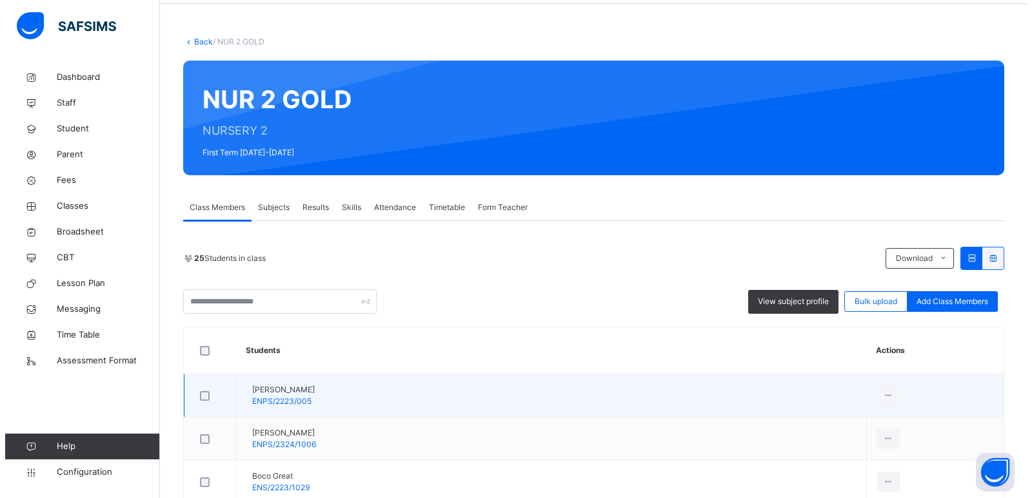
scroll to position [129, 0]
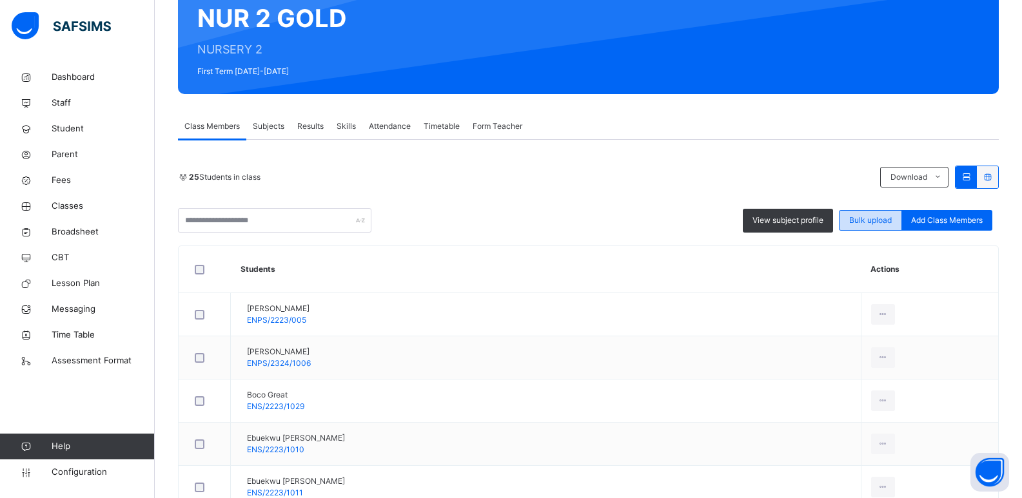
click at [884, 223] on span "Bulk upload" at bounding box center [870, 221] width 43 height 12
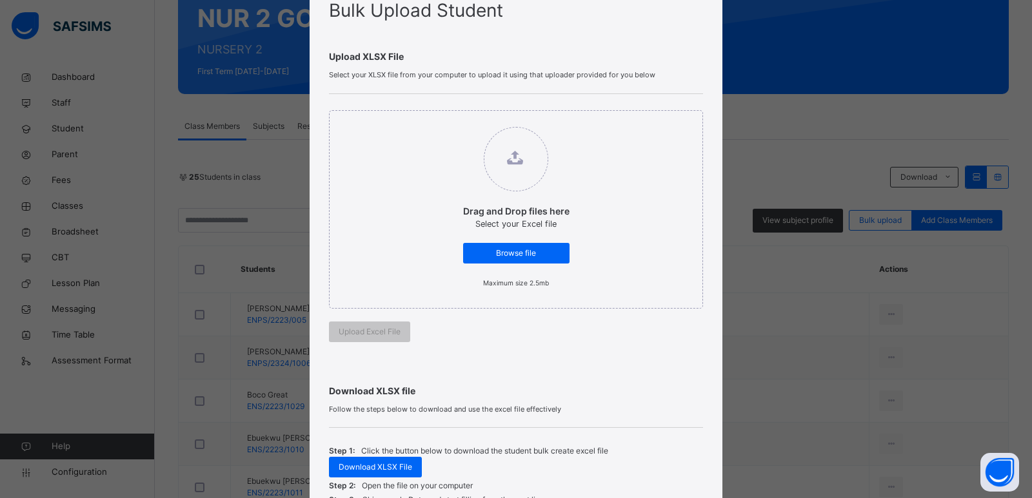
scroll to position [39, 0]
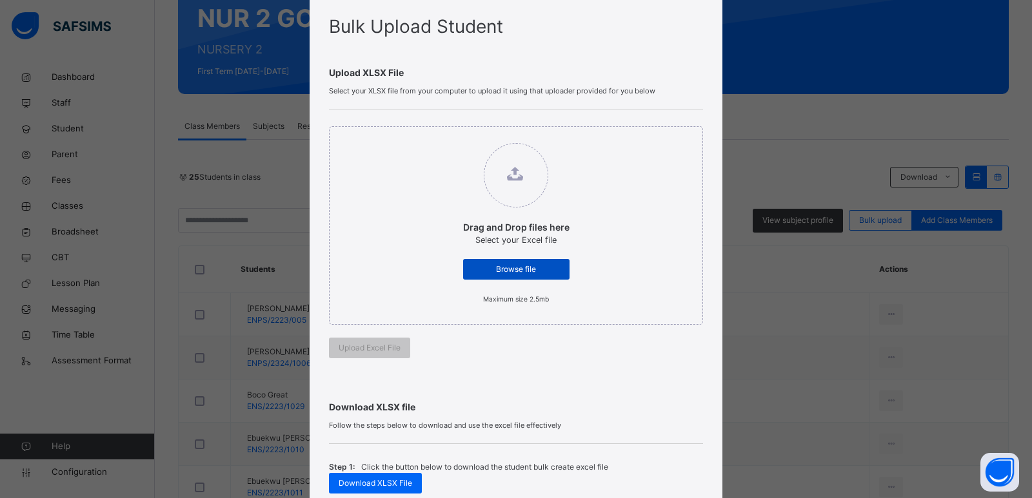
click at [495, 259] on div "Browse file" at bounding box center [516, 269] width 106 height 21
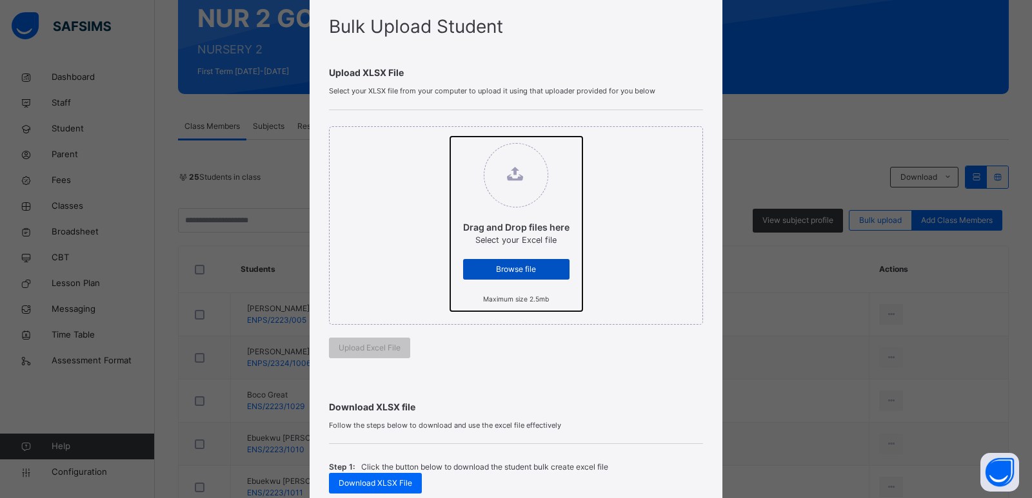
click at [450, 137] on input "Drag and Drop files here Select your Excel file Browse file Maximum size 2.5mb" at bounding box center [450, 137] width 0 height 0
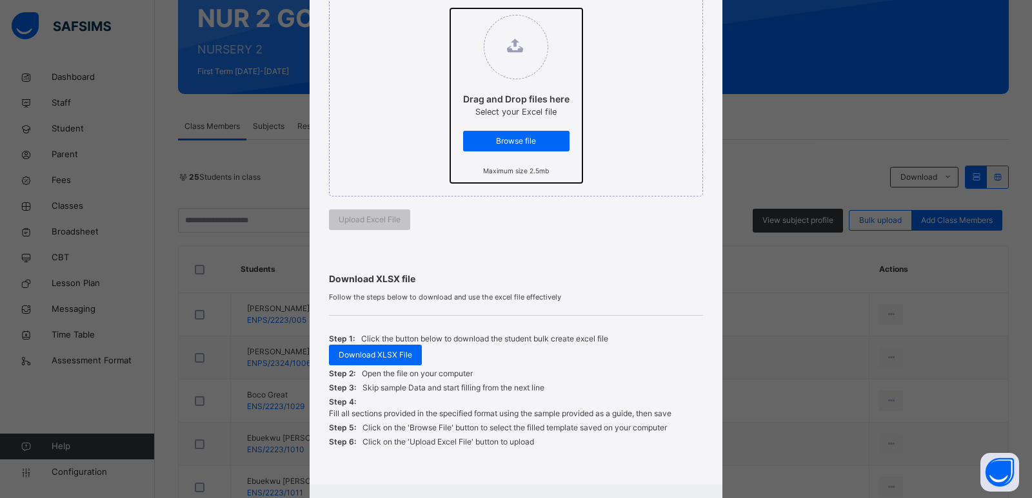
scroll to position [168, 0]
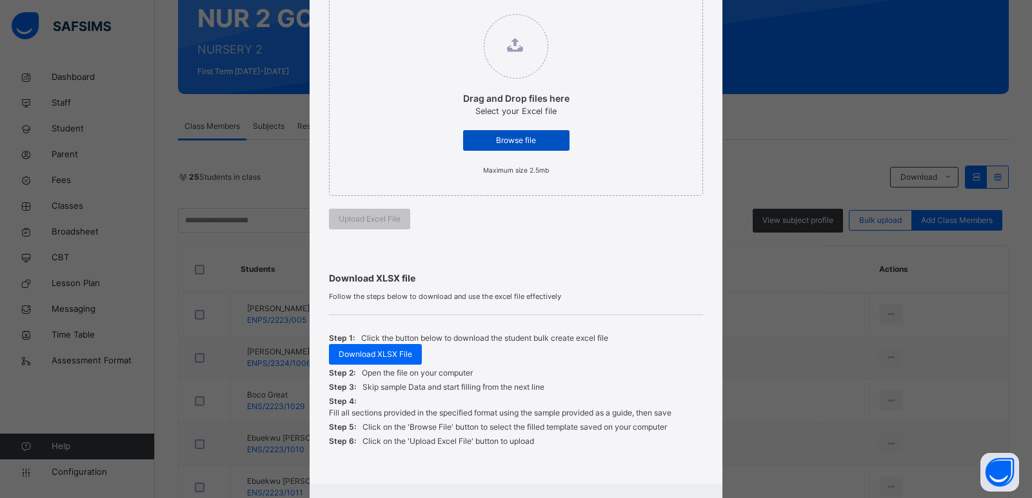
click at [518, 138] on span "Browse file" at bounding box center [516, 141] width 87 height 12
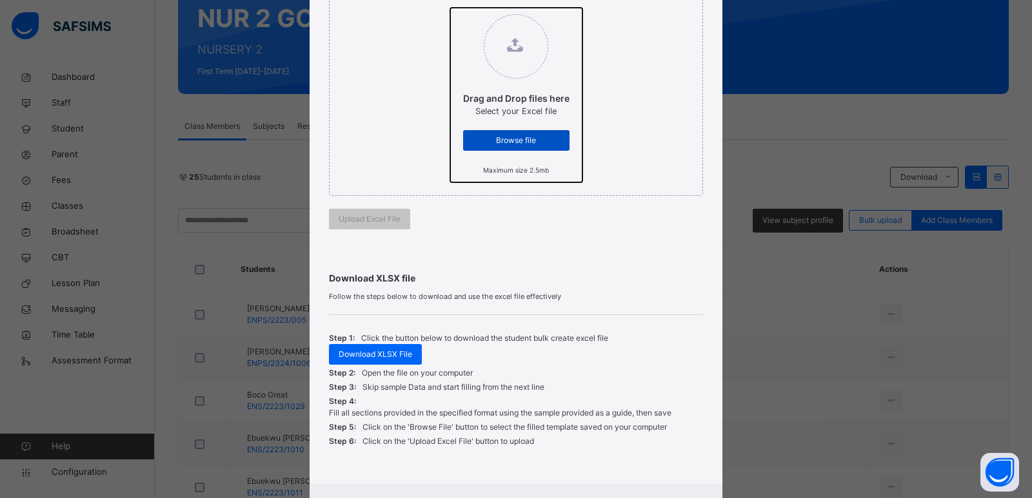
click at [450, 8] on input "Drag and Drop files here Select your Excel file Browse file Maximum size 2.5mb" at bounding box center [450, 8] width 0 height 0
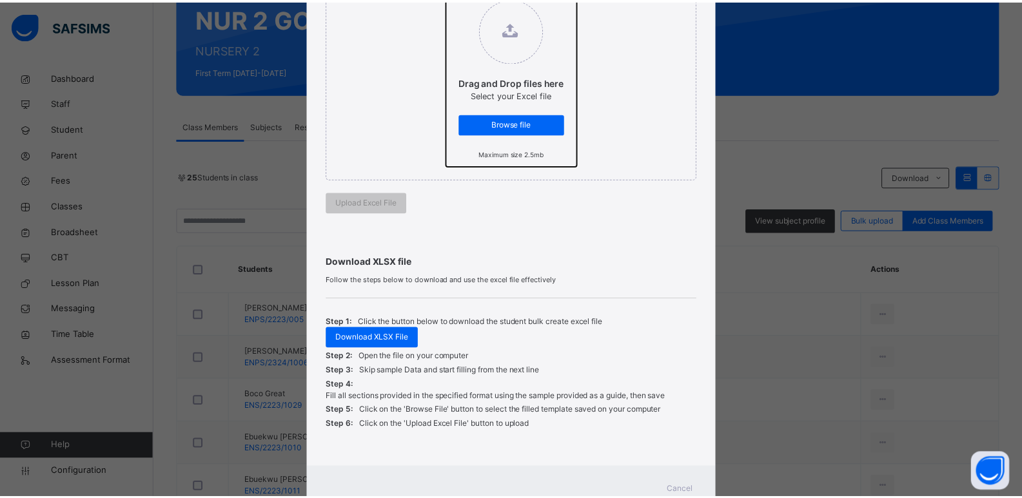
scroll to position [232, 0]
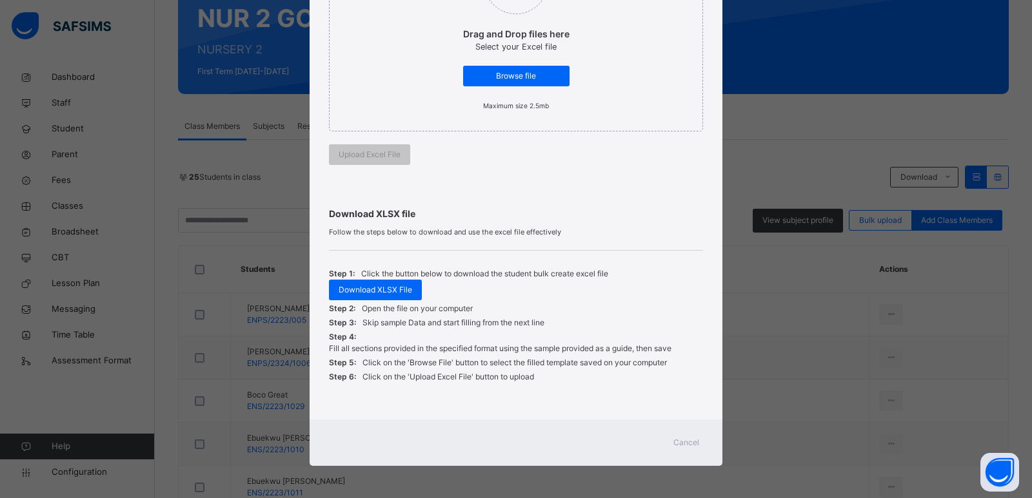
click at [683, 442] on span "Cancel" at bounding box center [686, 443] width 26 height 12
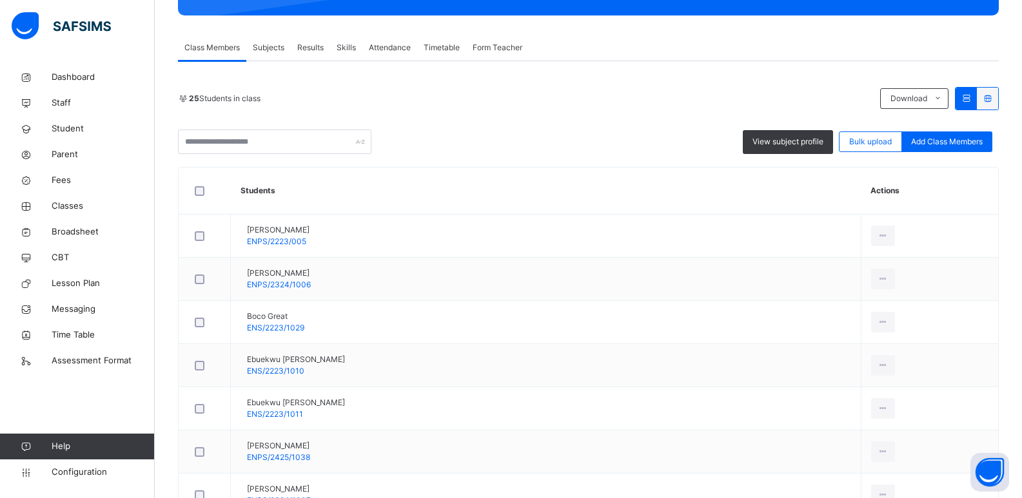
scroll to position [64, 0]
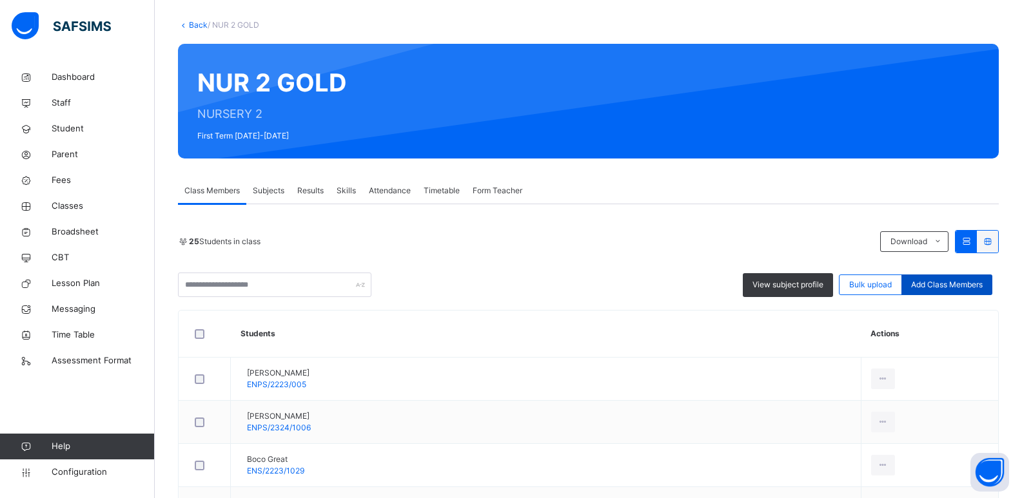
click at [963, 277] on div "Add Class Members" at bounding box center [946, 285] width 91 height 21
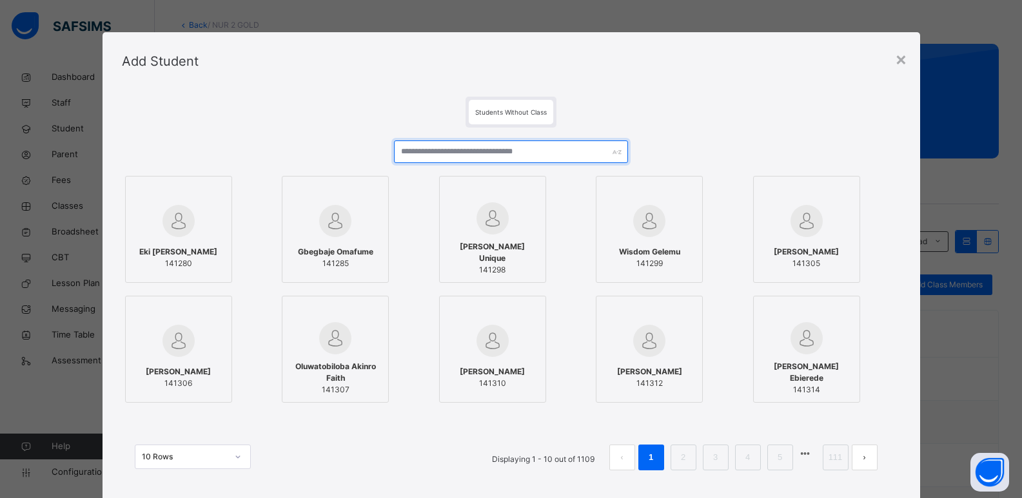
click at [450, 151] on input "text" at bounding box center [510, 152] width 233 height 23
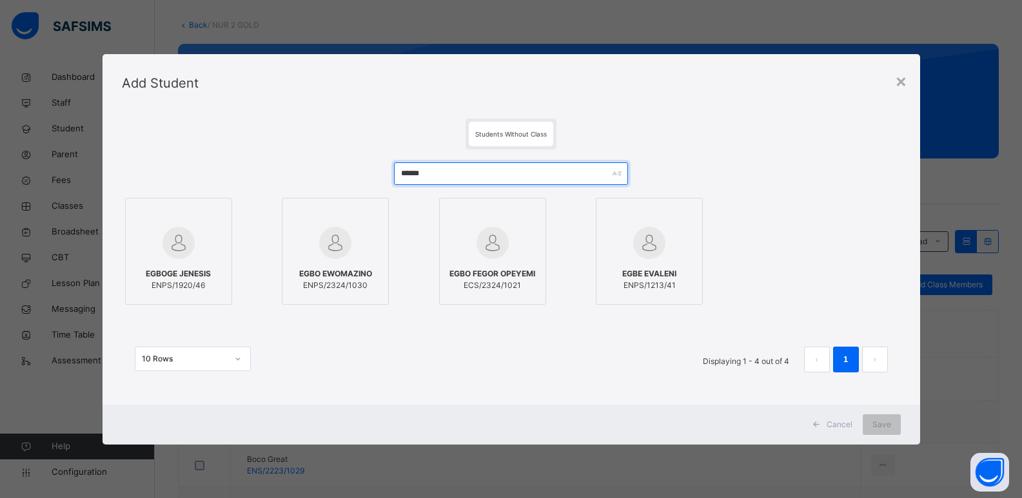
type input "******"
click at [210, 243] on div at bounding box center [178, 242] width 93 height 37
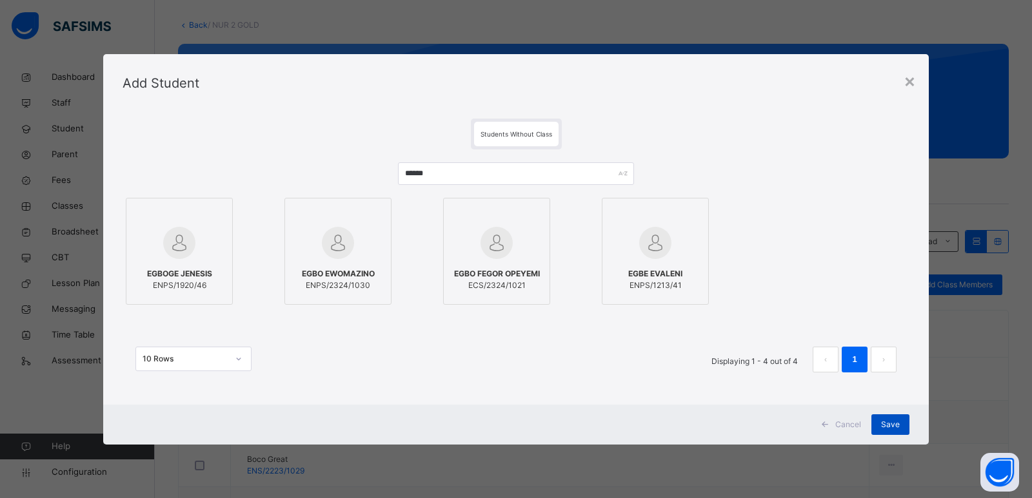
click at [885, 420] on span "Save" at bounding box center [890, 425] width 19 height 12
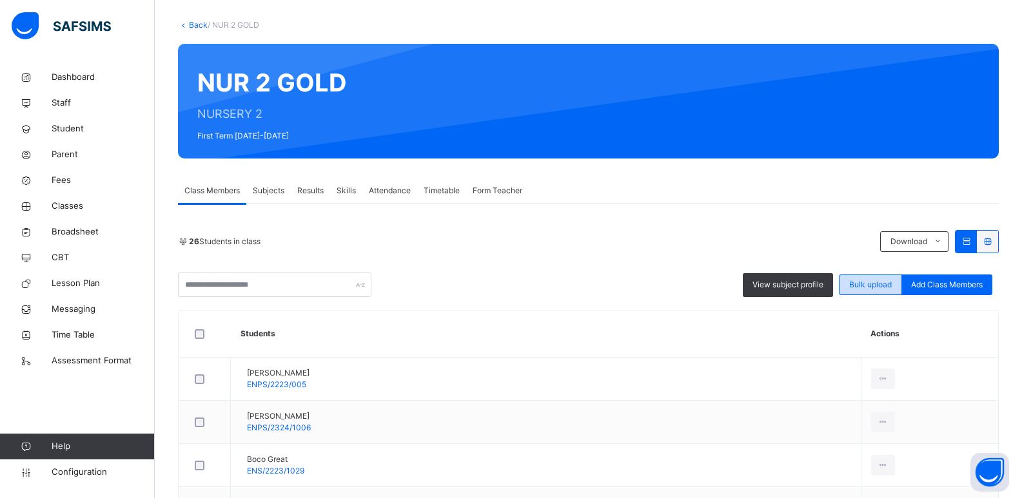
click at [875, 284] on span "Bulk upload" at bounding box center [870, 285] width 43 height 12
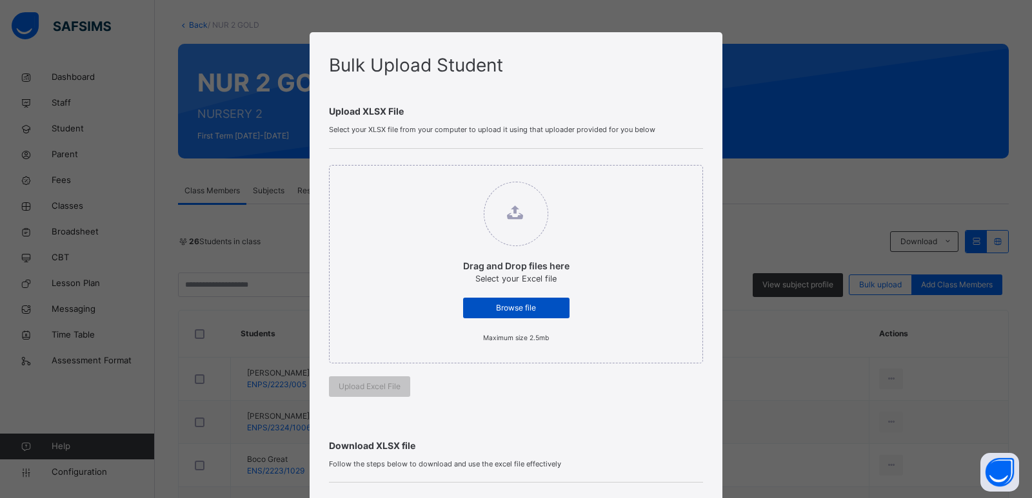
click at [517, 302] on span "Browse file" at bounding box center [516, 308] width 87 height 12
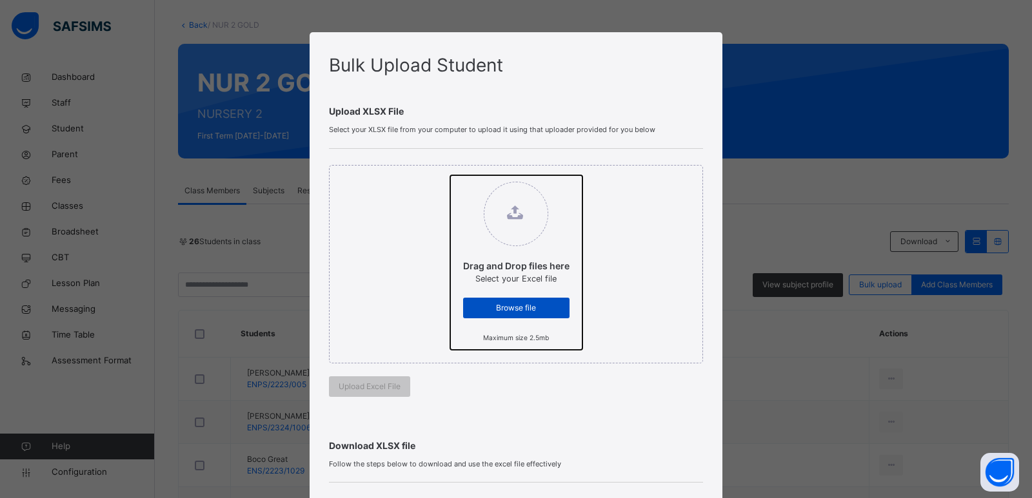
click at [450, 175] on input "Drag and Drop files here Select your Excel file Browse file Maximum size 2.5mb" at bounding box center [450, 175] width 0 height 0
type input "**********"
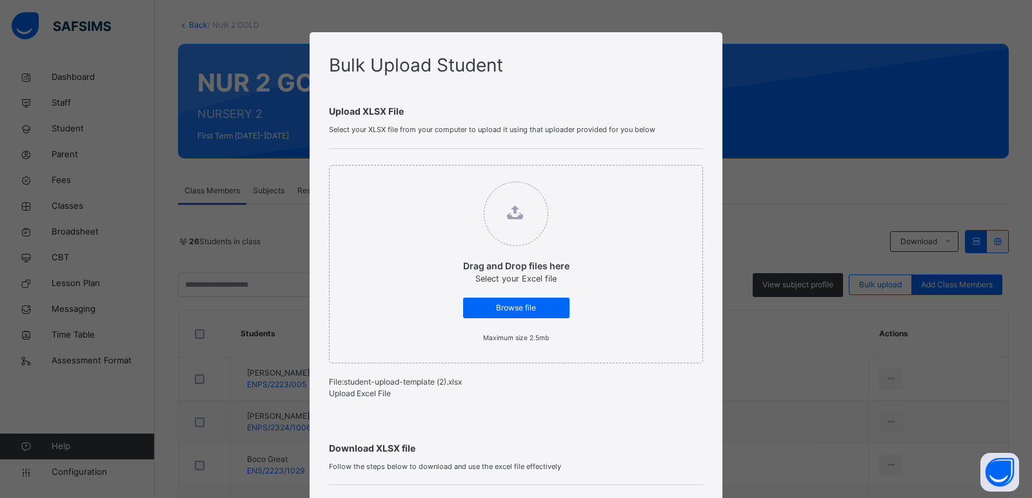
click at [379, 398] on span "Upload Excel File" at bounding box center [360, 394] width 62 height 10
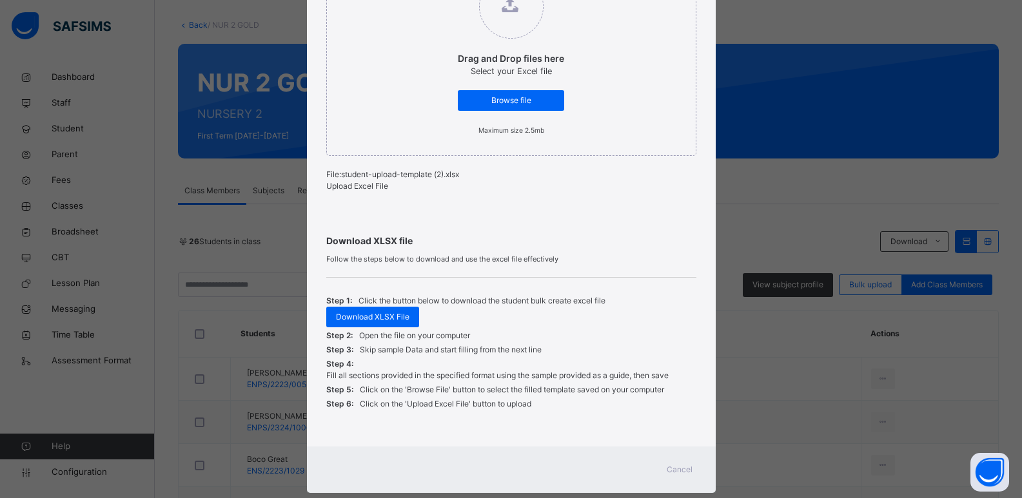
scroll to position [244, 0]
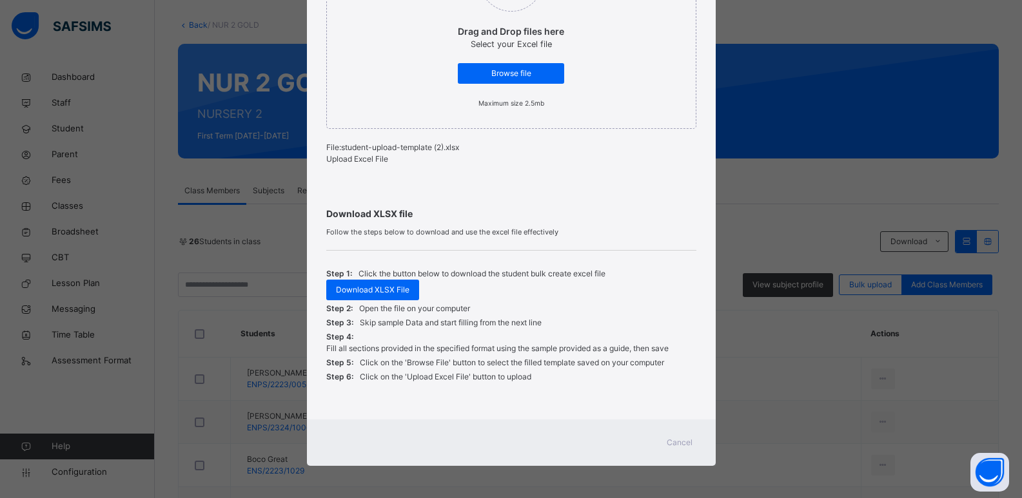
click at [660, 435] on div "Cancel" at bounding box center [679, 443] width 46 height 21
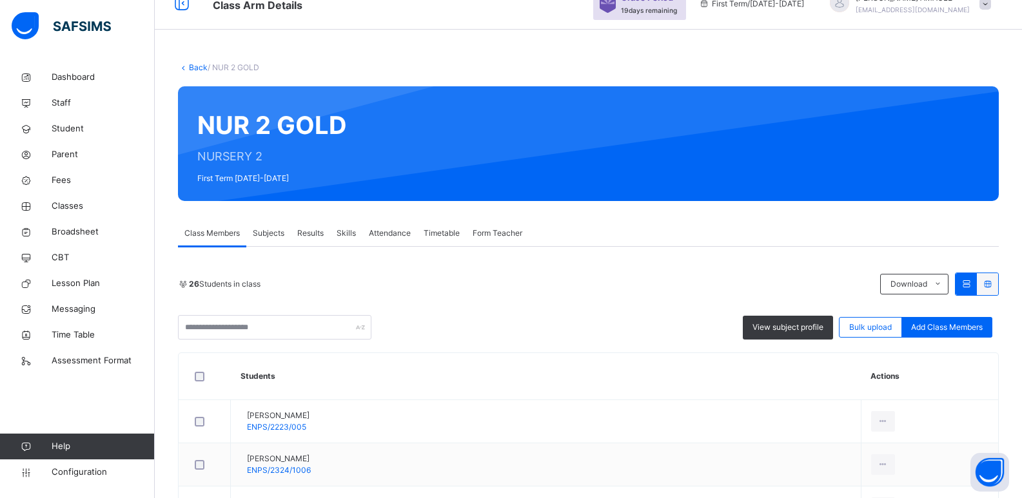
scroll to position [0, 0]
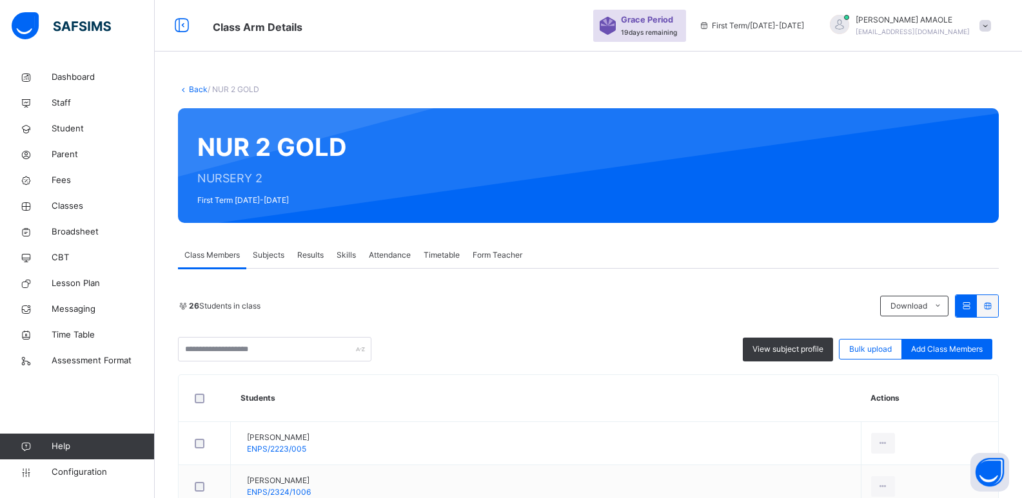
click at [194, 90] on link "Back" at bounding box center [198, 89] width 19 height 10
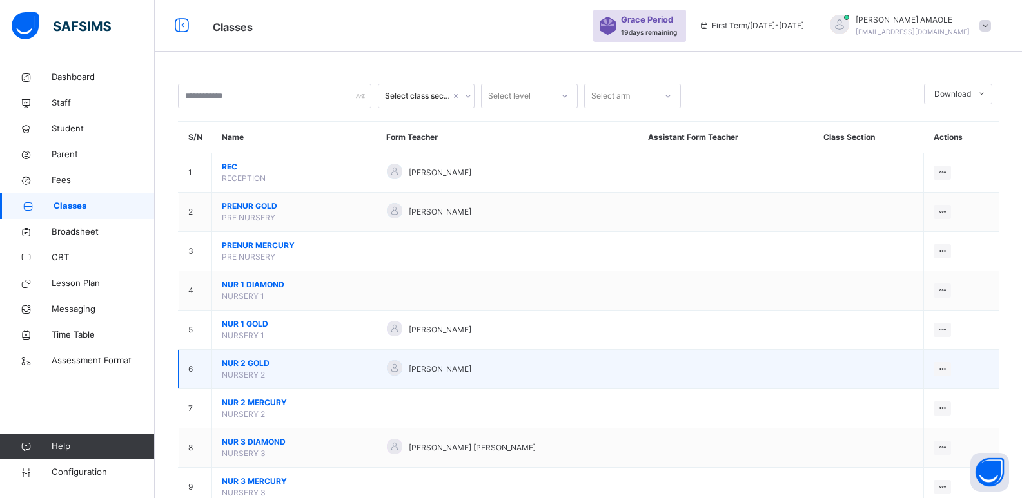
click at [248, 364] on span "NUR 2 GOLD" at bounding box center [294, 364] width 145 height 12
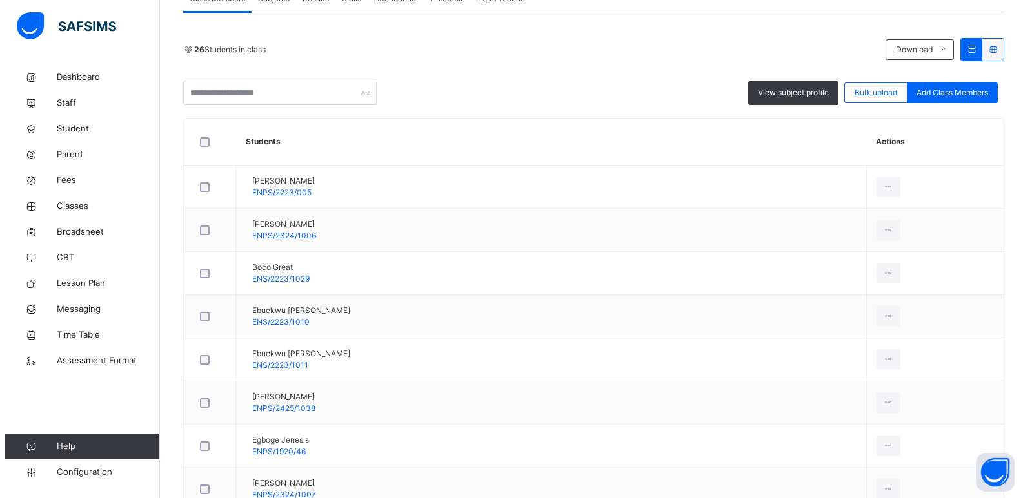
scroll to position [258, 0]
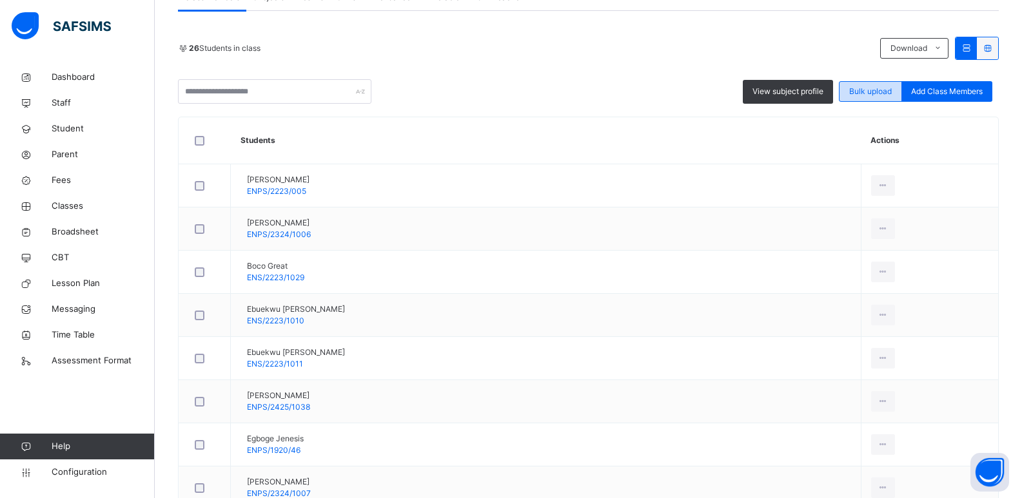
click at [878, 92] on span "Bulk upload" at bounding box center [870, 92] width 43 height 12
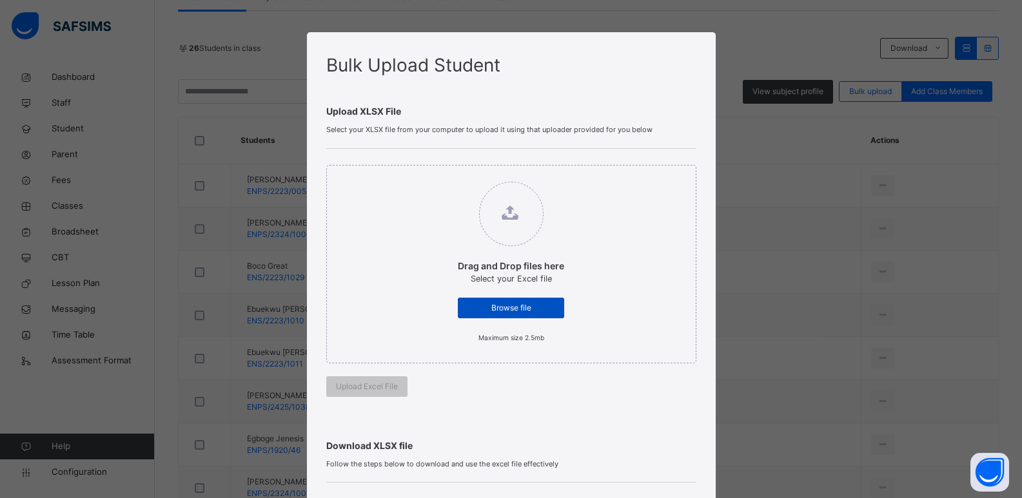
click at [480, 308] on span "Browse file" at bounding box center [510, 308] width 87 height 12
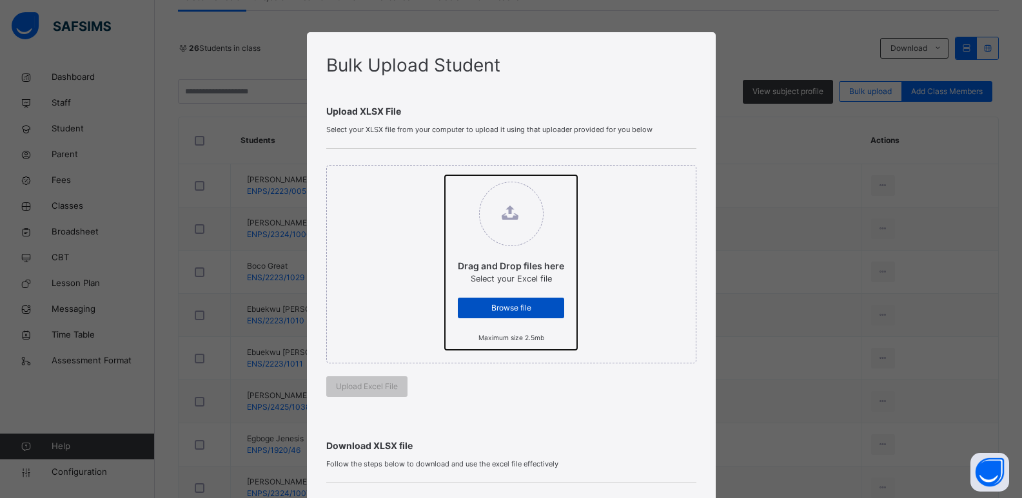
click at [445, 175] on input "Drag and Drop files here Select your Excel file Browse file Maximum size 2.5mb" at bounding box center [445, 175] width 0 height 0
type input "**********"
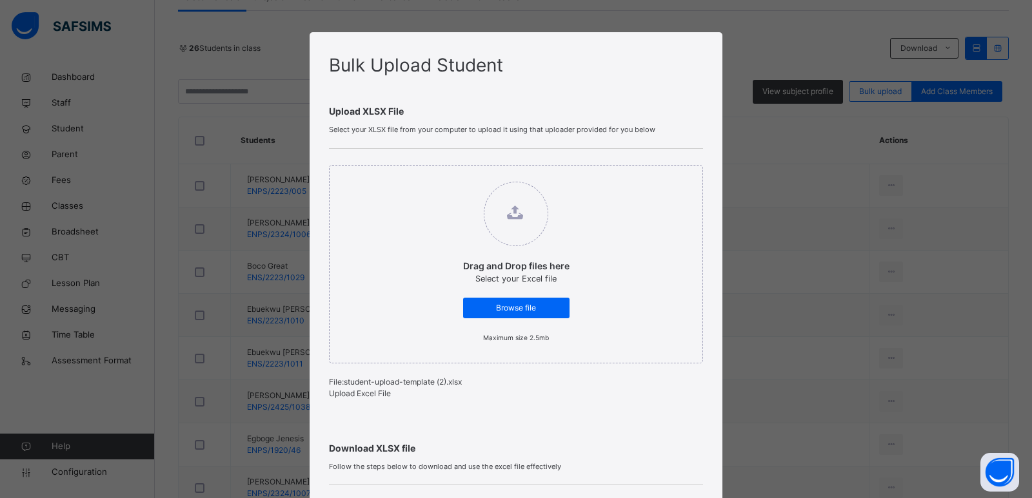
click at [365, 397] on span "Upload Excel File" at bounding box center [360, 394] width 62 height 10
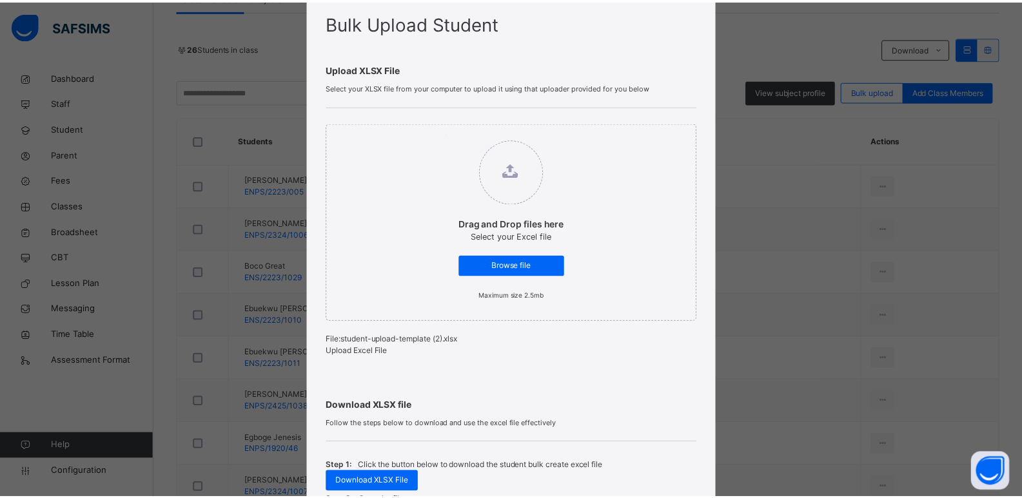
scroll to position [244, 0]
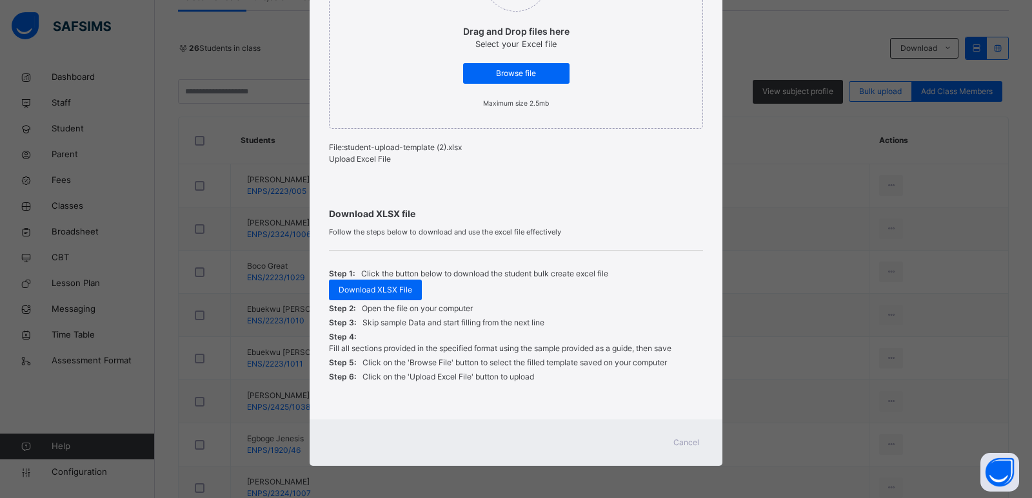
click at [674, 435] on div "Cancel" at bounding box center [686, 443] width 46 height 21
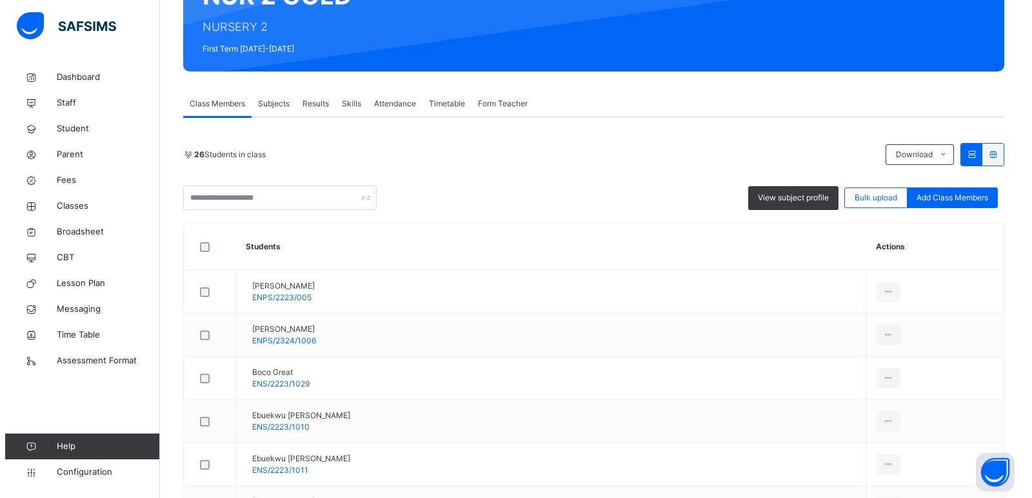
scroll to position [129, 0]
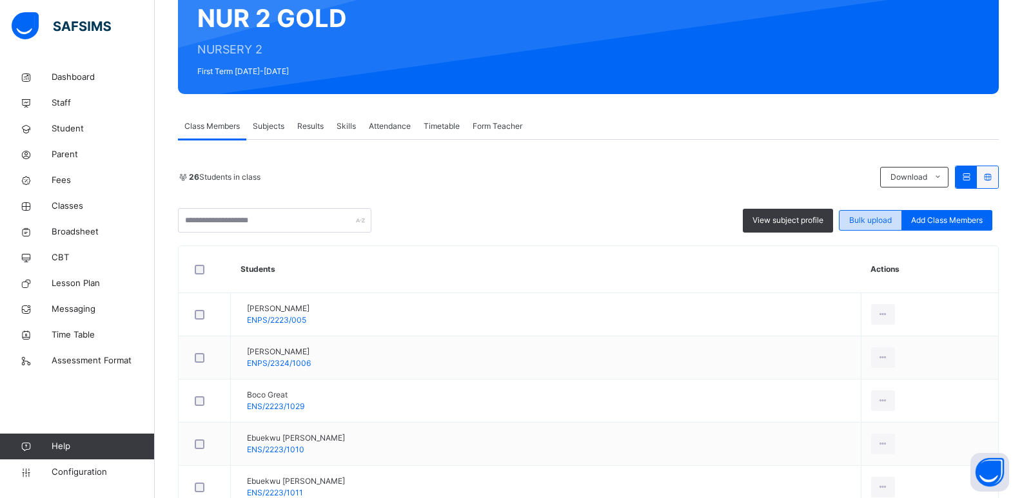
click at [874, 216] on span "Bulk upload" at bounding box center [870, 221] width 43 height 12
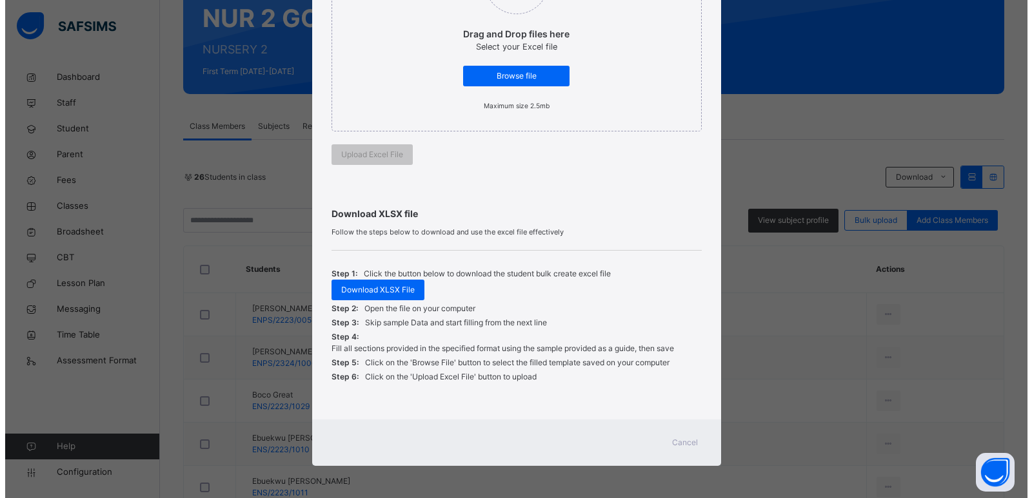
scroll to position [232, 0]
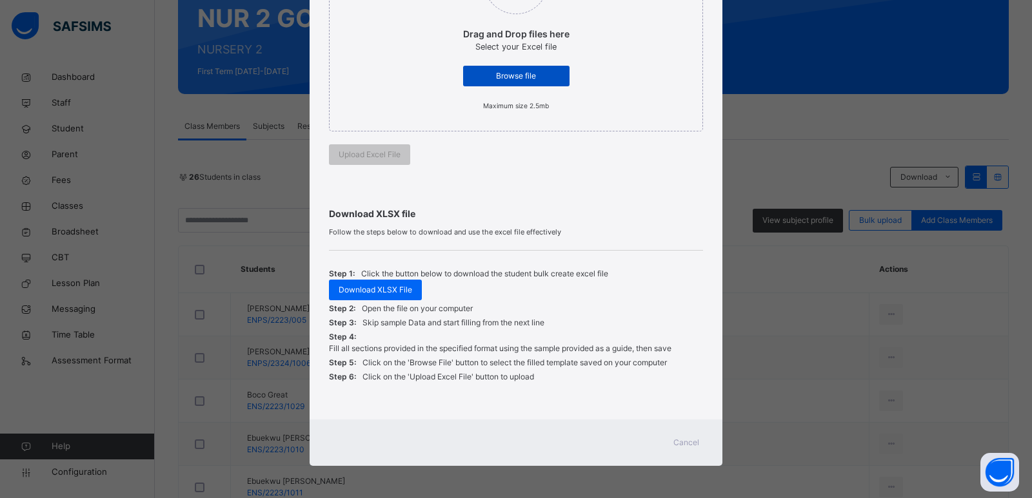
click at [497, 76] on span "Browse file" at bounding box center [516, 76] width 87 height 12
click at [673, 440] on span "Cancel" at bounding box center [686, 443] width 26 height 12
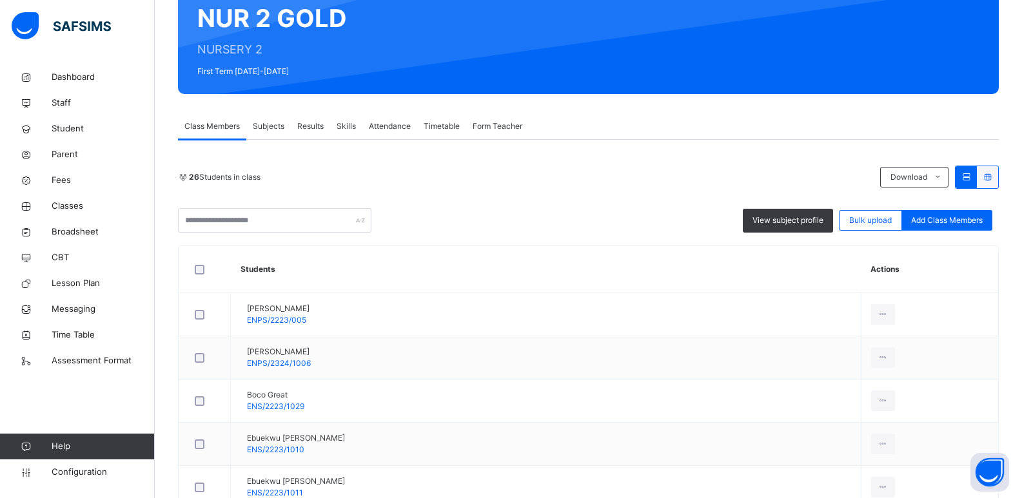
drag, startPoint x: 891, startPoint y: 219, endPoint x: 821, endPoint y: 132, distance: 112.4
click at [811, 126] on div "Class Members Subjects Results Skills Attendance Timetable Form Teacher" at bounding box center [588, 126] width 821 height 26
click at [878, 222] on span "Bulk upload" at bounding box center [870, 221] width 43 height 12
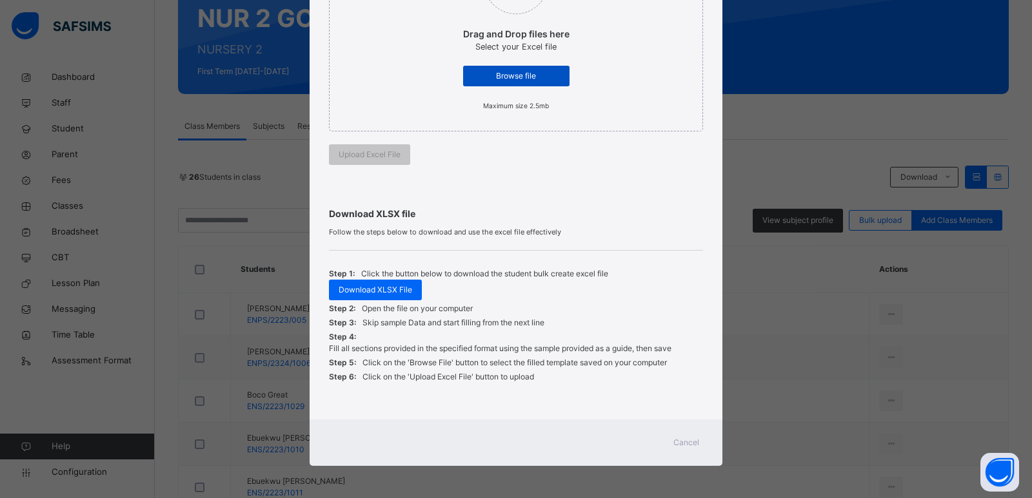
click at [501, 73] on span "Browse file" at bounding box center [516, 76] width 87 height 12
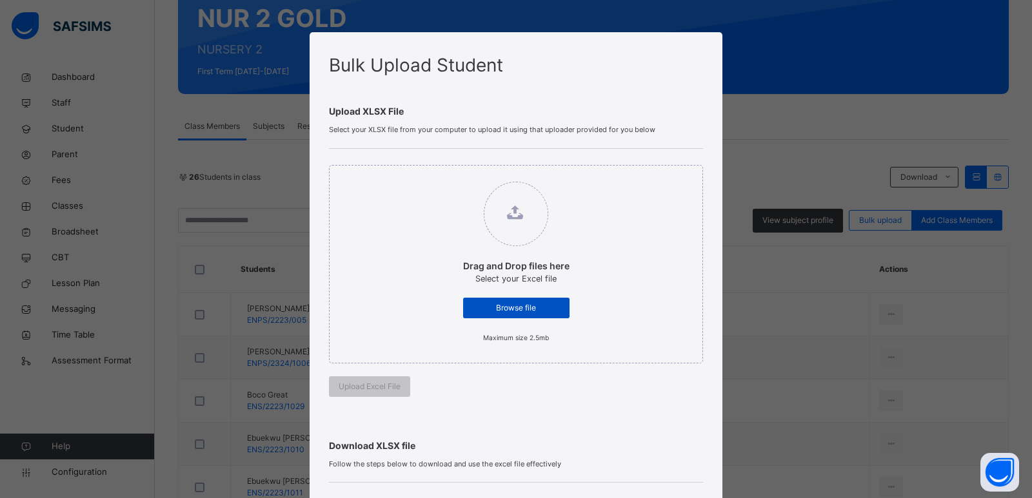
click at [540, 305] on span "Browse file" at bounding box center [516, 308] width 87 height 12
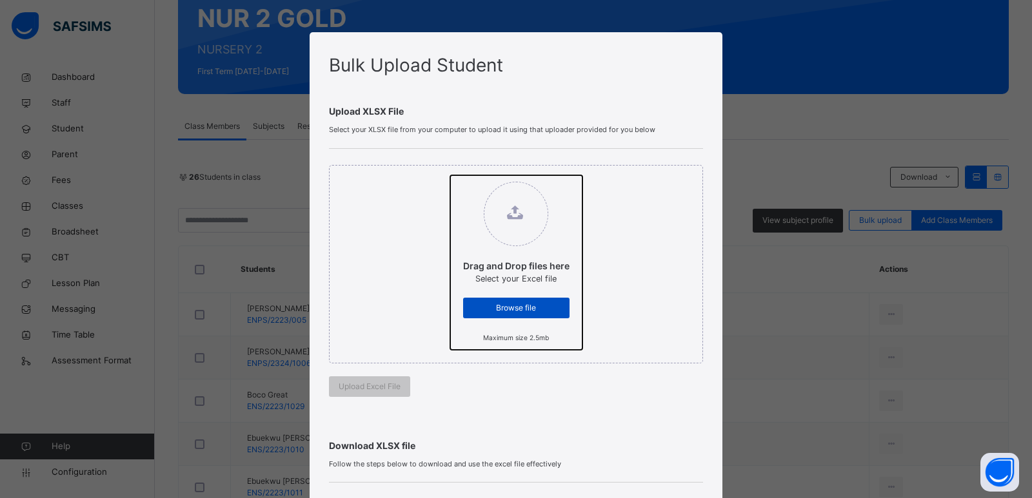
click at [450, 175] on input "Drag and Drop files here Select your Excel file Browse file Maximum size 2.5mb" at bounding box center [450, 175] width 0 height 0
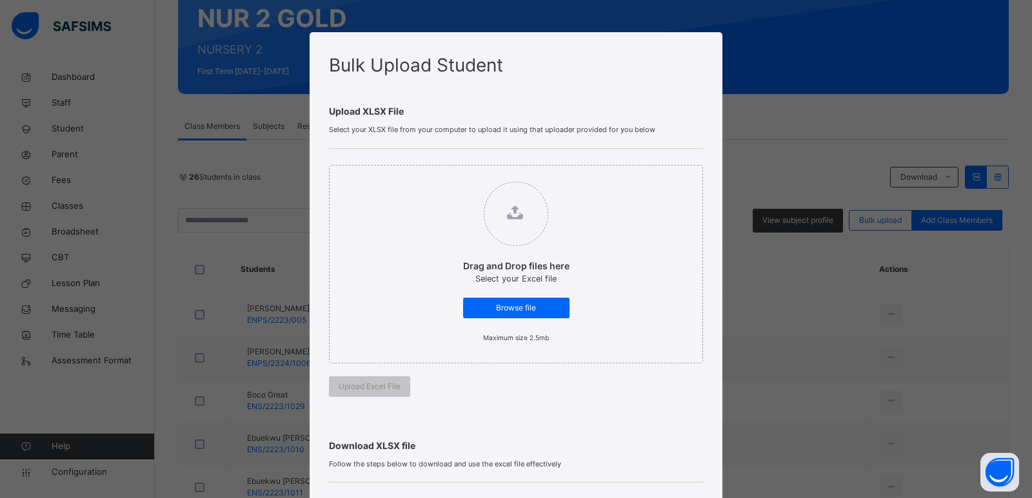
drag, startPoint x: 753, startPoint y: 348, endPoint x: 699, endPoint y: 355, distance: 54.6
click at [752, 348] on div "Bulk Upload Student Upload XLSX File Select your XLSX file from your computer t…" at bounding box center [516, 249] width 1032 height 498
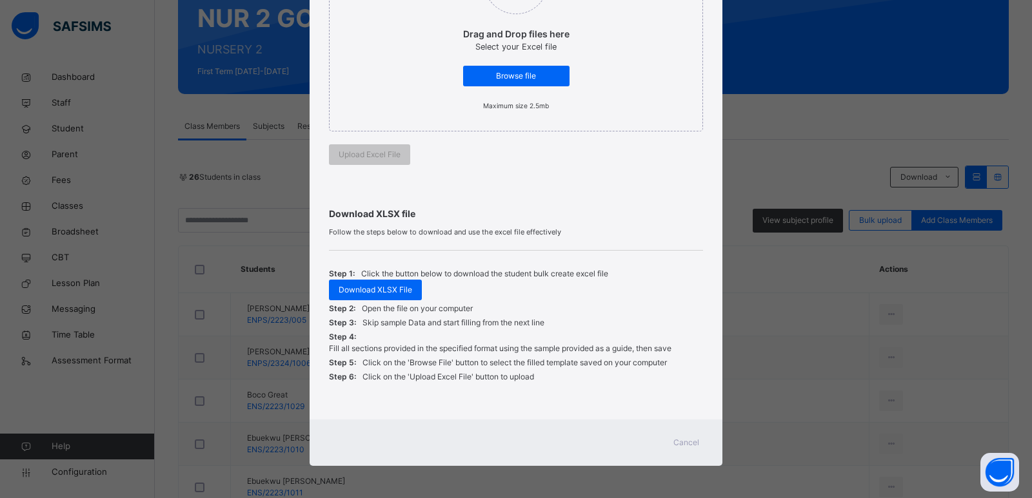
click at [670, 436] on div "Cancel" at bounding box center [686, 443] width 46 height 21
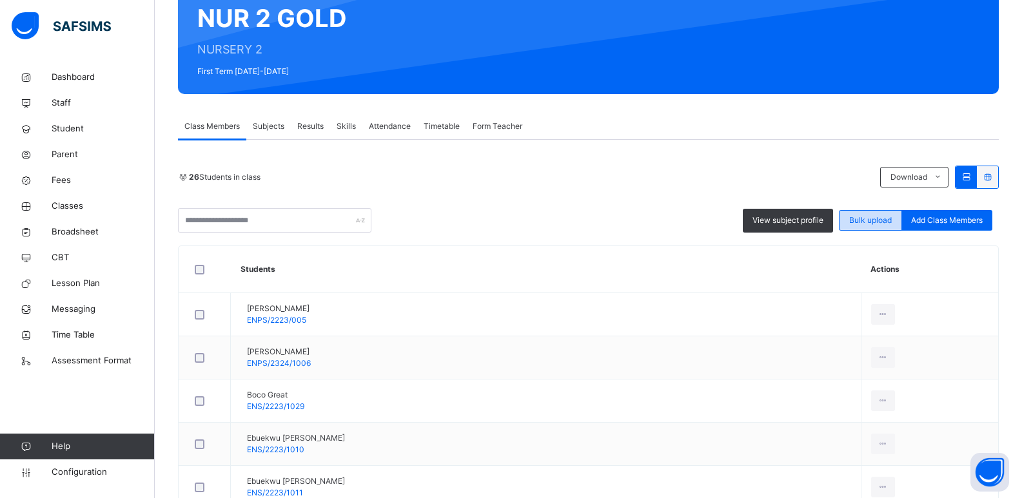
click at [875, 214] on div "Bulk upload" at bounding box center [870, 220] width 63 height 21
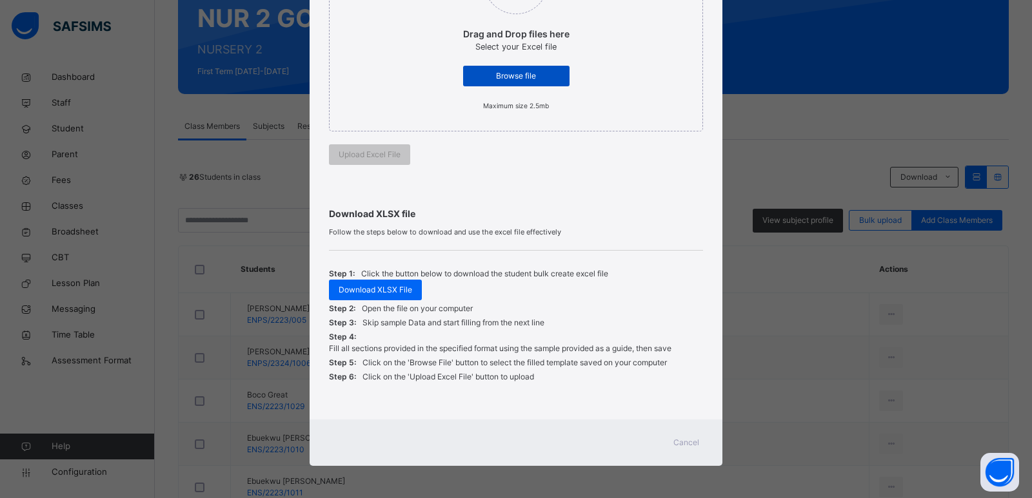
click at [501, 77] on span "Browse file" at bounding box center [516, 76] width 87 height 12
click at [687, 442] on span "Cancel" at bounding box center [686, 443] width 26 height 12
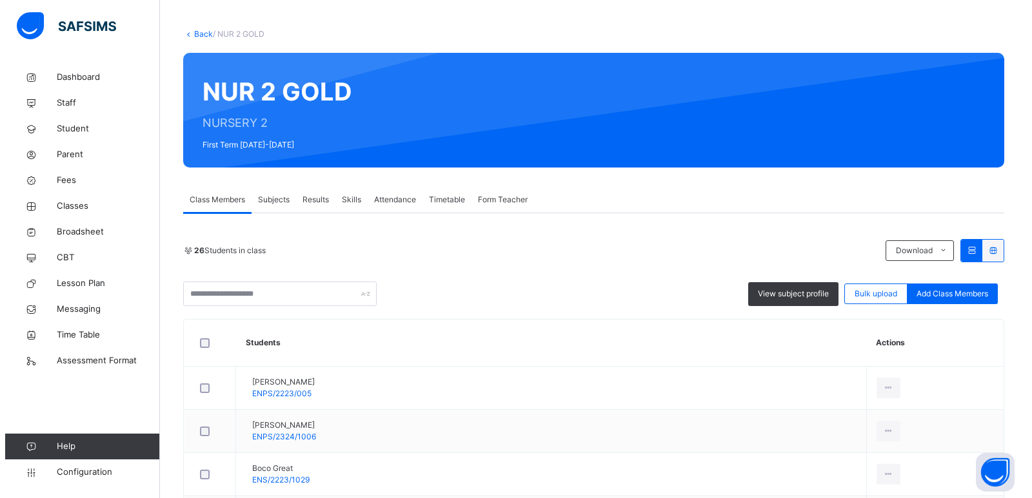
scroll to position [0, 0]
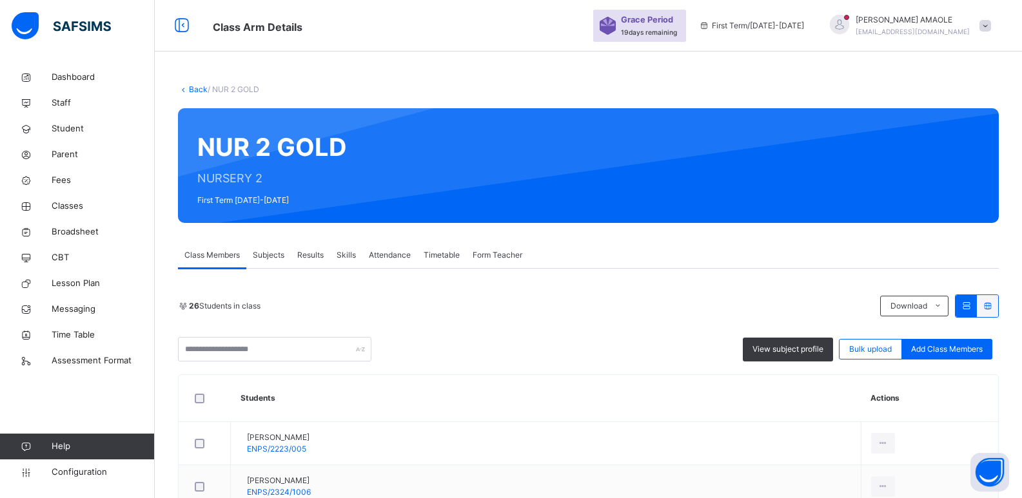
click at [195, 87] on link "Back" at bounding box center [198, 89] width 19 height 10
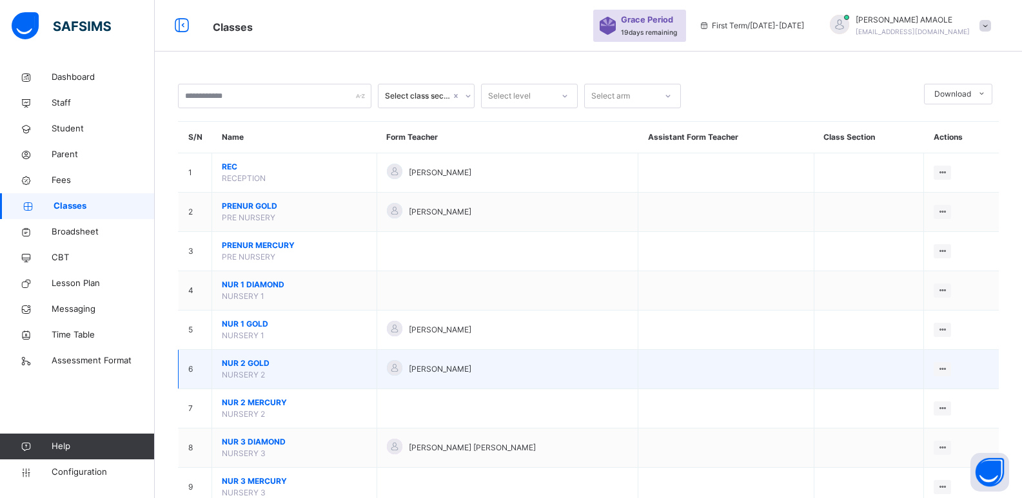
click at [248, 362] on span "NUR 2 GOLD" at bounding box center [294, 364] width 145 height 12
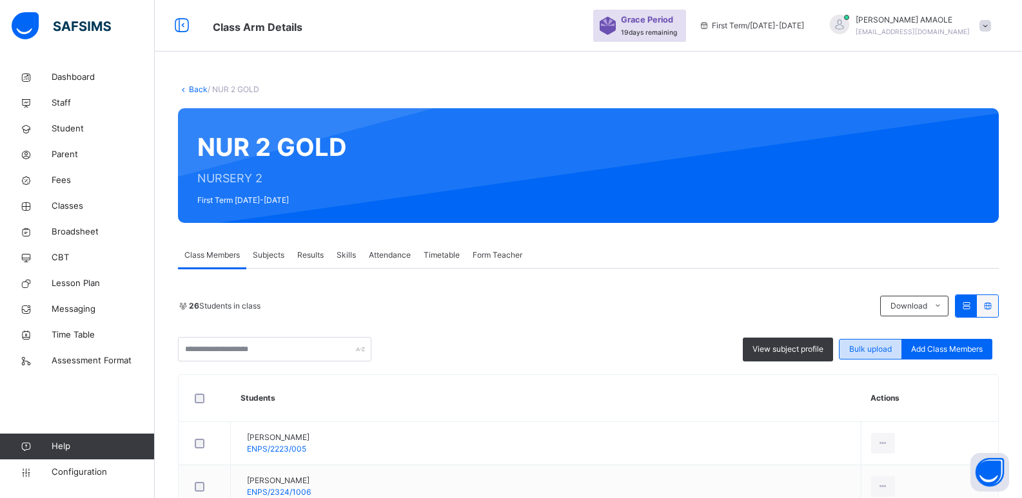
click at [866, 342] on div "Bulk upload" at bounding box center [870, 349] width 63 height 21
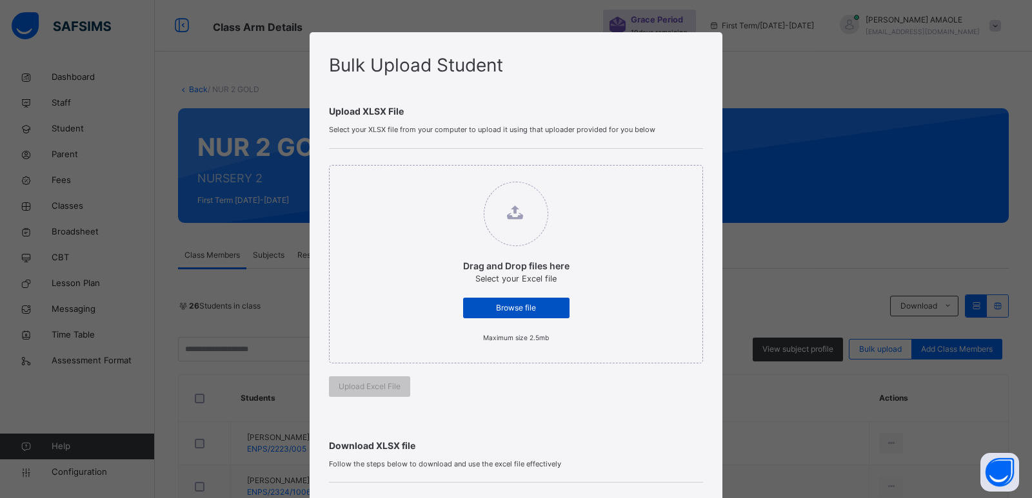
click at [509, 302] on span "Browse file" at bounding box center [516, 308] width 87 height 12
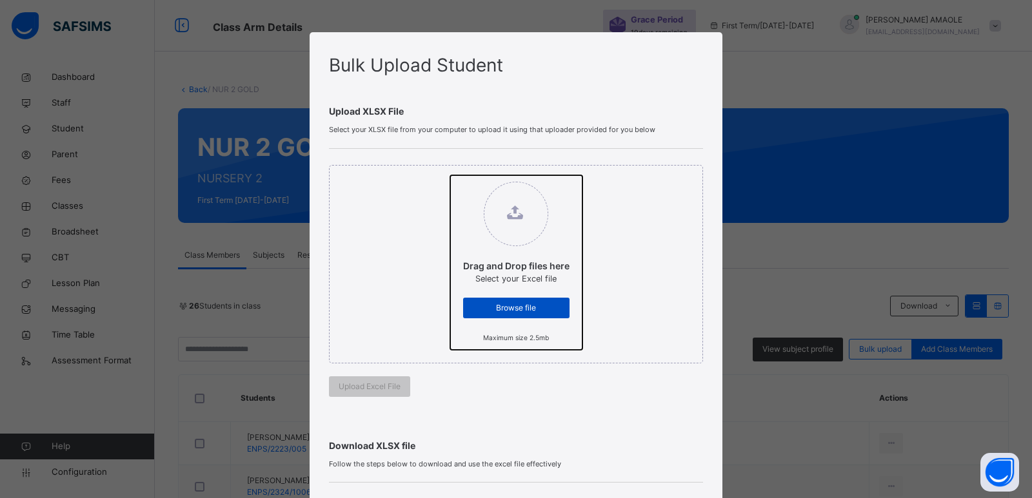
click at [450, 175] on input "Drag and Drop files here Select your Excel file Browse file Maximum size 2.5mb" at bounding box center [450, 175] width 0 height 0
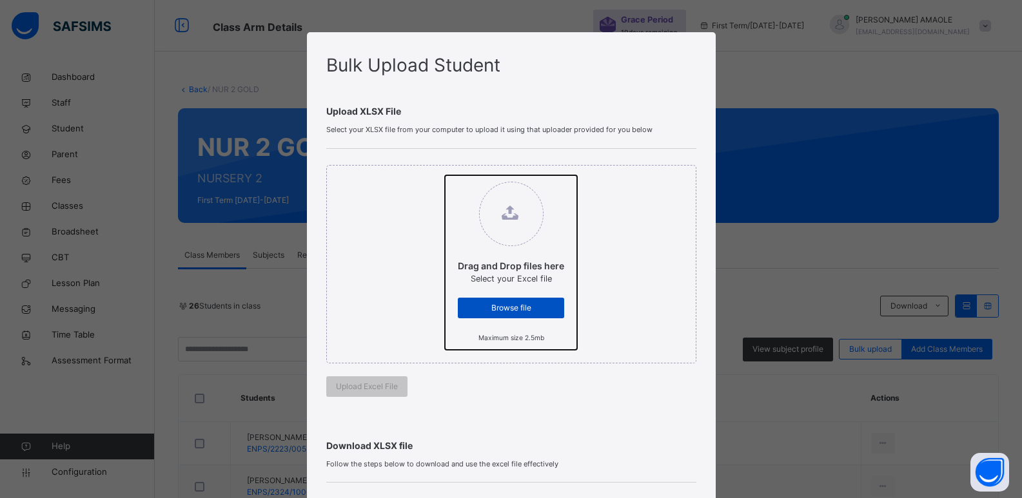
type input "**********"
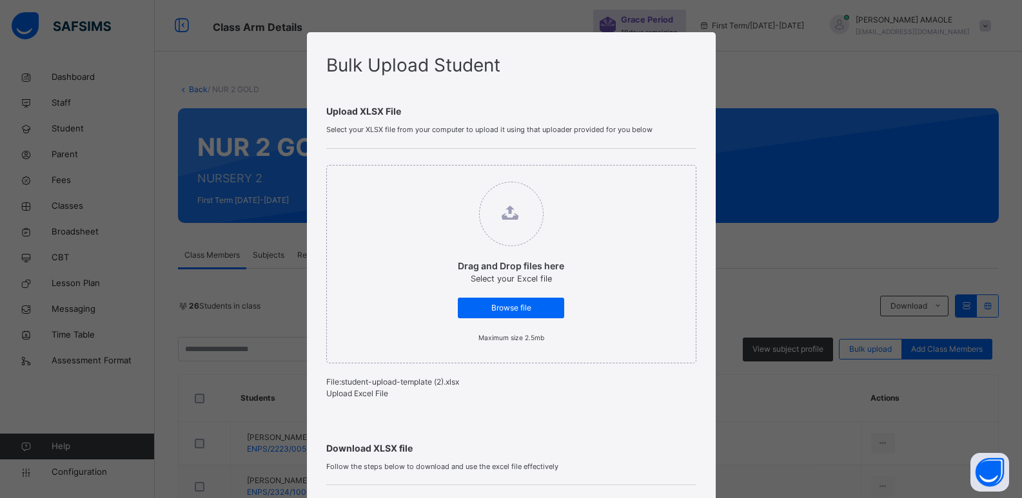
click at [360, 398] on span "Upload Excel File" at bounding box center [357, 394] width 62 height 10
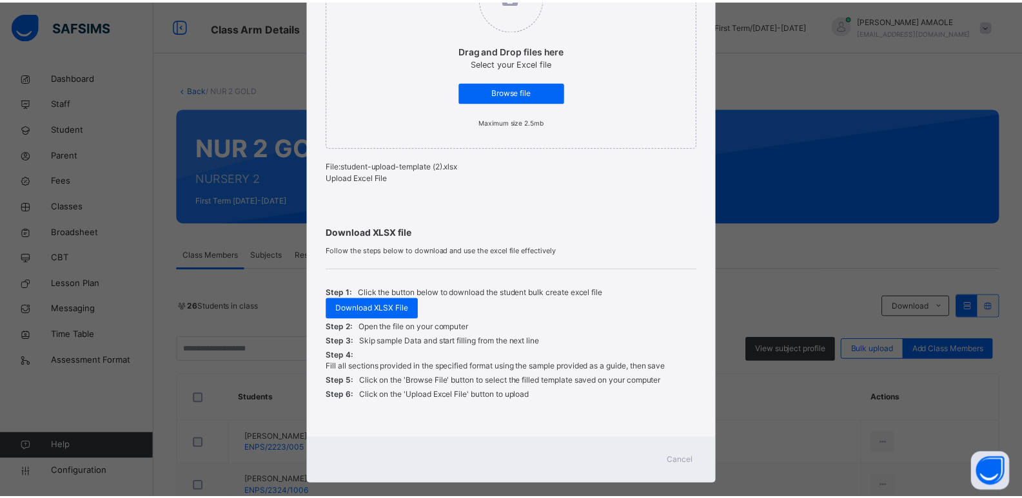
scroll to position [244, 0]
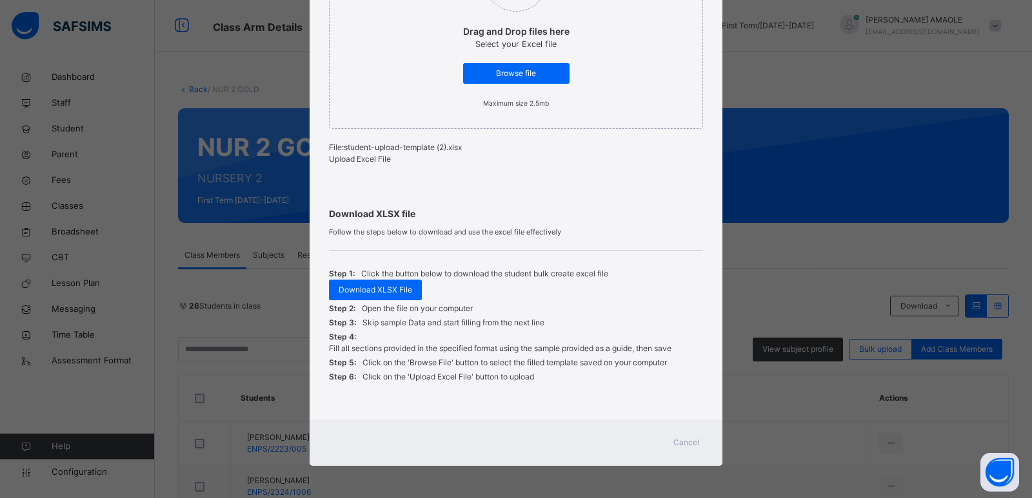
click at [678, 439] on span "Cancel" at bounding box center [686, 443] width 26 height 12
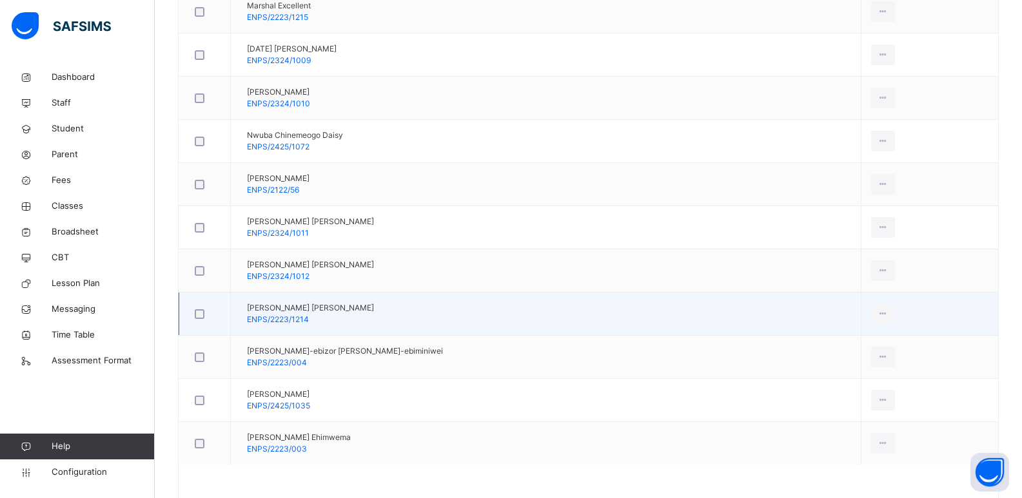
scroll to position [1118, 0]
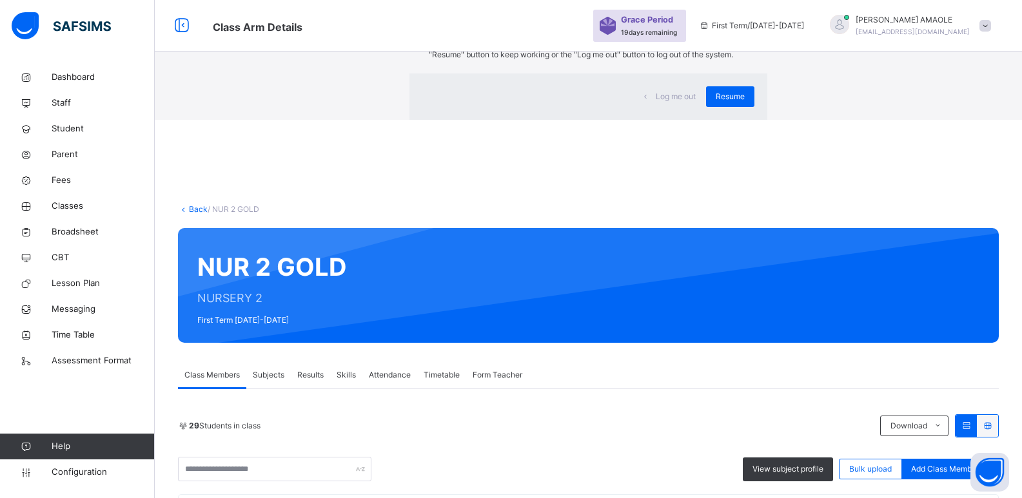
click at [656, 103] on span "Log me out" at bounding box center [676, 97] width 40 height 12
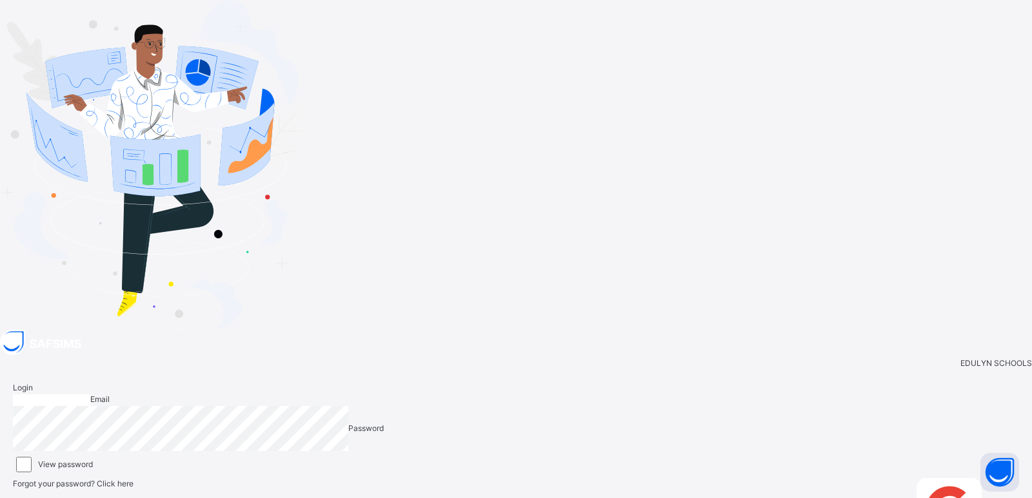
type input "**********"
